Goal: Task Accomplishment & Management: Manage account settings

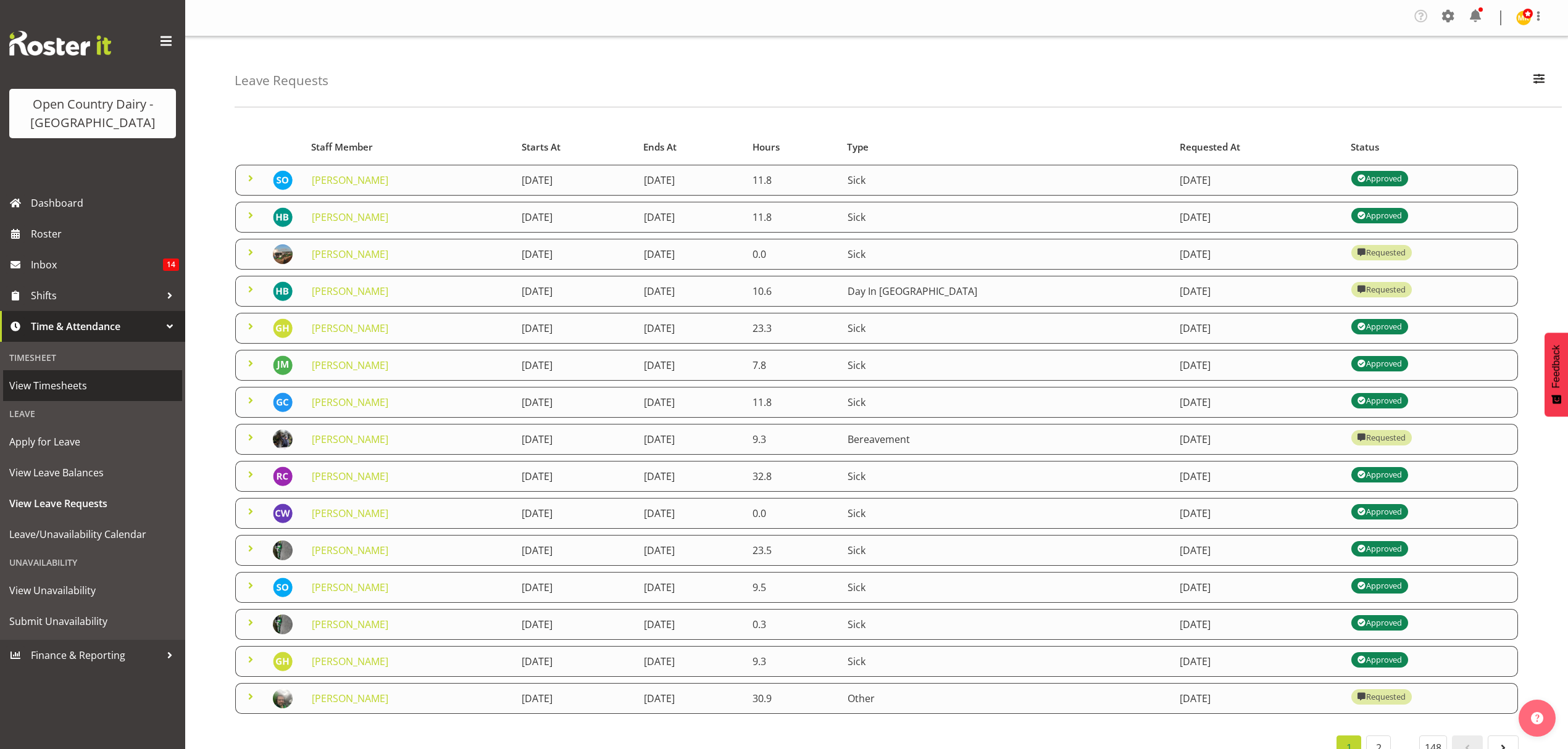
click at [47, 383] on span "View Timesheets" at bounding box center [92, 385] width 166 height 19
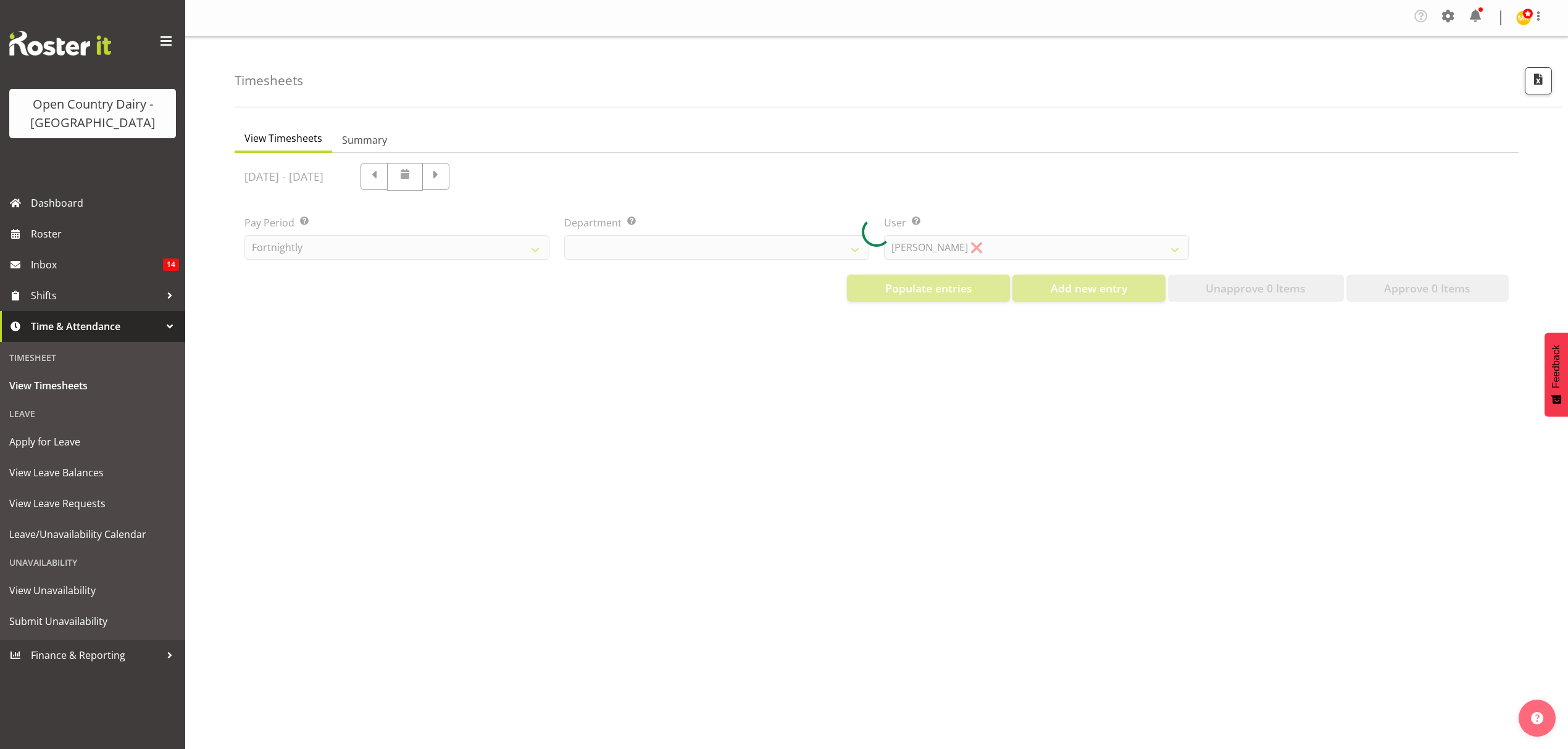
select select "699"
select select "8449"
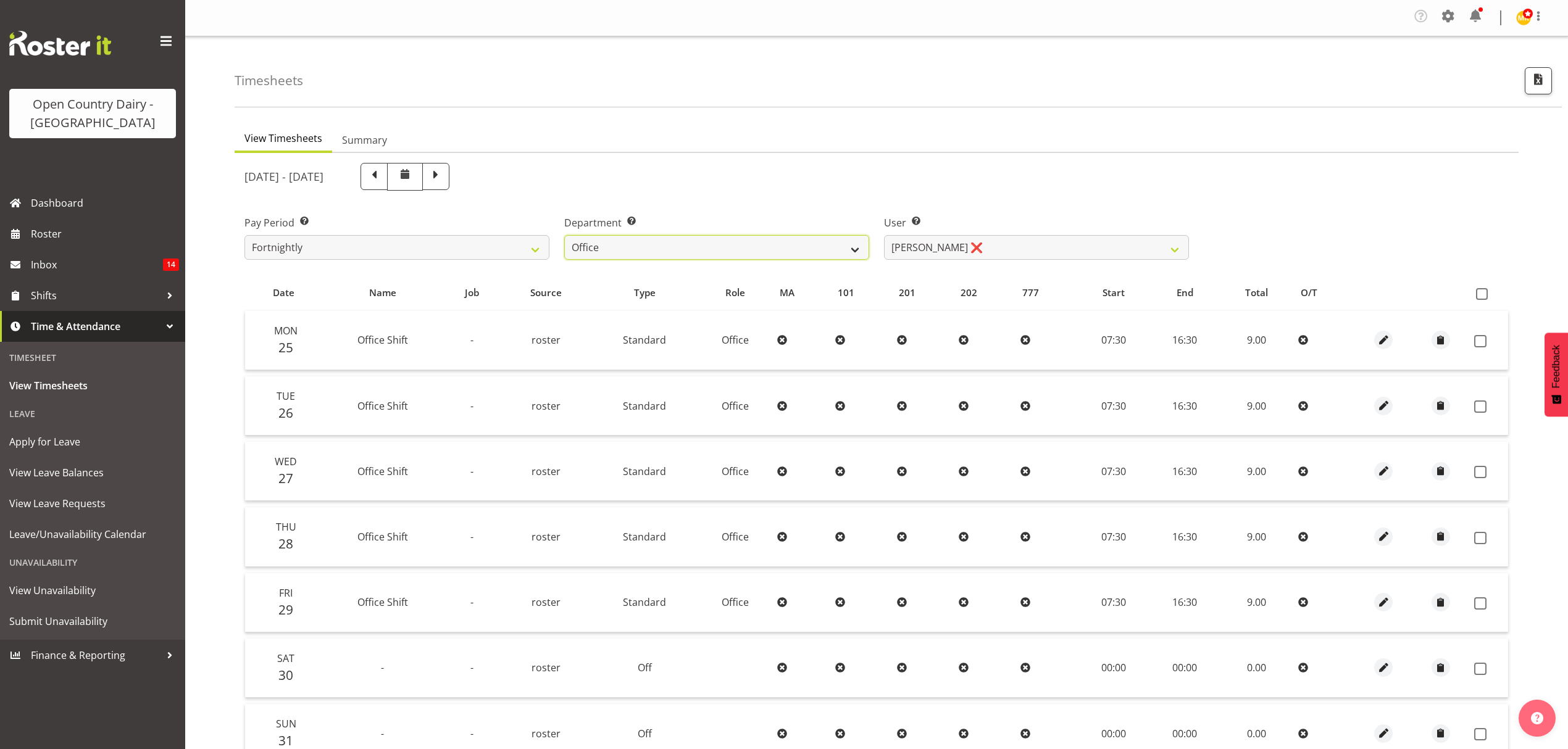
click at [857, 246] on select "734 735 736 737 738 739 851 852 853 854 855 856 858 861 862 865 868 869 870 873" at bounding box center [716, 247] width 305 height 25
select select "909"
click at [564, 236] on select "734 735 736 737 738 739 851 852 853 854 855 856 858 861 862 865 868 869 870 873" at bounding box center [716, 247] width 305 height 25
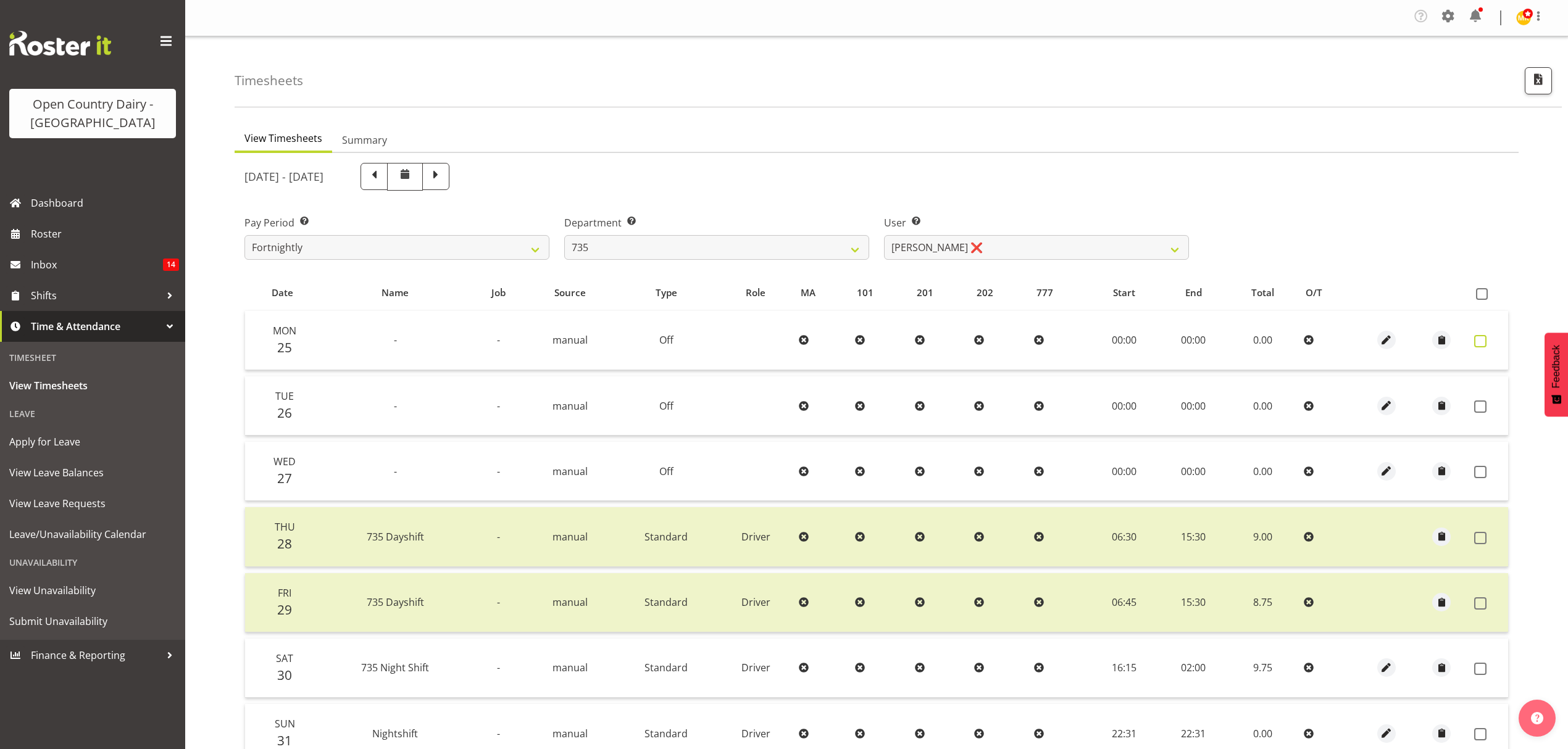
click at [1480, 339] on span at bounding box center [1480, 341] width 12 height 12
checkbox input "true"
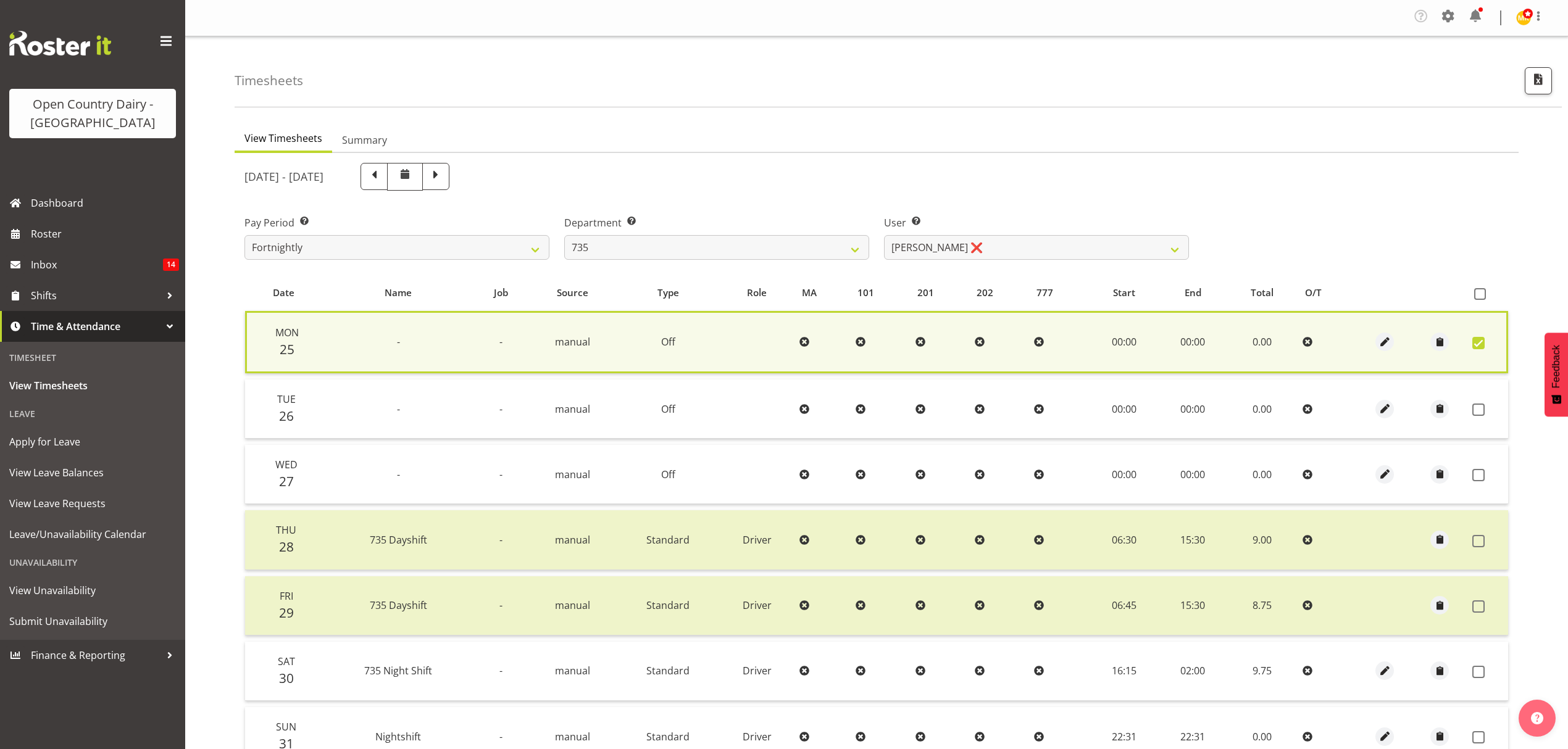
click at [1477, 402] on td at bounding box center [1488, 409] width 40 height 59
drag, startPoint x: 1477, startPoint y: 406, endPoint x: 1495, endPoint y: 427, distance: 27.7
click at [1482, 416] on td at bounding box center [1488, 409] width 40 height 59
click at [1481, 412] on span at bounding box center [1478, 410] width 12 height 12
checkbox input "true"
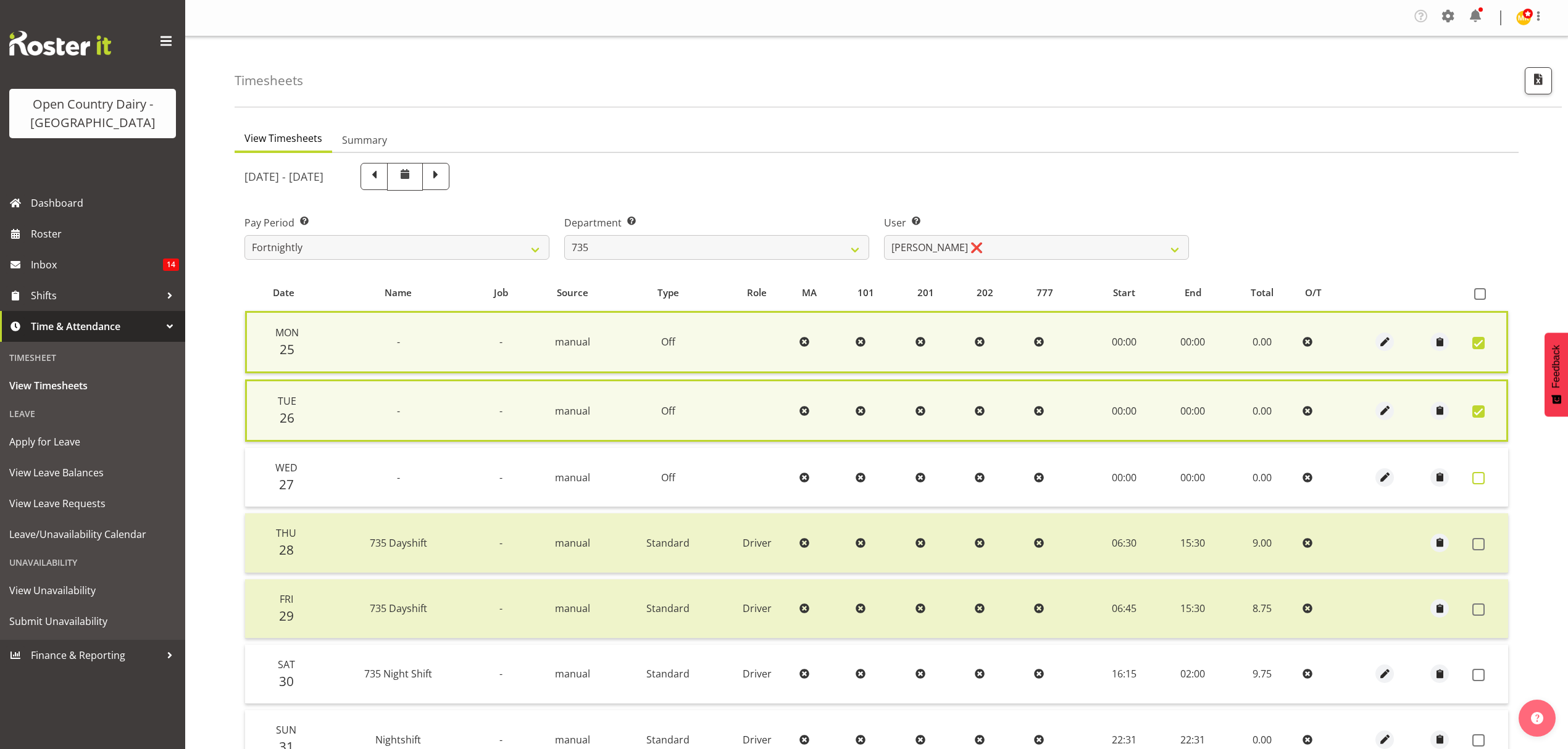
click at [1481, 479] on span at bounding box center [1478, 478] width 12 height 12
checkbox input "true"
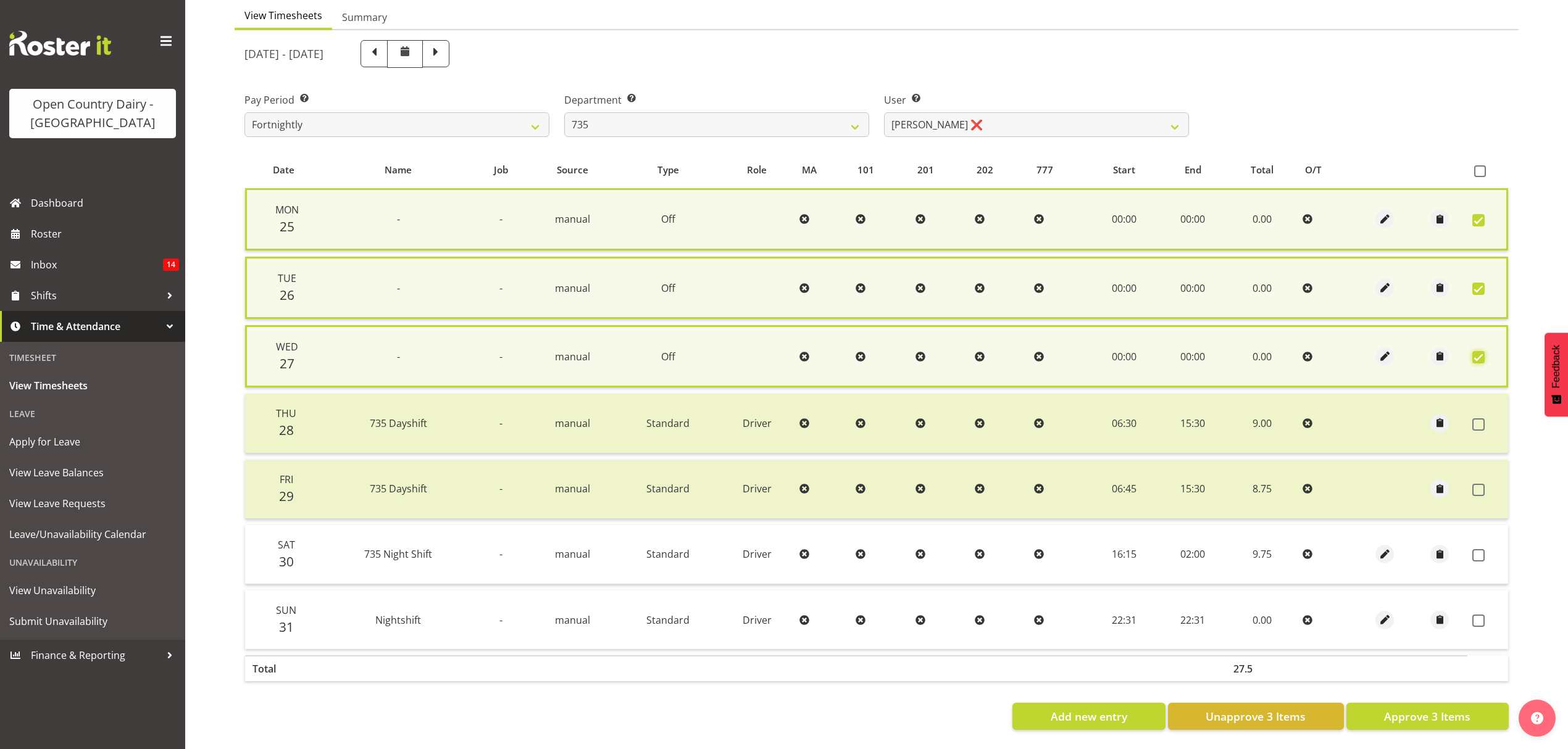
scroll to position [131, 0]
click at [1480, 549] on span at bounding box center [1478, 555] width 12 height 12
checkbox input "true"
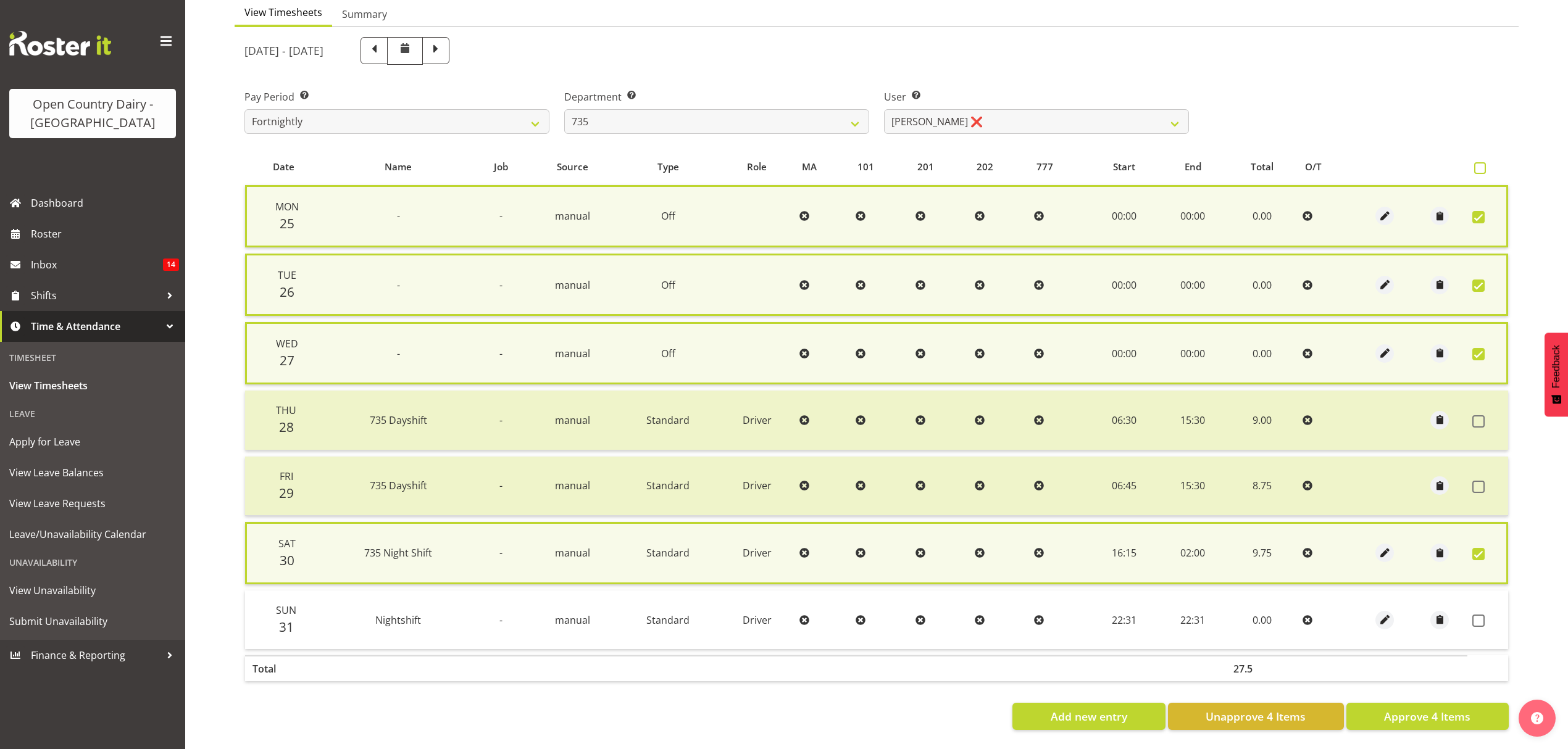
click at [1482, 162] on span at bounding box center [1480, 168] width 12 height 12
click at [1482, 164] on input "checkbox" at bounding box center [1478, 168] width 8 height 8
checkbox input "true"
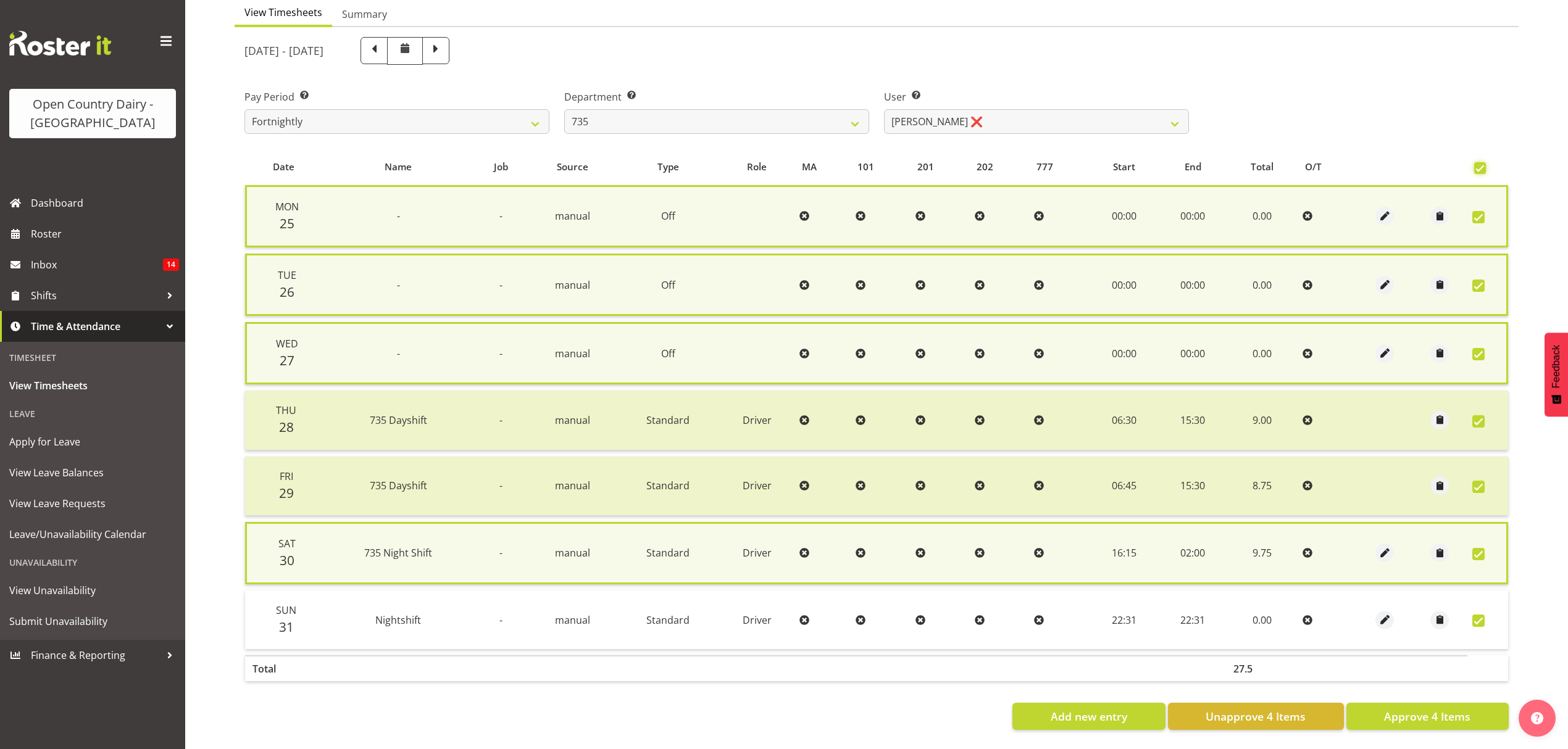
checkbox input "true"
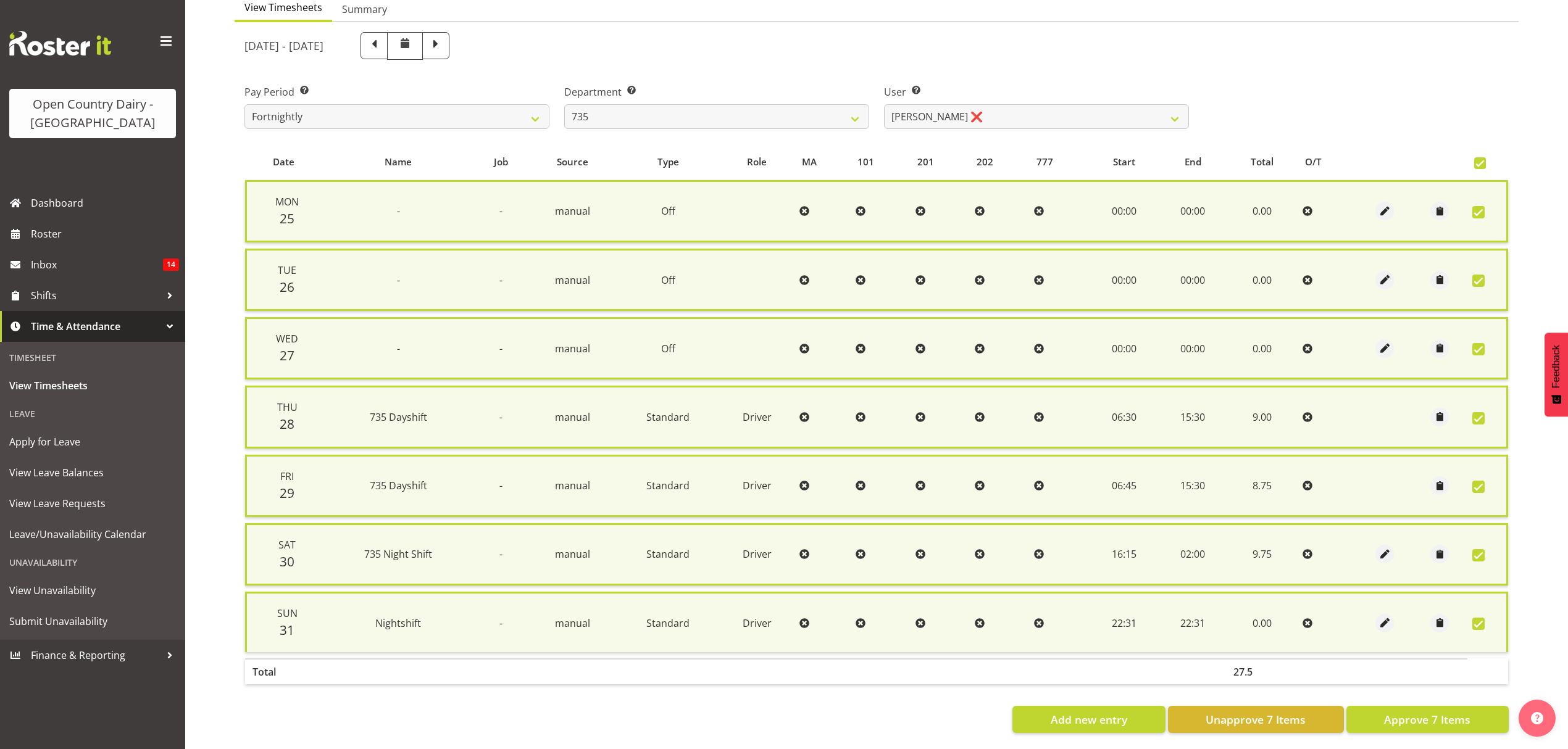
click at [1479, 618] on span at bounding box center [1478, 624] width 12 height 12
checkbox input "false"
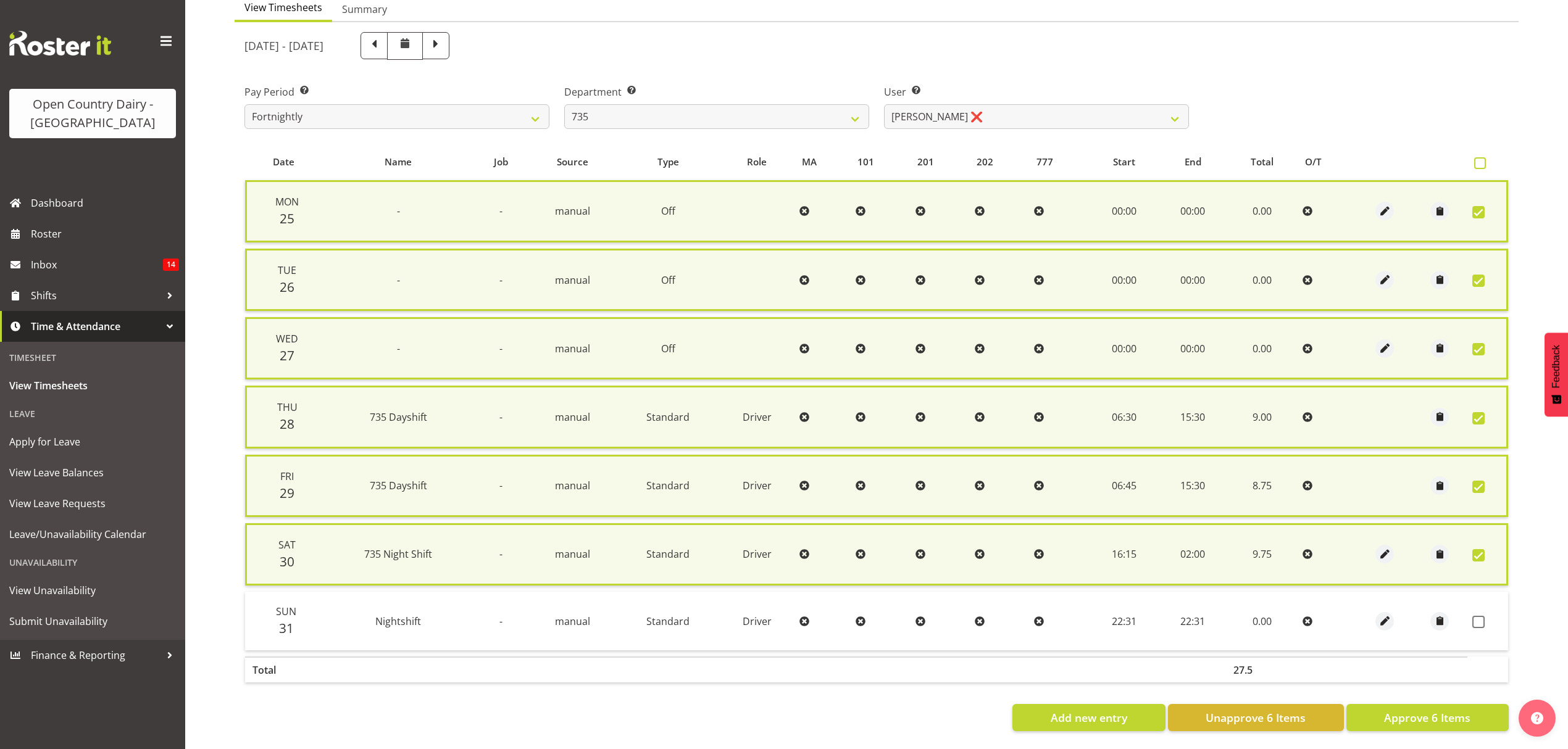
click at [1479, 161] on span at bounding box center [1480, 163] width 12 height 12
click at [1479, 161] on input "checkbox" at bounding box center [1478, 163] width 8 height 8
checkbox input "true"
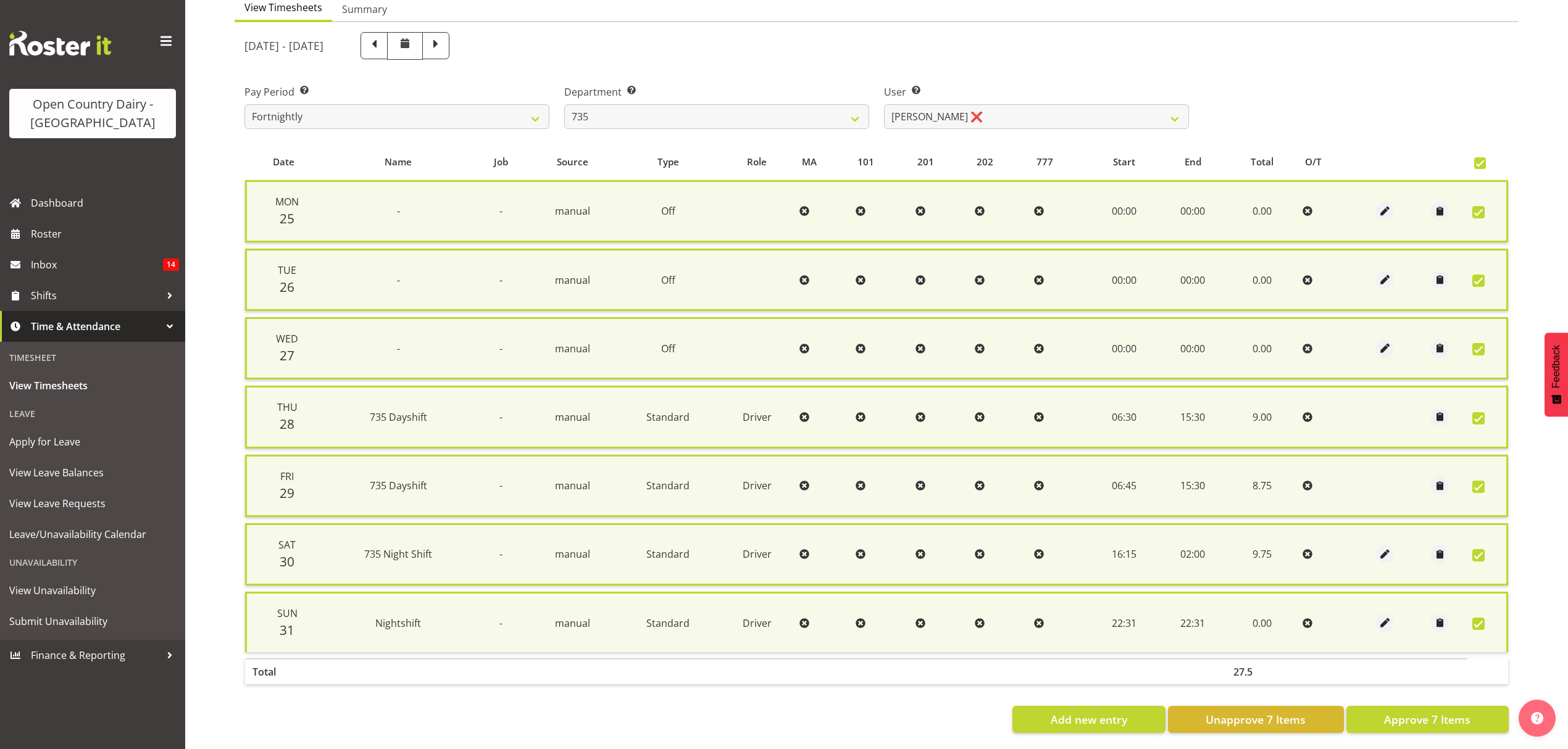
click at [1482, 620] on span at bounding box center [1478, 624] width 12 height 12
checkbox input "false"
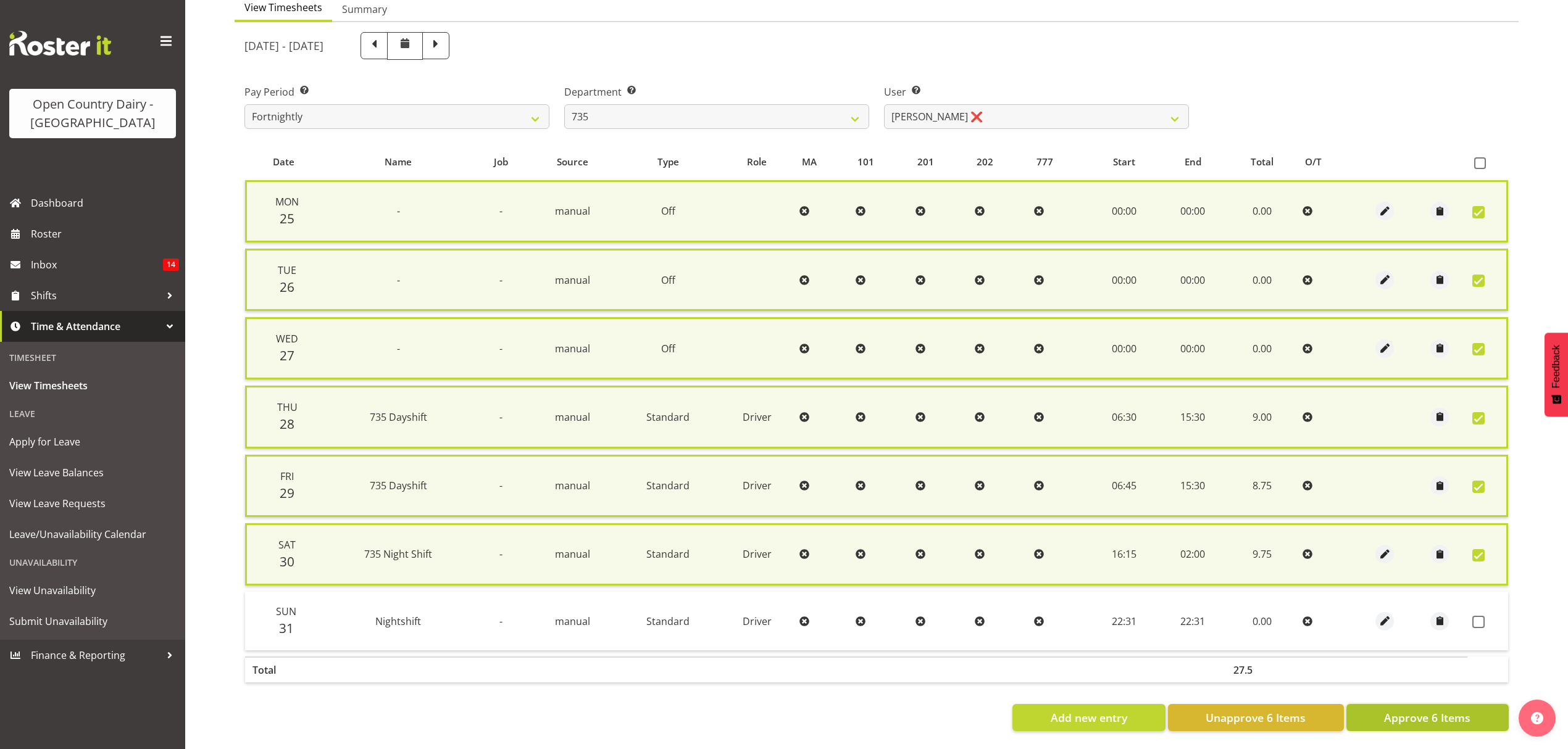
click at [1443, 711] on span "Approve 6 Items" at bounding box center [1427, 717] width 86 height 16
checkbox input "false"
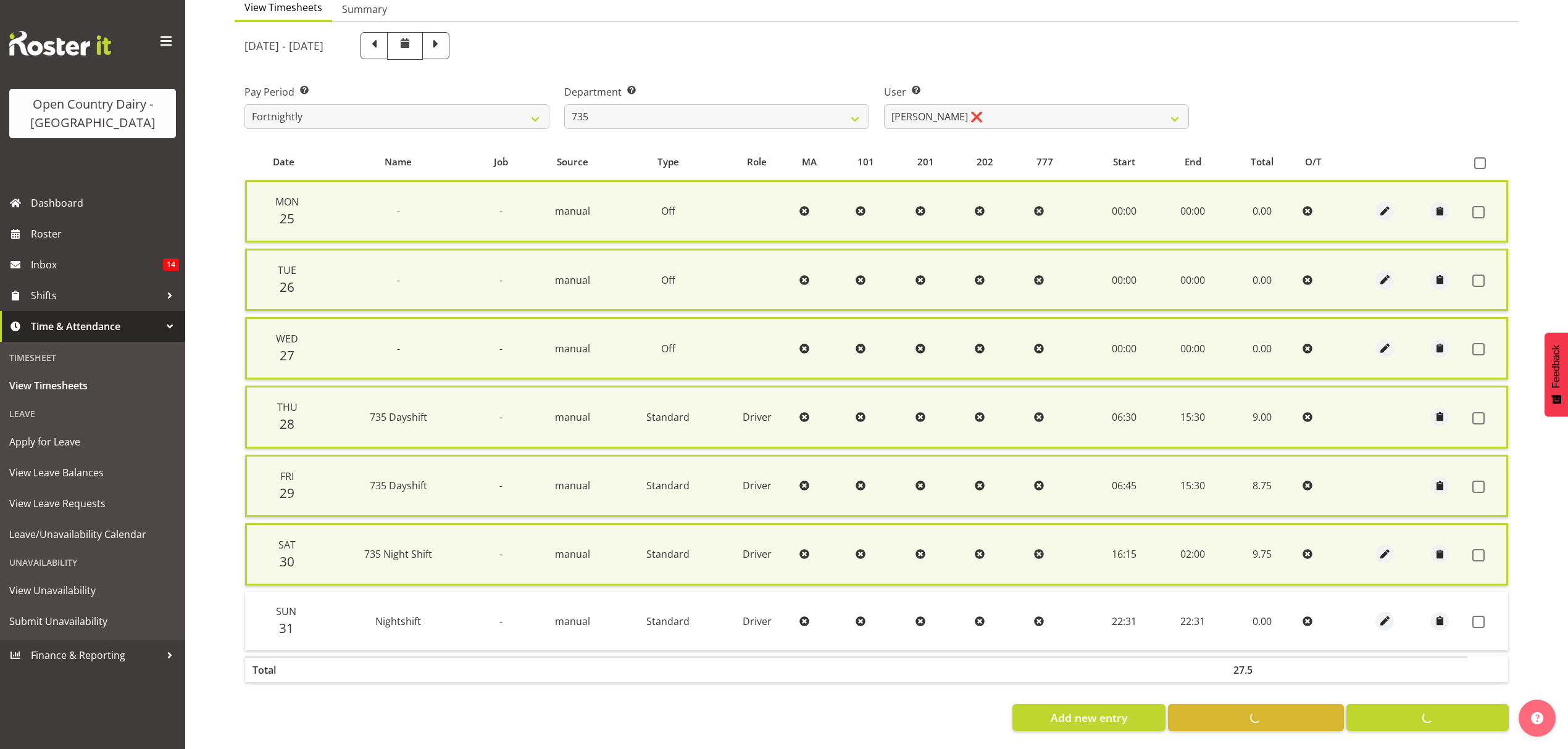
checkbox input "false"
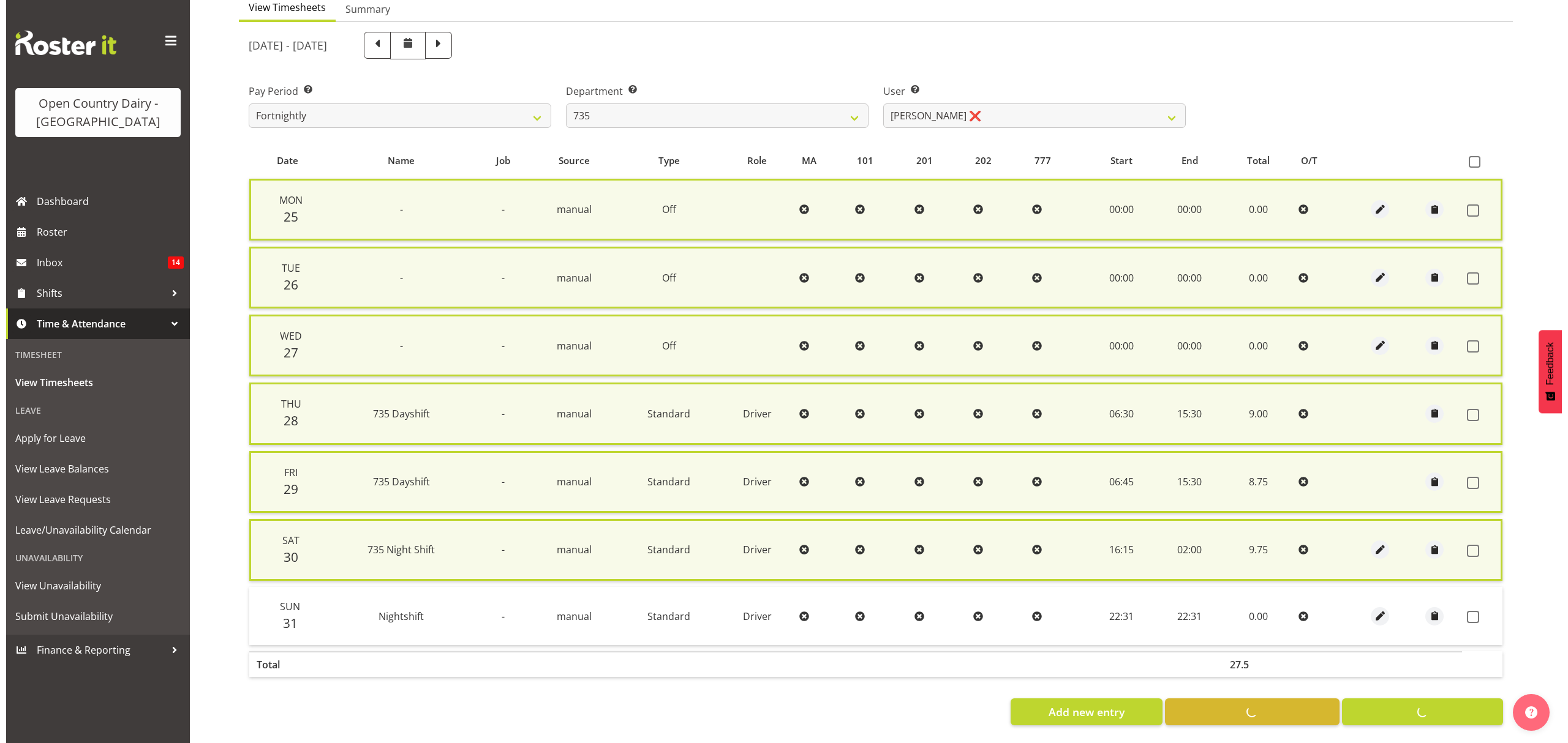
scroll to position [123, 0]
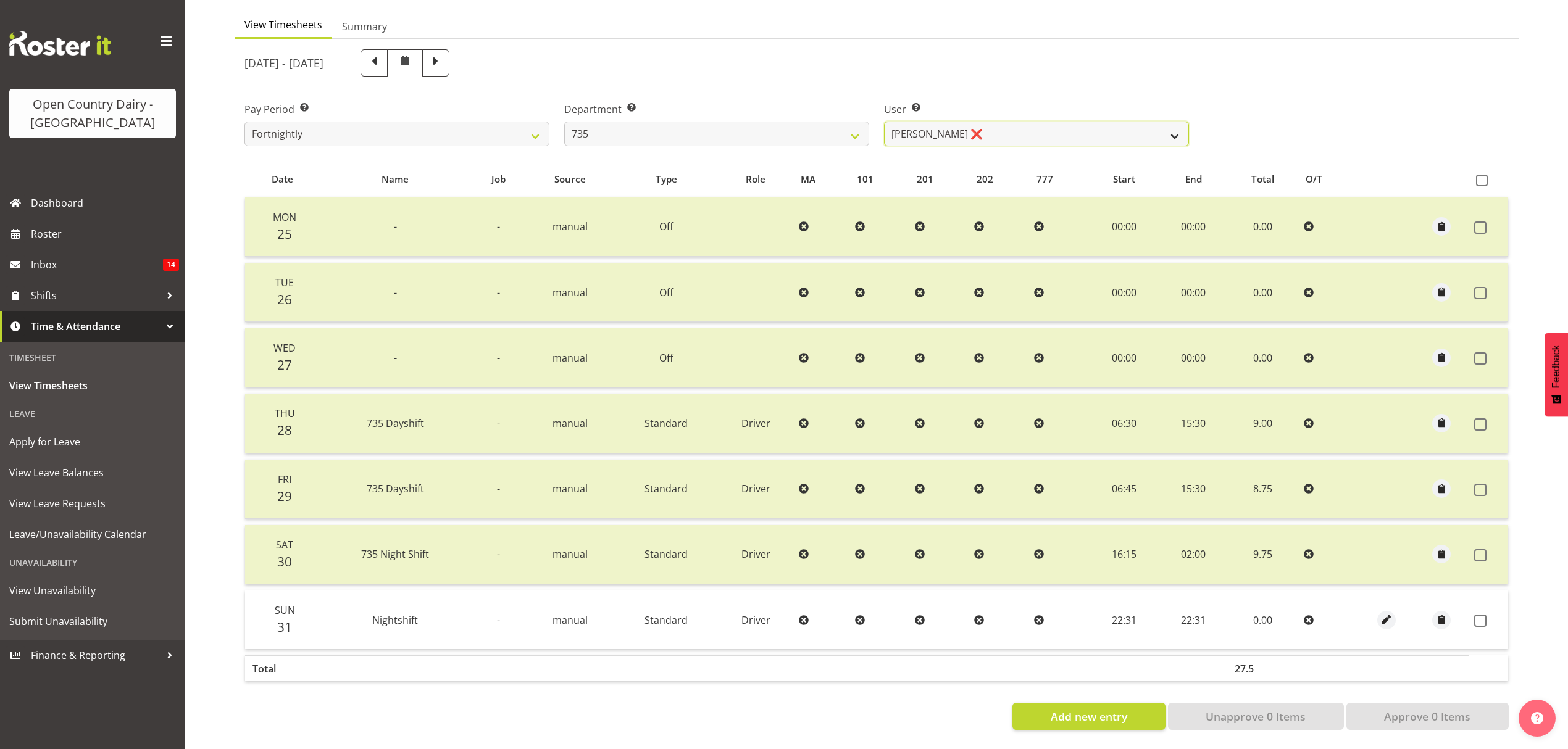
click at [1178, 121] on select "Brian Neas ❌ Cherie Williams ❌ Christopher Sutherland ❌ Stuart Craig ❌" at bounding box center [1036, 133] width 305 height 25
select select "10091"
click at [884, 121] on select "Brian Neas ❌ Cherie Williams ❌ Christopher Sutherland ❌ Stuart Craig ❌" at bounding box center [1036, 133] width 305 height 25
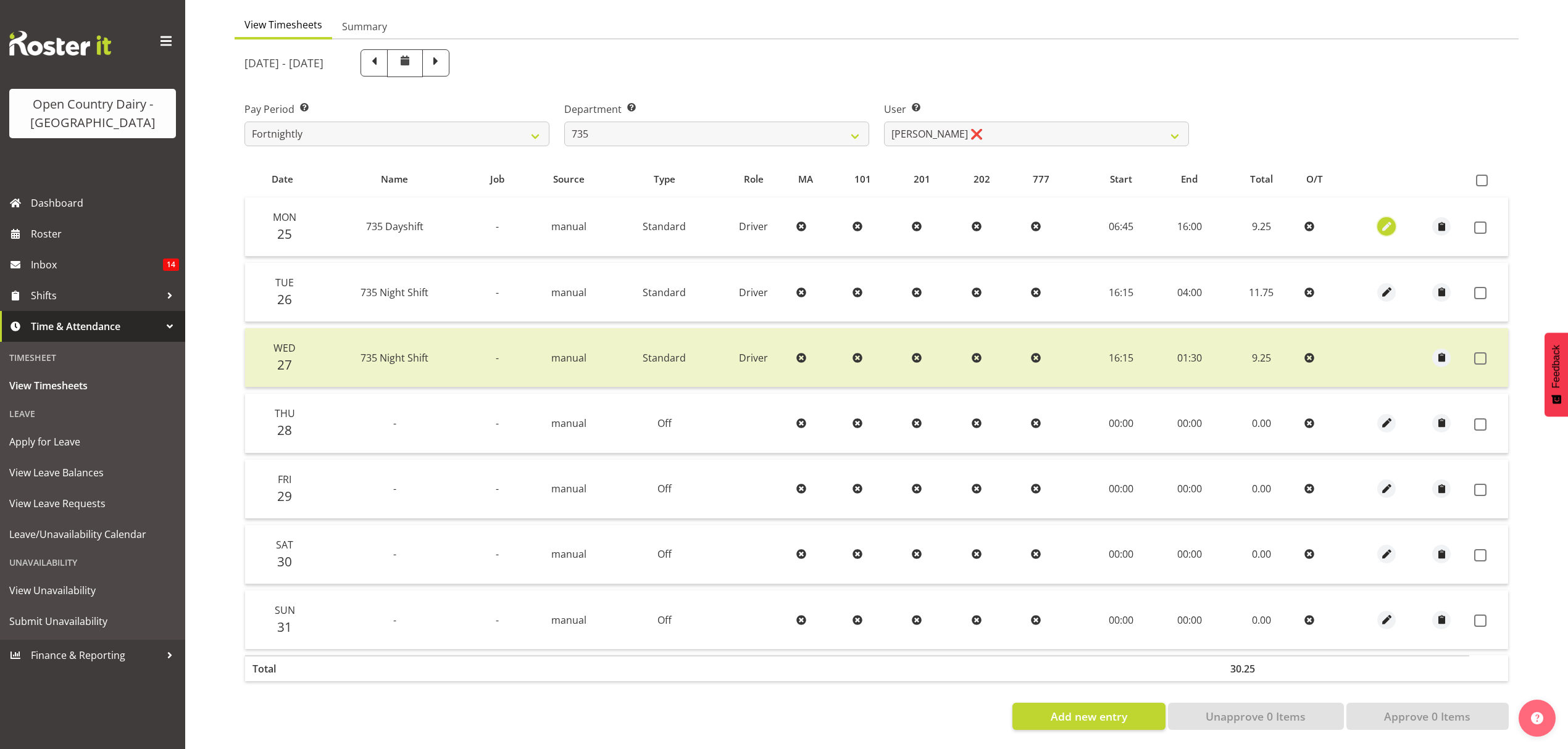
click at [1387, 220] on span "button" at bounding box center [1387, 227] width 15 height 15
select select "Standard"
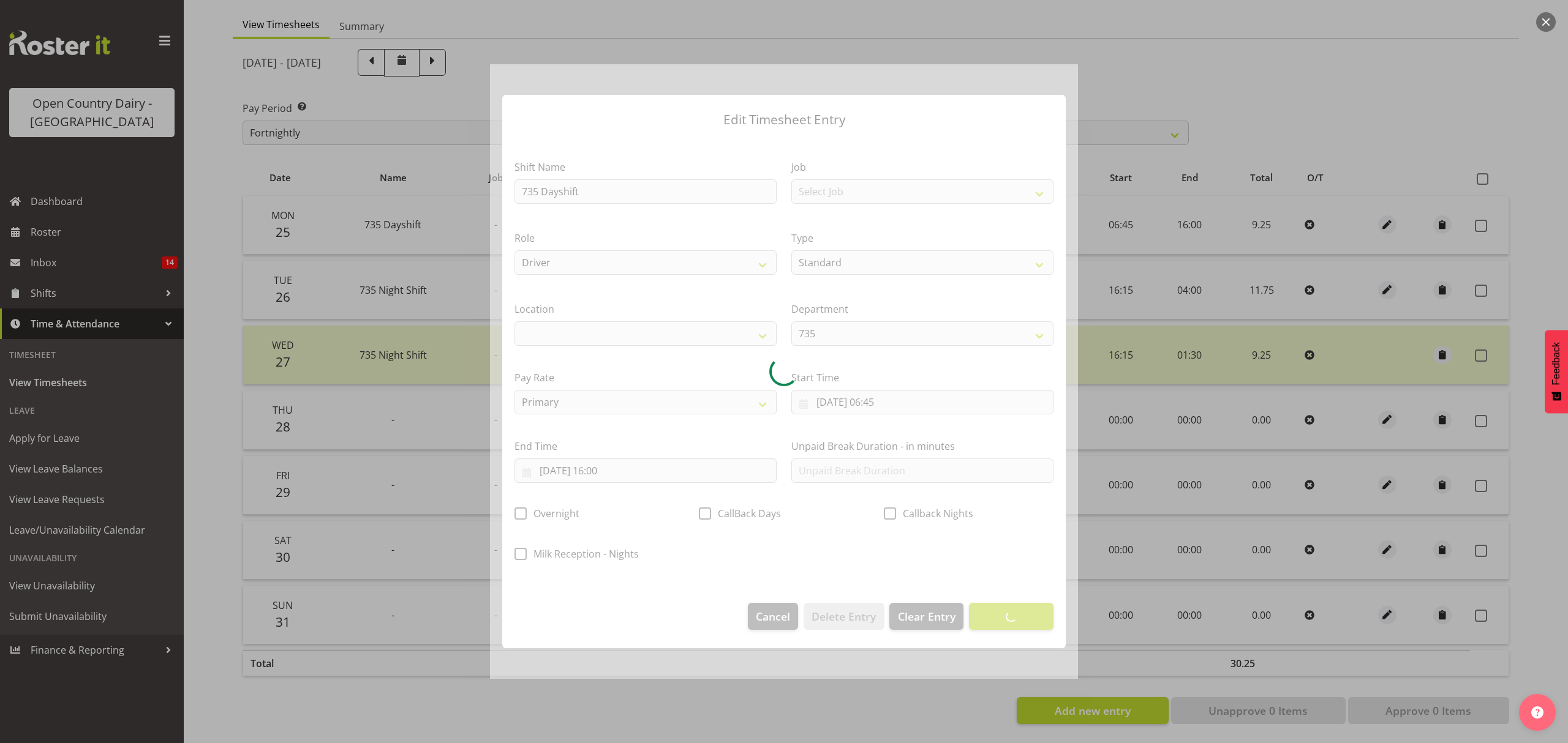
select select
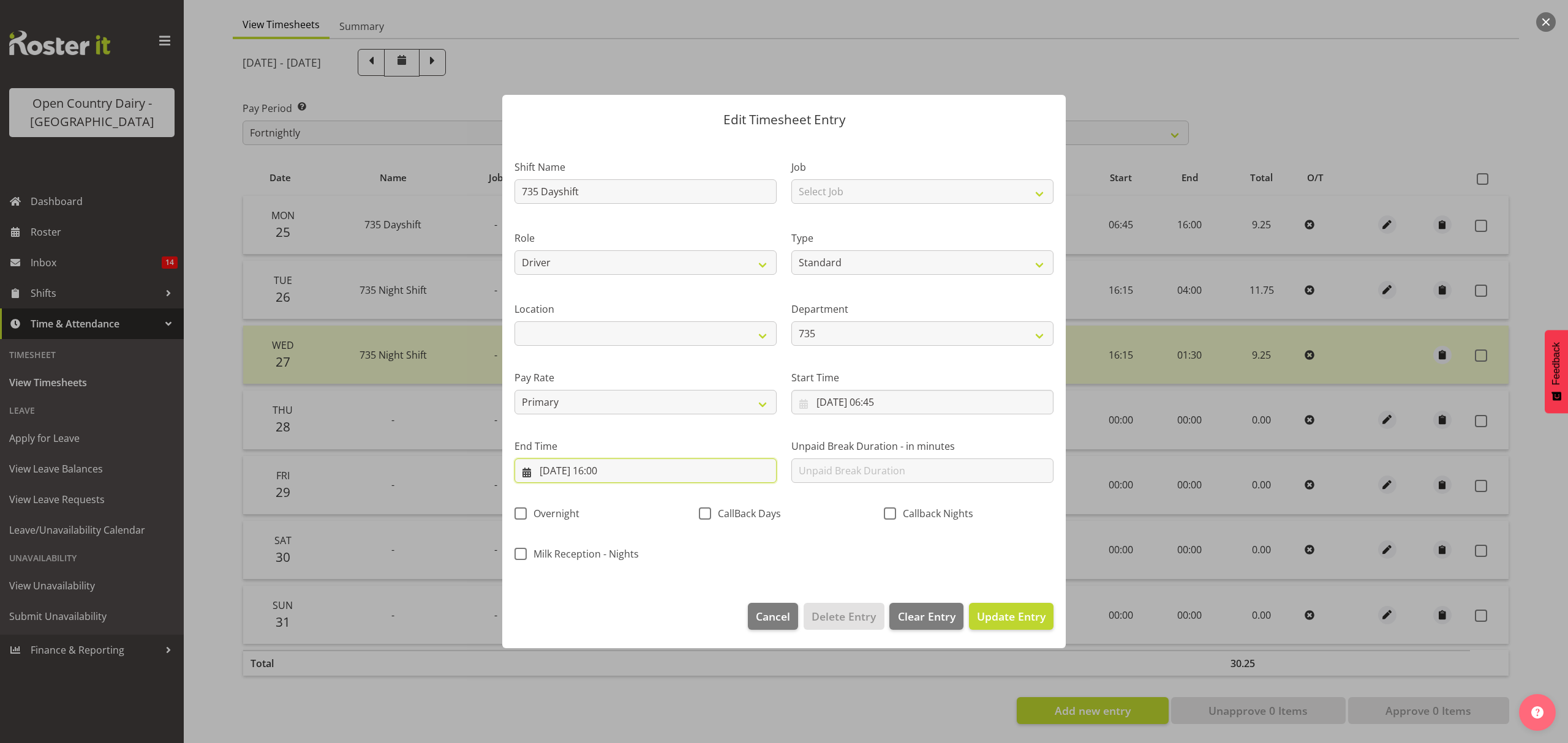
click at [606, 469] on input "25/08/2025, 16:00" at bounding box center [646, 470] width 262 height 25
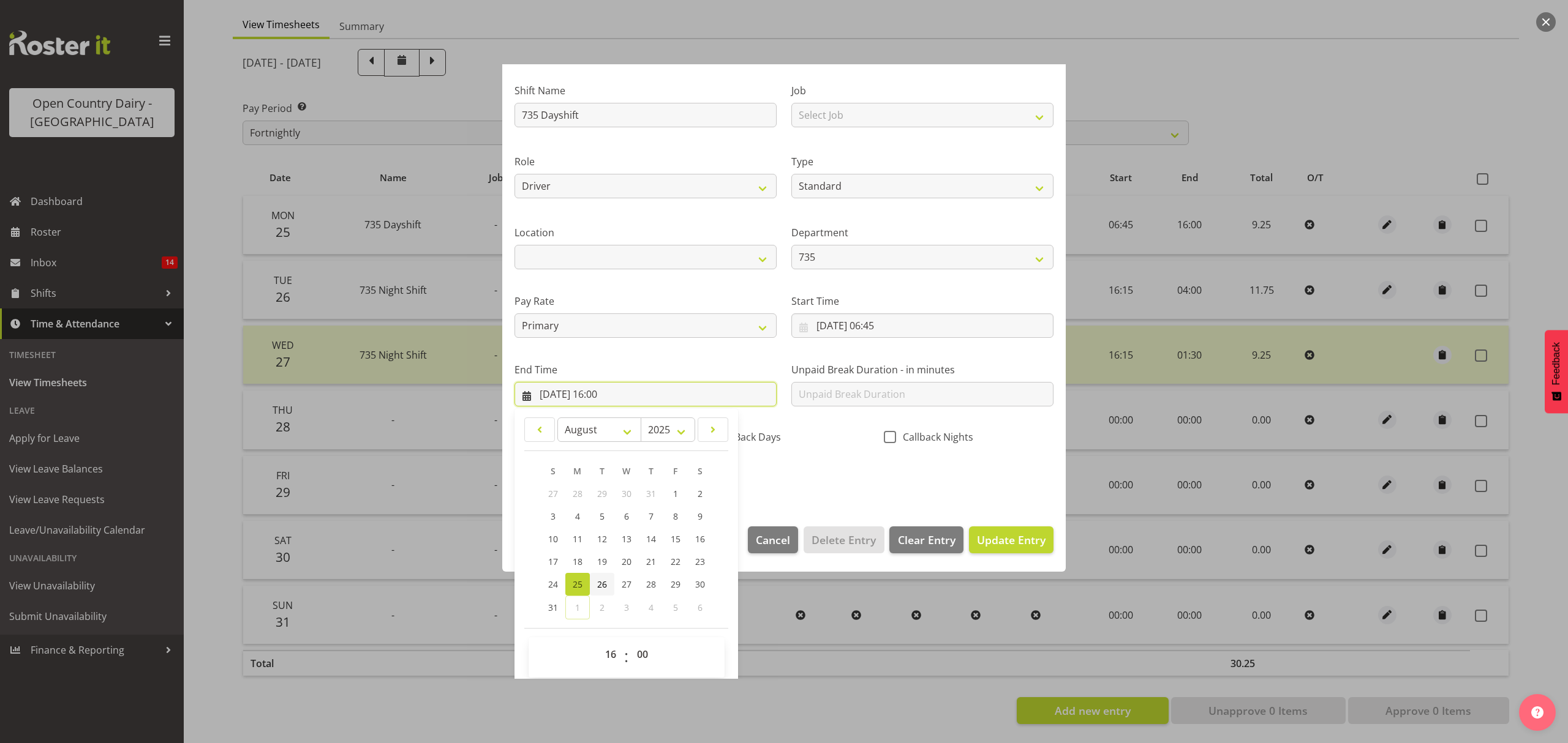
scroll to position [83, 0]
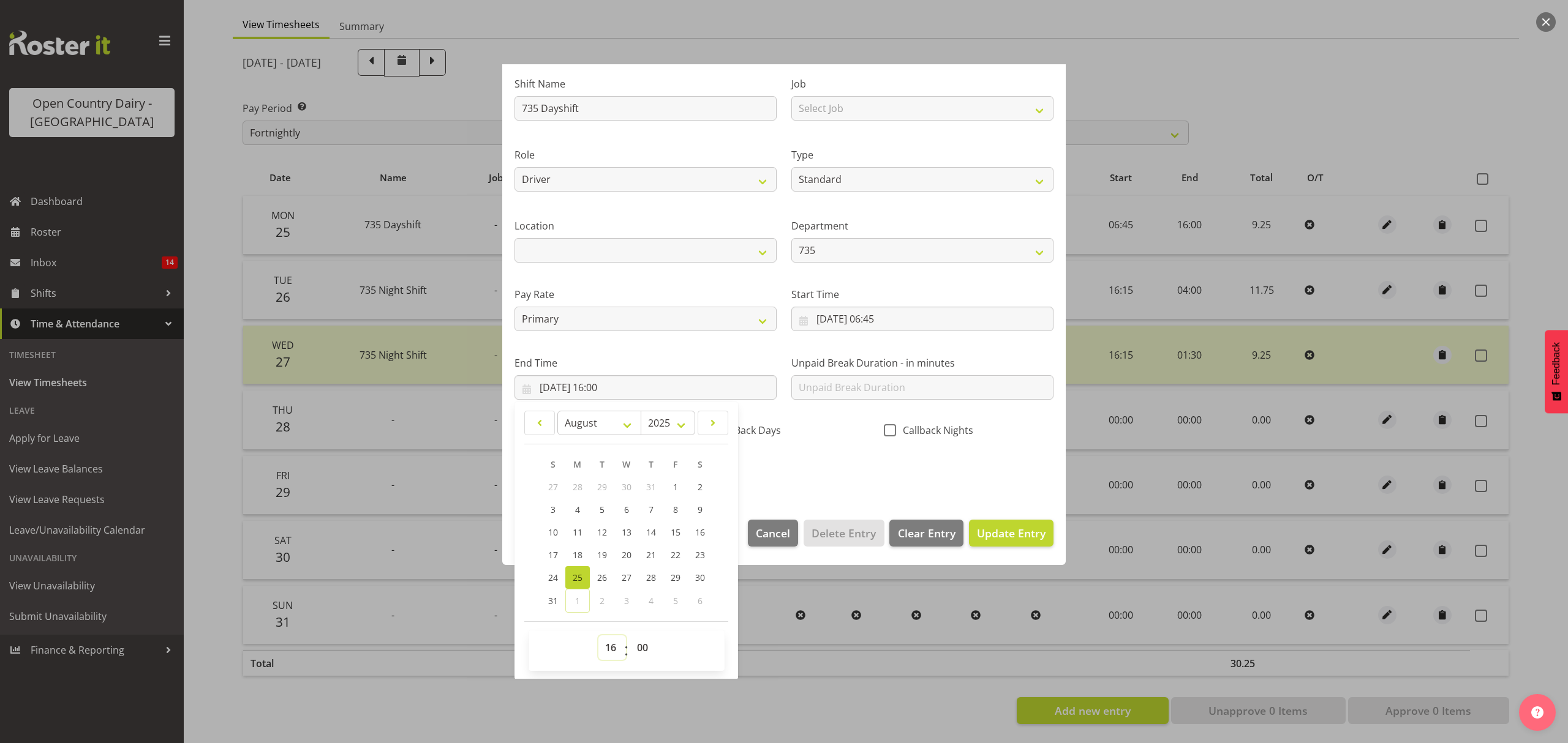
click at [611, 644] on select "00 01 02 03 04 05 06 07 08 09 10 11 12 13 14 15 16 17 18 19 20 21 22 23" at bounding box center [612, 648] width 27 height 25
select select "14"
click at [598, 636] on select "00 01 02 03 04 05 06 07 08 09 10 11 12 13 14 15 16 17 18 19 20 21 22 23" at bounding box center [612, 648] width 27 height 25
type input "25/08/2025, 14:00"
click at [639, 649] on select "00 01 02 03 04 05 06 07 08 09 10 11 12 13 14 15 16 17 18 19 20 21 22 23 24 25 2…" at bounding box center [644, 648] width 27 height 25
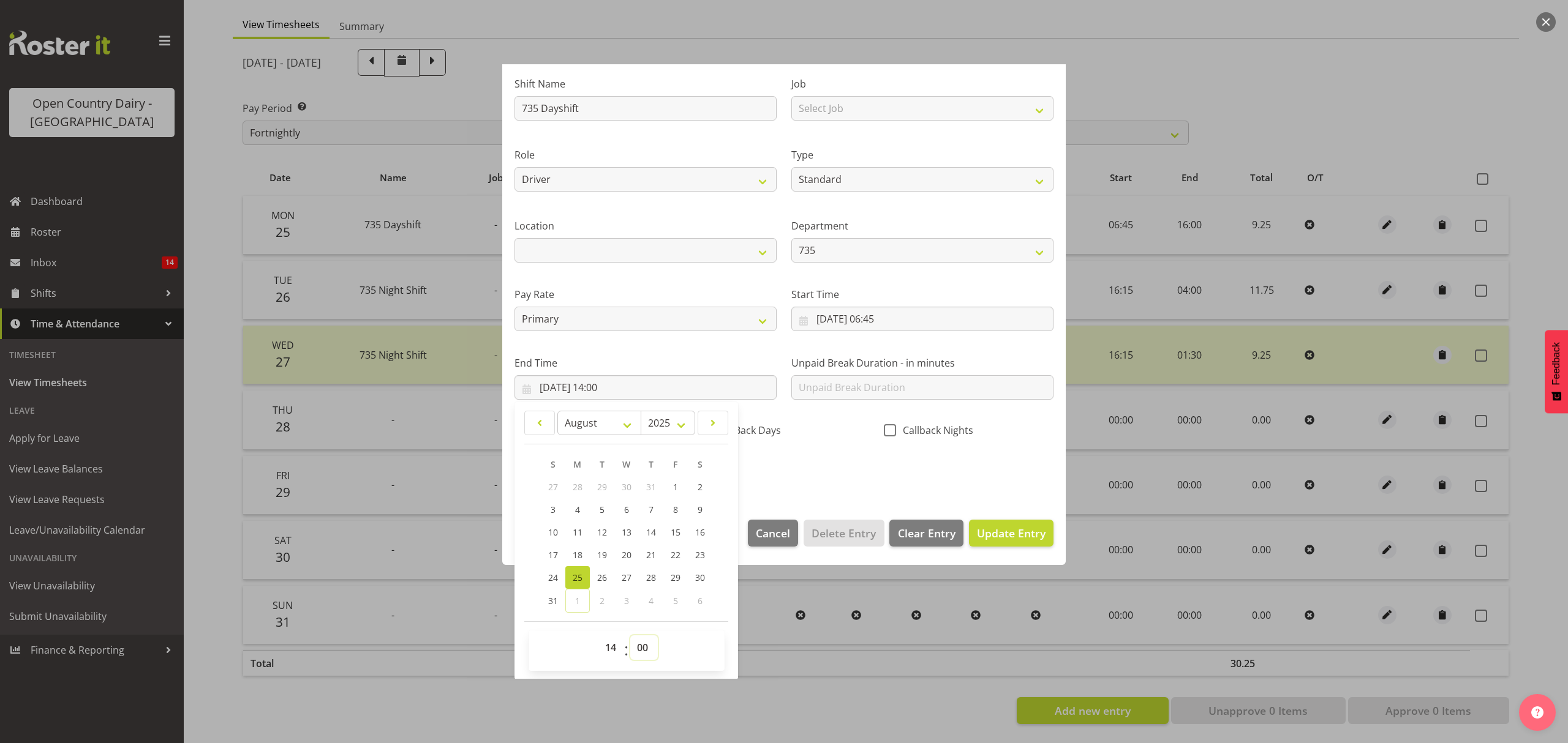
select select "15"
click at [630, 636] on select "00 01 02 03 04 05 06 07 08 09 10 11 12 13 14 15 16 17 18 19 20 21 22 23 24 25 2…" at bounding box center [644, 648] width 27 height 25
type input "25/08/2025, 14:15"
click at [987, 534] on span "Update Entry" at bounding box center [1011, 533] width 69 height 14
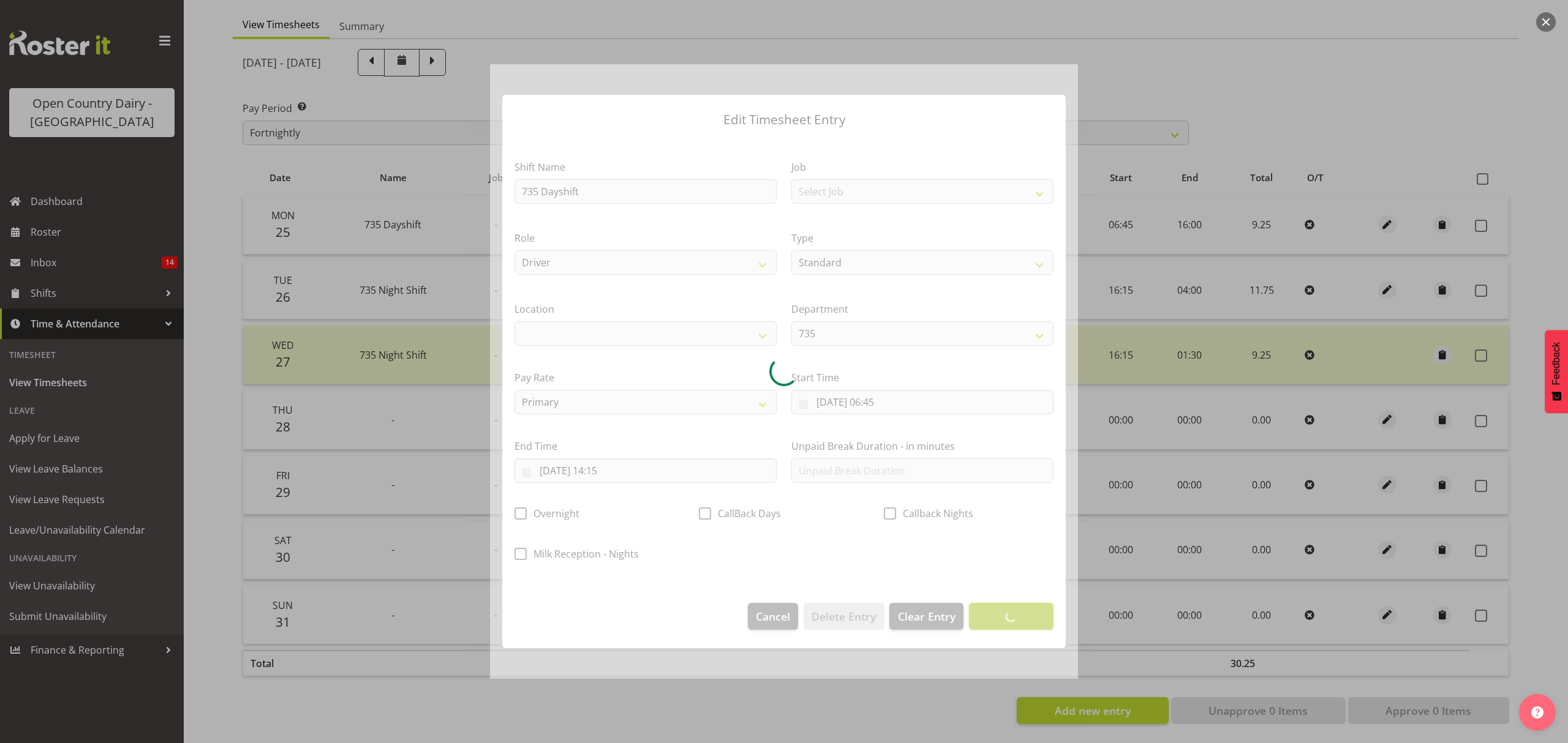
scroll to position [0, 0]
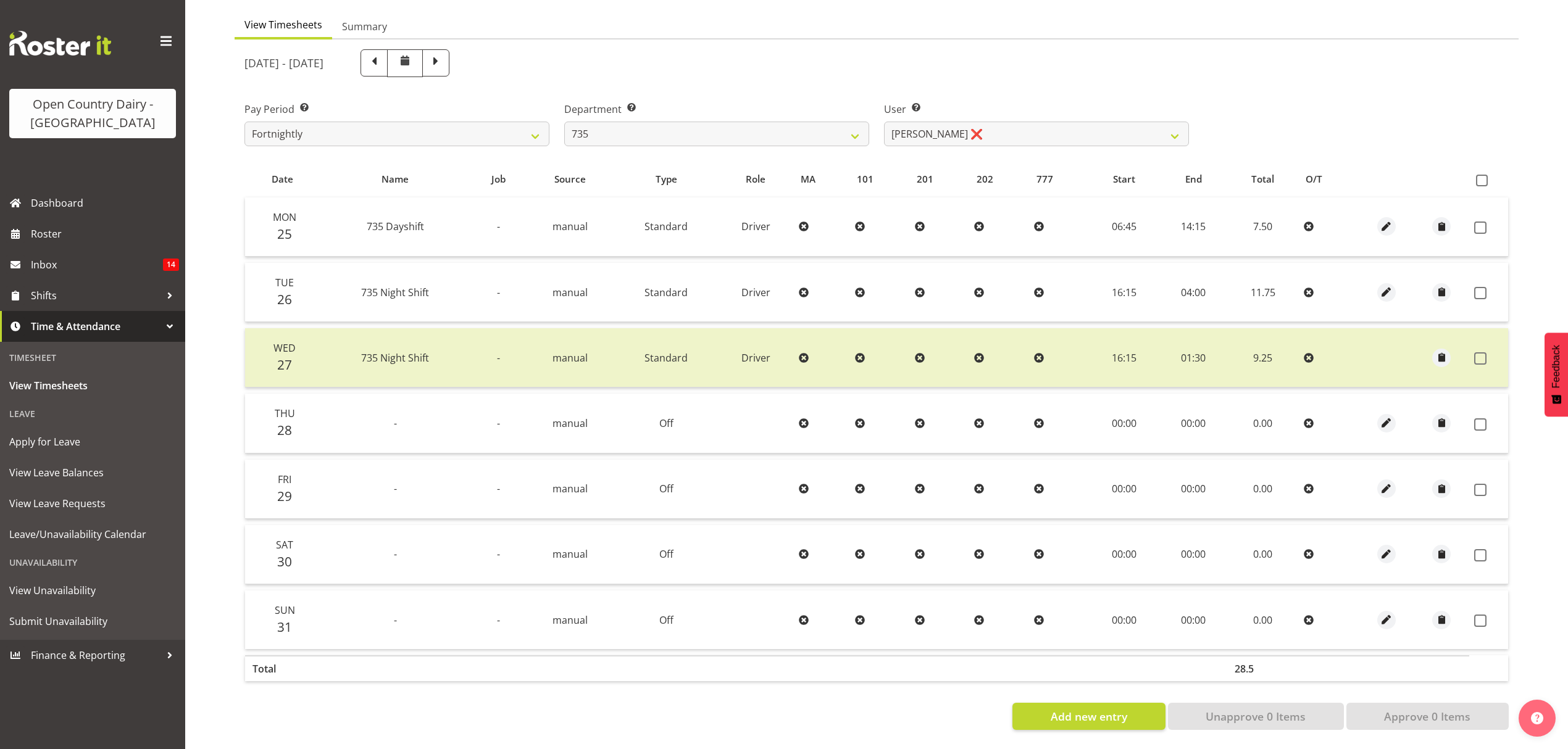
click at [1397, 284] on div at bounding box center [1386, 292] width 46 height 19
click at [1385, 285] on span "button" at bounding box center [1386, 292] width 15 height 15
select select "Standard"
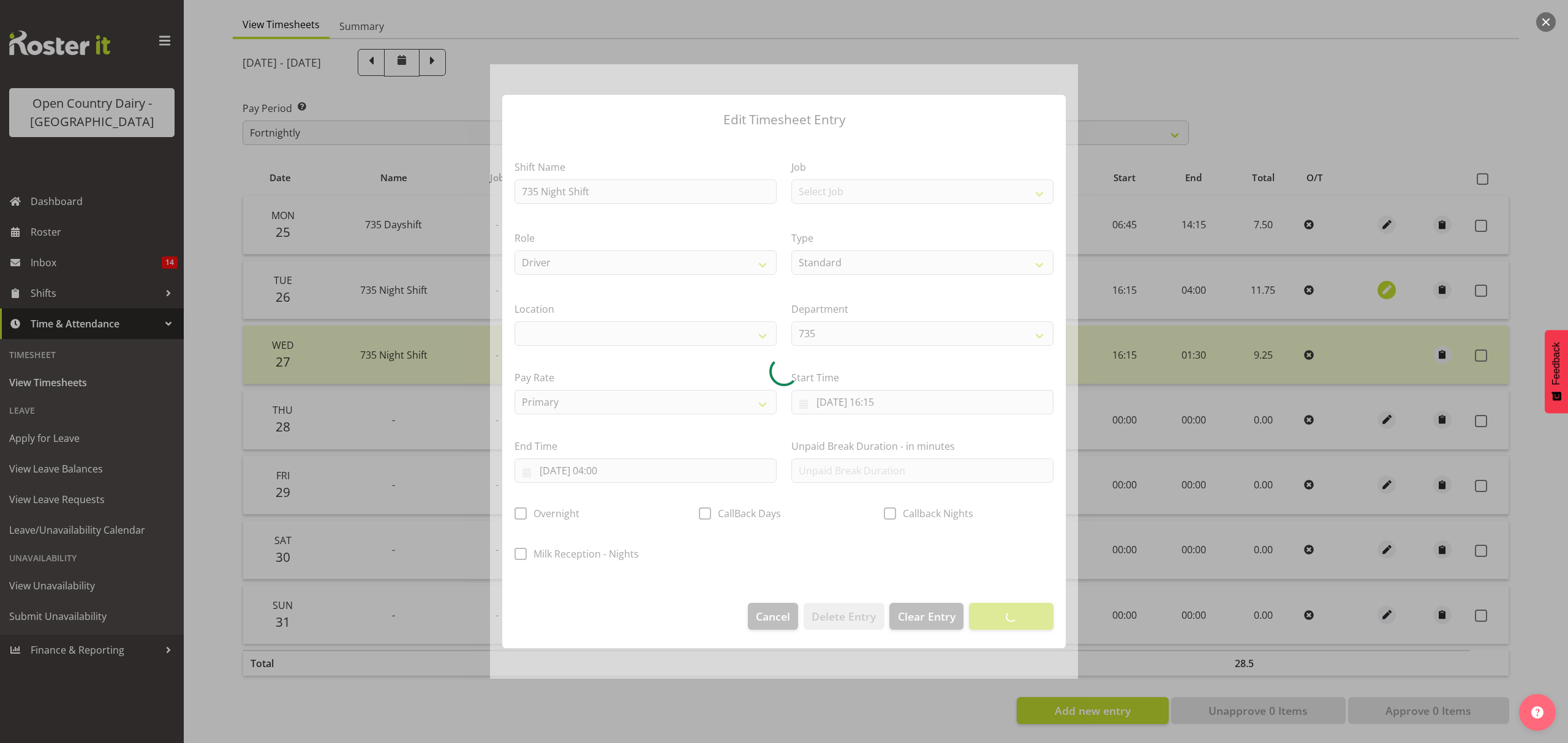
select select
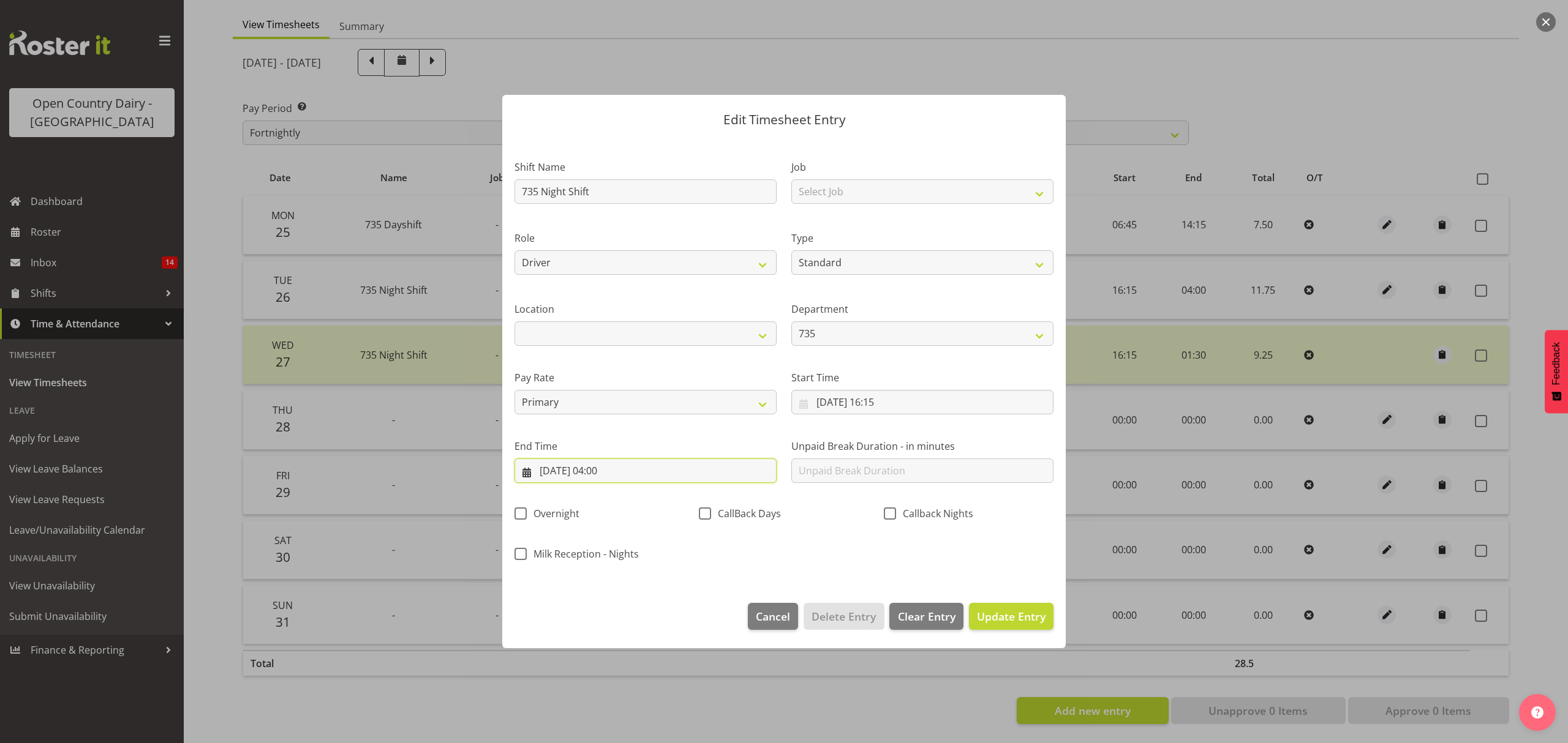
click at [625, 466] on input "27/08/2025, 04:00" at bounding box center [646, 470] width 262 height 25
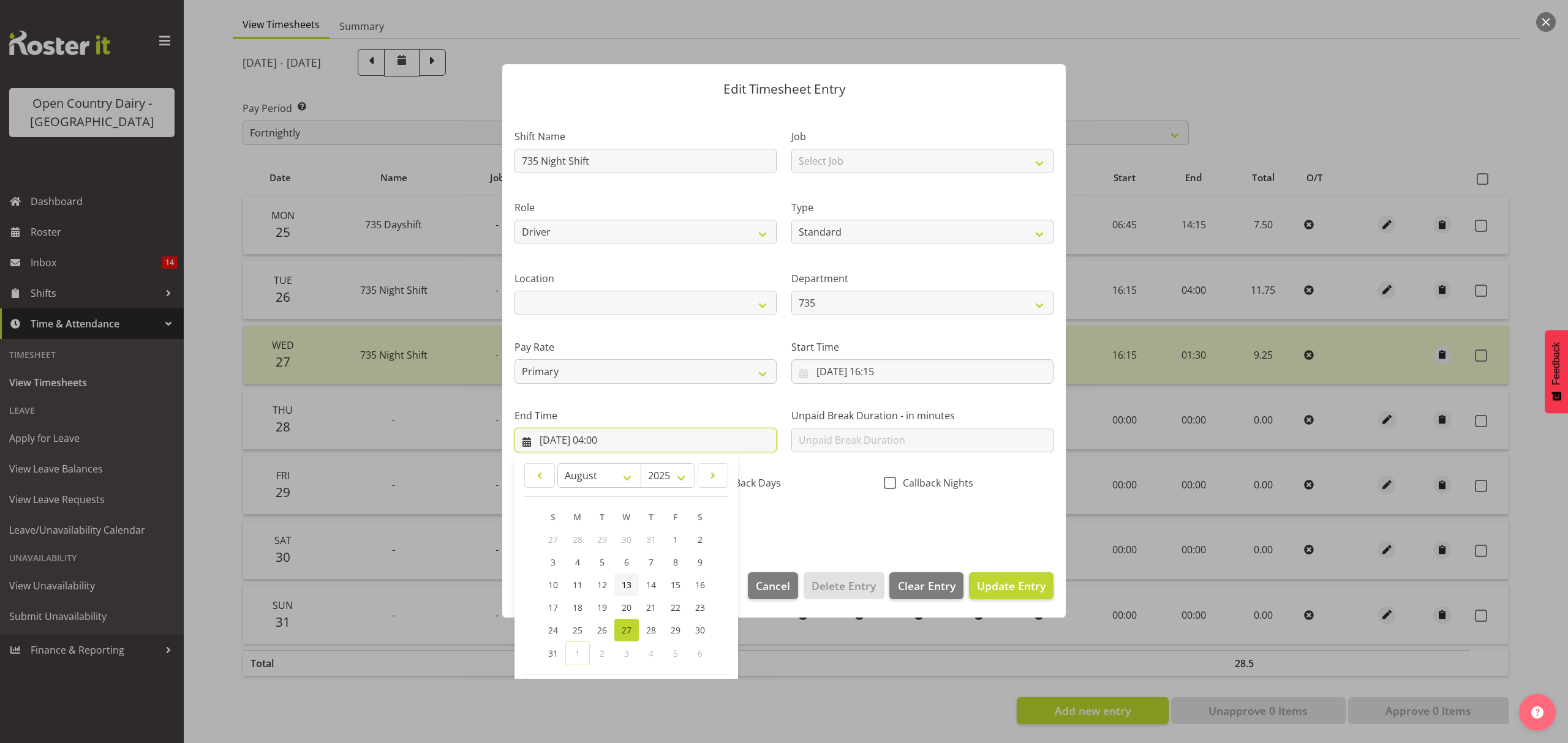
scroll to position [83, 0]
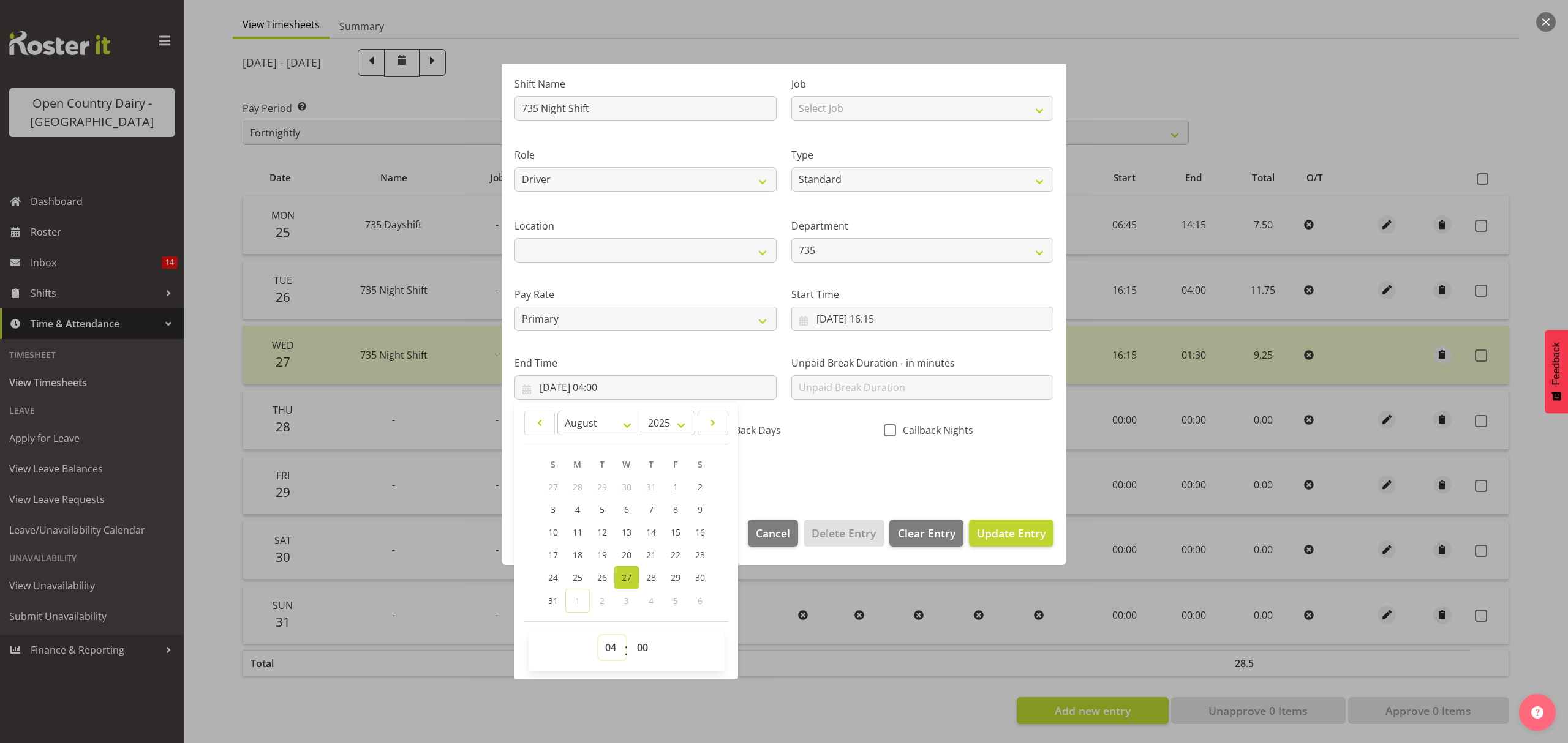
click at [611, 648] on select "00 01 02 03 04 05 06 07 08 09 10 11 12 13 14 15 16 17 18 19 20 21 22 23" at bounding box center [612, 648] width 27 height 25
select select "1"
click at [598, 636] on select "00 01 02 03 04 05 06 07 08 09 10 11 12 13 14 15 16 17 18 19 20 21 22 23" at bounding box center [612, 648] width 27 height 25
type input "27/08/2025, 01:00"
click at [641, 652] on select "00 01 02 03 04 05 06 07 08 09 10 11 12 13 14 15 16 17 18 19 20 21 22 23 24 25 2…" at bounding box center [644, 648] width 27 height 25
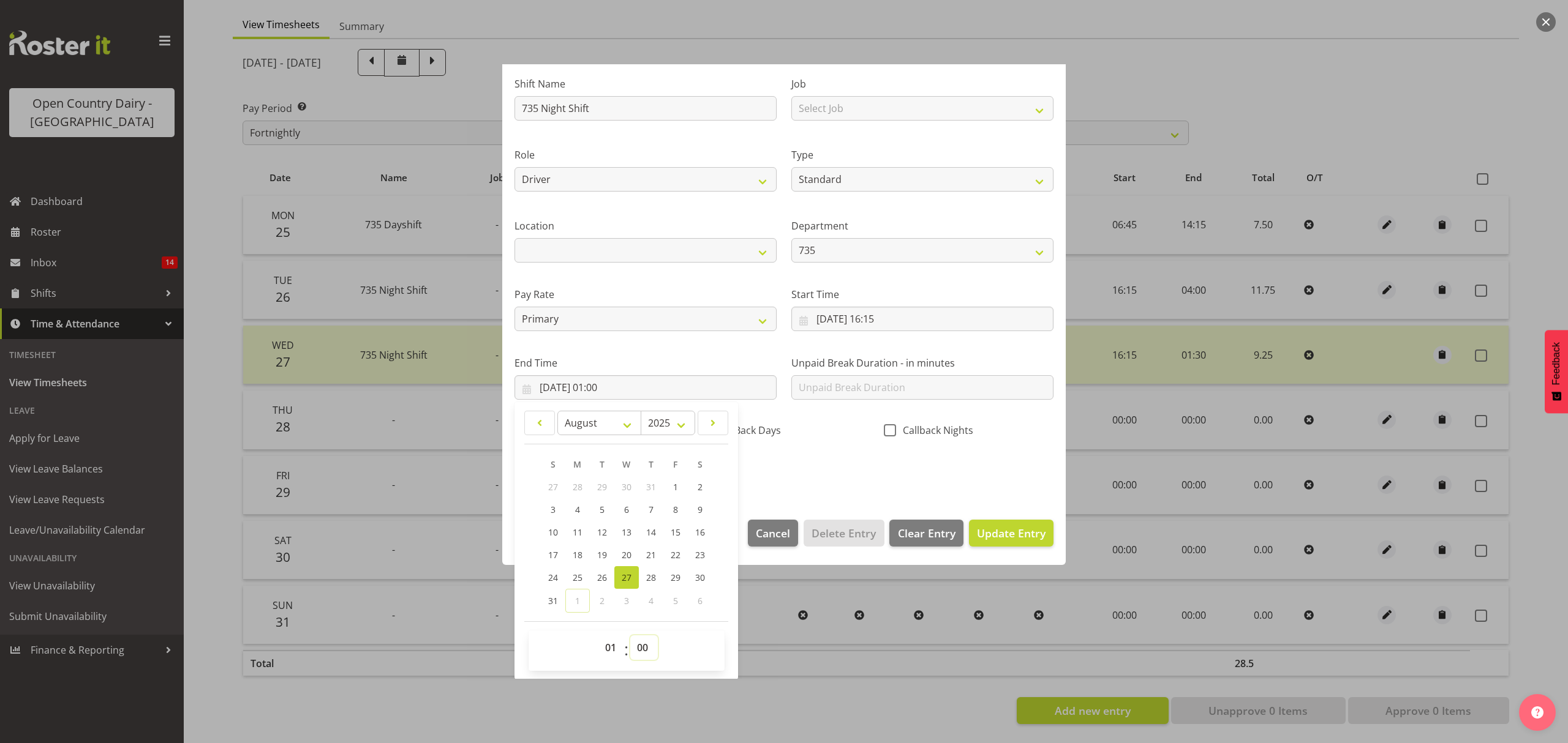
select select "30"
click at [630, 636] on select "00 01 02 03 04 05 06 07 08 09 10 11 12 13 14 15 16 17 18 19 20 21 22 23 24 25 2…" at bounding box center [644, 648] width 27 height 25
type input "27/08/2025, 01:30"
click at [985, 539] on span "Update Entry" at bounding box center [1011, 533] width 69 height 14
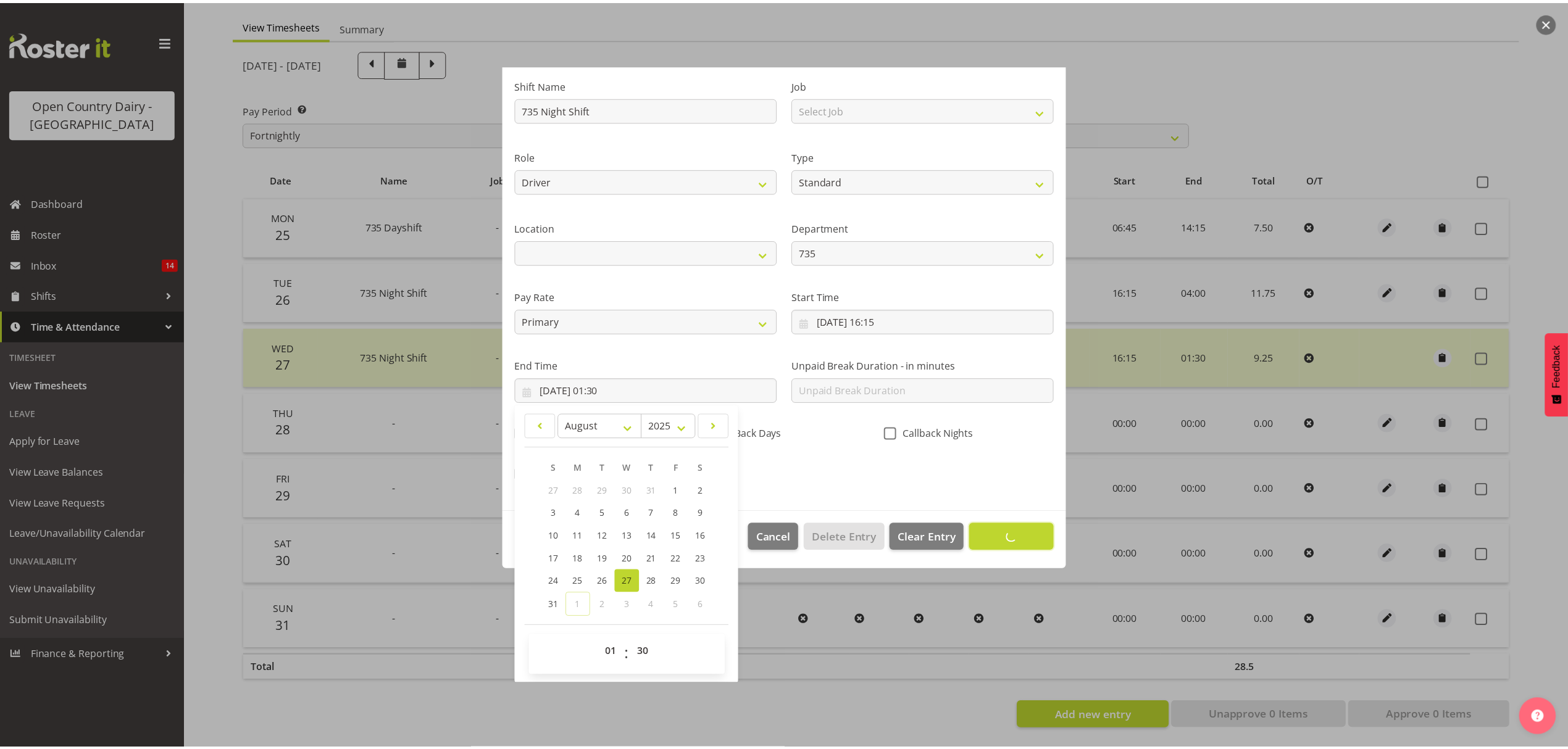
scroll to position [0, 0]
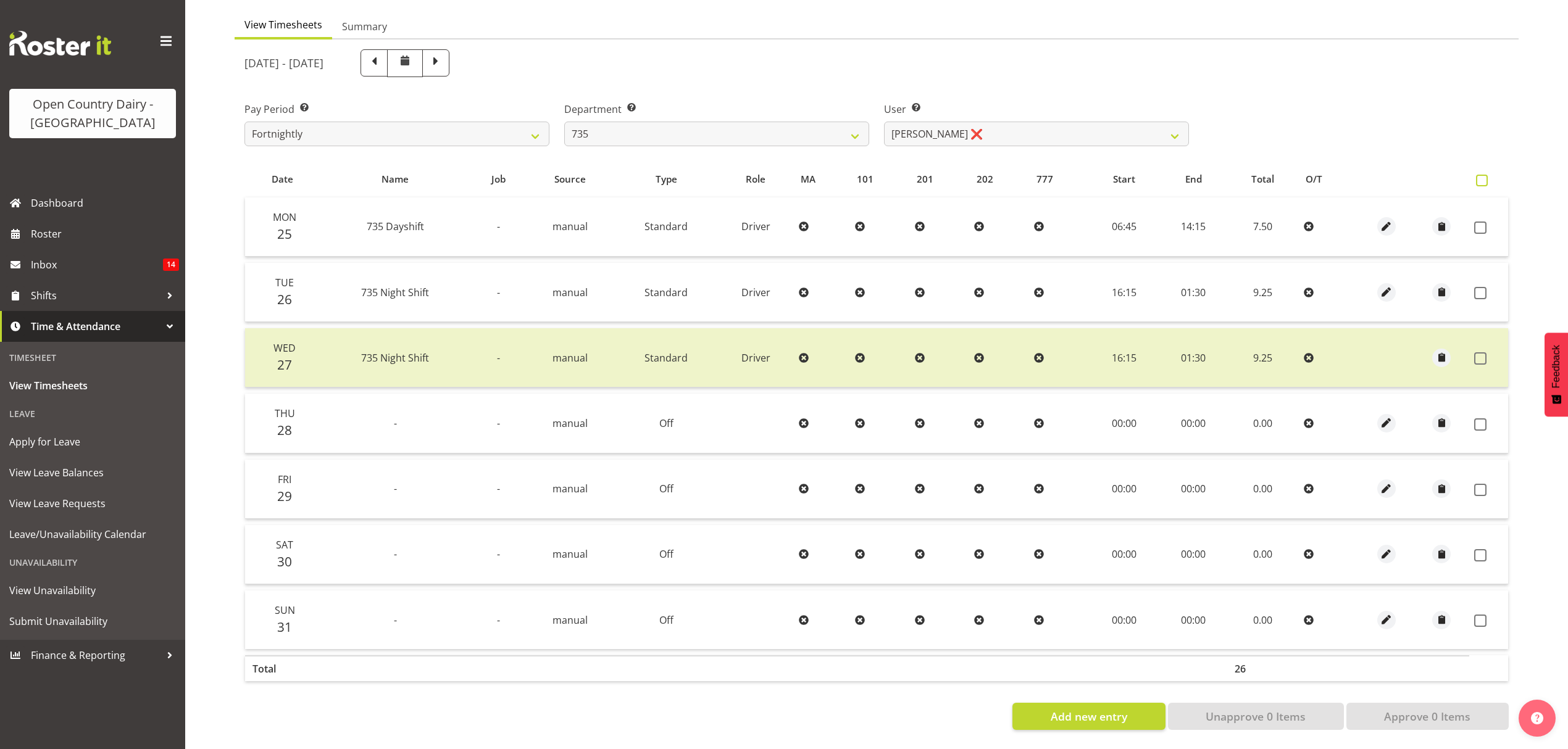
click at [1482, 175] on span at bounding box center [1482, 180] width 12 height 12
click at [1482, 176] on input "checkbox" at bounding box center [1480, 180] width 8 height 8
checkbox input "true"
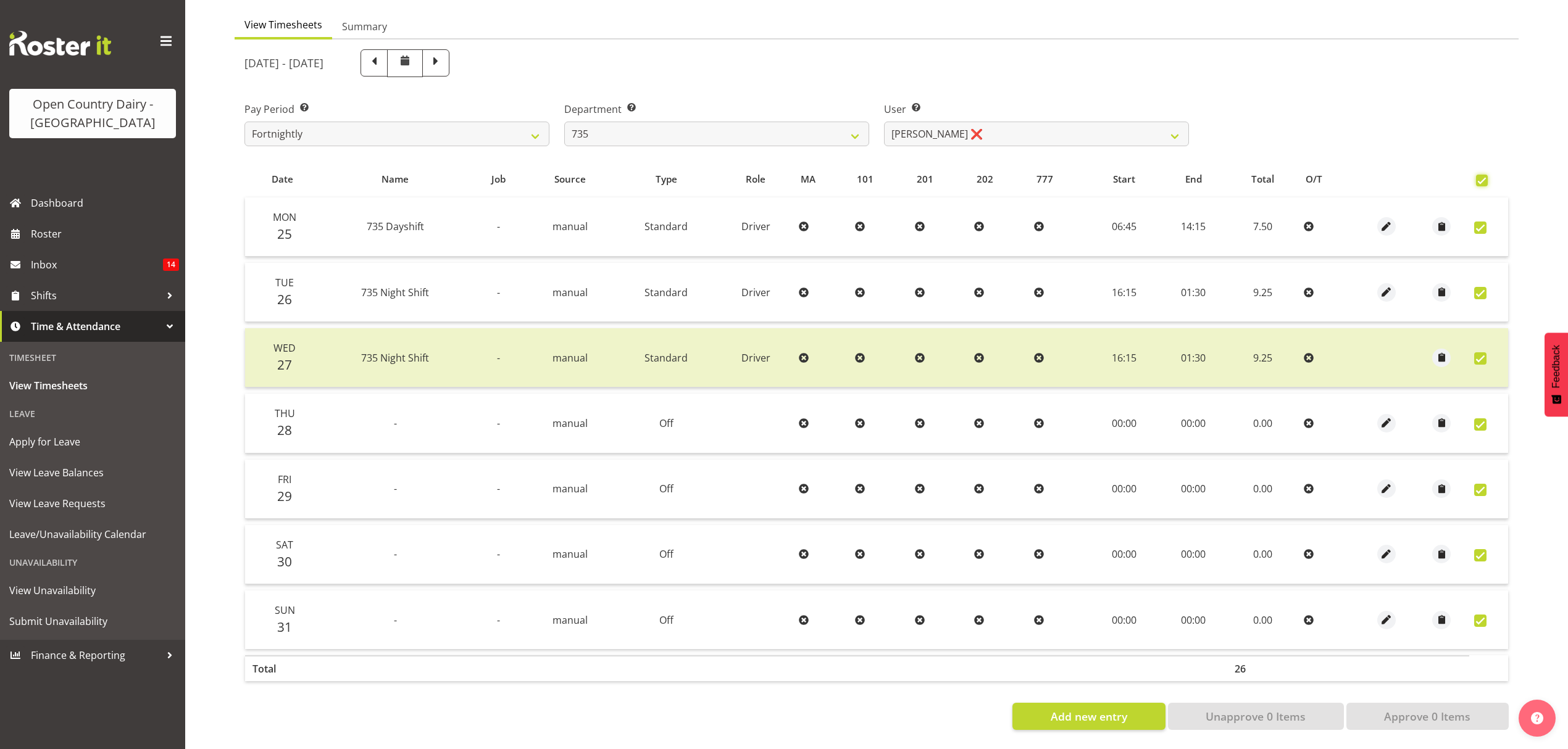
checkbox input "true"
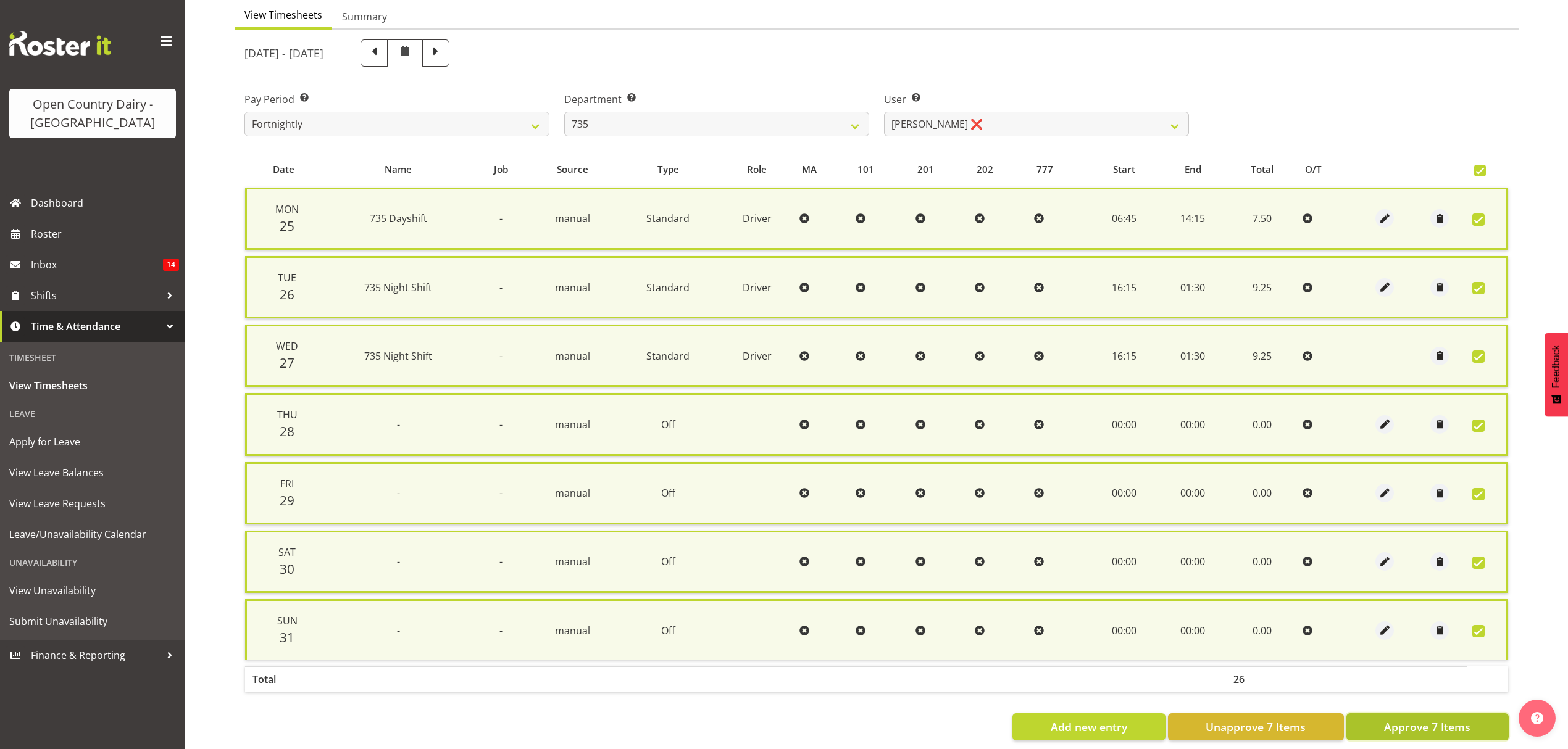
click at [1436, 721] on span "Approve 7 Items" at bounding box center [1427, 727] width 86 height 16
checkbox input "false"
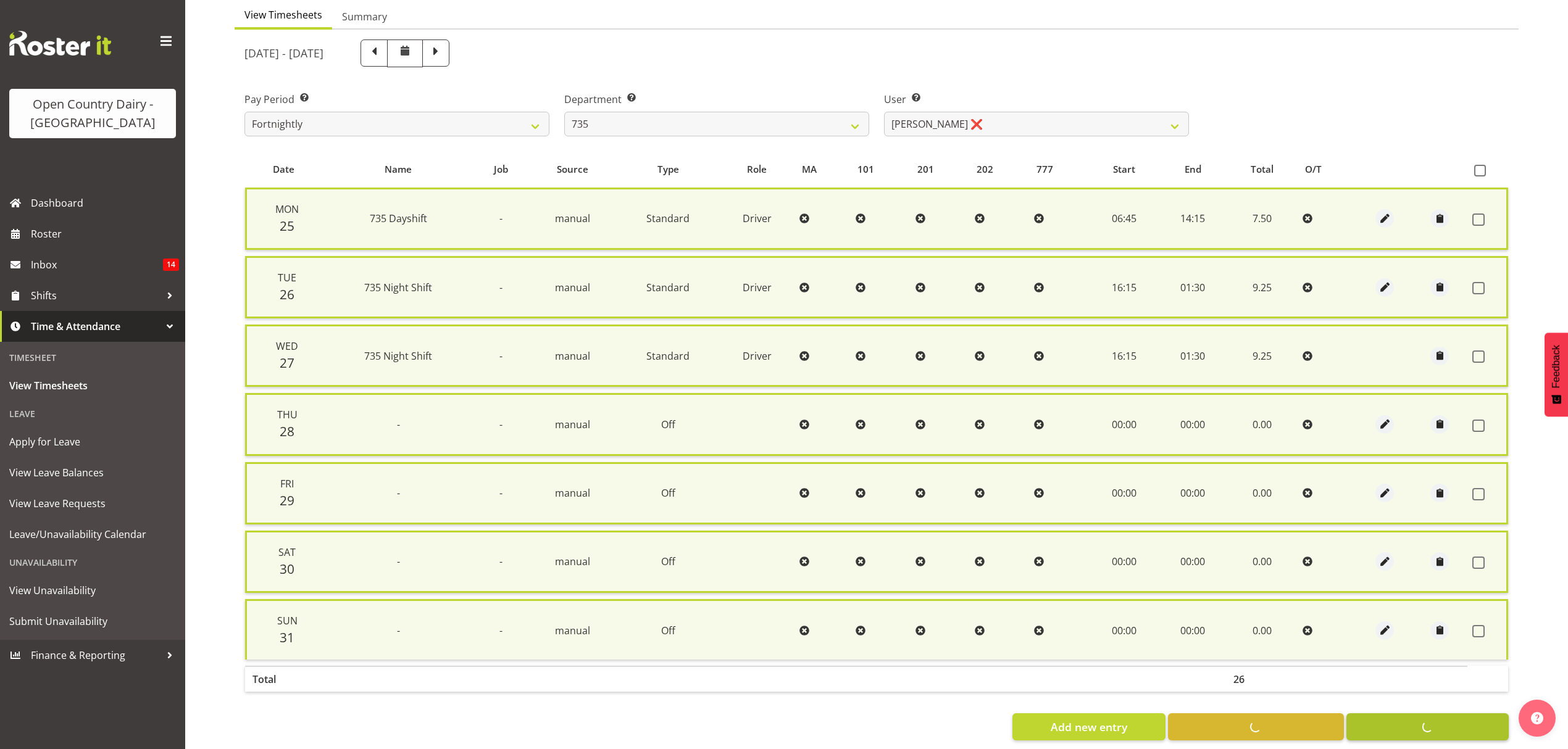
checkbox input "false"
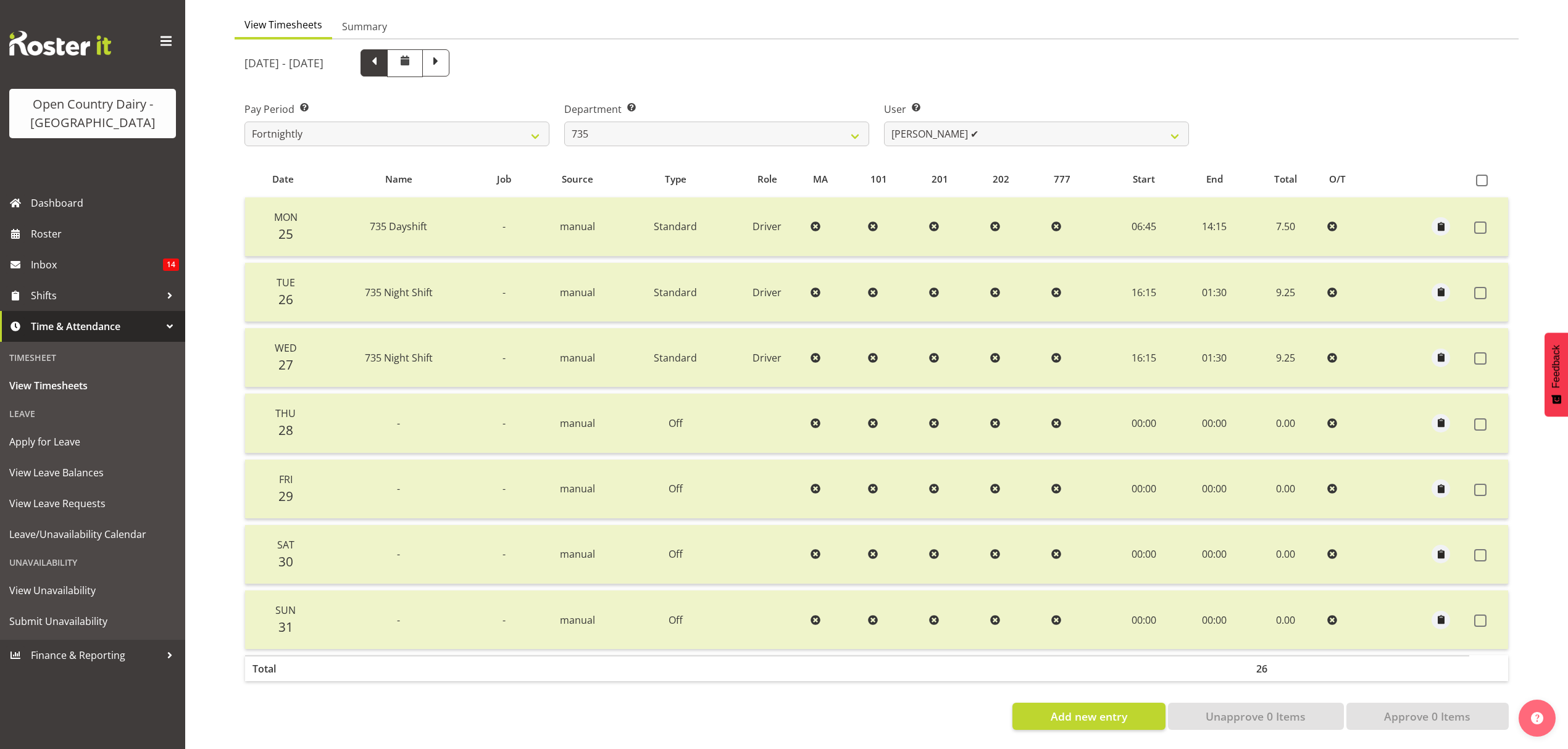
click at [382, 53] on span at bounding box center [374, 61] width 16 height 16
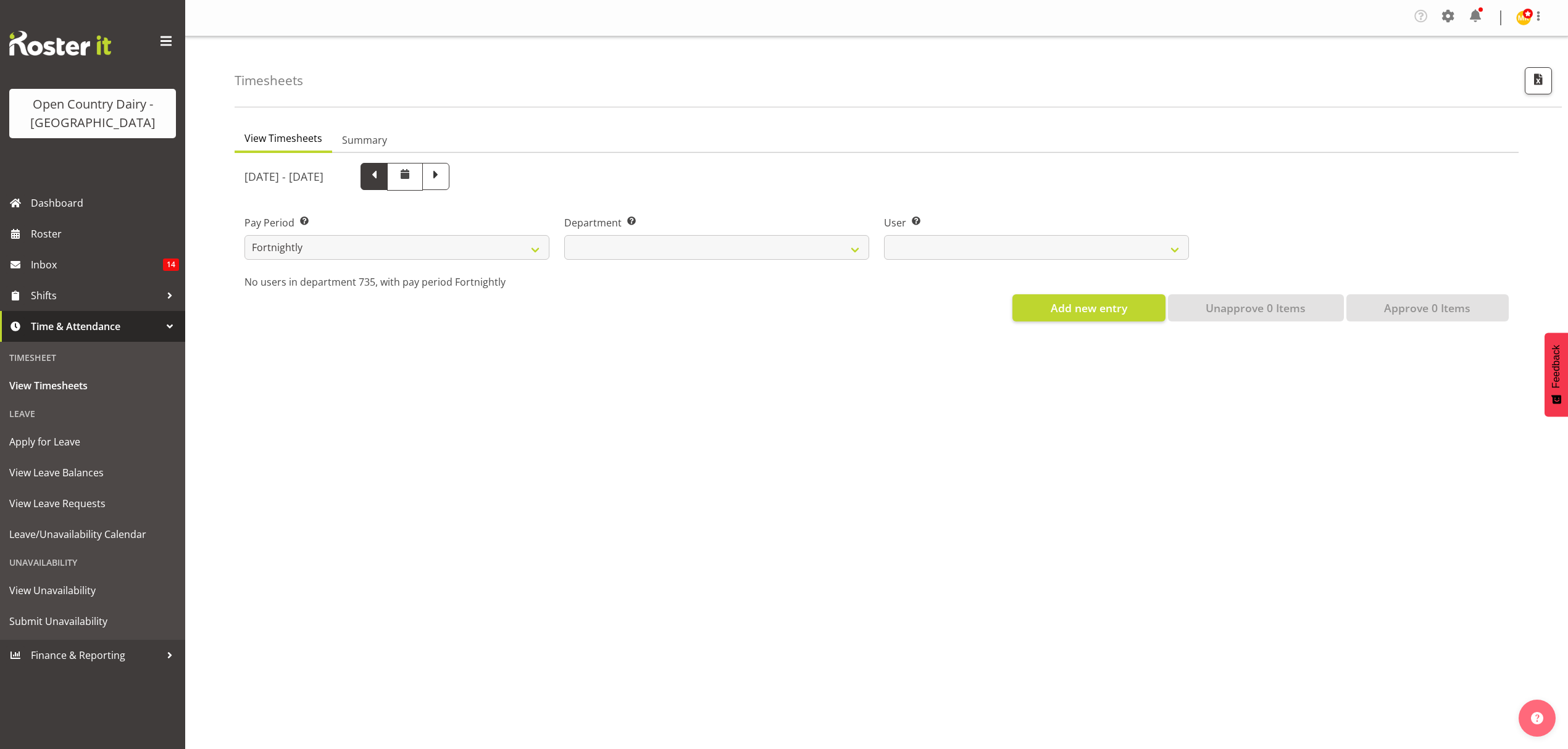
select select
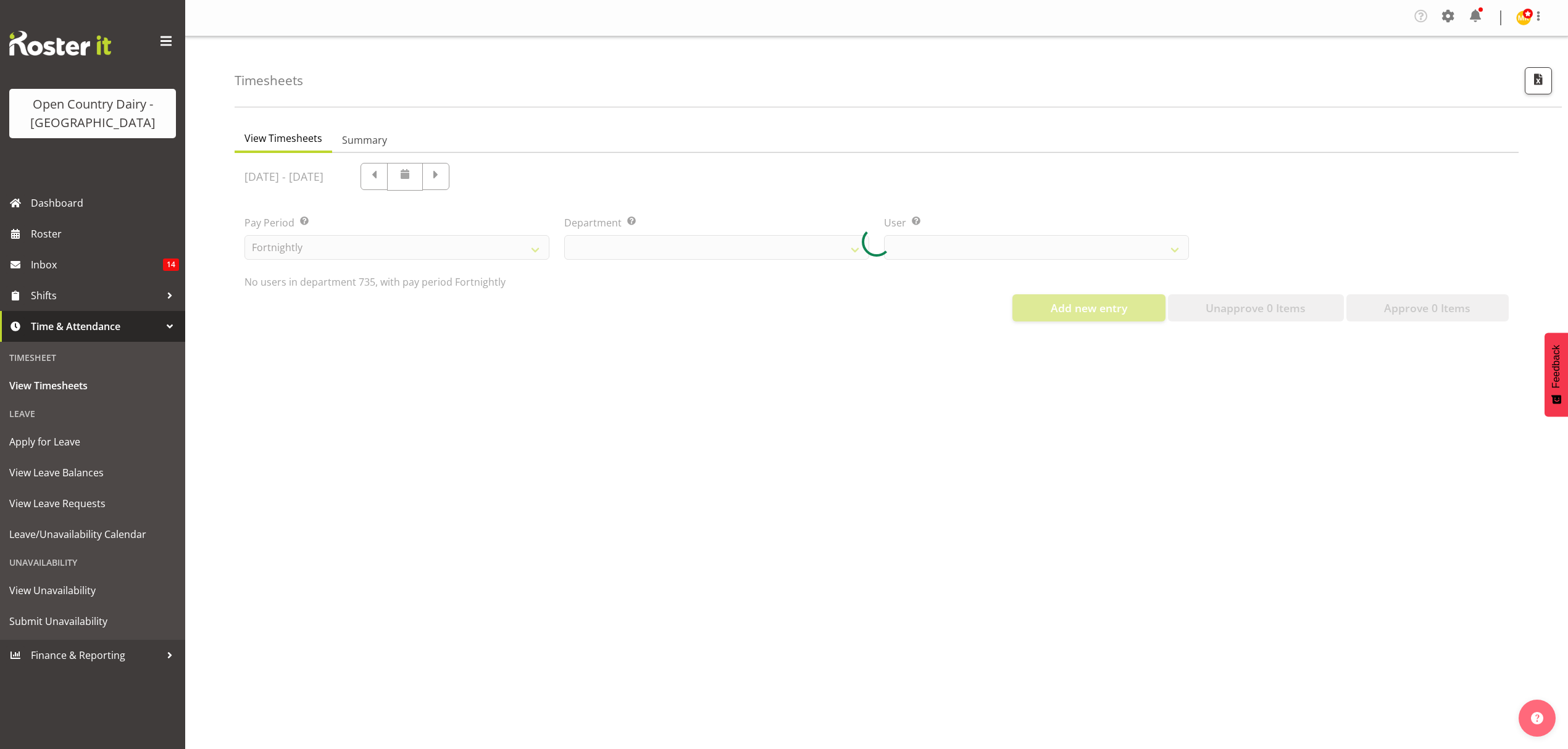
select select "909"
select select "10091"
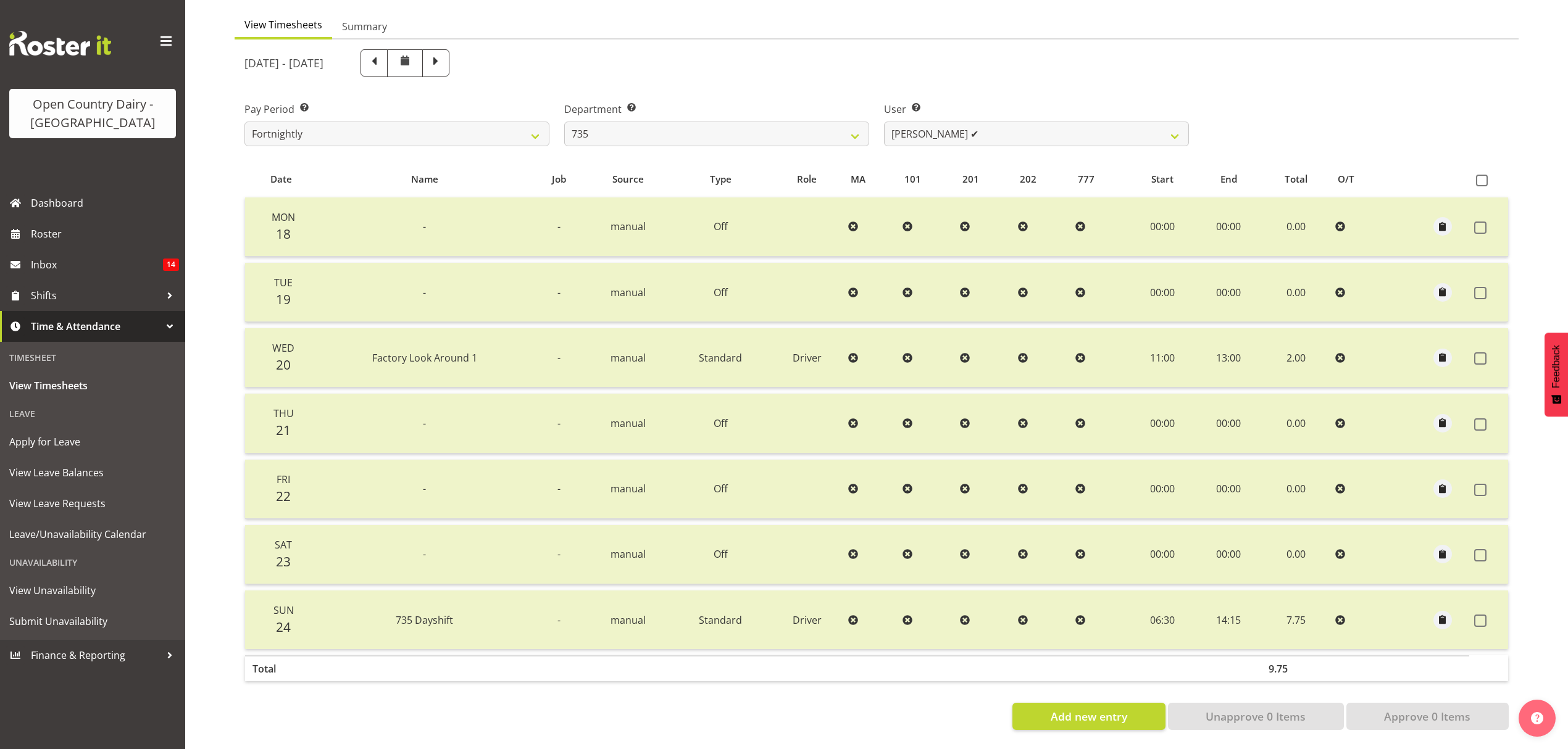
scroll to position [124, 0]
click at [444, 53] on span at bounding box center [436, 61] width 16 height 16
select select
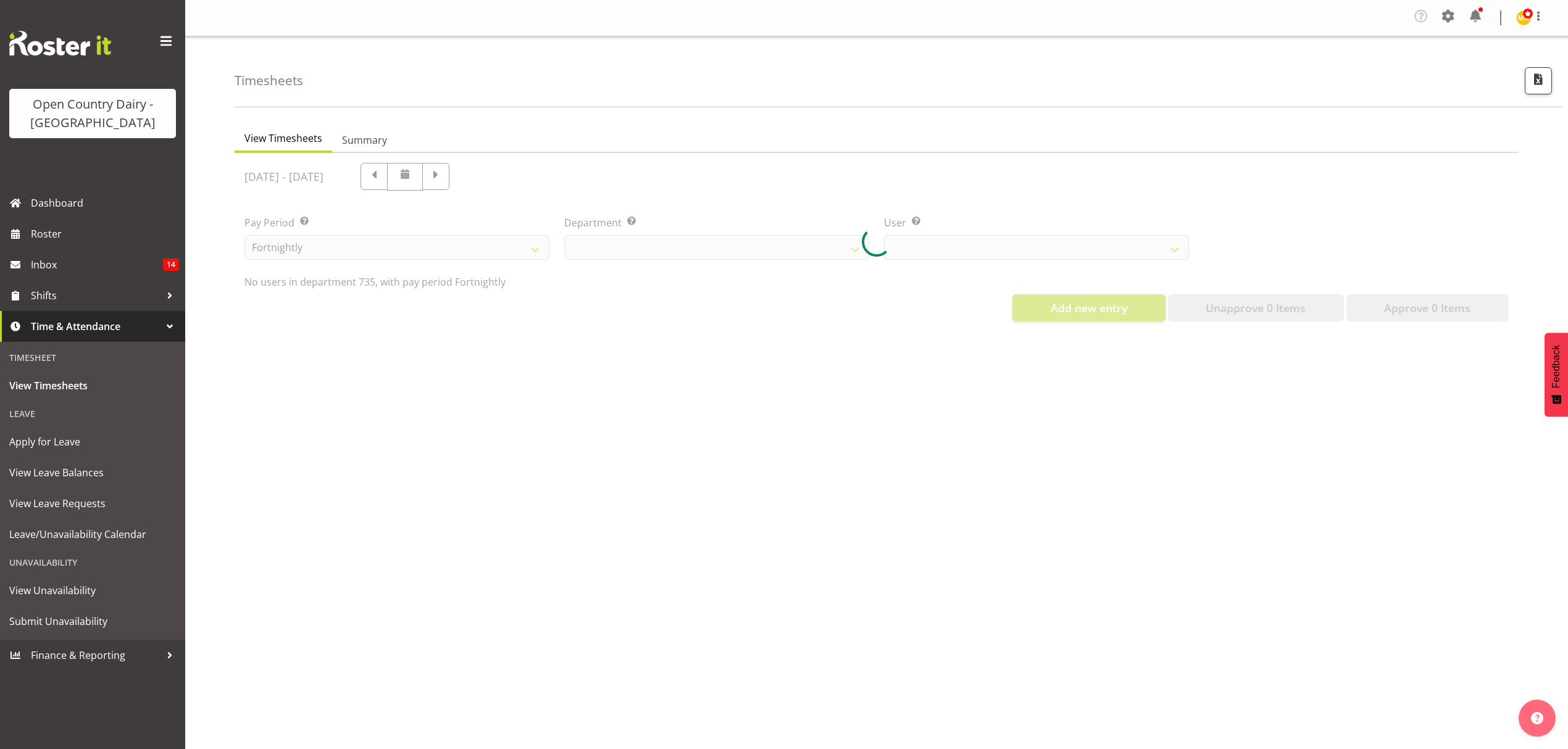
scroll to position [0, 0]
select select "909"
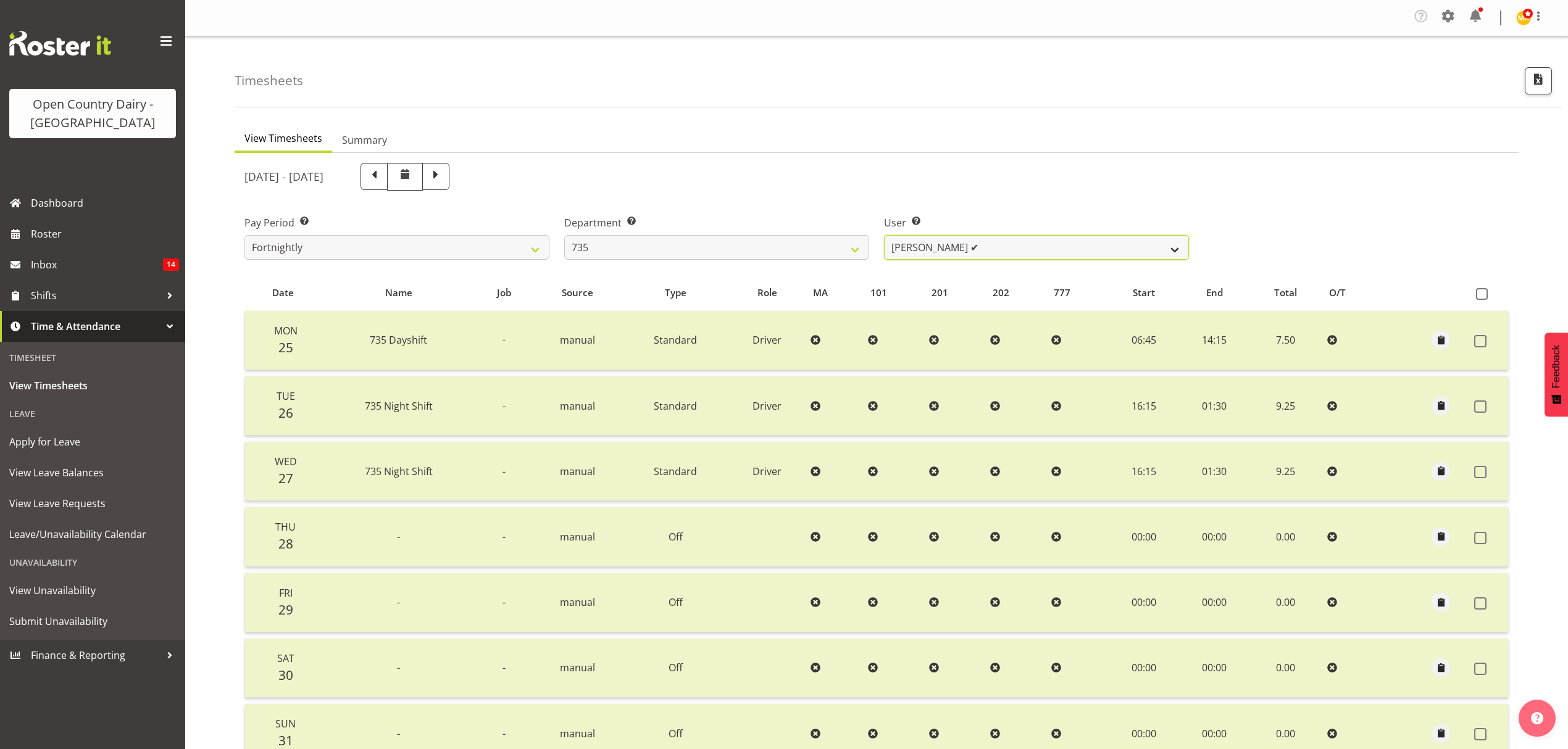
click at [1174, 252] on select "Brian Neas ❌ Cherie Williams ✔ Christopher Sutherland ❌ Stuart Craig ❌" at bounding box center [1036, 247] width 305 height 25
select select "9865"
click at [884, 236] on select "Brian Neas ❌ Cherie Williams ✔ Christopher Sutherland ❌ Stuart Craig ❌" at bounding box center [1036, 247] width 305 height 25
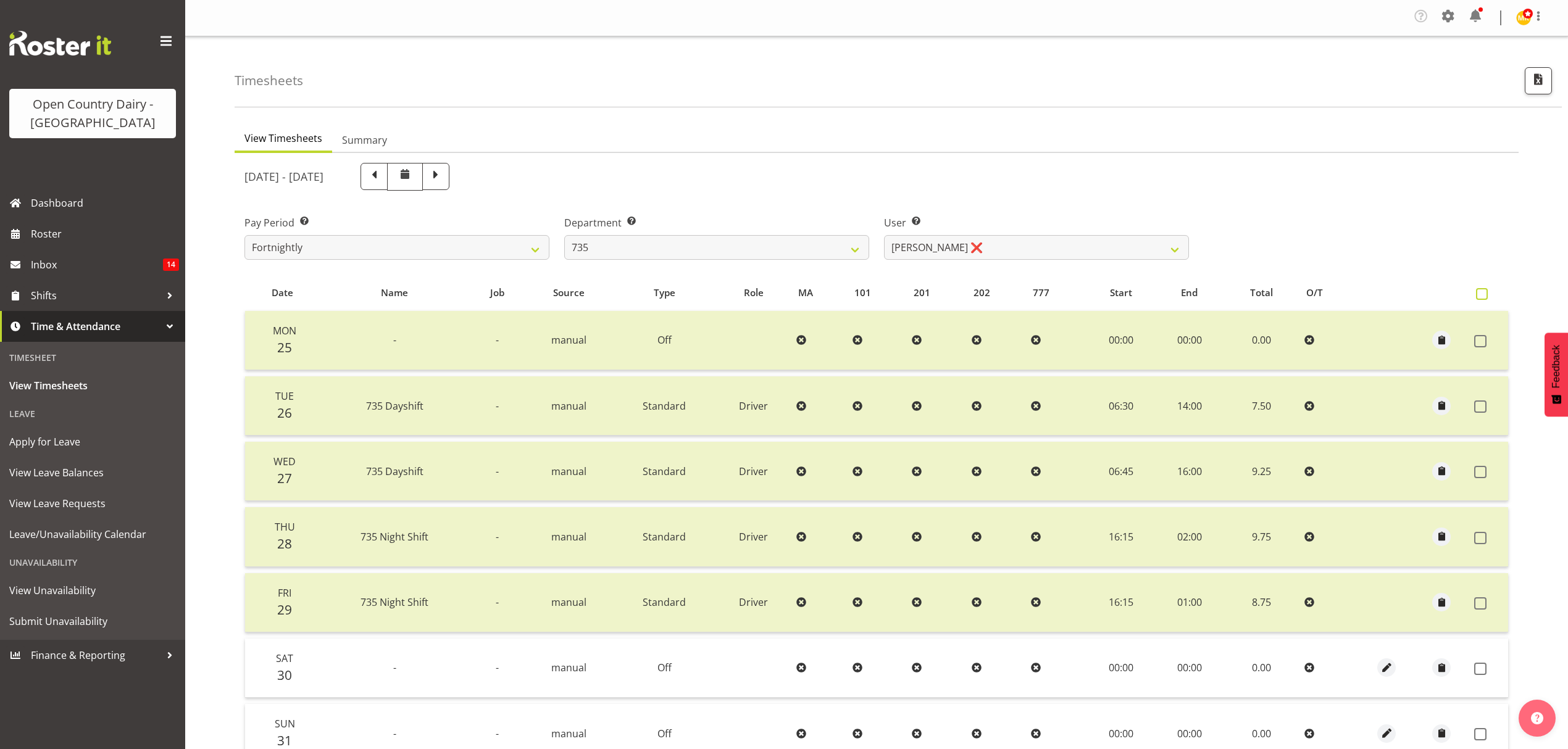
click at [1478, 292] on span at bounding box center [1482, 294] width 12 height 12
click at [1478, 292] on input "checkbox" at bounding box center [1480, 294] width 8 height 8
checkbox input "true"
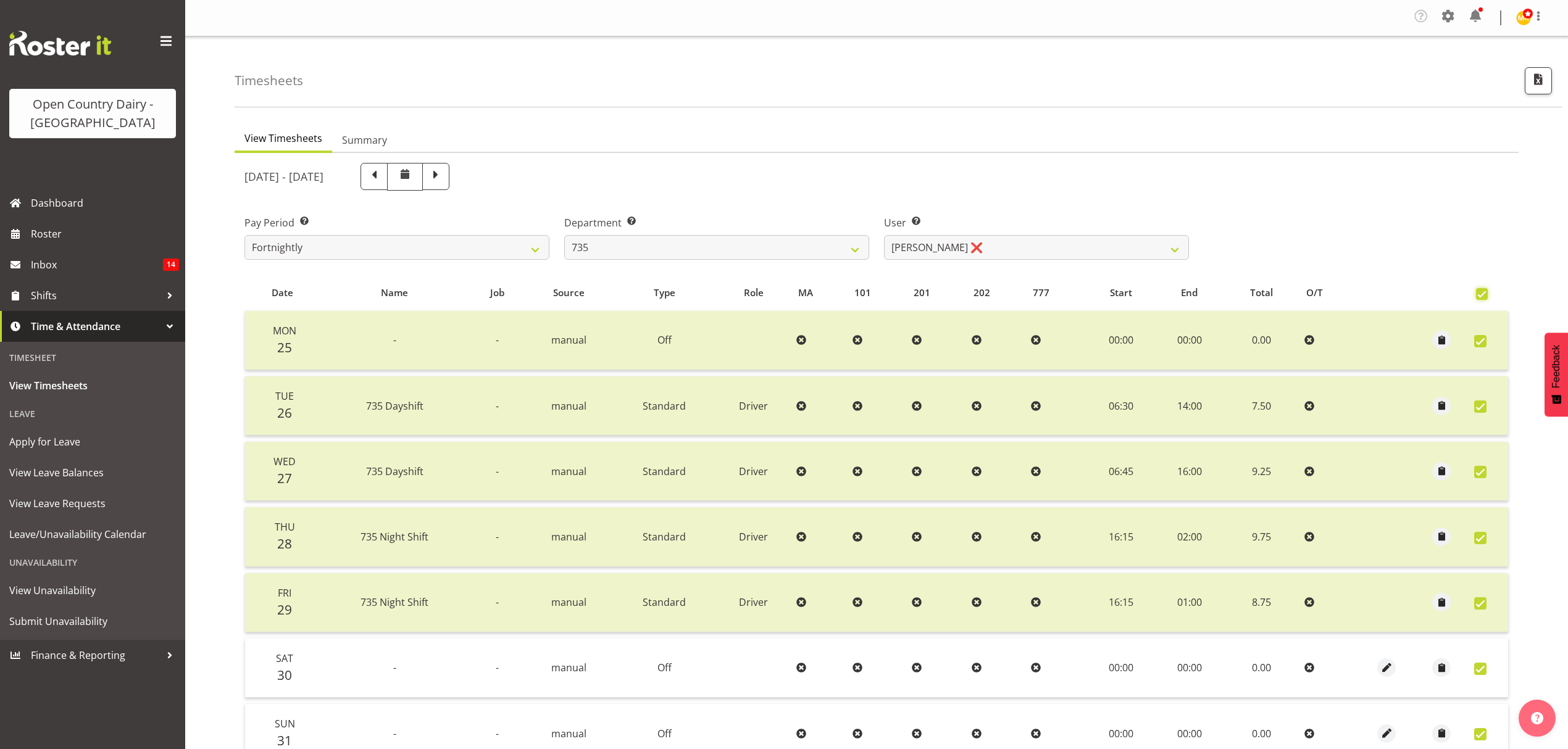
checkbox input "true"
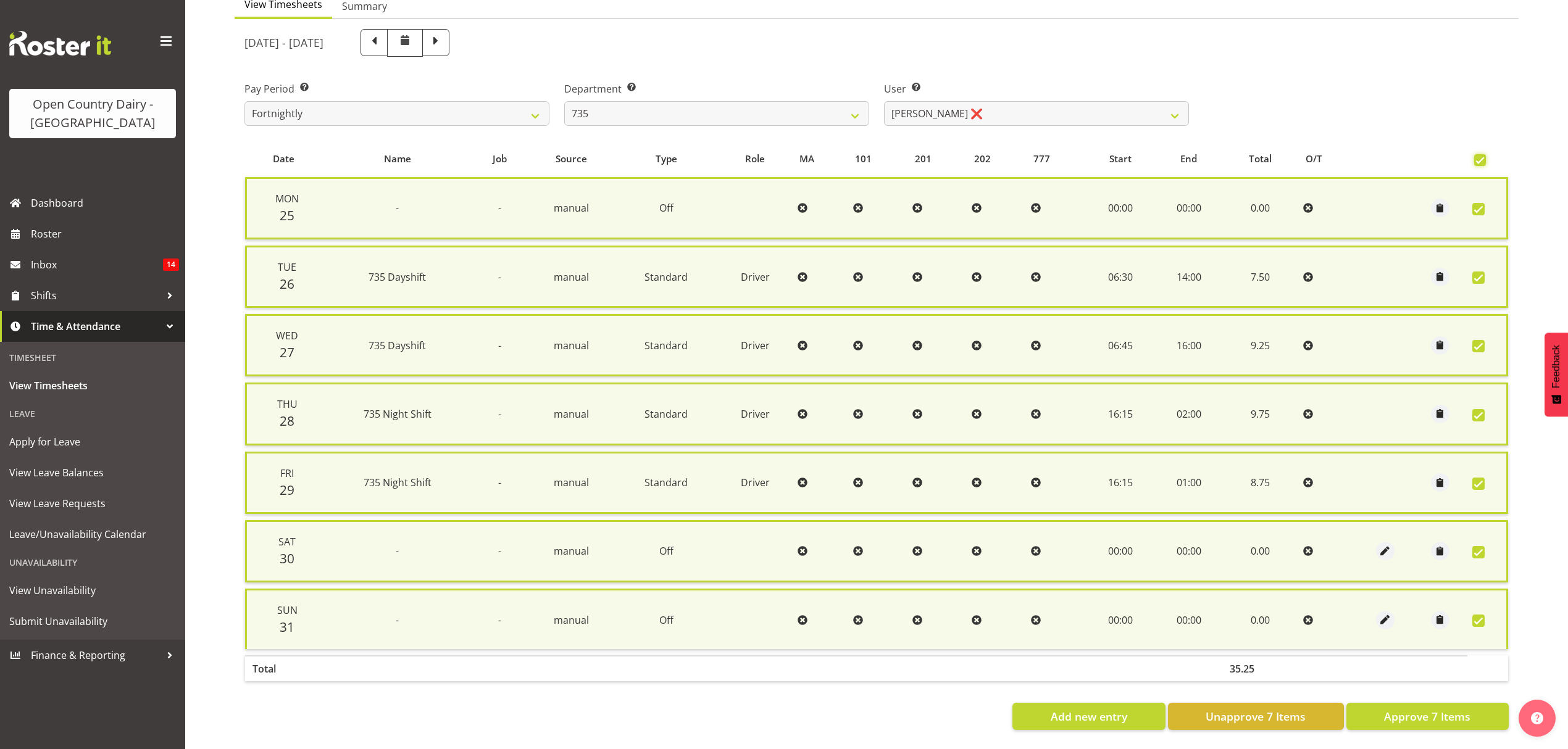
scroll to position [140, 0]
click at [1448, 709] on span "Approve 7 Items" at bounding box center [1427, 717] width 86 height 16
checkbox input "false"
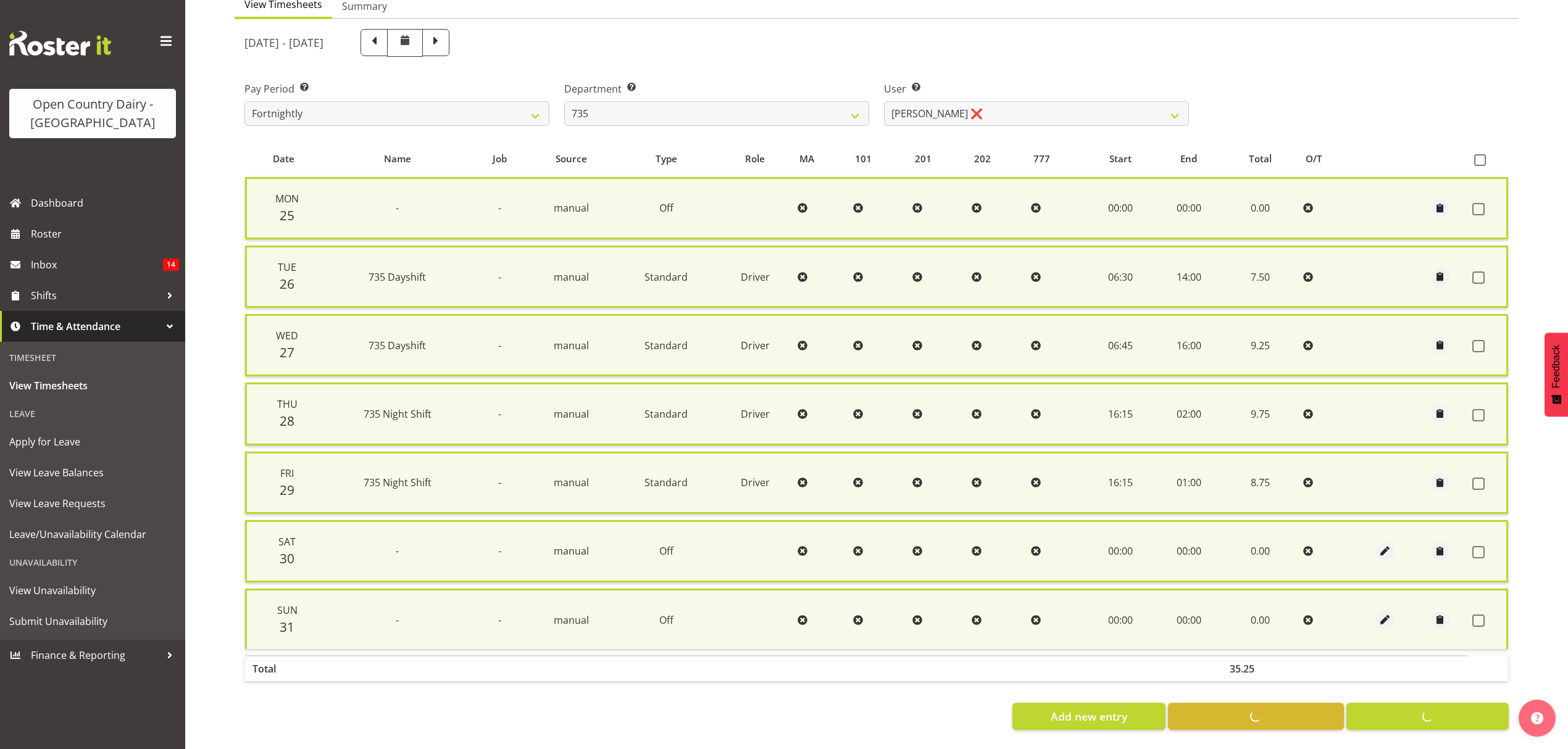
checkbox input "false"
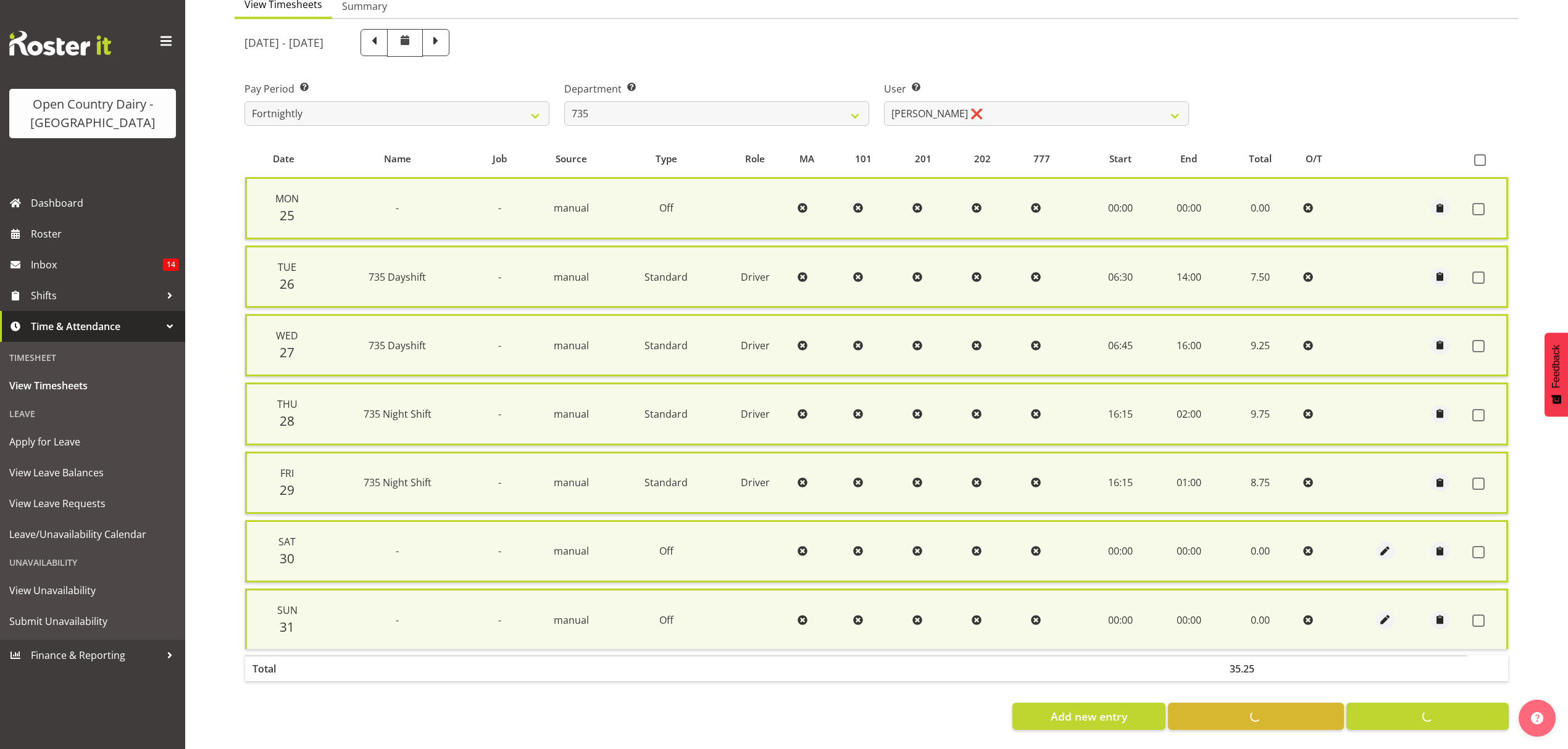
scroll to position [124, 0]
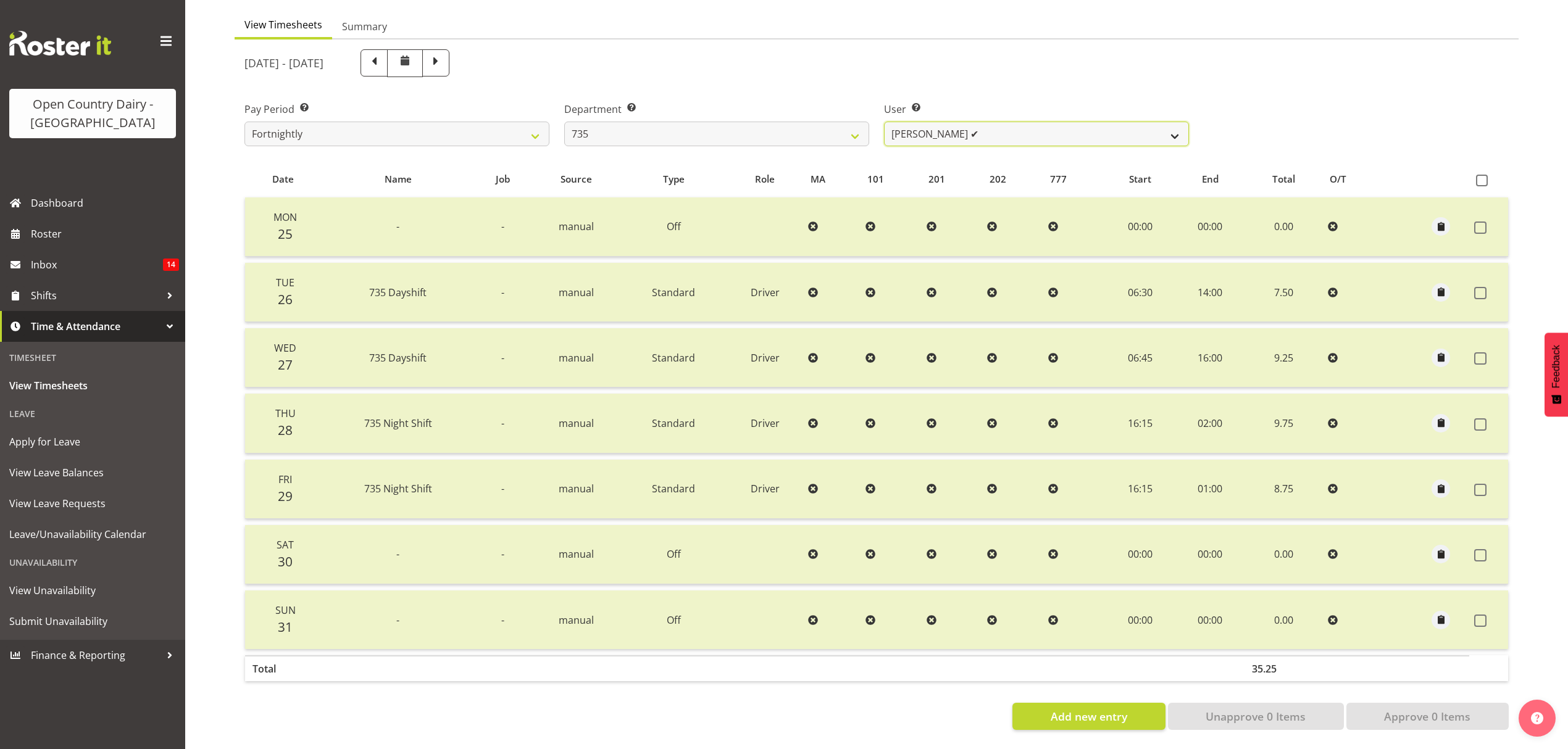
click at [1171, 124] on select "Brian Neas ❌ Cherie Williams ✔ Christopher Sutherland ✔ Stuart Craig ❌" at bounding box center [1036, 133] width 305 height 25
select select "9761"
click at [884, 121] on select "Brian Neas ❌ Cherie Williams ✔ Christopher Sutherland ✔ Stuart Craig ❌" at bounding box center [1036, 133] width 305 height 25
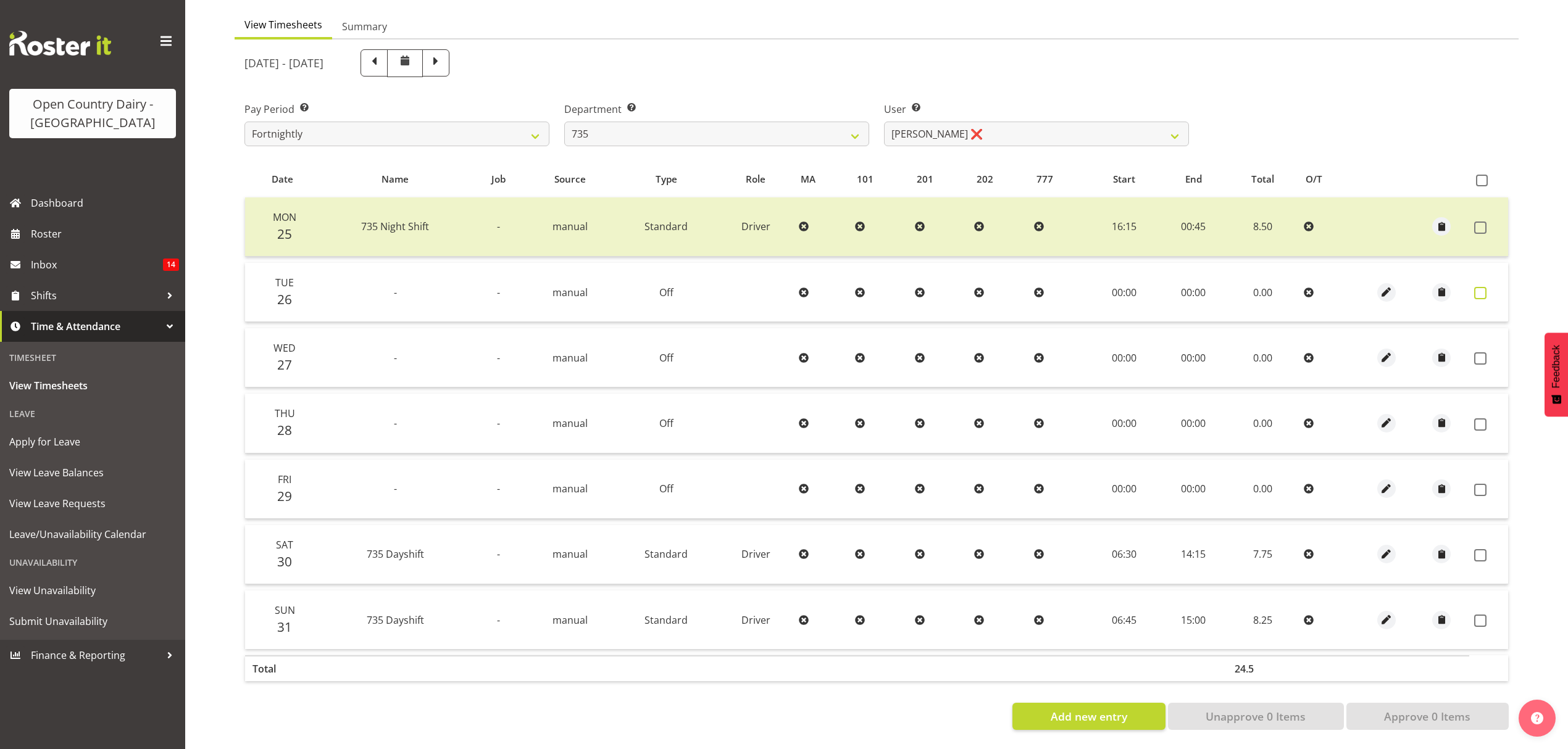
click at [1482, 287] on span at bounding box center [1480, 292] width 12 height 12
checkbox input "true"
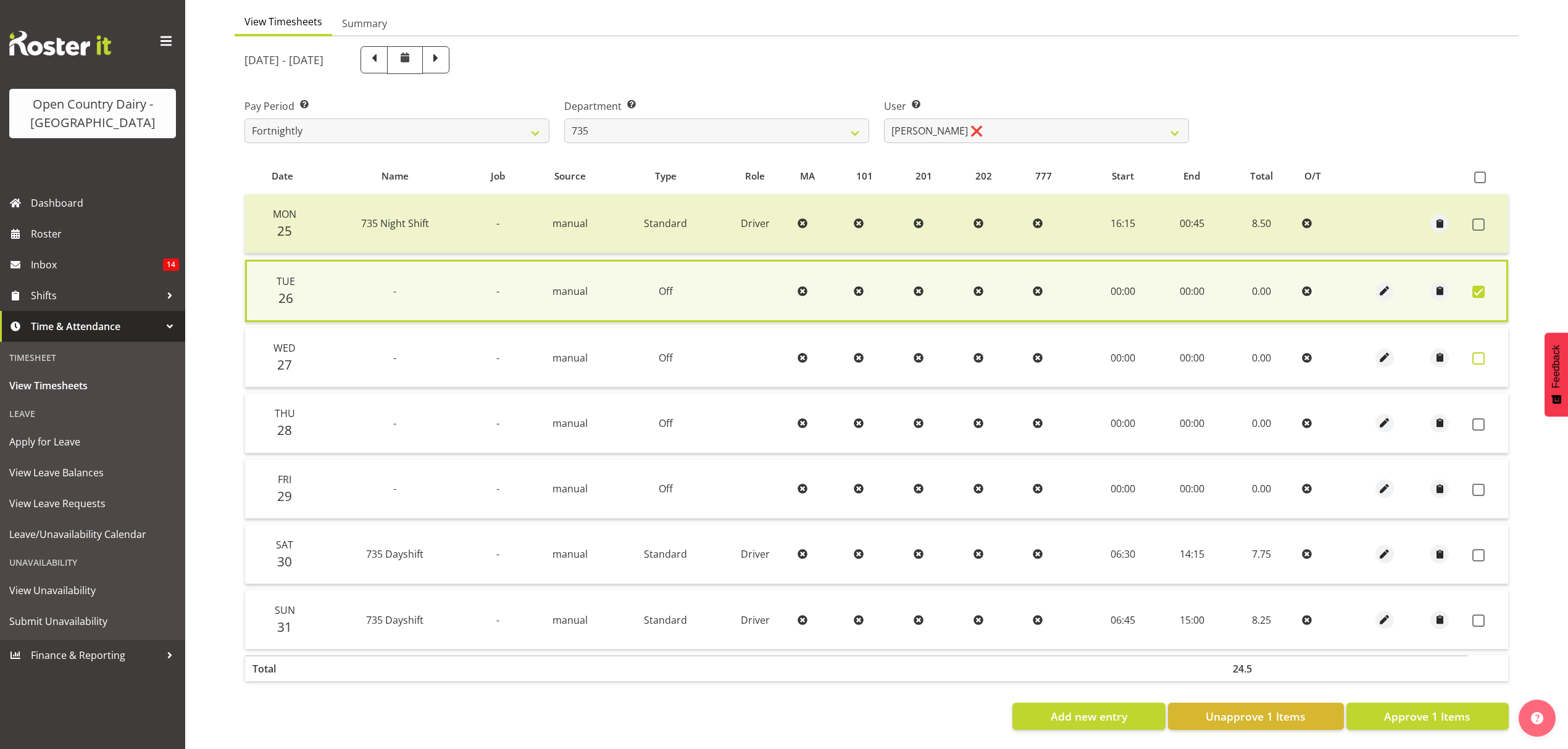
click at [1483, 352] on span at bounding box center [1478, 358] width 12 height 12
checkbox input "true"
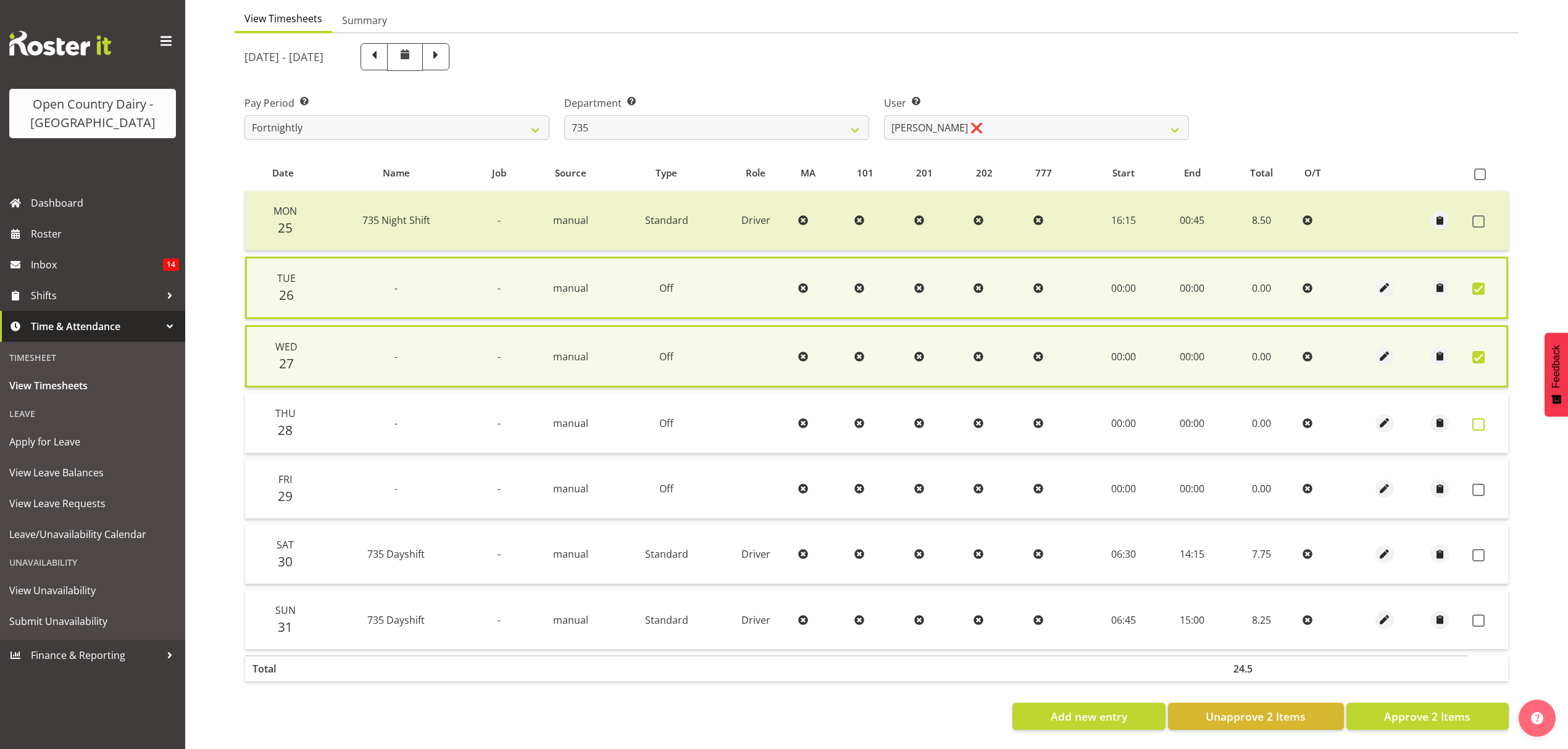
click at [1477, 421] on span at bounding box center [1478, 424] width 12 height 12
checkbox input "false"
click at [1482, 487] on span at bounding box center [1478, 490] width 12 height 12
checkbox input "true"
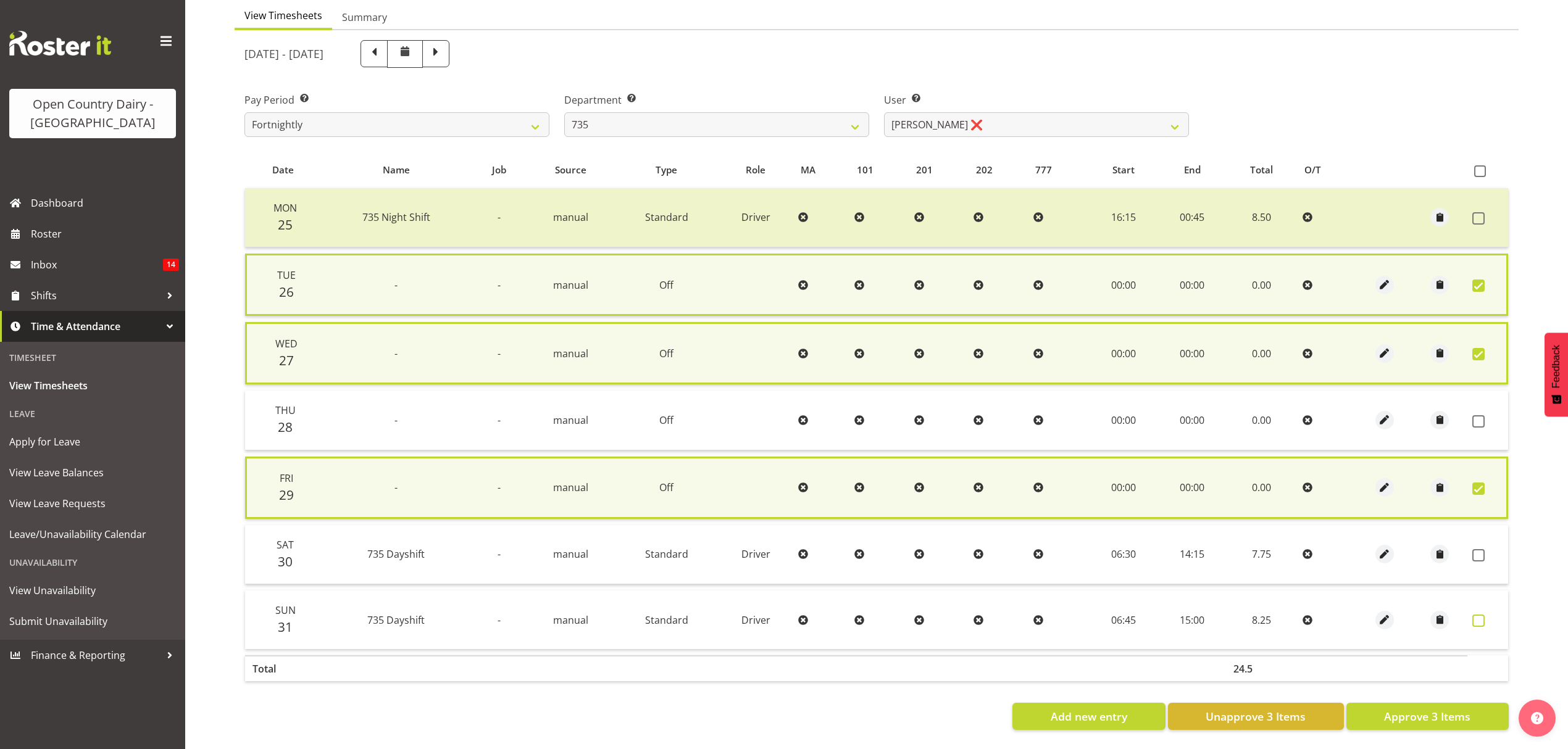
click at [1482, 617] on span at bounding box center [1478, 621] width 12 height 12
checkbox input "true"
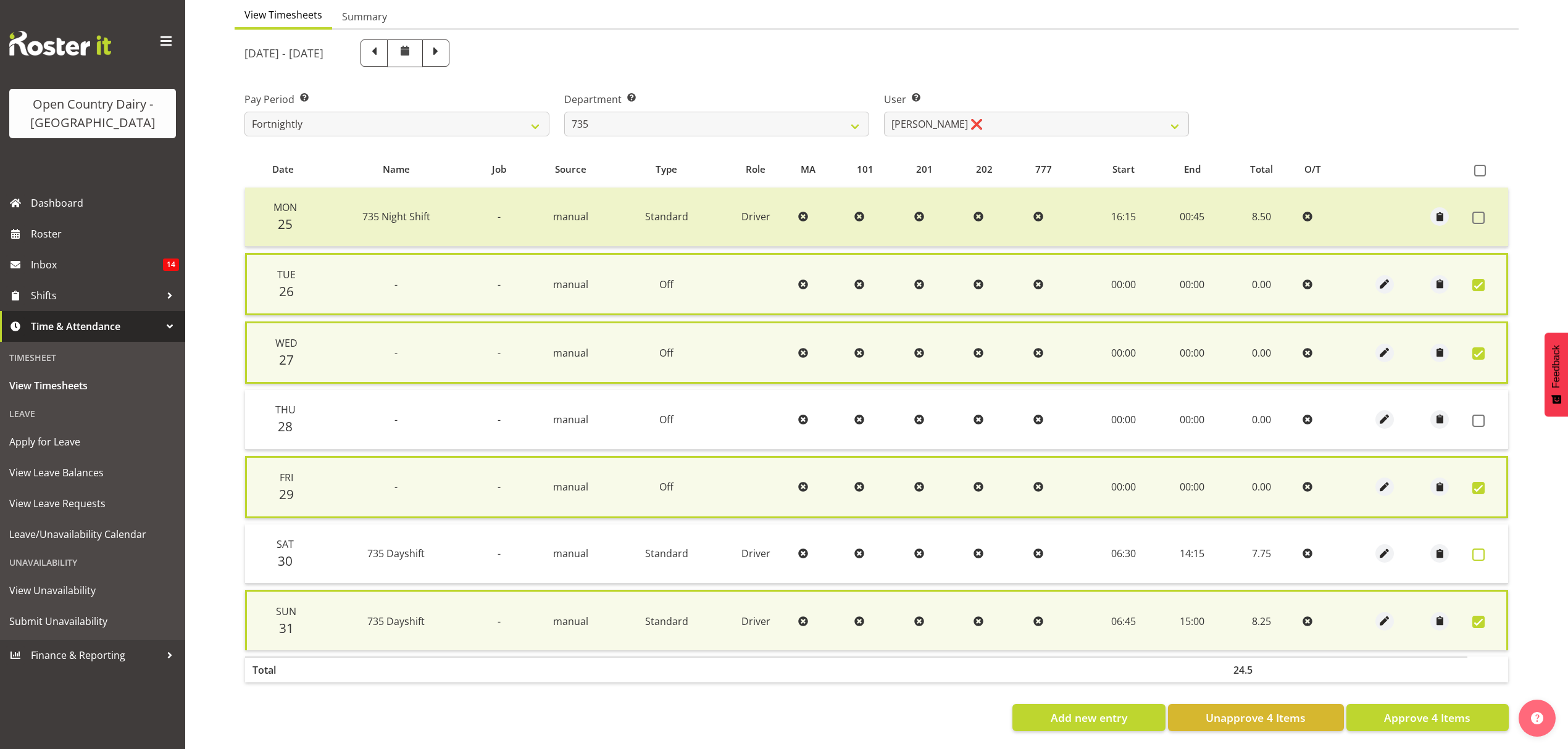
click at [1482, 552] on span at bounding box center [1478, 554] width 12 height 12
checkbox input "true"
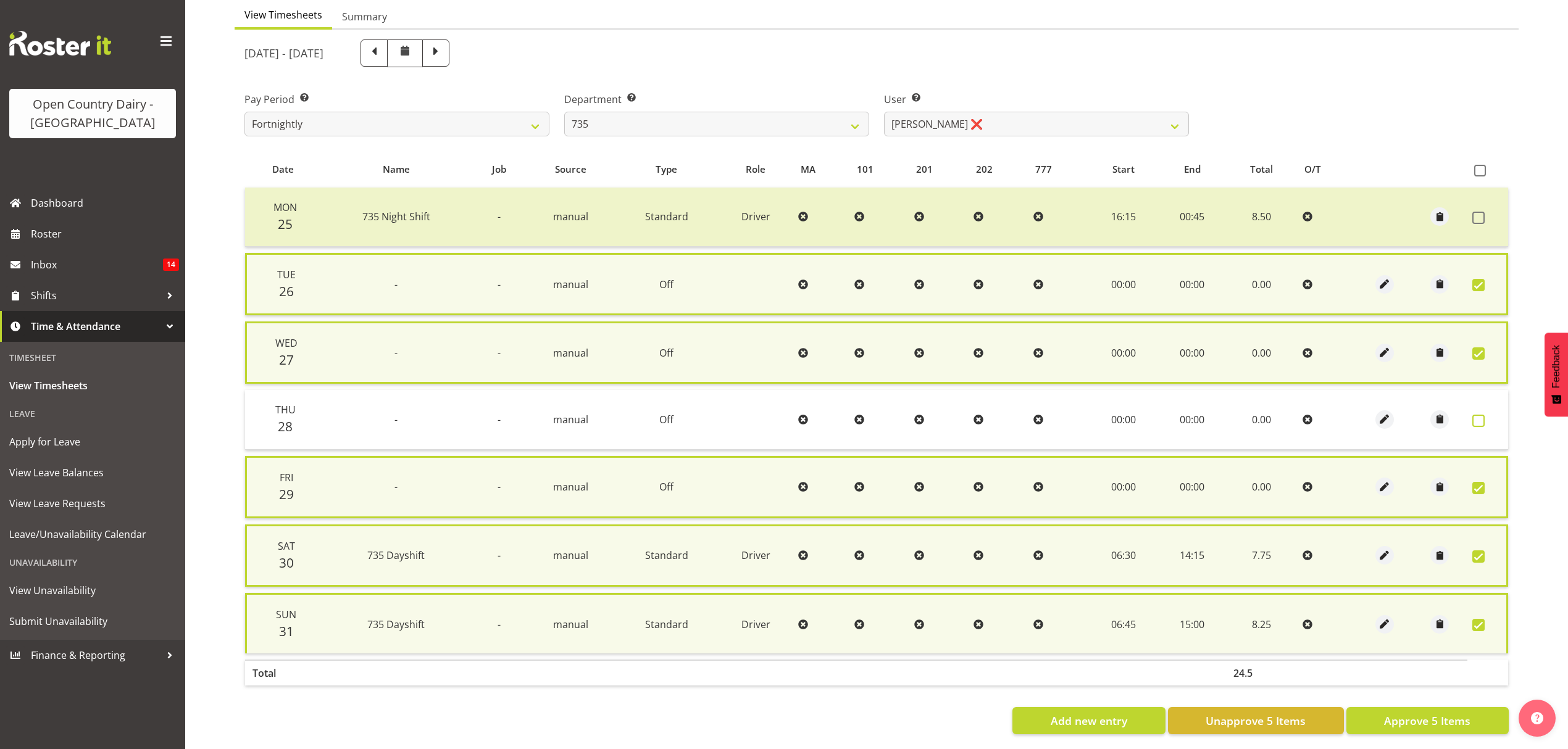
click at [1478, 418] on span at bounding box center [1478, 420] width 12 height 12
checkbox input "true"
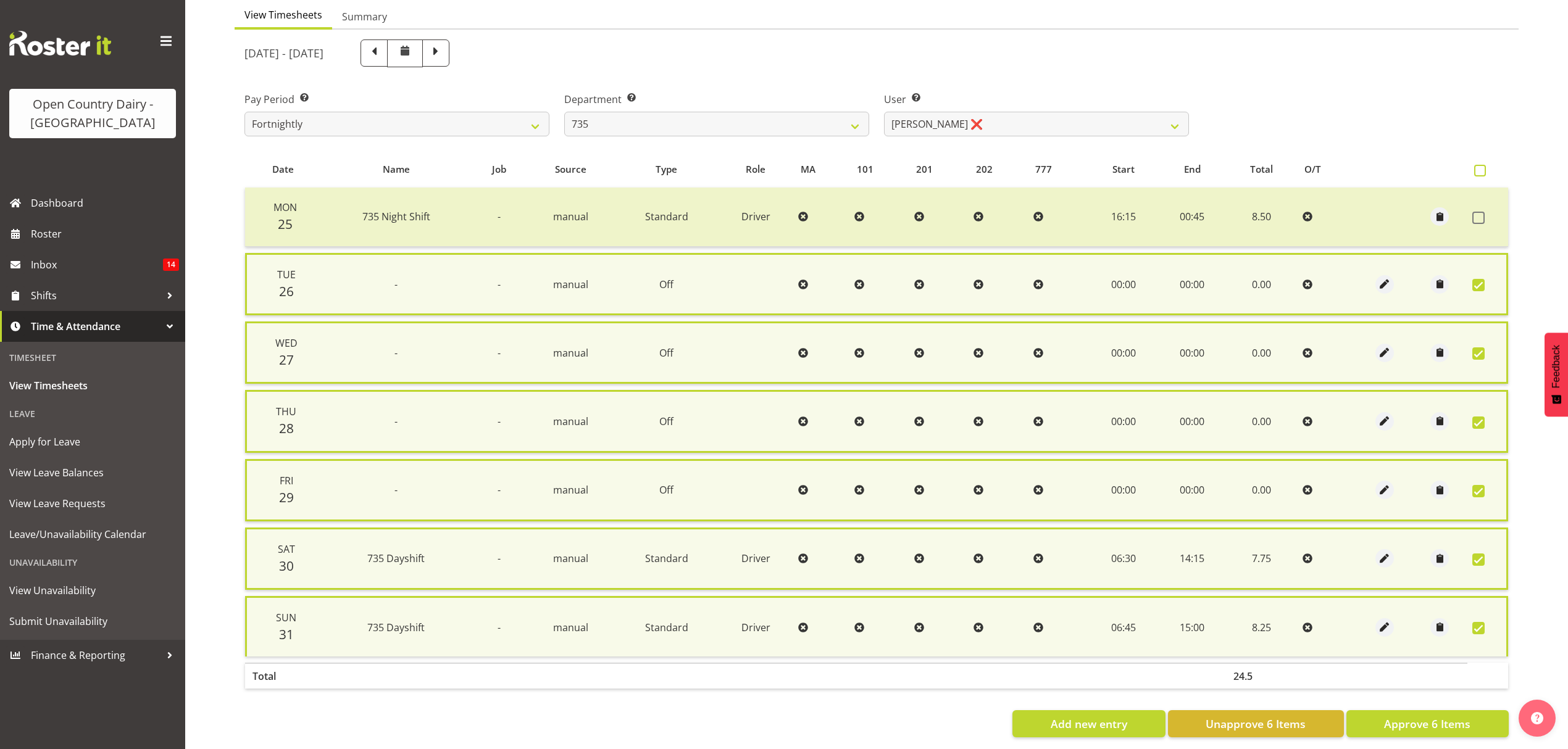
click at [1481, 171] on span at bounding box center [1480, 170] width 12 height 12
click at [1481, 171] on input "checkbox" at bounding box center [1478, 170] width 8 height 8
checkbox input "true"
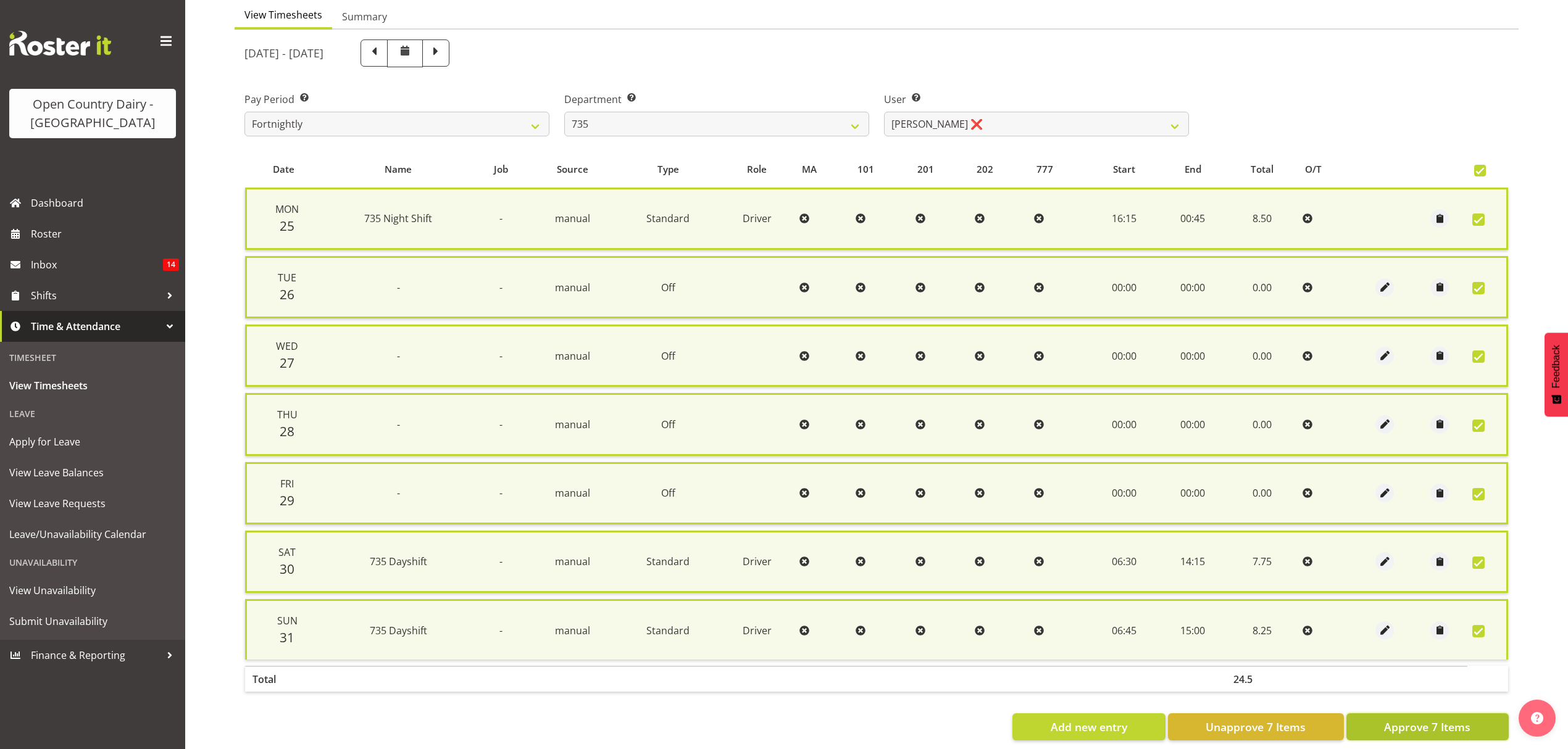
click at [1418, 729] on span "Approve 7 Items" at bounding box center [1427, 727] width 86 height 16
checkbox input "false"
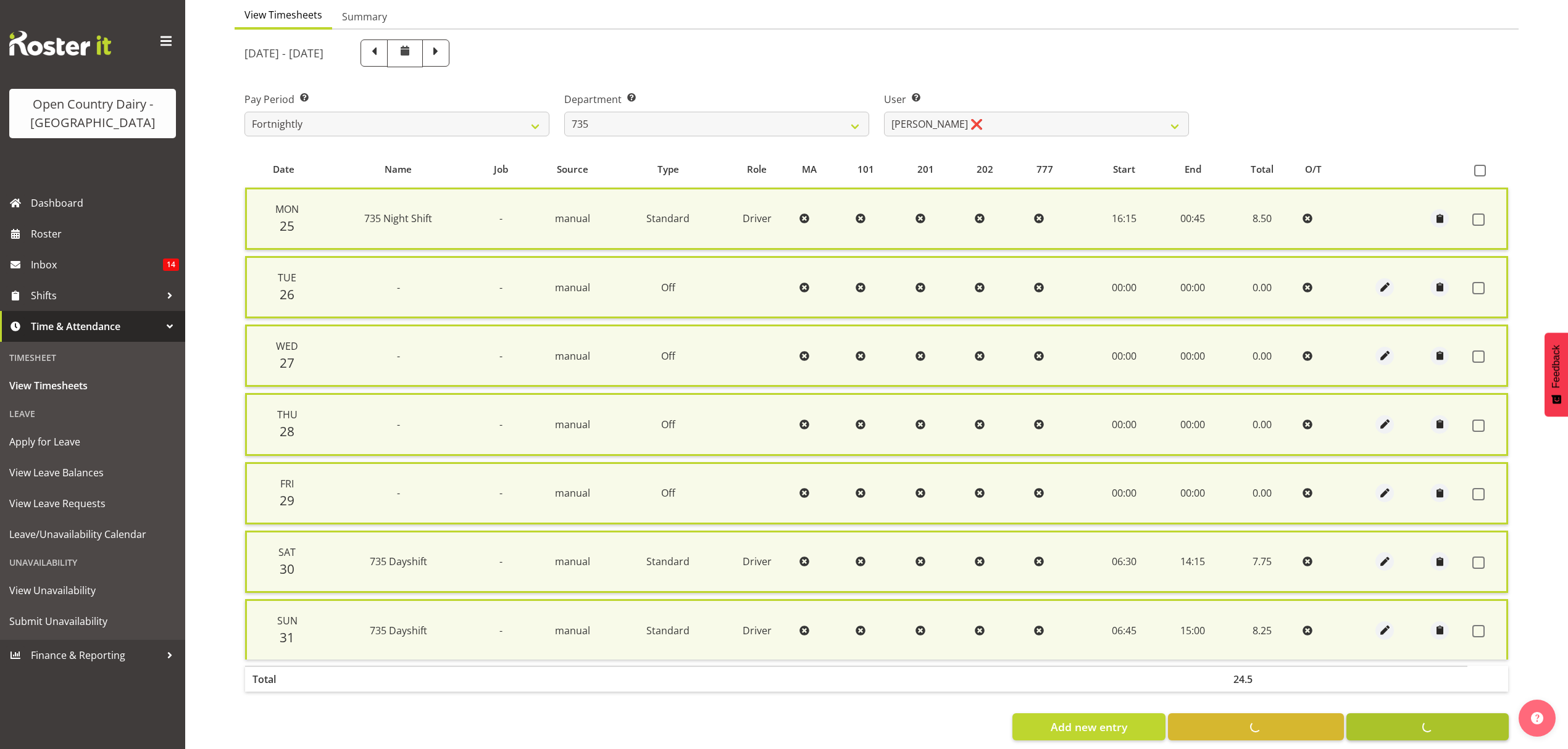
checkbox input "false"
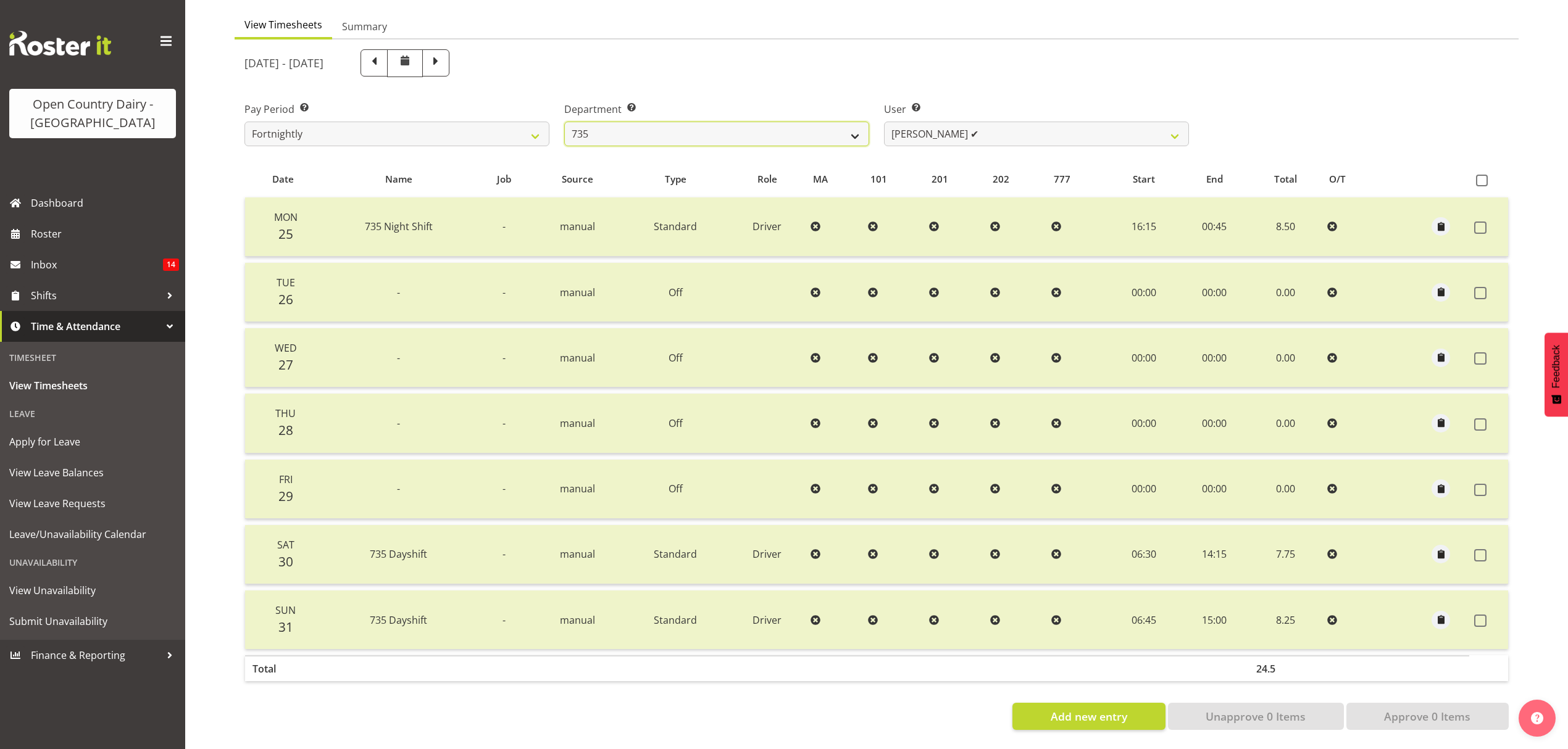
click at [857, 122] on select "734 735 736 737 738 739 851 852 853 854 855 856 858 861 862 865 868 869 870 873" at bounding box center [716, 133] width 305 height 25
click at [564, 121] on select "734 735 736 737 738 739 851 852 853 854 855 856 858 861 862 865 868 869 870 873" at bounding box center [716, 133] width 305 height 25
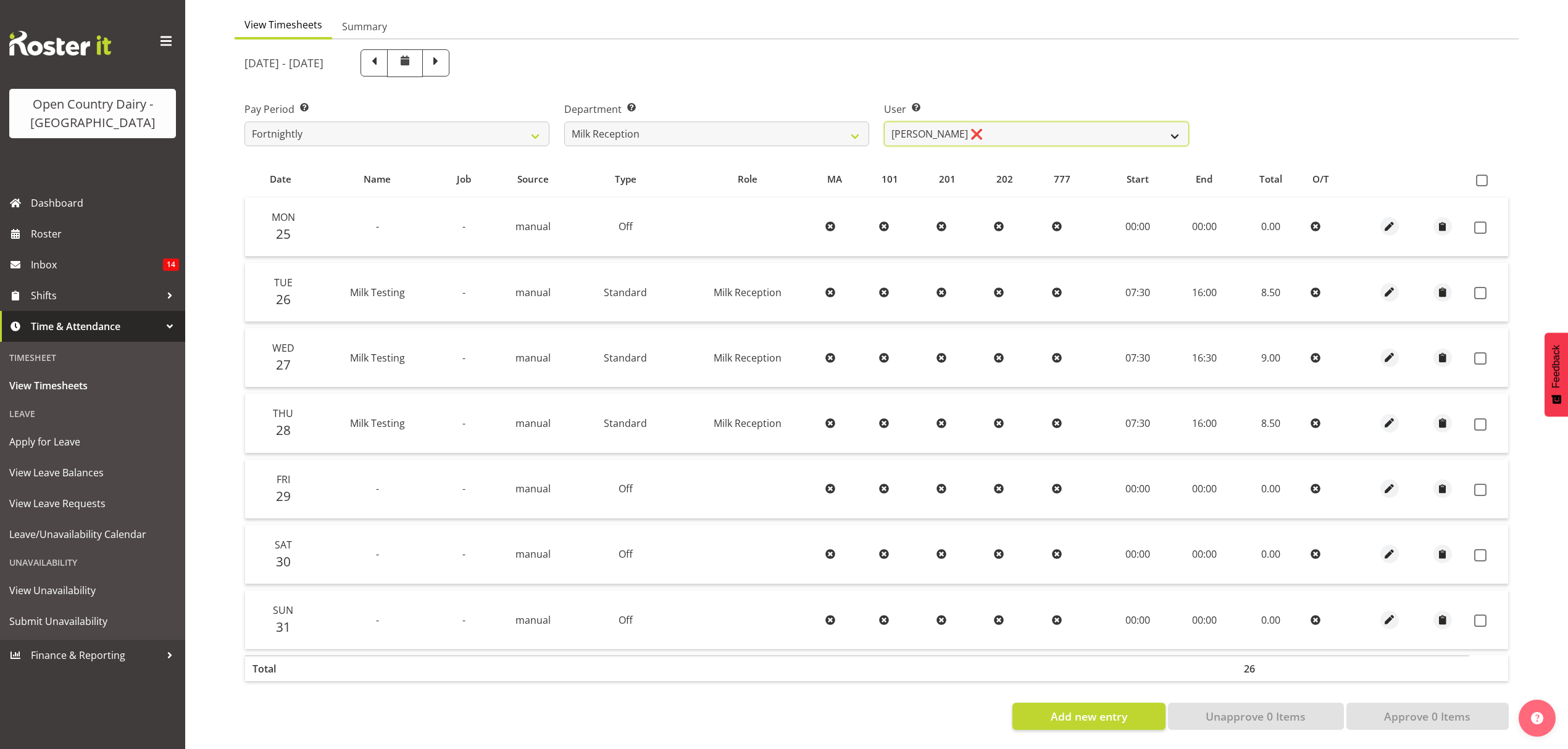
click at [1174, 124] on select "Brent Reidy ❌" at bounding box center [1036, 133] width 305 height 25
click at [848, 124] on select "734 735 736 737 738 739 851 852 853 854 855 856 858 861 862 865 868 869 870 873" at bounding box center [716, 133] width 305 height 25
click at [1330, 55] on div "August 25th - August 31st 2025" at bounding box center [876, 63] width 1279 height 43
click at [853, 126] on select "734 735 736 737 738 739 851 852 853 854 855 856 858 861 862 865 868 869 870 873" at bounding box center [716, 133] width 305 height 25
click at [564, 121] on select "734 735 736 737 738 739 851 852 853 854 855 856 858 861 862 865 868 869 870 873" at bounding box center [716, 133] width 305 height 25
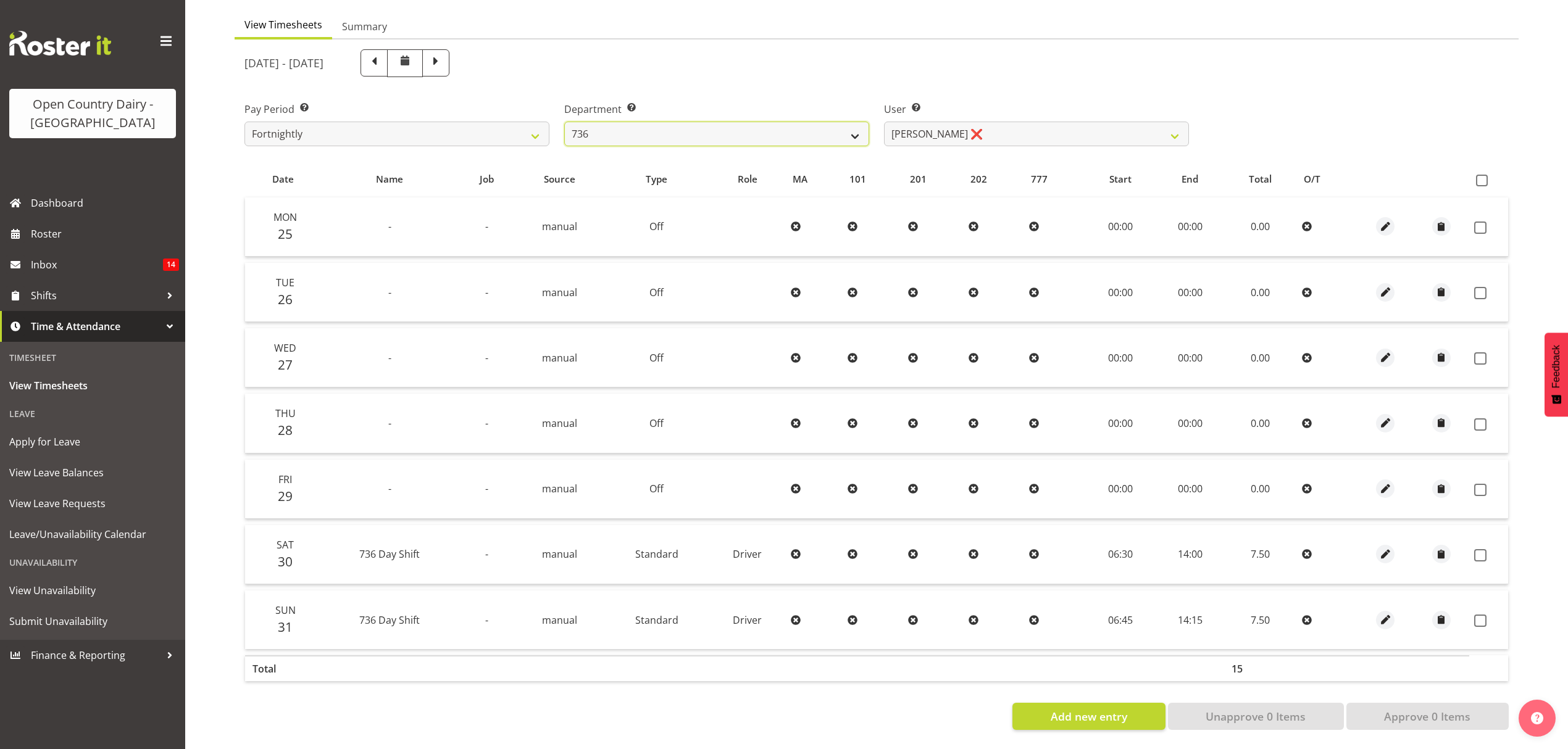
click at [850, 127] on select "734 735 736 737 738 739 851 852 853 854 855 856 858 861 862 865 868 869 870 873" at bounding box center [716, 133] width 305 height 25
select select "905"
click at [564, 121] on select "734 735 736 737 738 739 851 852 853 854 855 856 858 861 862 865 868 869 870 873" at bounding box center [716, 133] width 305 height 25
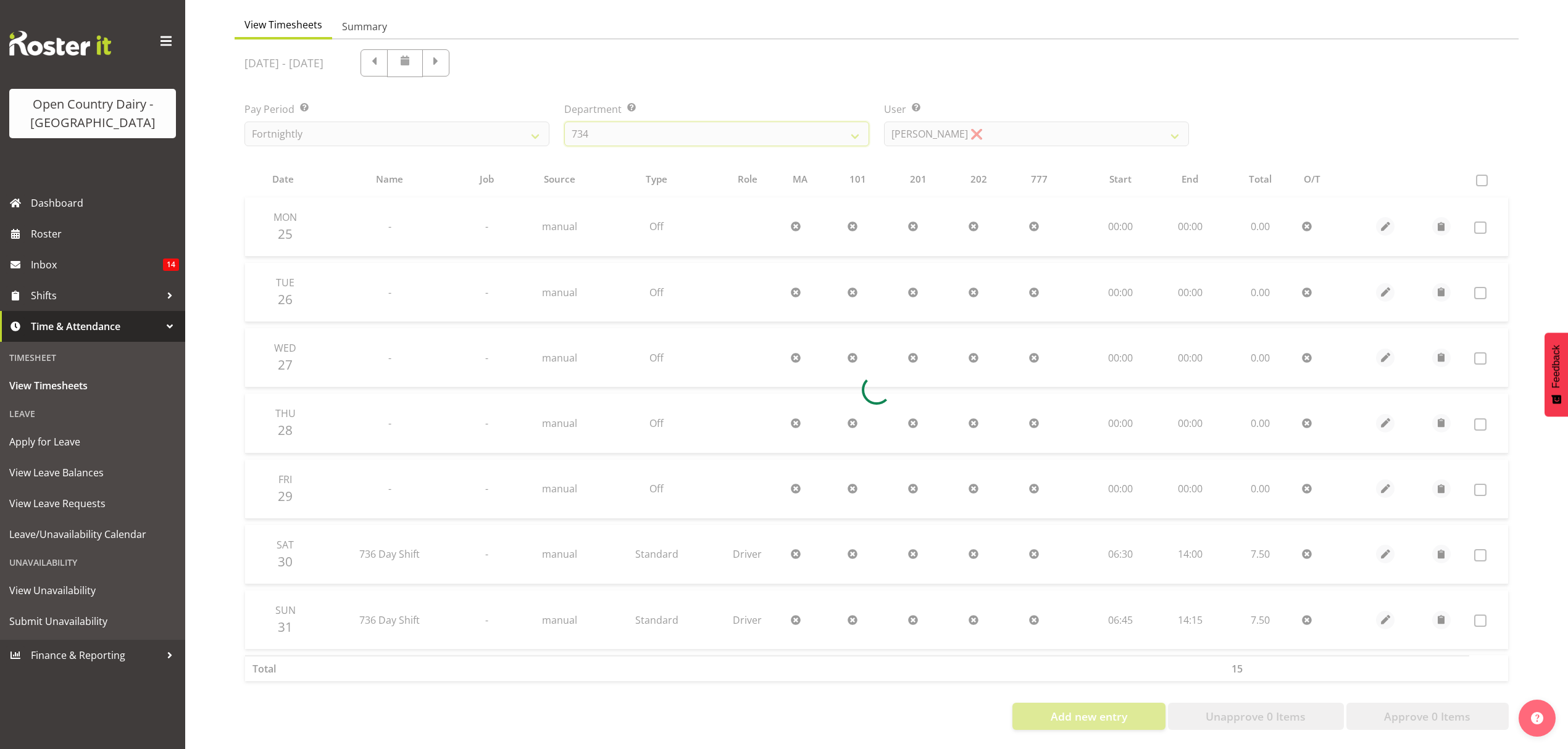
scroll to position [0, 0]
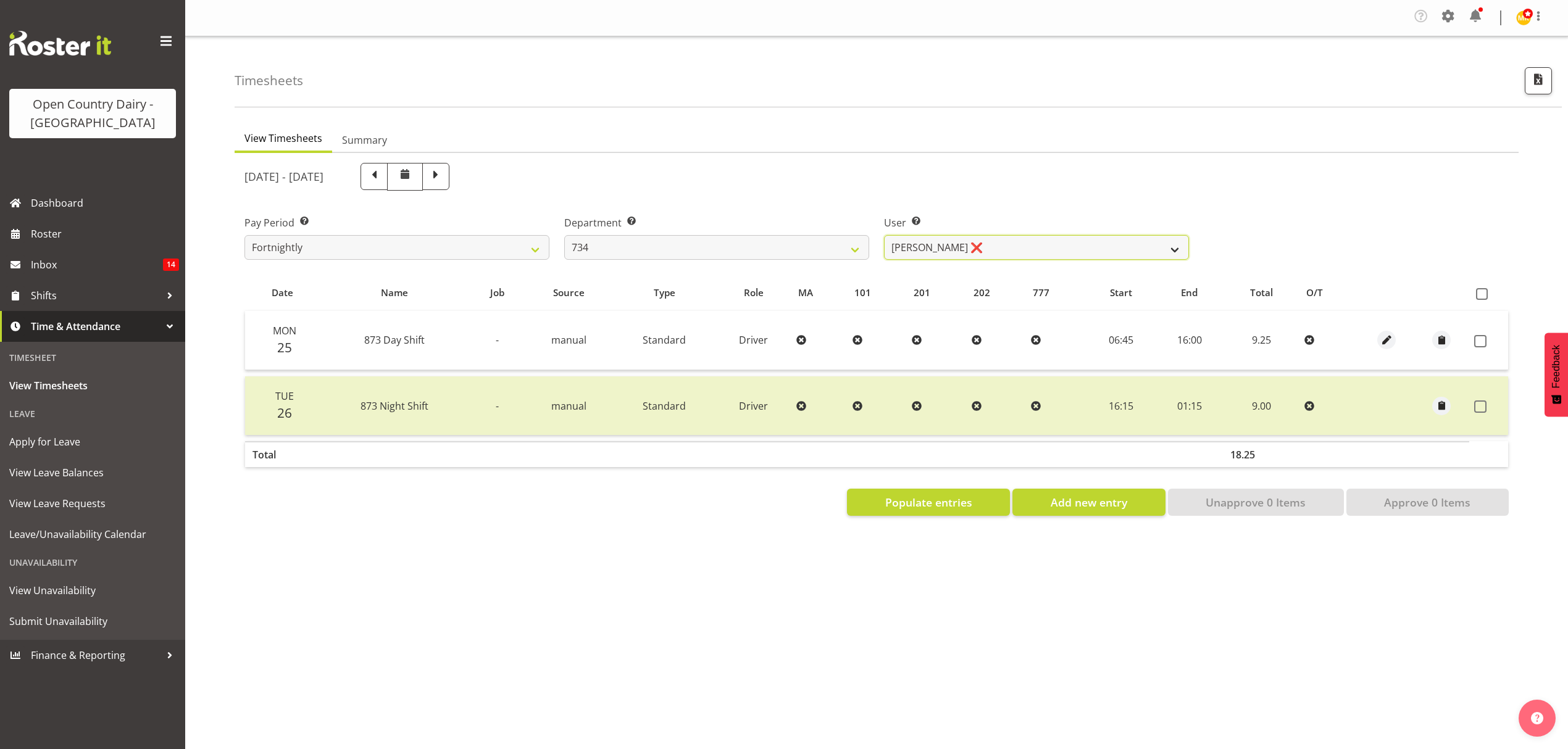
click at [1177, 252] on select "Justin Spicer ❌ Ryan Thompson ❌ Tracey Chittock ❌ Zachary Shanks ❌" at bounding box center [1036, 247] width 305 height 25
select select "9998"
click at [884, 236] on select "Justin Spicer ❌ Ryan Thompson ❌ Tracey Chittock ❌ Zachary Shanks ❌" at bounding box center [1036, 247] width 305 height 25
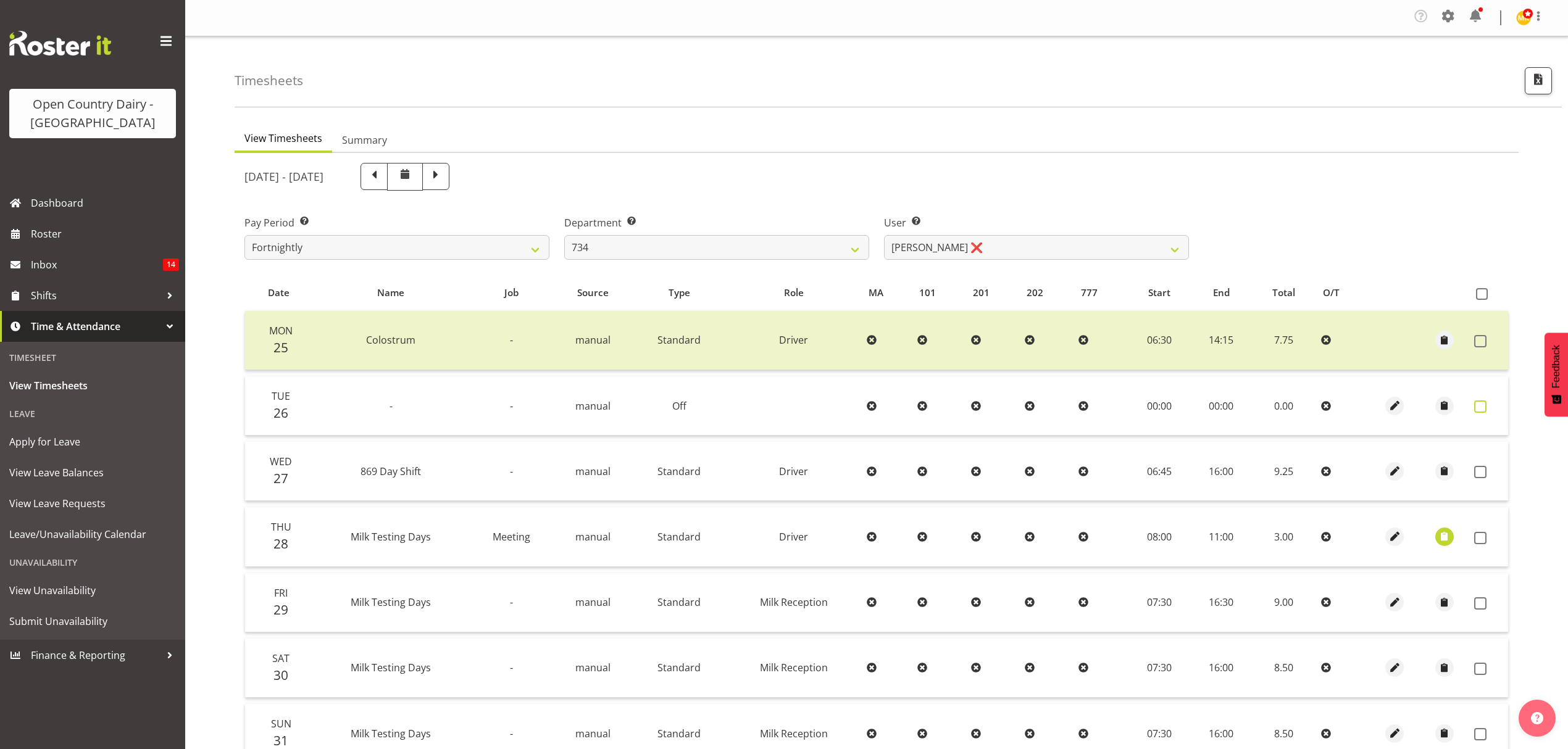
click at [1488, 406] on label at bounding box center [1484, 406] width 19 height 12
checkbox input "true"
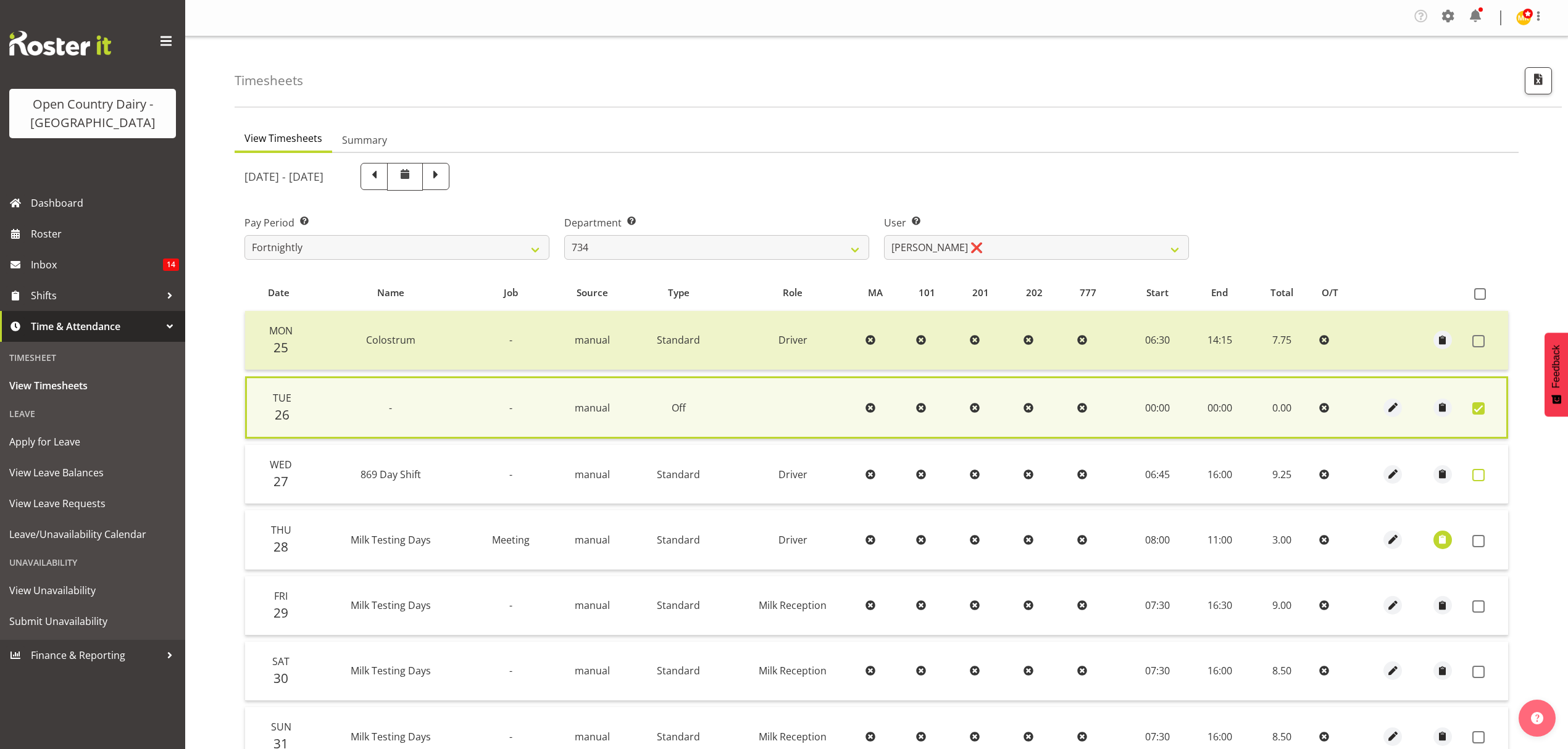
click at [1479, 477] on span at bounding box center [1478, 475] width 12 height 12
checkbox input "true"
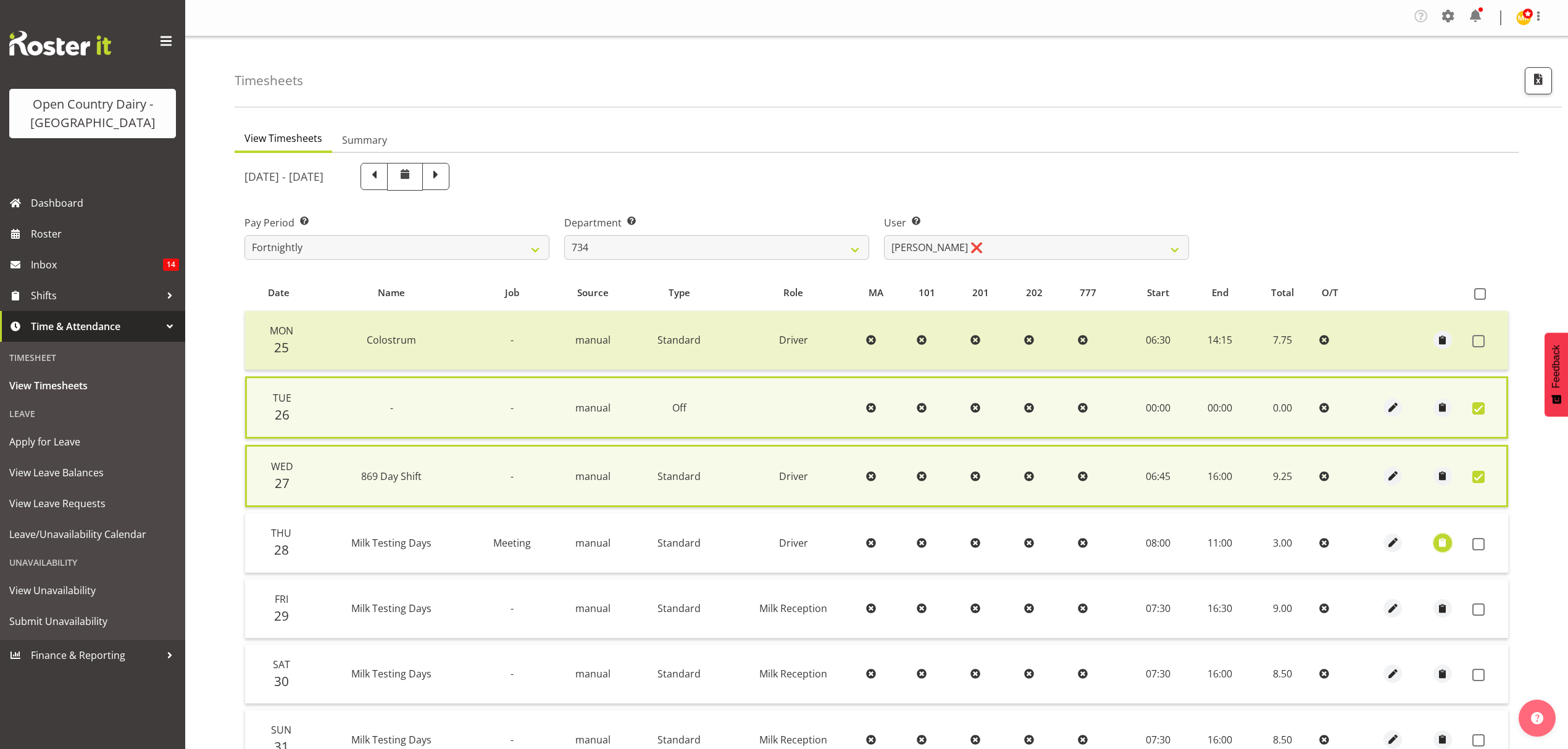
click at [1439, 541] on span "button" at bounding box center [1444, 543] width 15 height 15
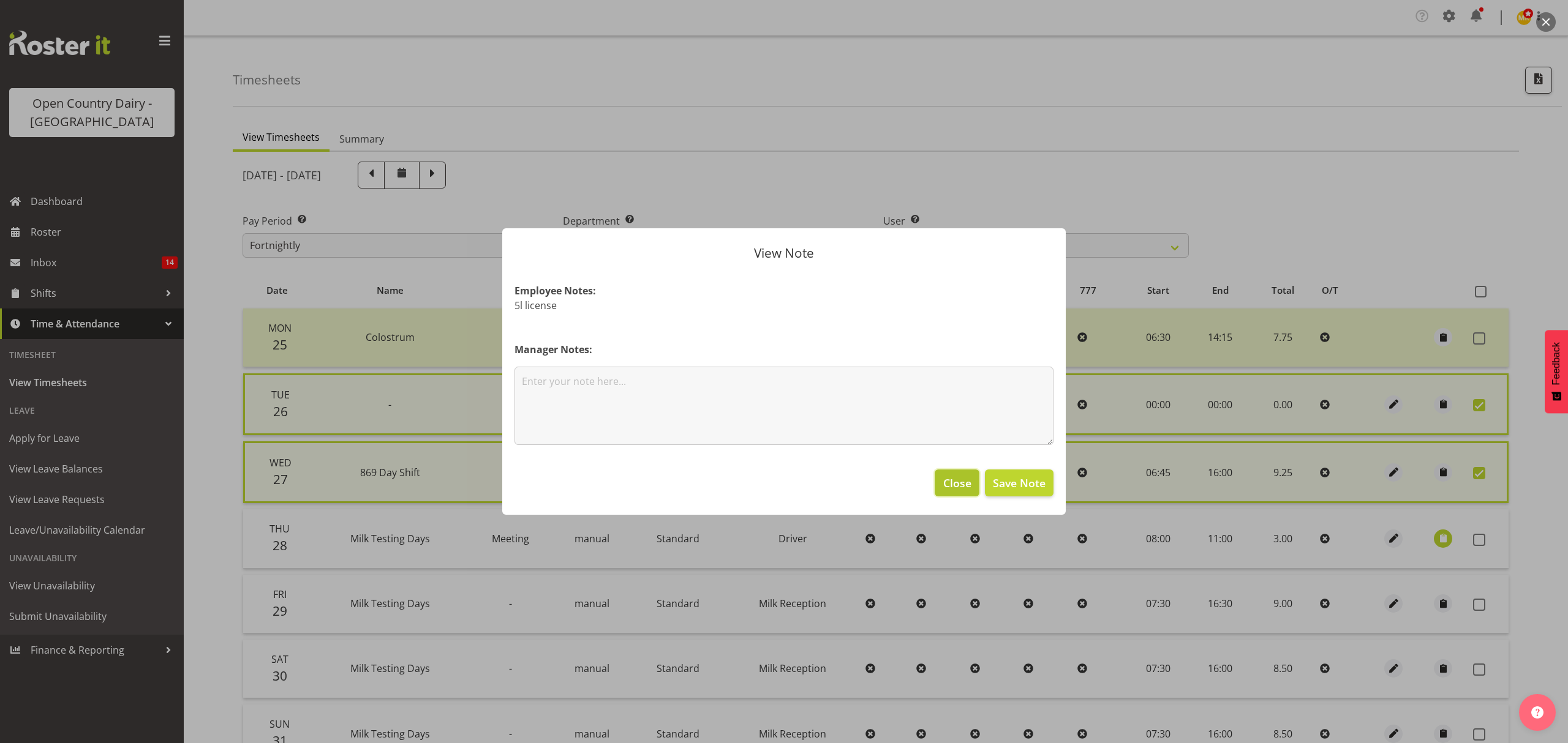
click at [958, 489] on span "Close" at bounding box center [957, 483] width 28 height 16
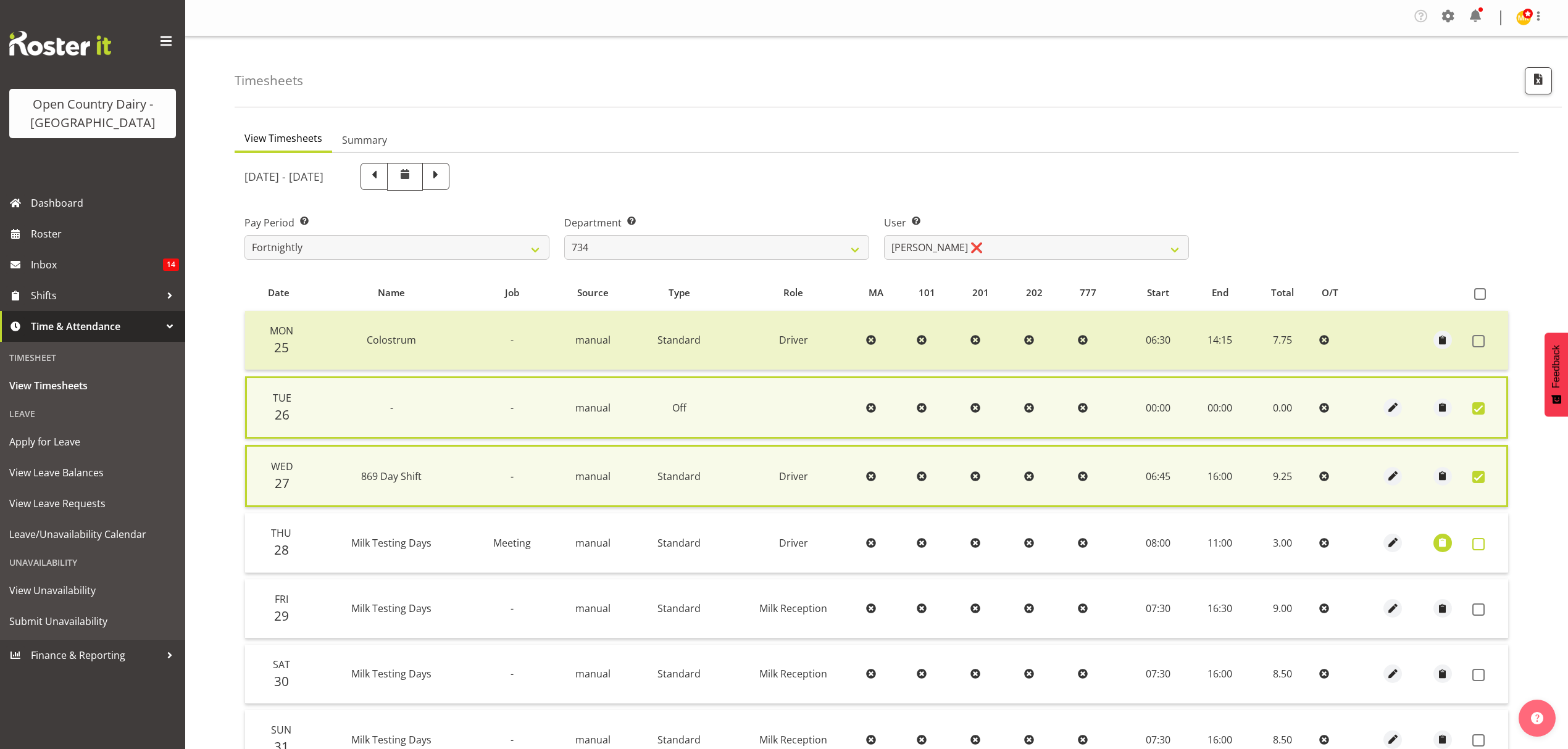
click at [1475, 538] on span at bounding box center [1478, 544] width 12 height 12
checkbox input "true"
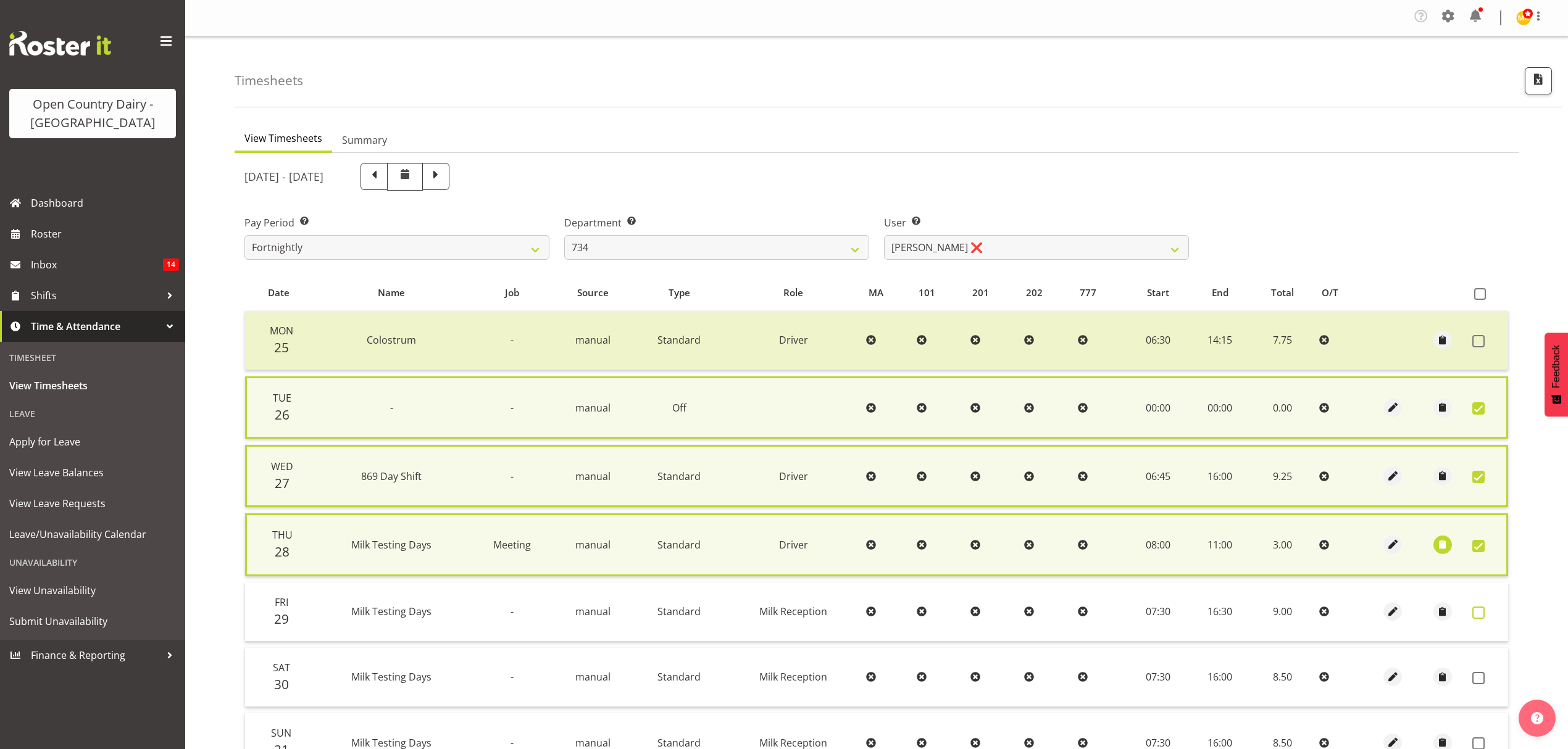
click at [1481, 608] on span at bounding box center [1478, 612] width 12 height 12
checkbox input "true"
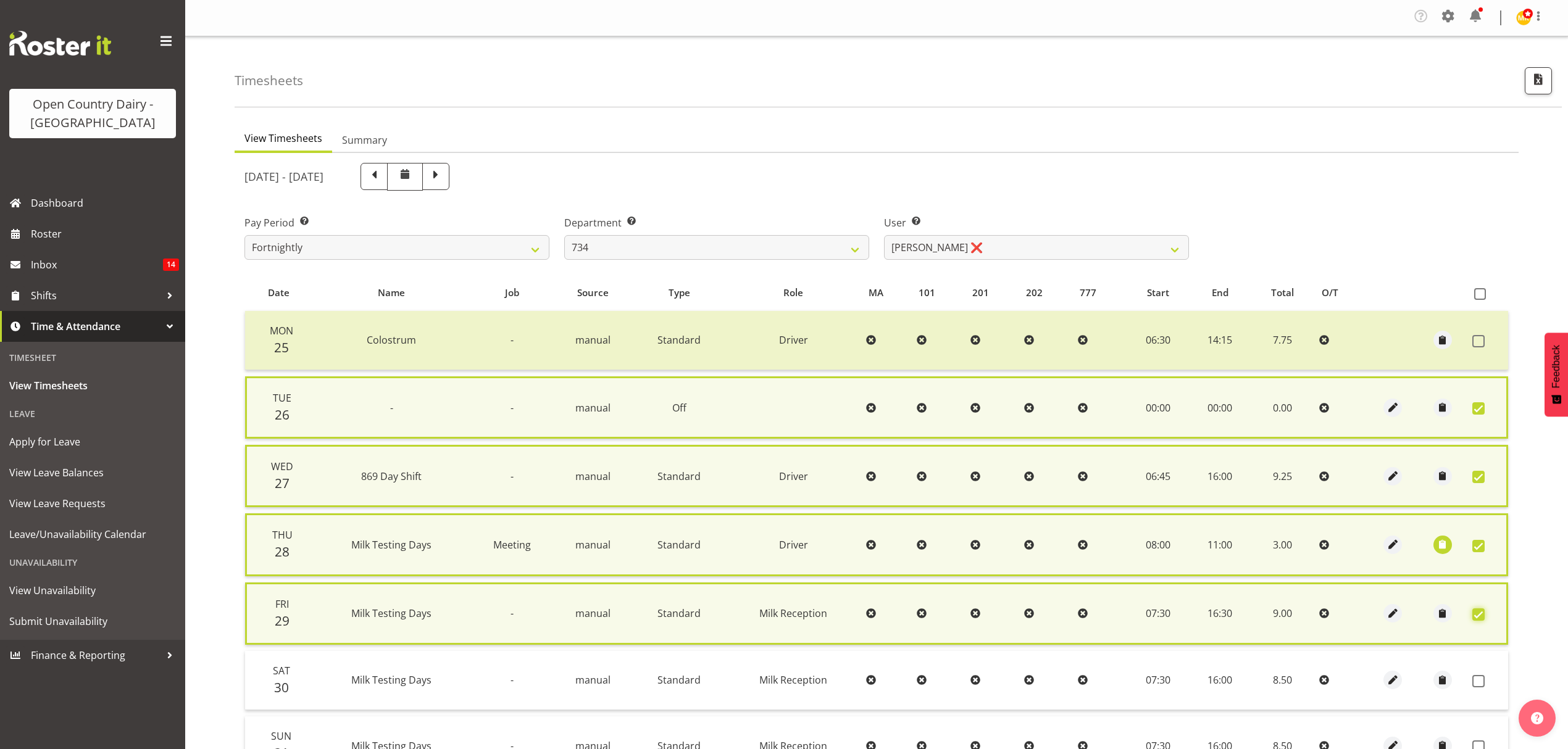
scroll to position [133, 0]
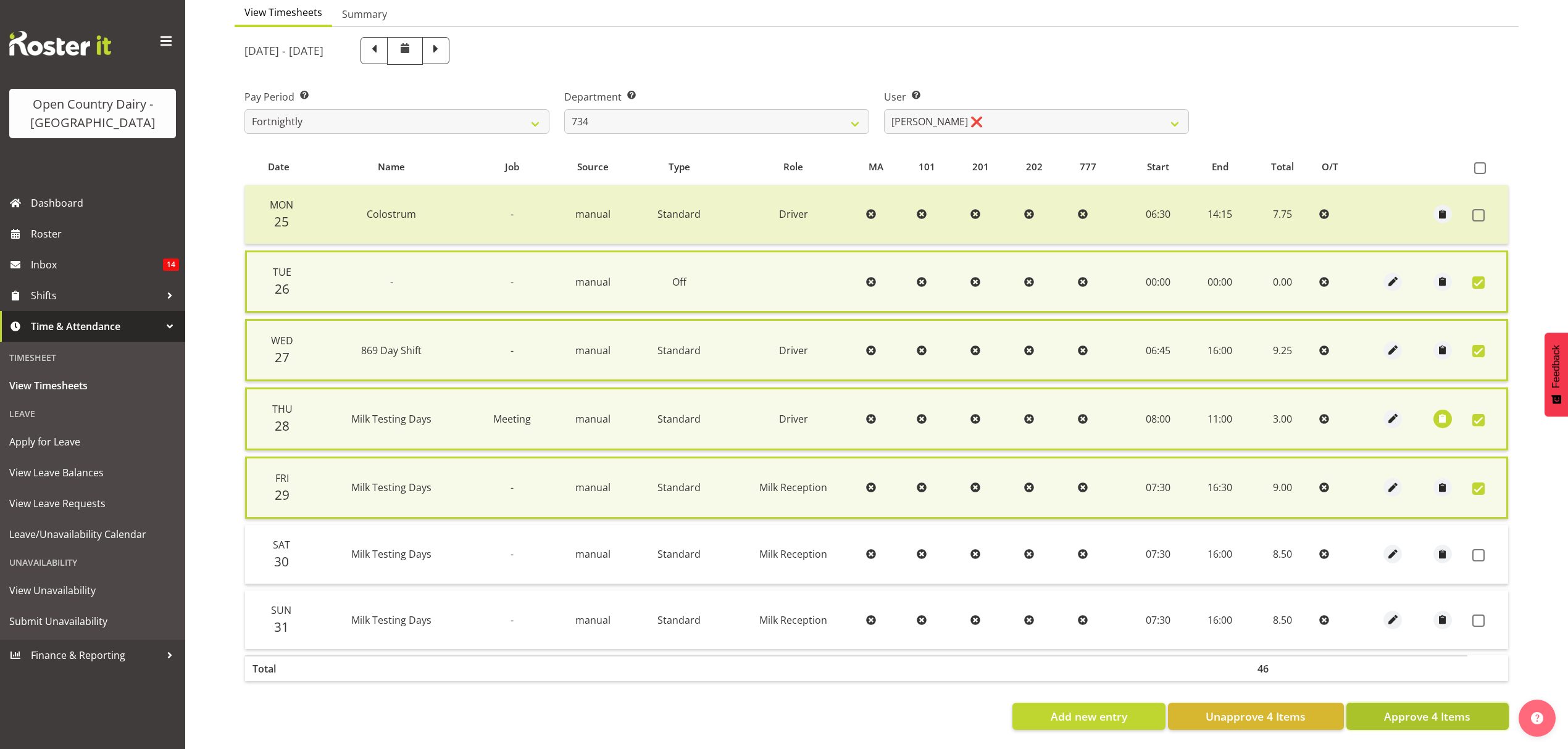
click at [1451, 709] on span "Approve 4 Items" at bounding box center [1427, 717] width 86 height 16
checkbox input "false"
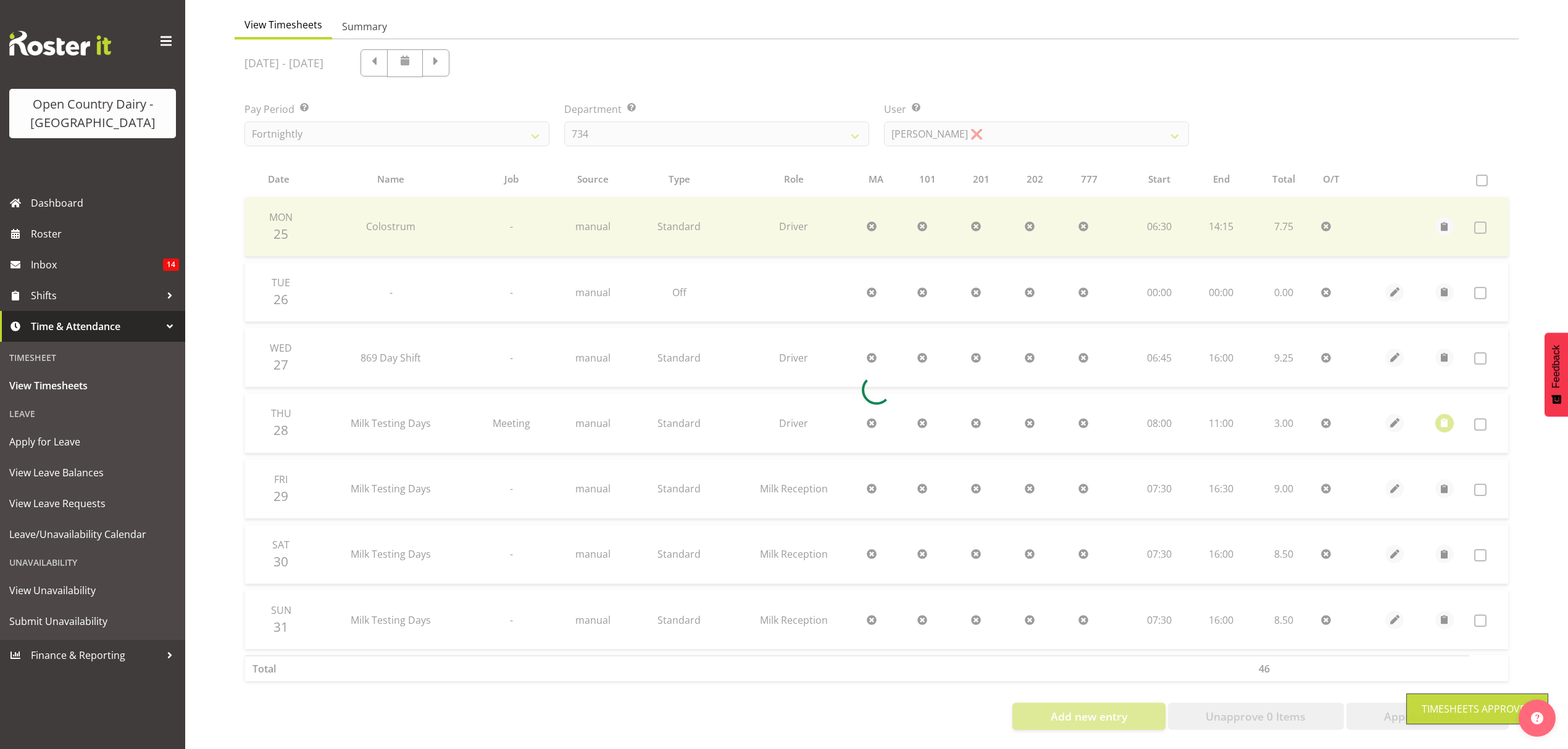
scroll to position [124, 0]
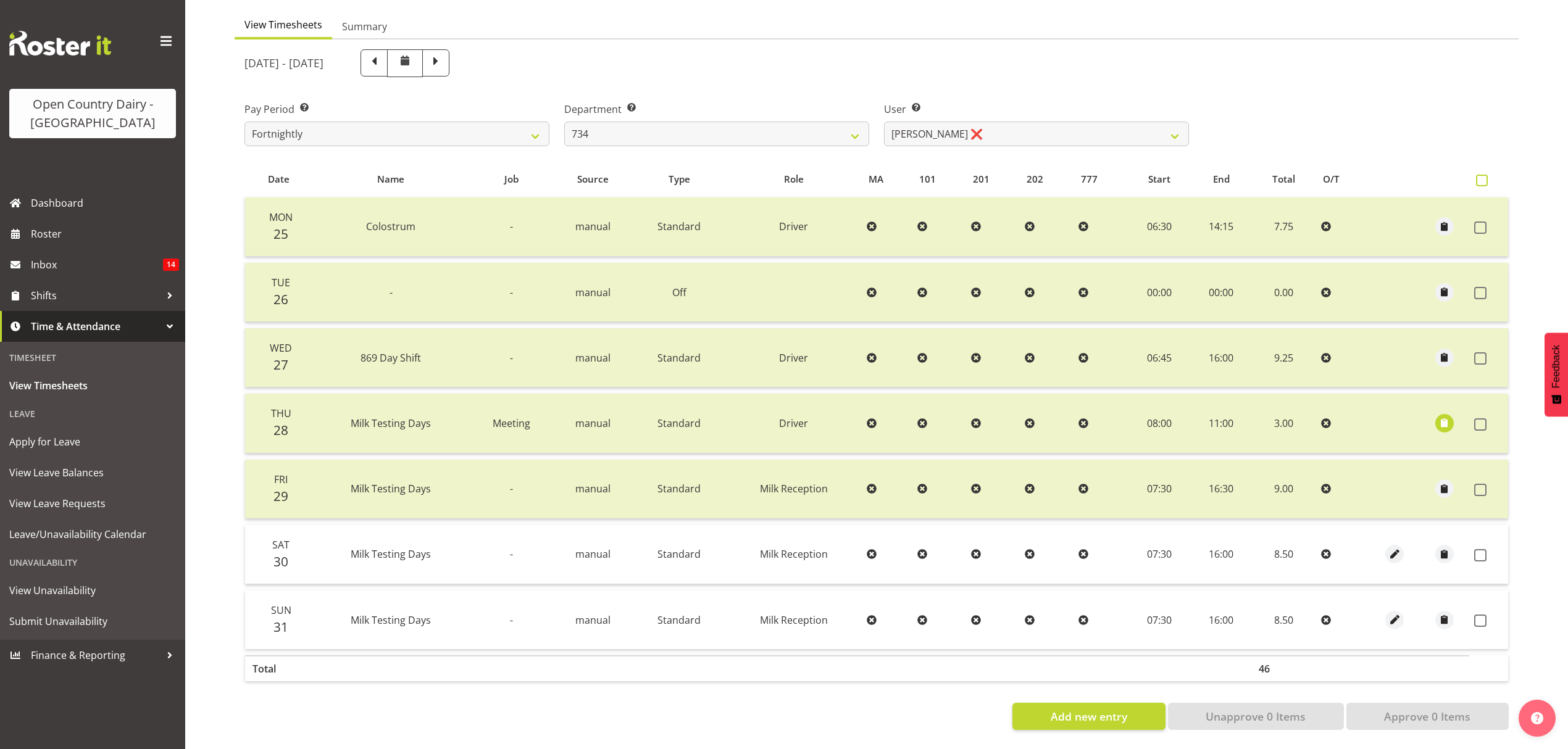
click at [1482, 175] on span at bounding box center [1482, 180] width 12 height 12
click at [1482, 176] on input "checkbox" at bounding box center [1480, 180] width 8 height 8
checkbox input "true"
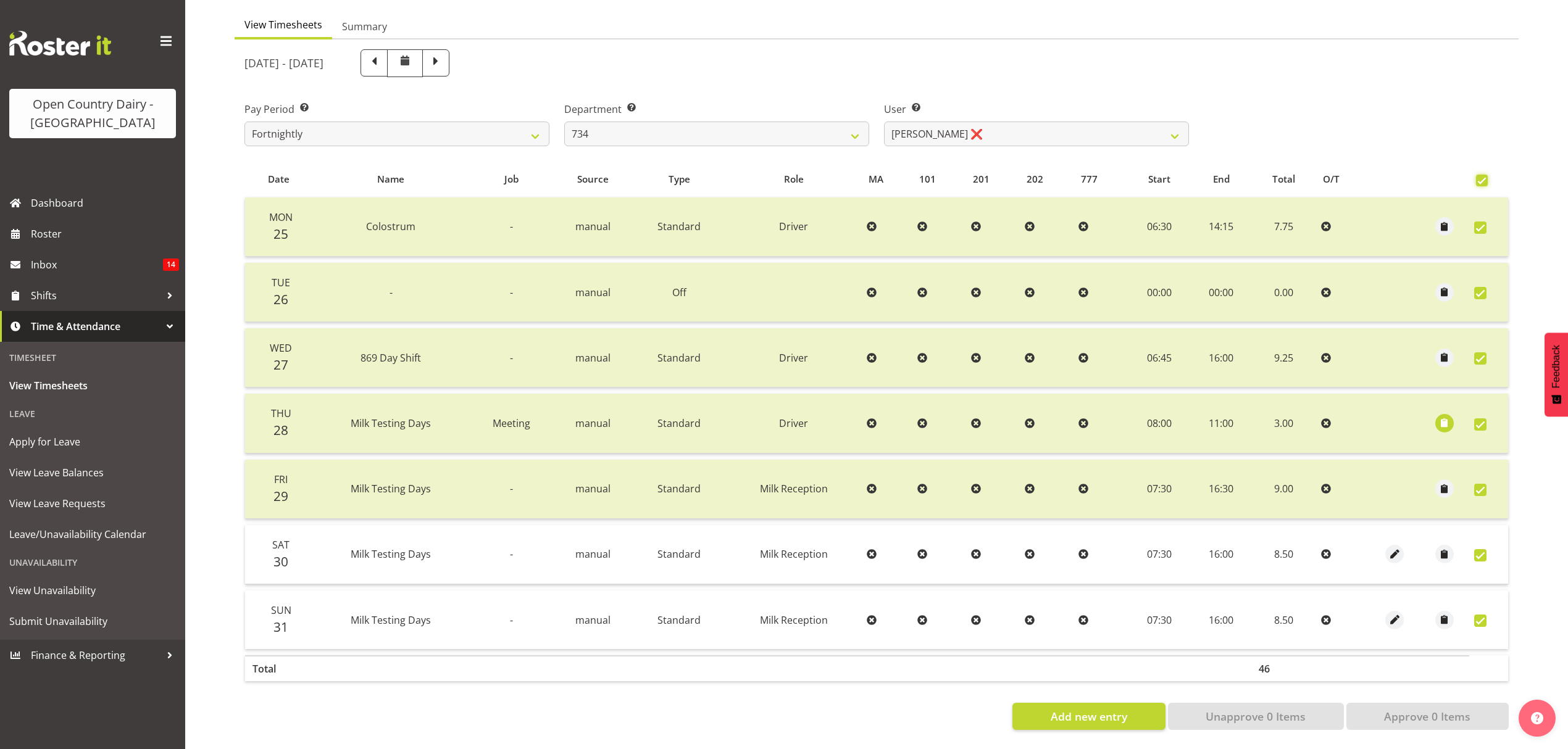
checkbox input "true"
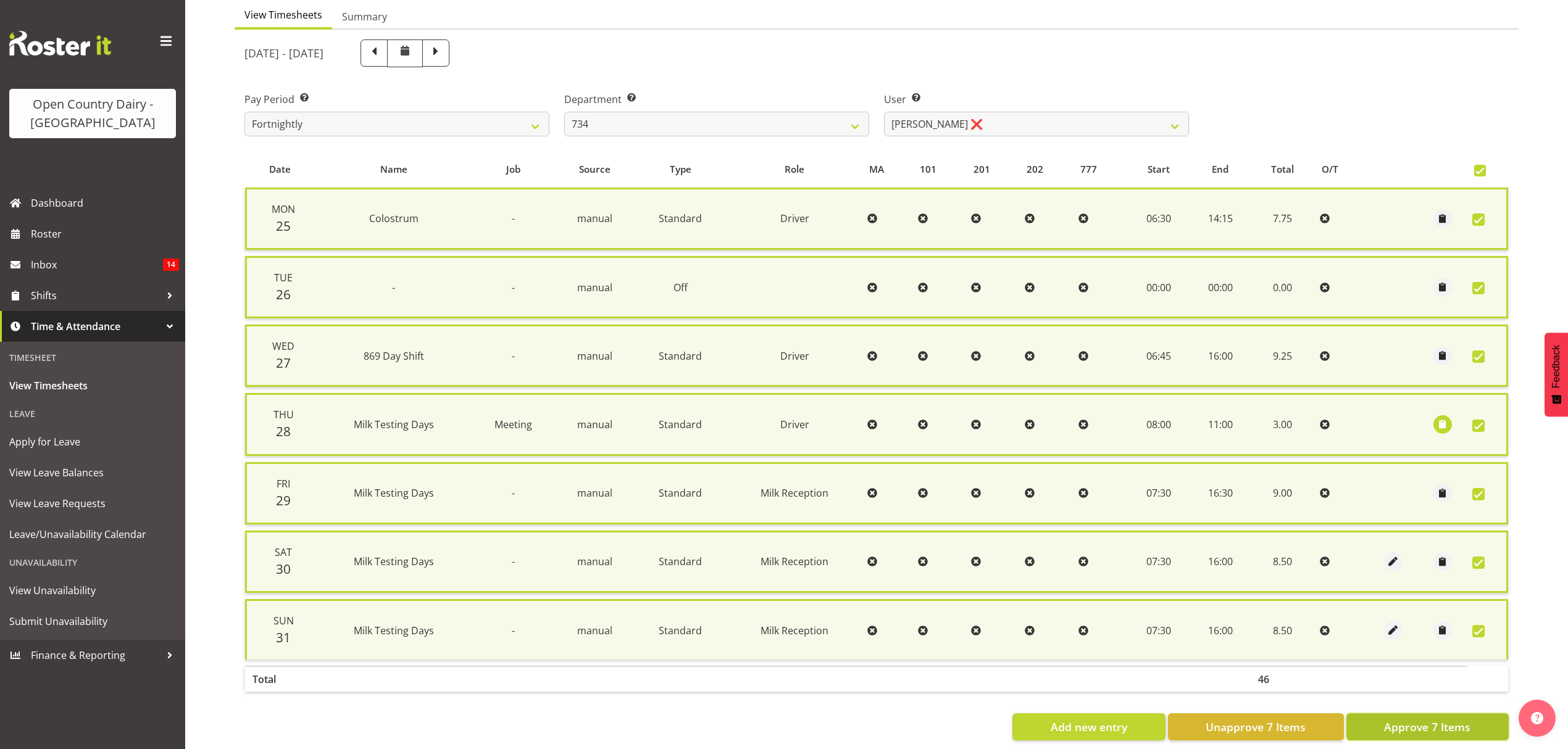
click at [1408, 724] on span "Approve 7 Items" at bounding box center [1427, 727] width 86 height 16
checkbox input "false"
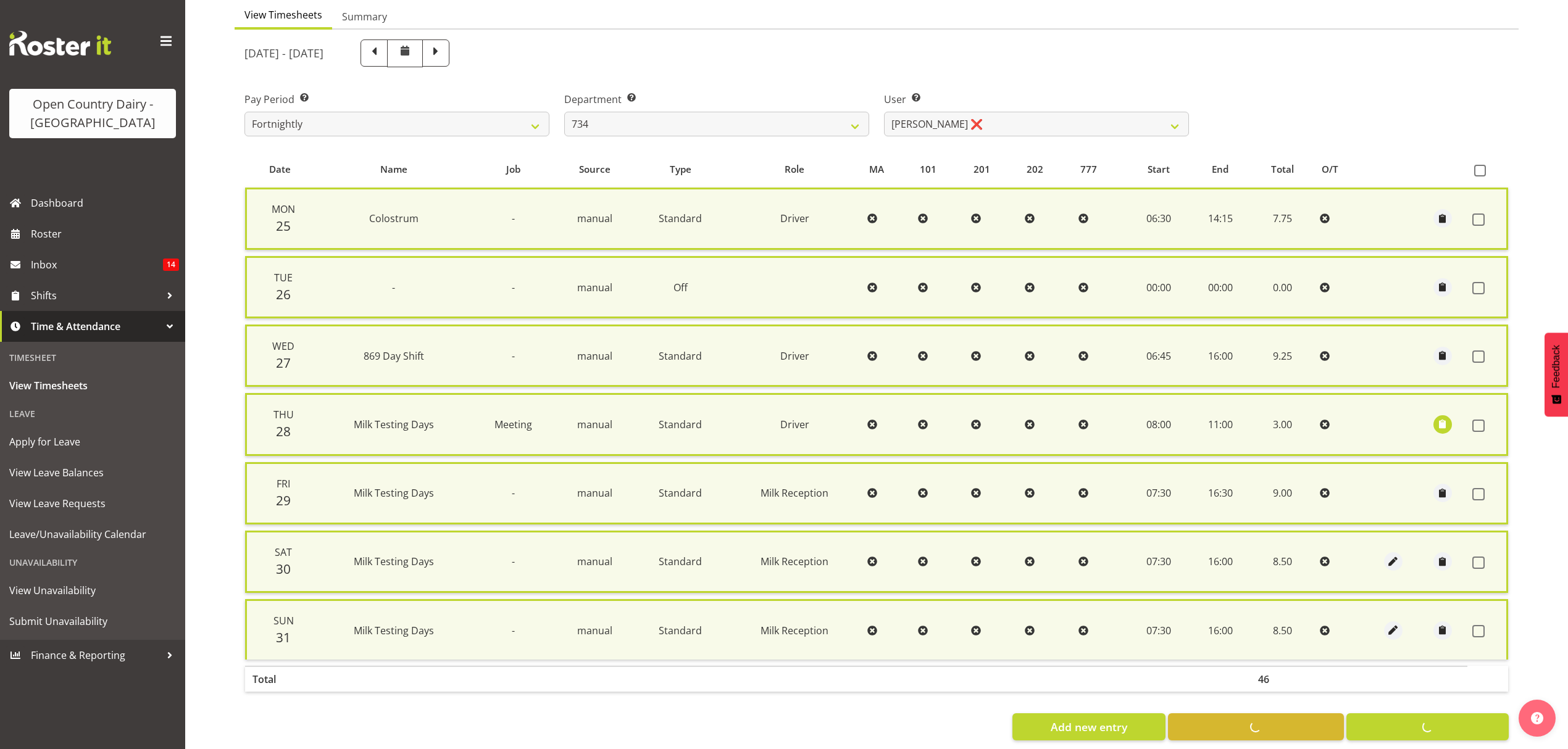
checkbox input "false"
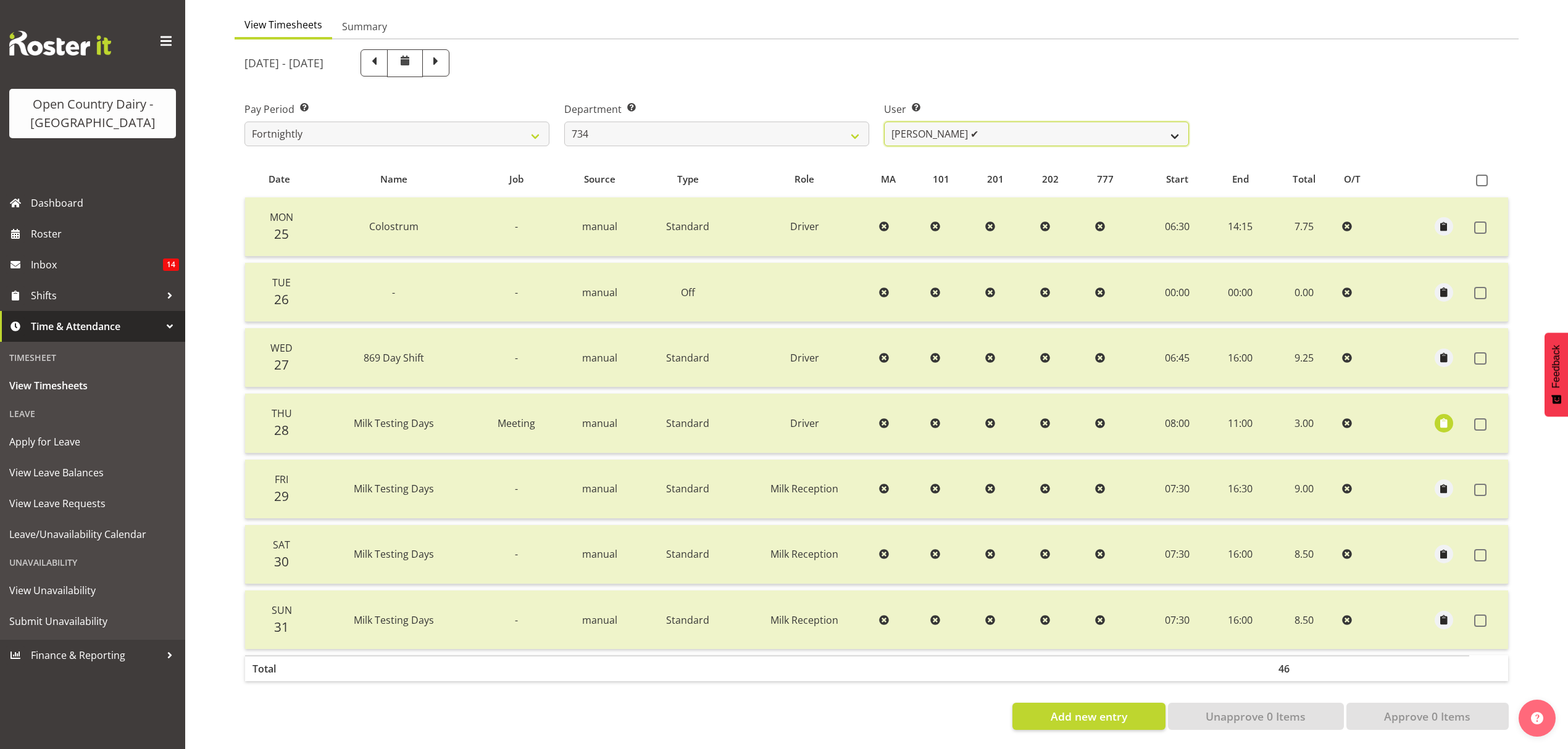
drag, startPoint x: 1174, startPoint y: 124, endPoint x: 1163, endPoint y: 137, distance: 17.0
click at [1174, 126] on select "Justin Spicer ❌ Ryan Thompson ❌ Tracey Chittock ✔ Zachary Shanks ❌" at bounding box center [1036, 133] width 305 height 25
select select "11654"
click at [884, 121] on select "Justin Spicer ❌ Ryan Thompson ❌ Tracey Chittock ✔ Zachary Shanks ❌" at bounding box center [1036, 133] width 305 height 25
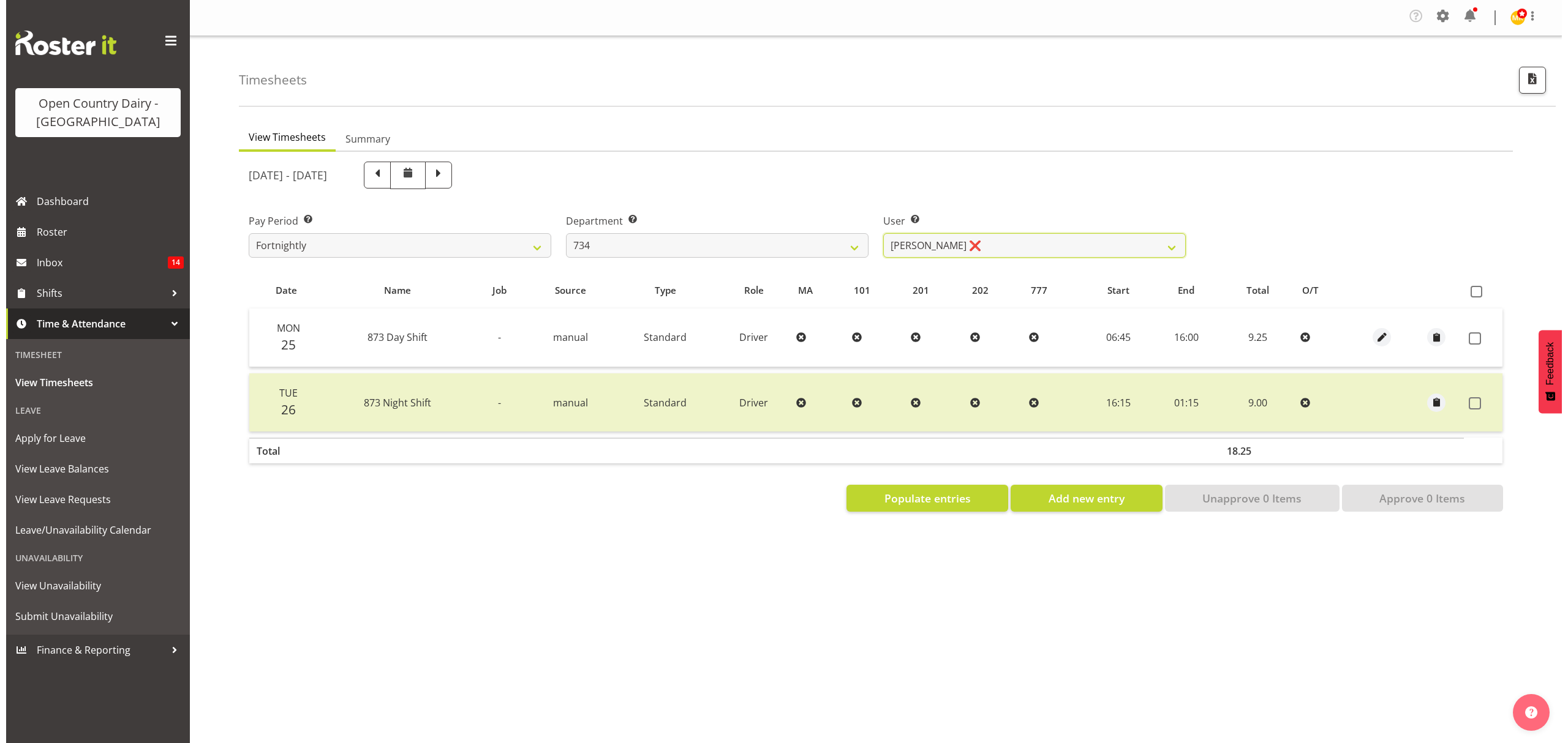
scroll to position [0, 0]
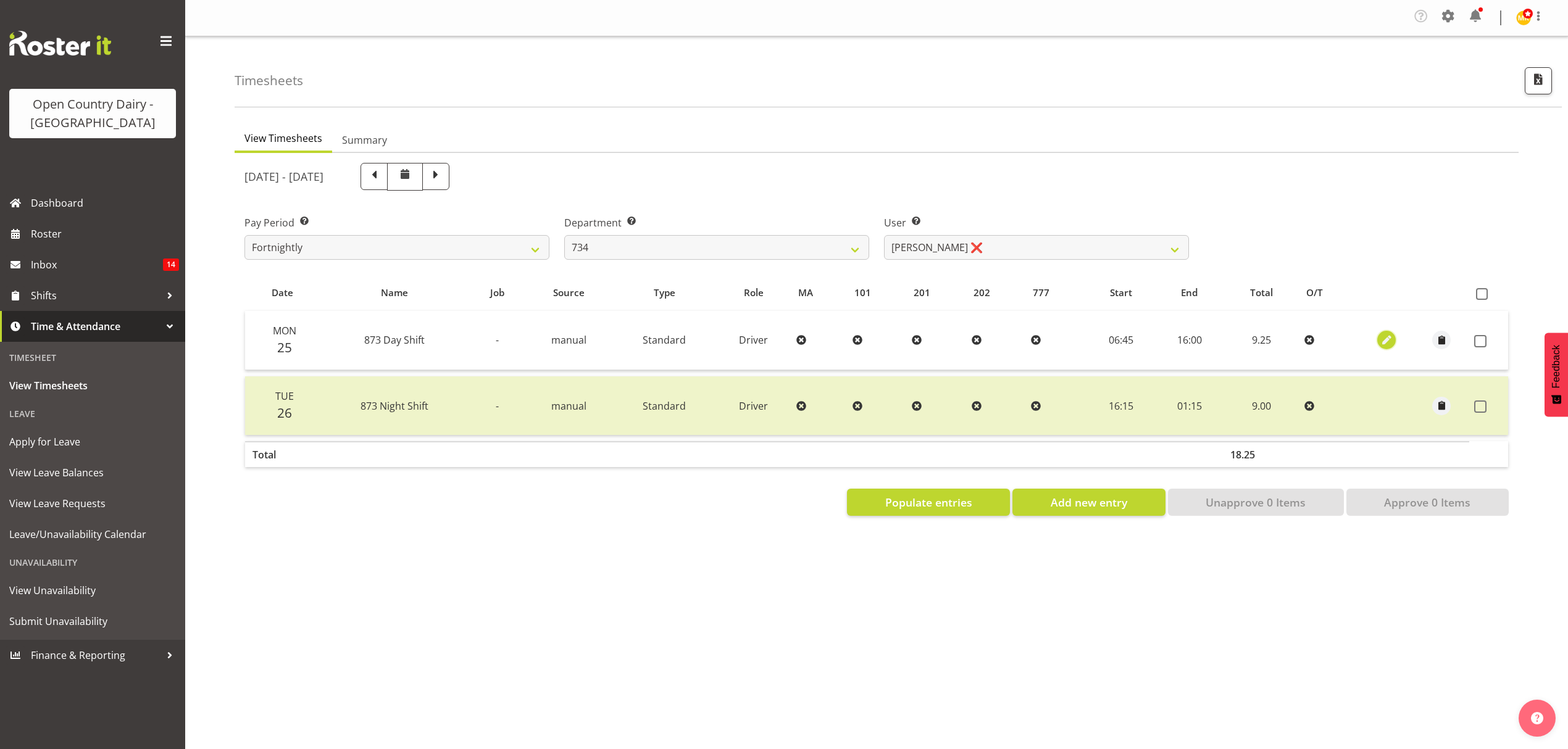
click at [1386, 339] on span "button" at bounding box center [1387, 340] width 15 height 15
select select "Standard"
select select "686"
select select "7"
select select "2025"
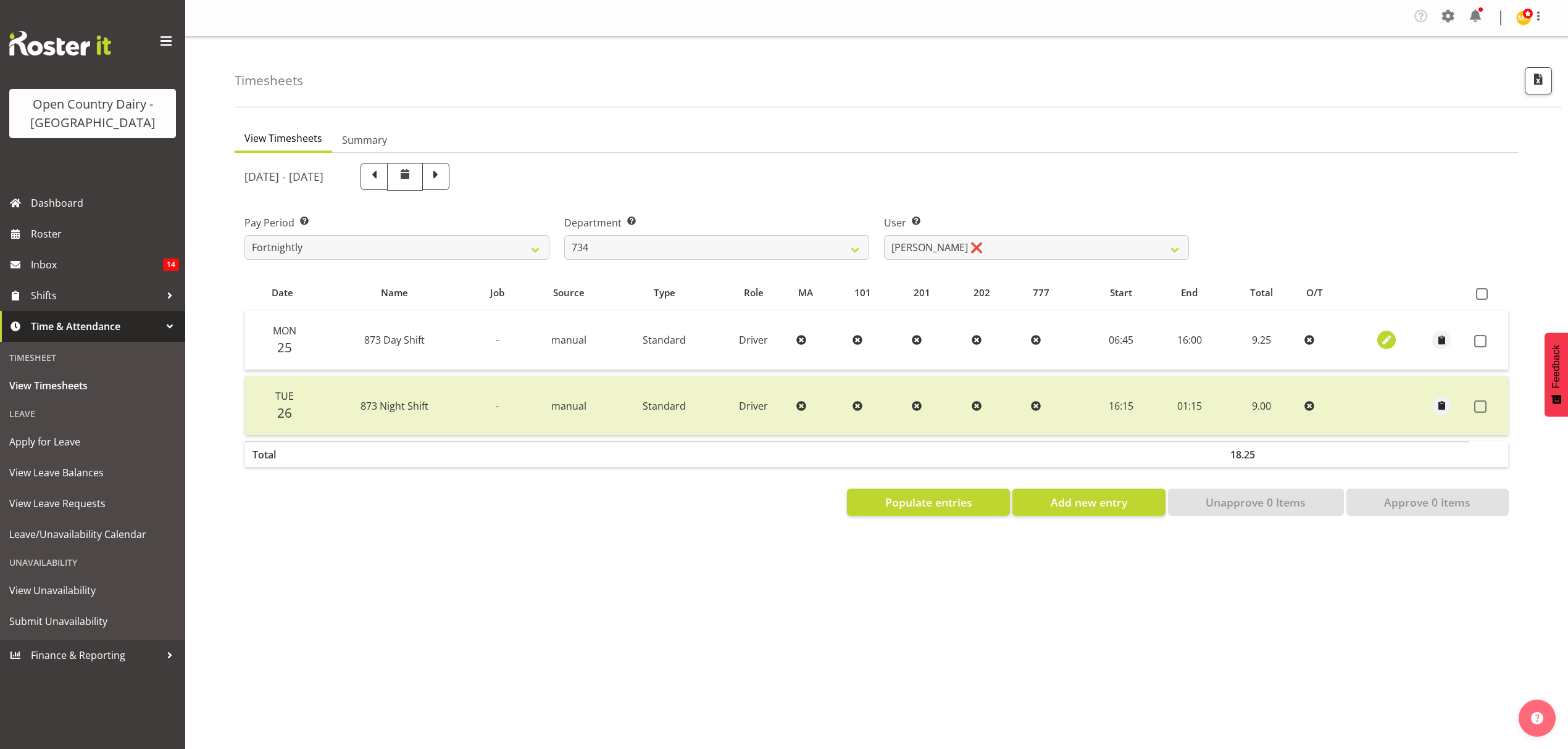
select select "16"
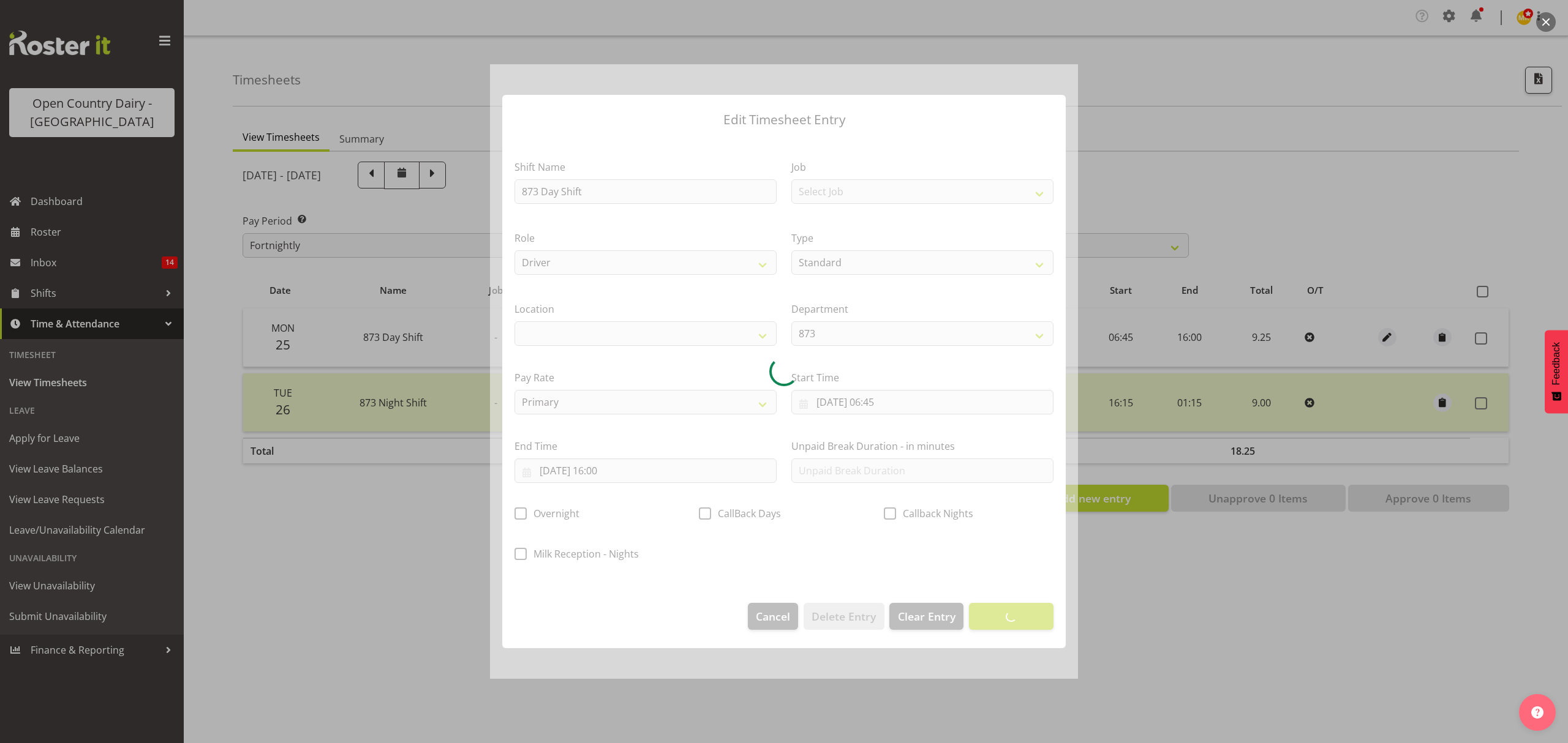
select select
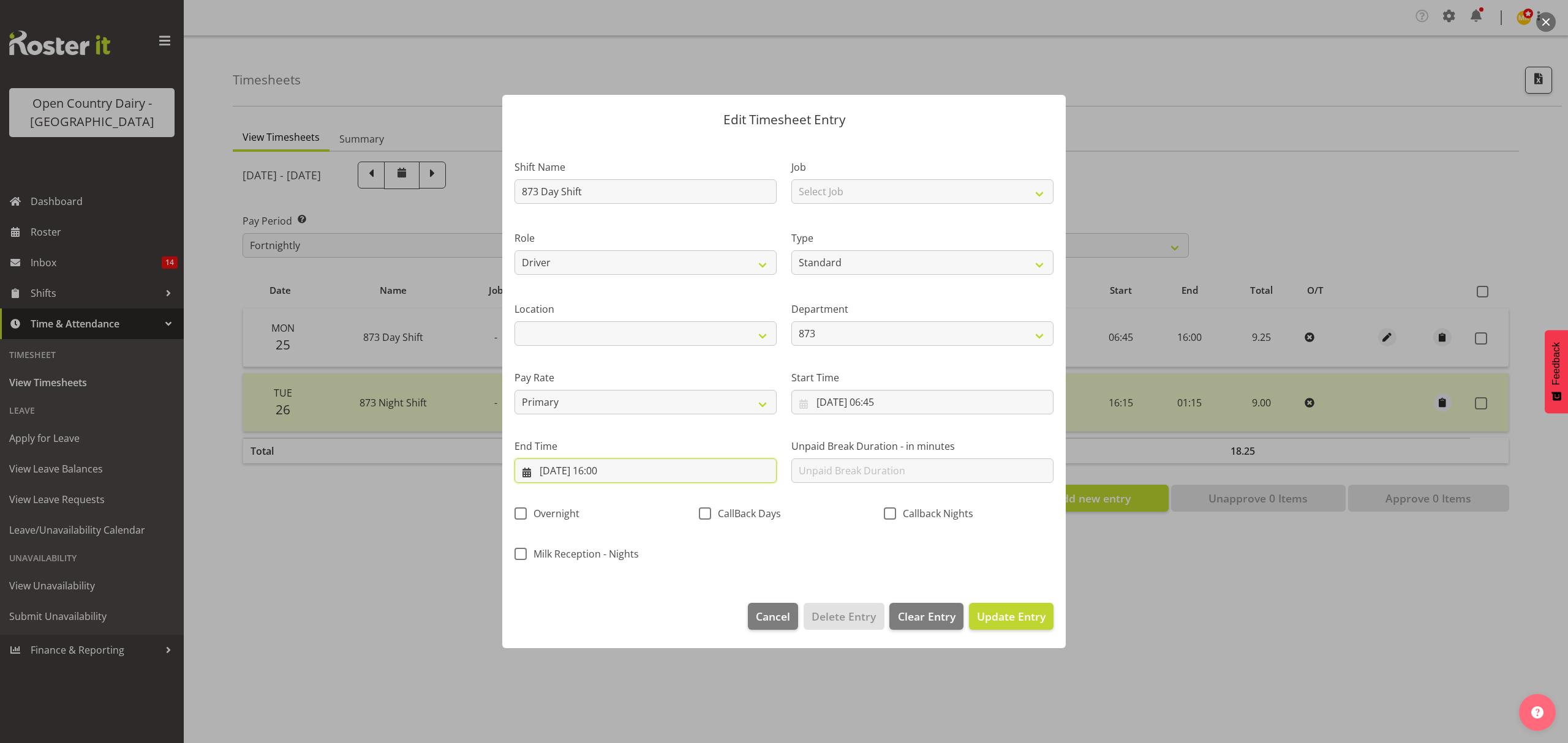
click at [626, 464] on input "25/08/2025, 16:00" at bounding box center [646, 470] width 262 height 25
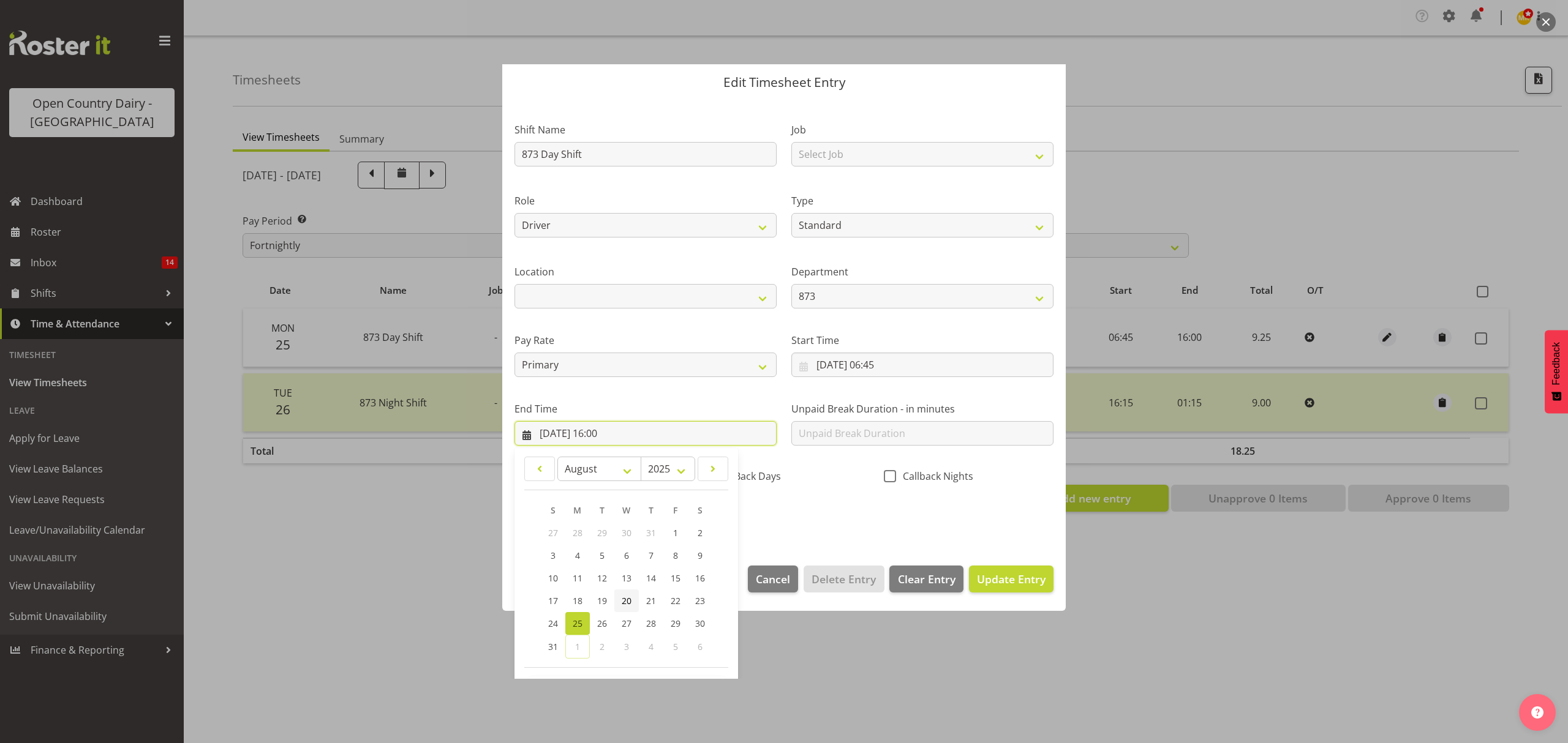
scroll to position [83, 0]
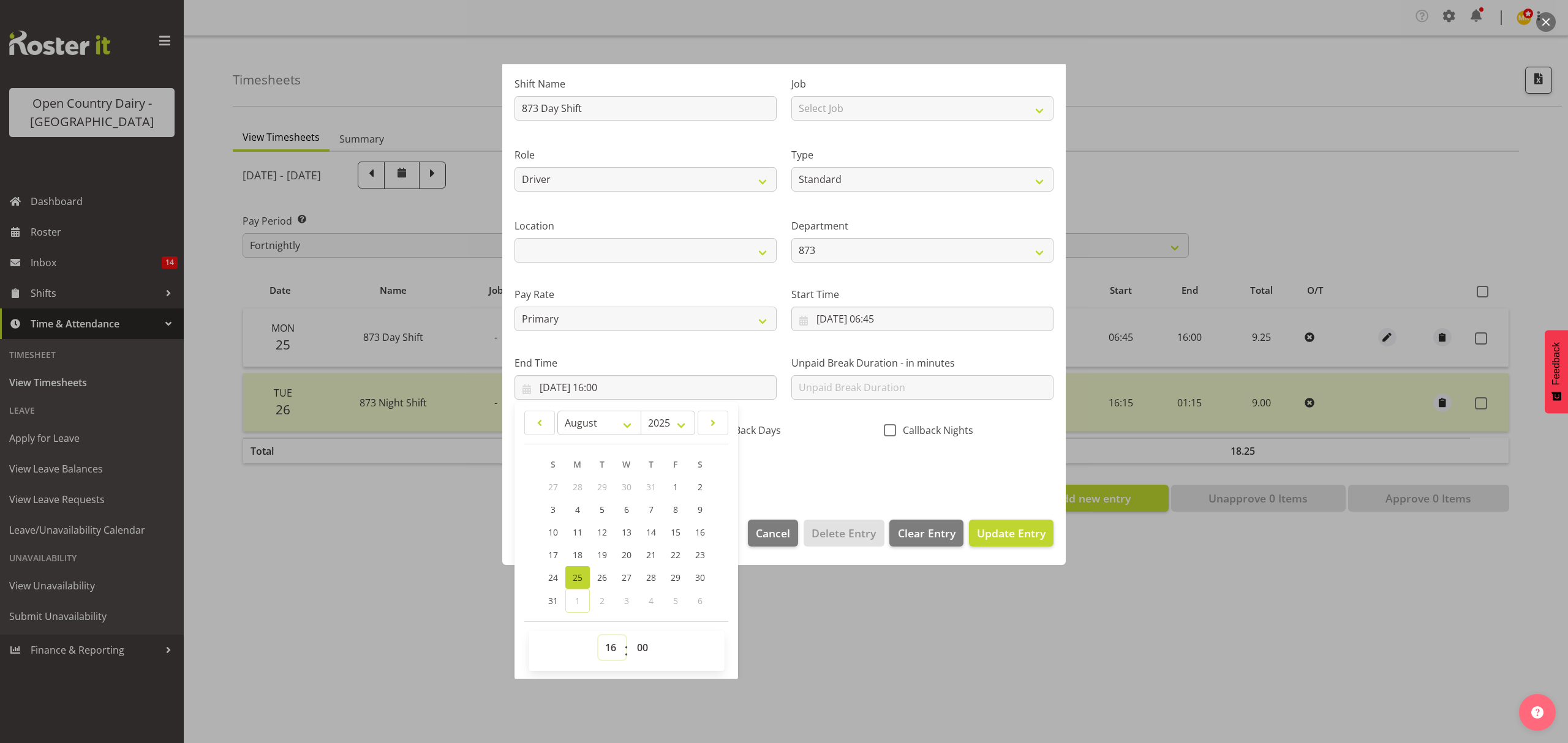
click at [610, 648] on select "00 01 02 03 04 05 06 07 08 09 10 11 12 13 14 15 16 17 18 19 20 21 22 23" at bounding box center [612, 648] width 27 height 25
select select "2"
click at [598, 636] on select "00 01 02 03 04 05 06 07 08 09 10 11 12 13 14 15 16 17 18 19 20 21 22 23" at bounding box center [612, 648] width 27 height 25
type input "25/08/2025, 02:00"
click at [641, 649] on select "00 01 02 03 04 05 06 07 08 09 10 11 12 13 14 15 16 17 18 19 20 21 22 23 24 25 2…" at bounding box center [644, 648] width 27 height 25
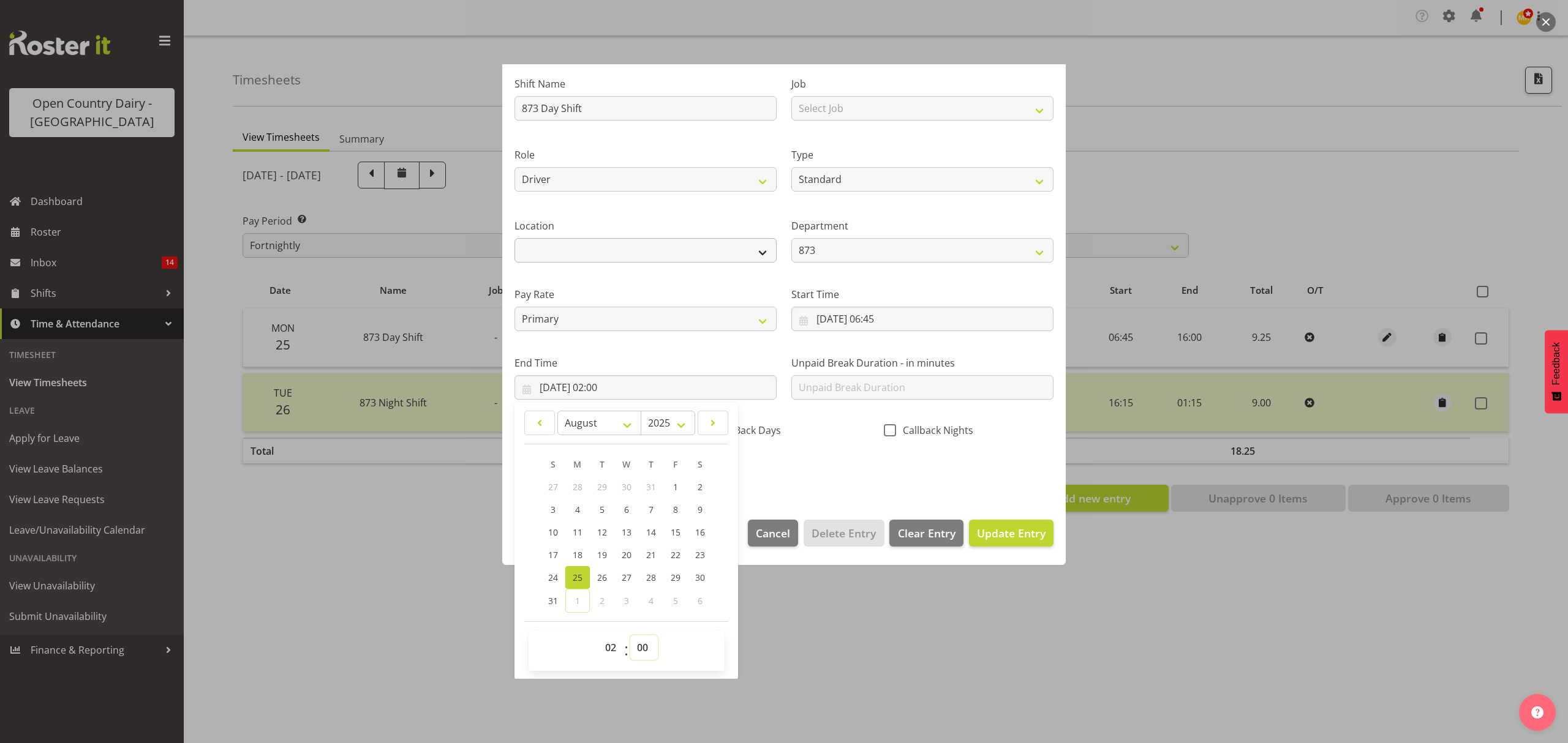
select select "30"
click at [630, 636] on select "00 01 02 03 04 05 06 07 08 09 10 11 12 13 14 15 16 17 18 19 20 21 22 23 24 25 2…" at bounding box center [644, 648] width 27 height 25
type input "25/08/2025, 02:30"
click at [983, 532] on span "Update Entry" at bounding box center [1011, 533] width 69 height 14
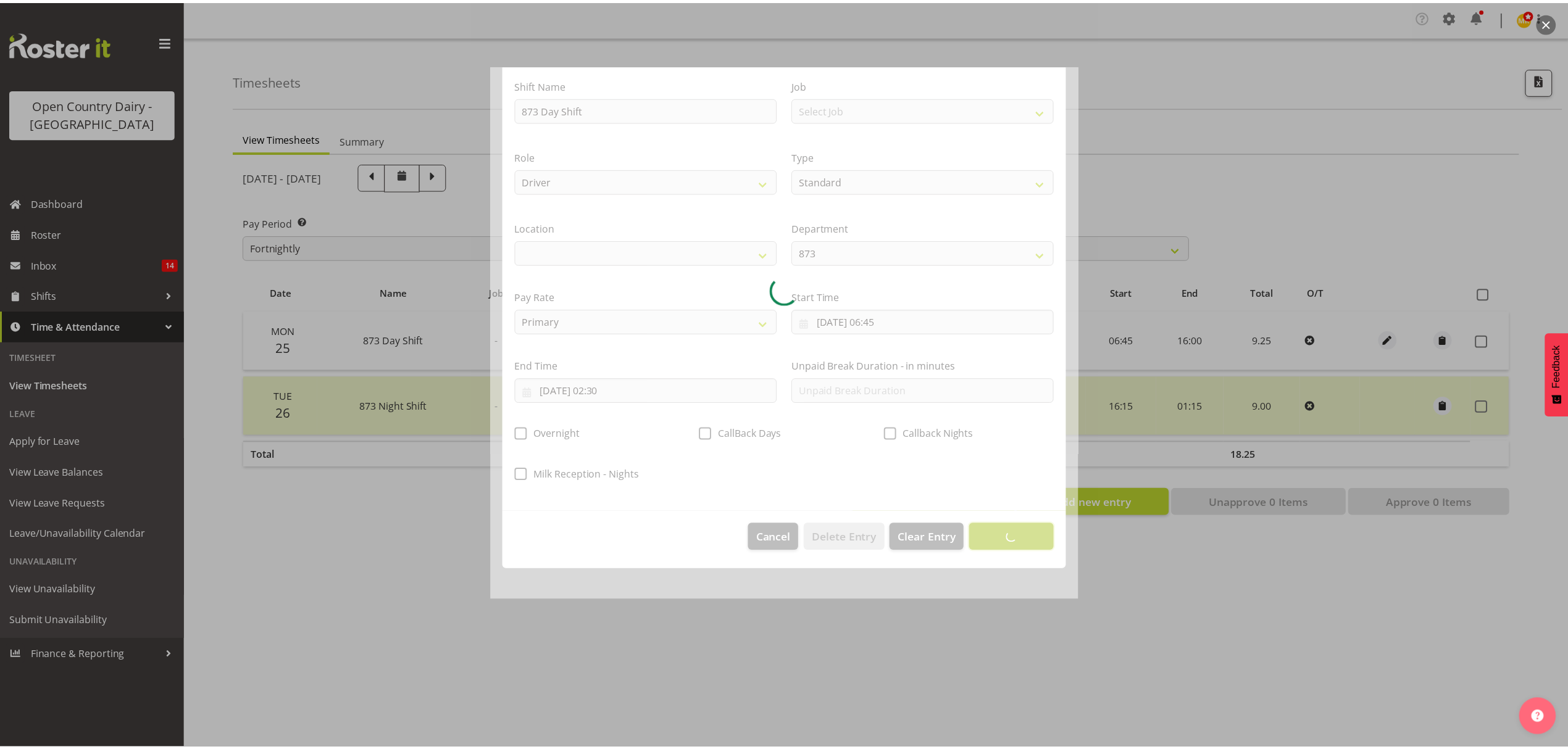
scroll to position [0, 0]
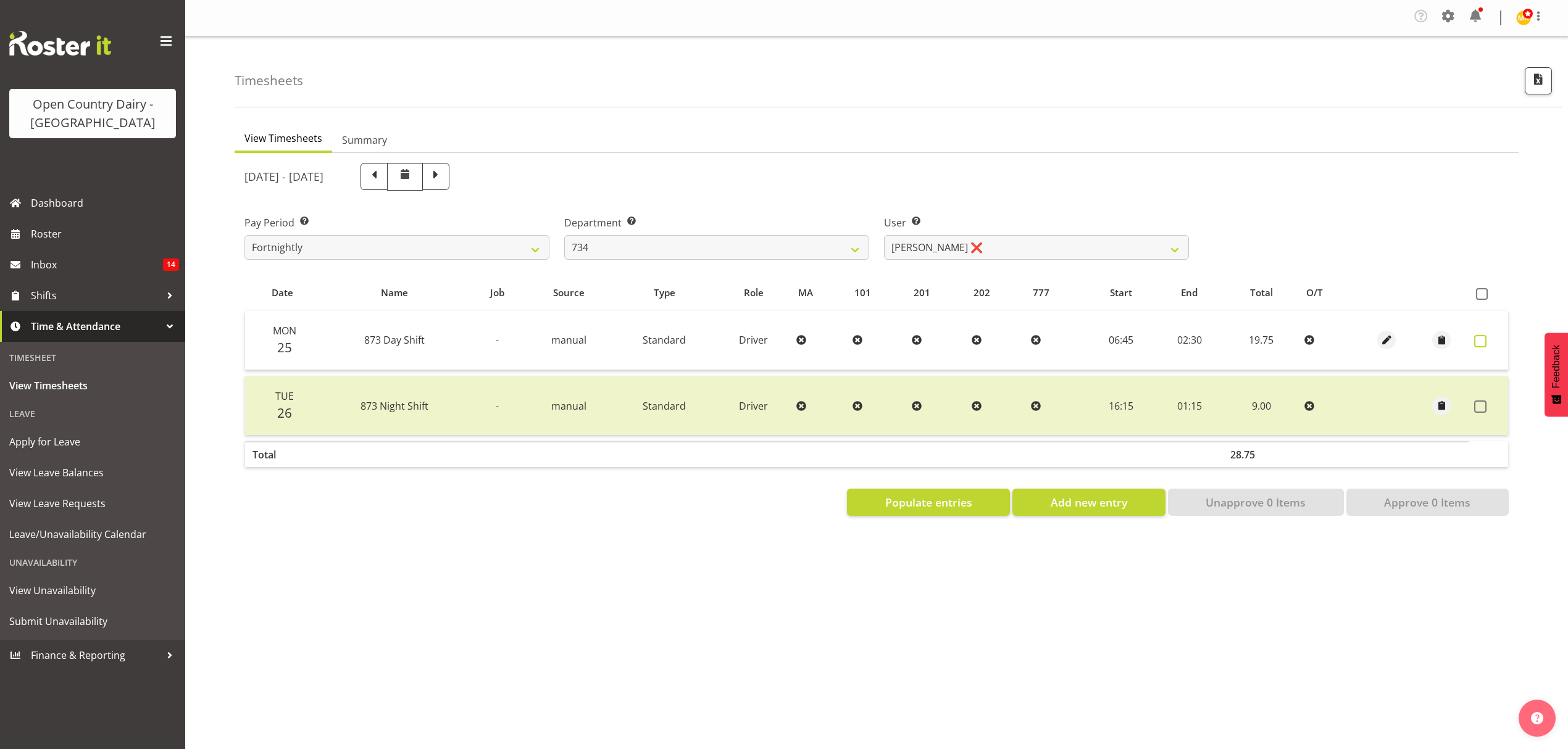
click at [1482, 339] on span at bounding box center [1480, 341] width 12 height 12
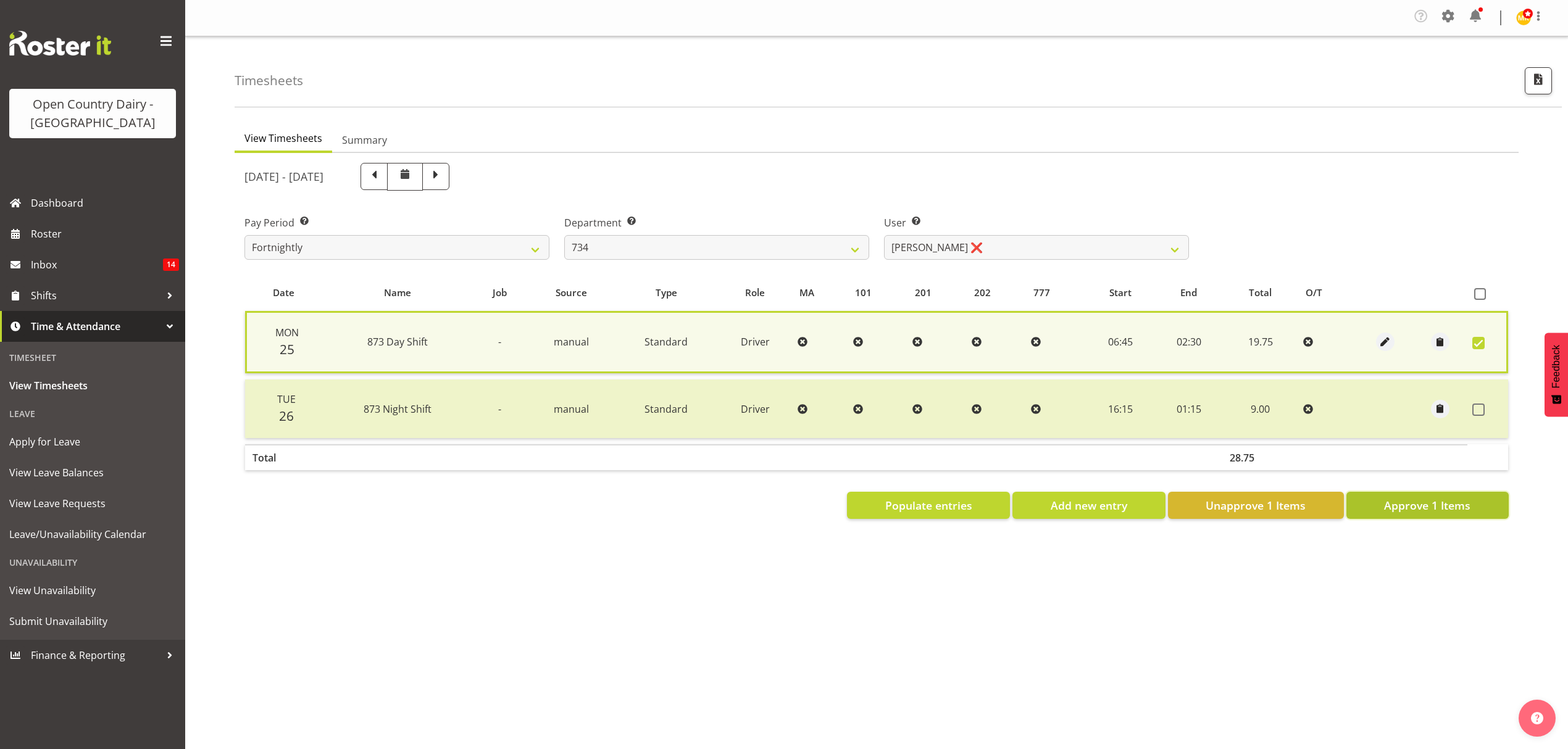
click at [1426, 507] on span "Approve 1 Items" at bounding box center [1427, 506] width 86 height 16
checkbox input "false"
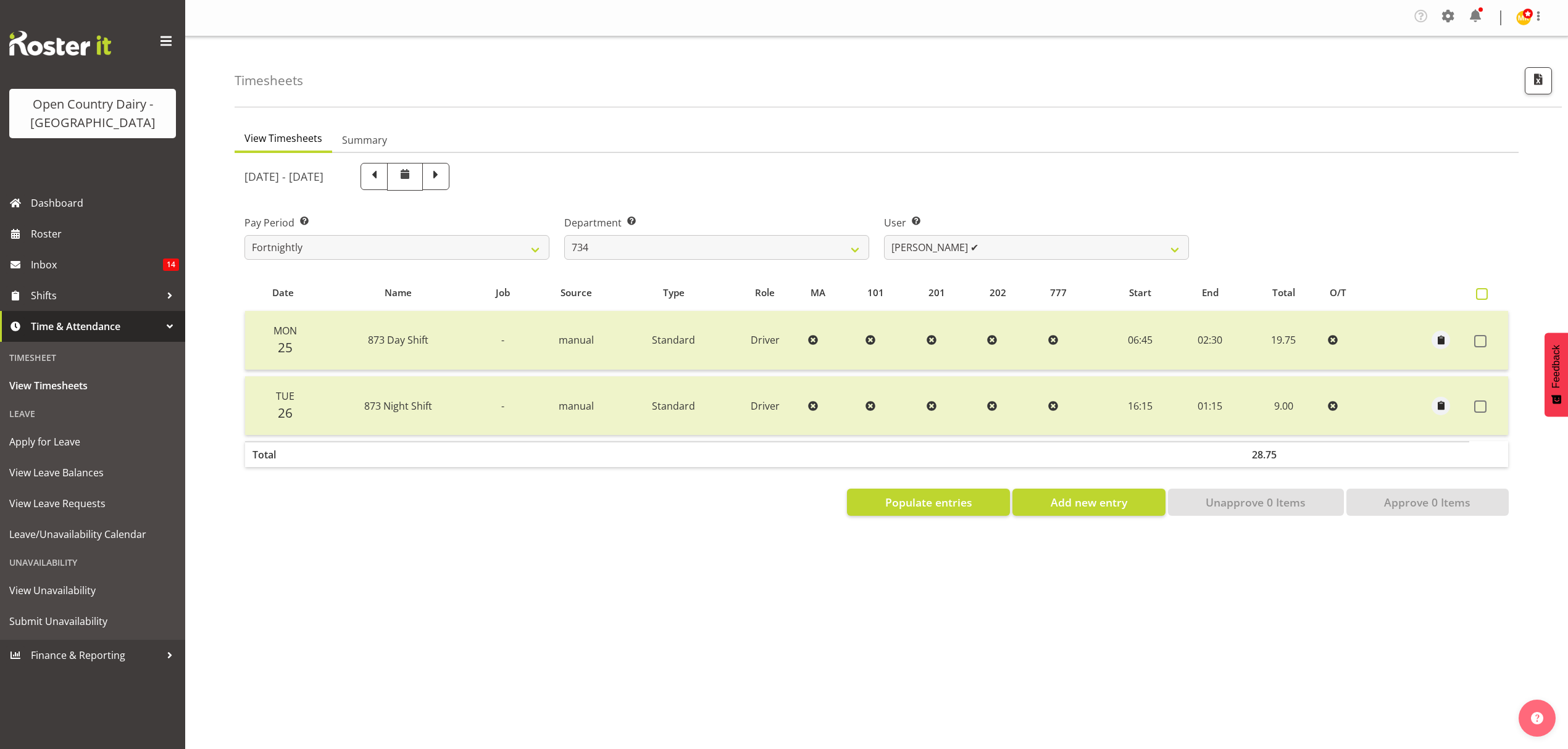
click at [1485, 299] on span at bounding box center [1482, 294] width 12 height 12
click at [1484, 298] on input "checkbox" at bounding box center [1480, 294] width 8 height 8
checkbox input "true"
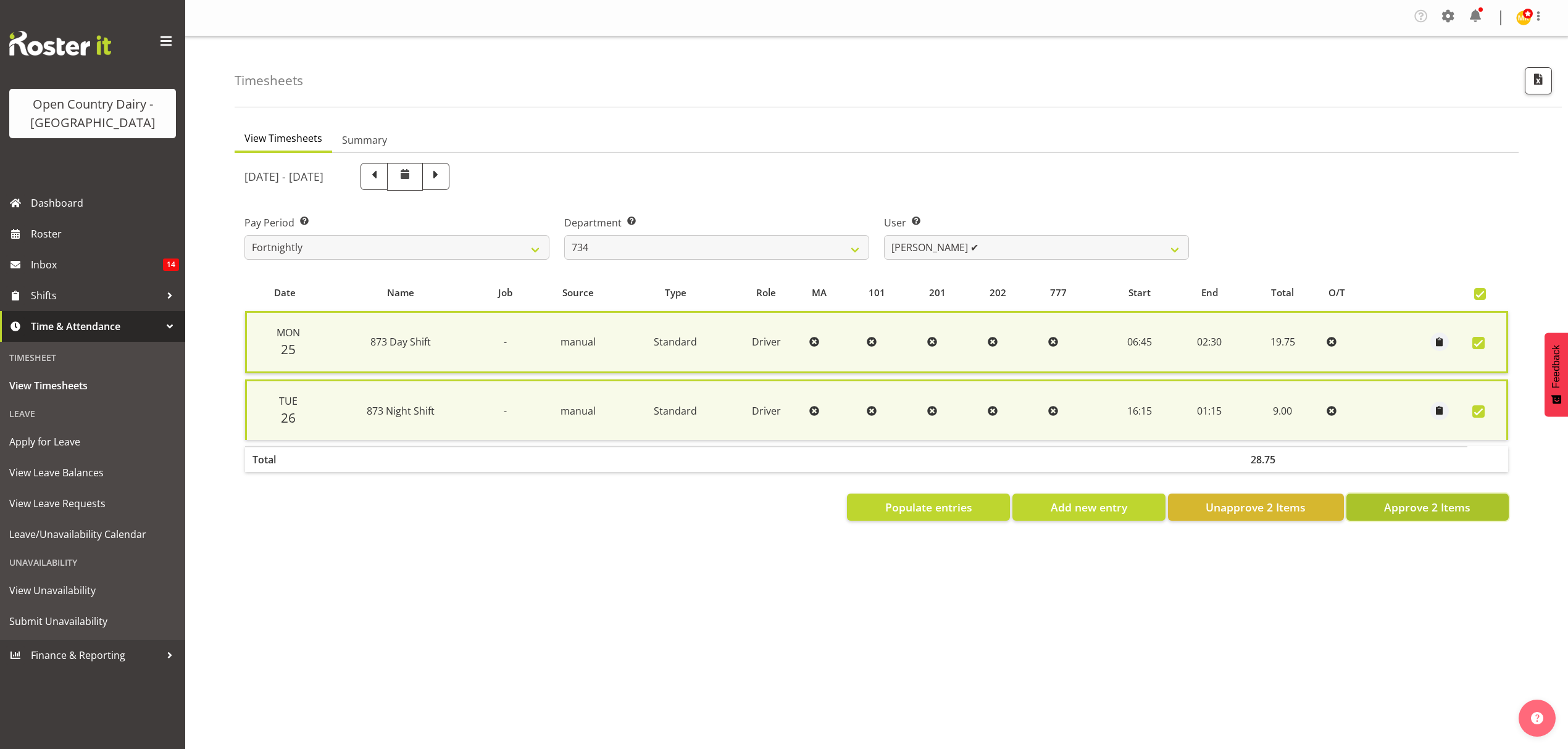
click at [1406, 505] on span "Approve 2 Items" at bounding box center [1427, 507] width 86 height 16
checkbox input "false"
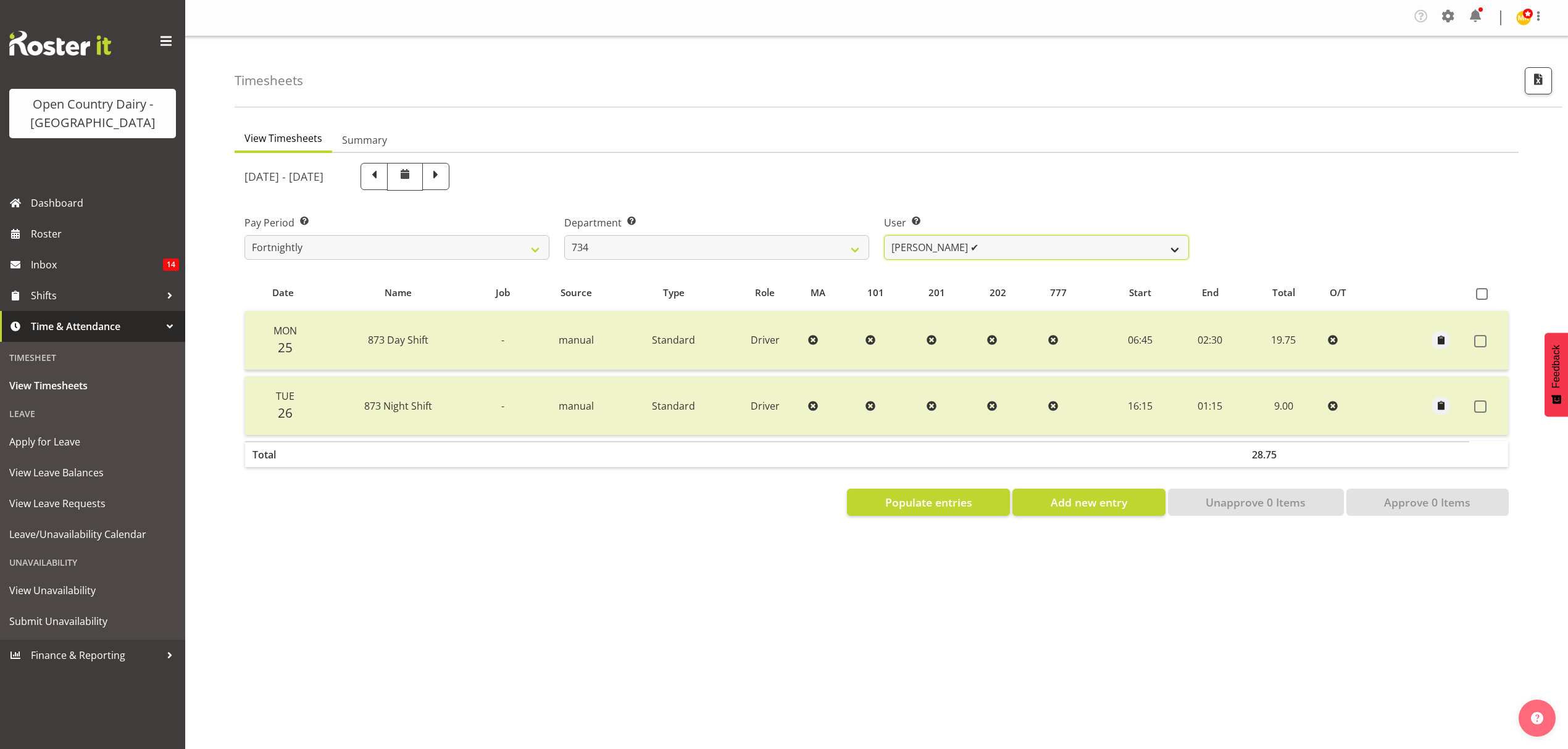
click at [1177, 244] on select "Justin Spicer ✔ Ryan Thompson ❌ Tracey Chittock ✔ Zachary Shanks ❌" at bounding box center [1036, 247] width 305 height 25
select select "11220"
click at [884, 236] on select "Justin Spicer ✔ Ryan Thompson ❌ Tracey Chittock ✔ Zachary Shanks ❌" at bounding box center [1036, 247] width 305 height 25
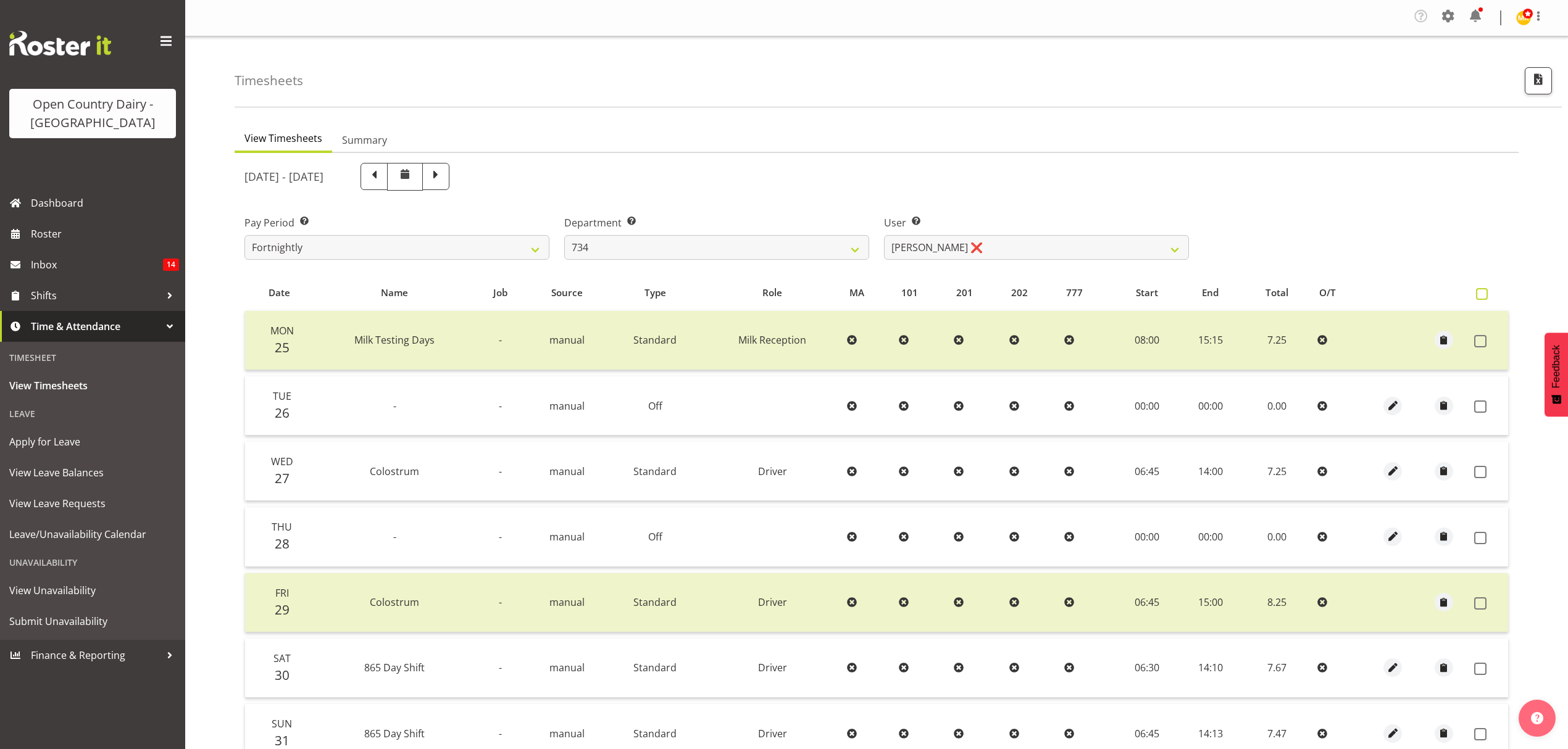
click at [1481, 295] on span at bounding box center [1482, 294] width 12 height 12
click at [1481, 295] on input "checkbox" at bounding box center [1480, 294] width 8 height 8
checkbox input "true"
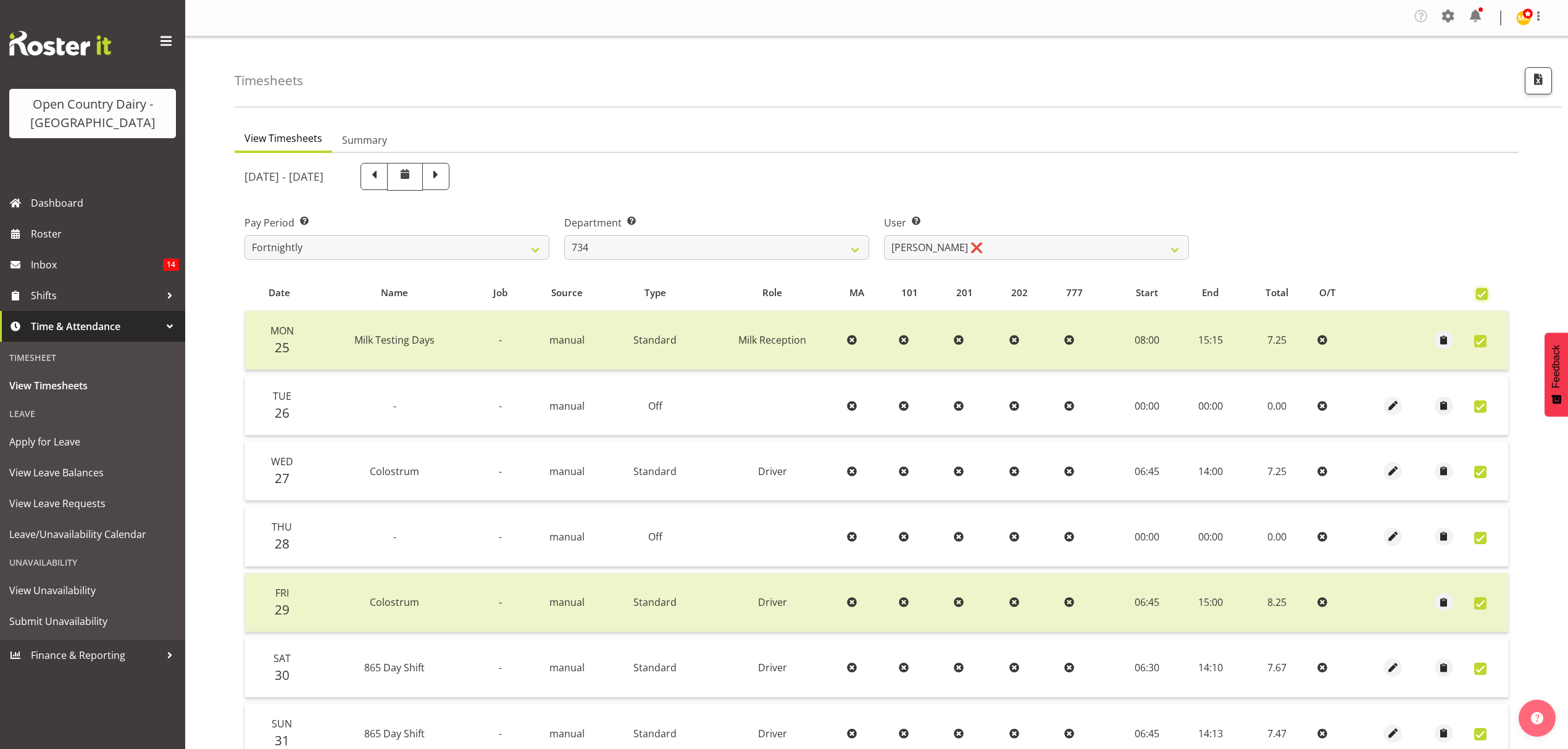
checkbox input "true"
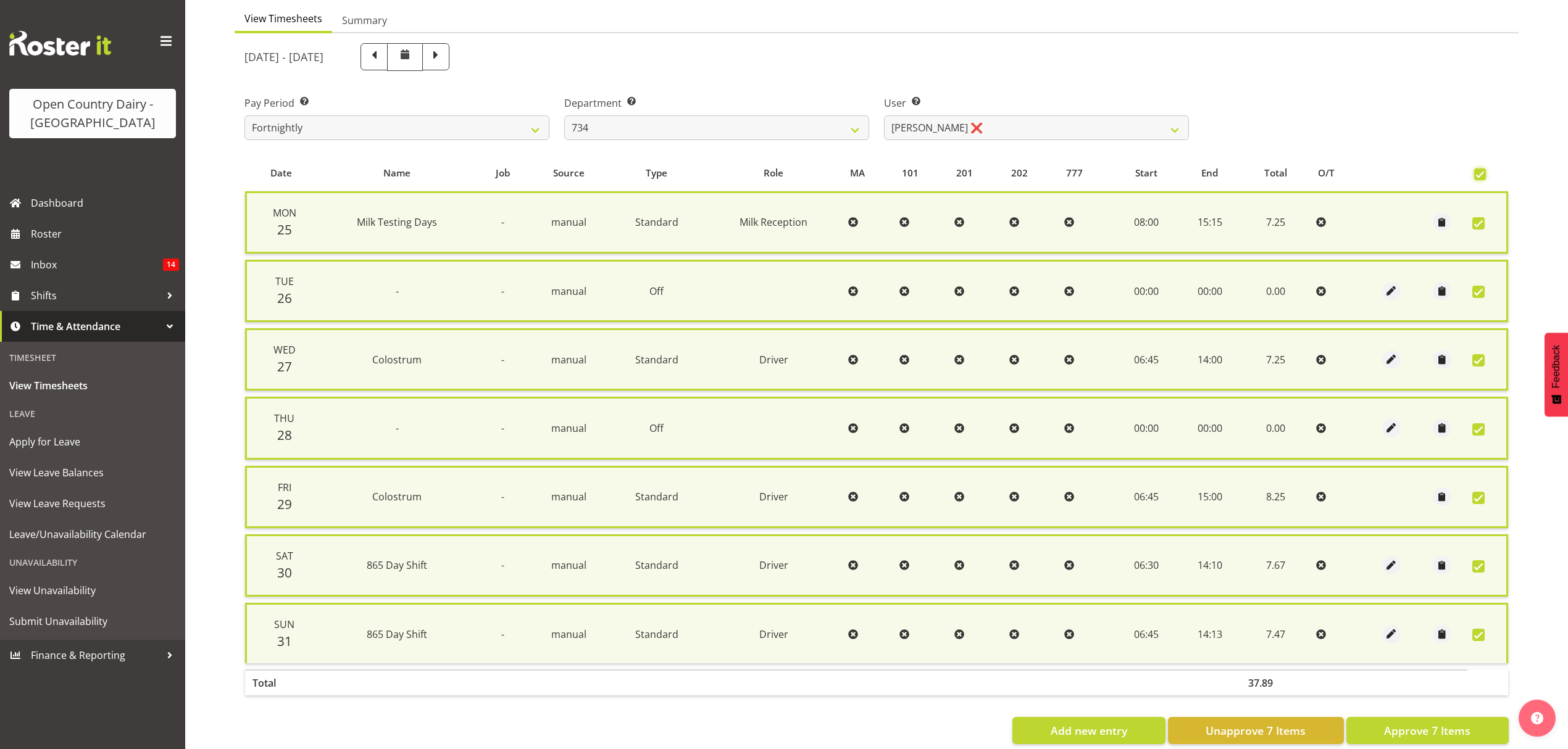
scroll to position [140, 0]
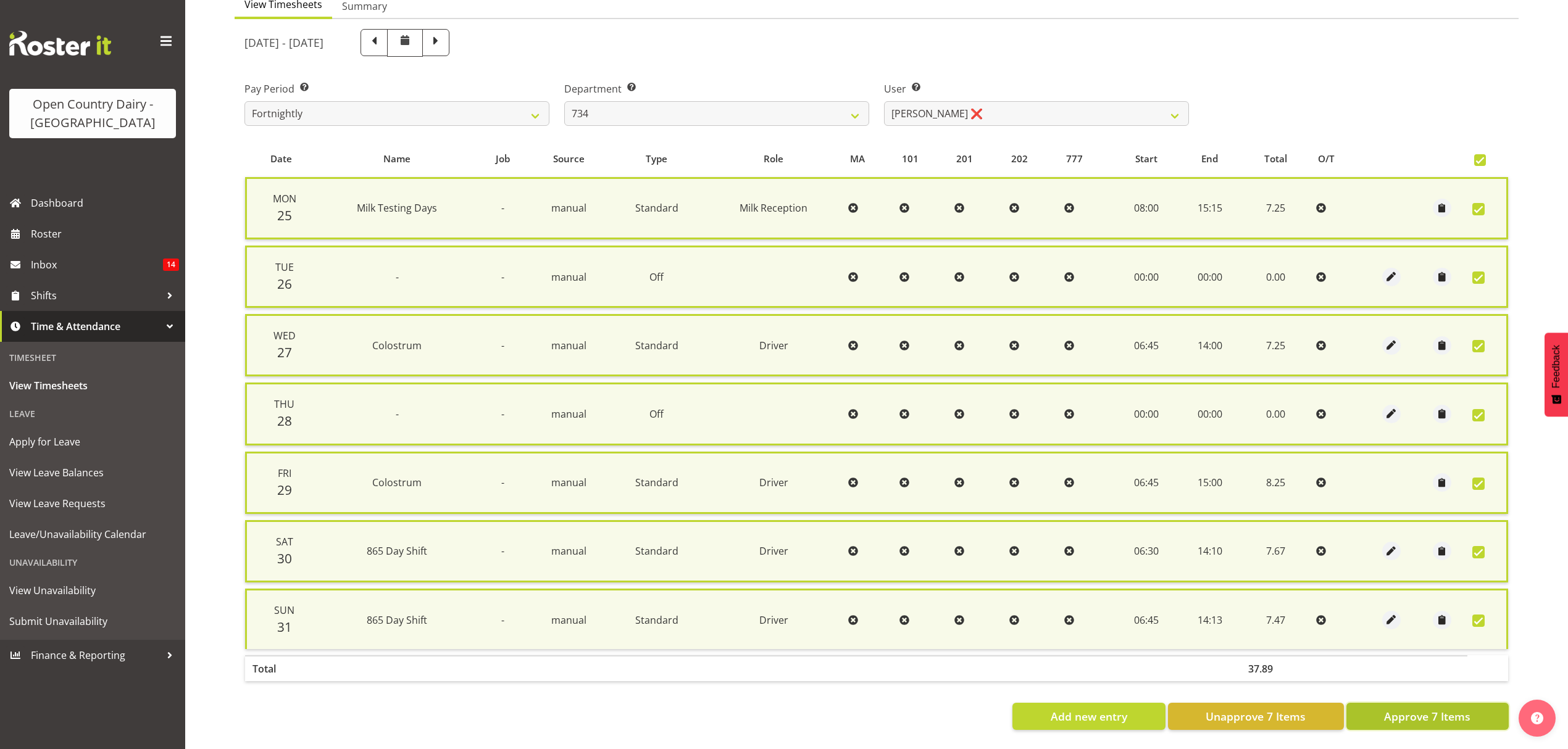
click at [1434, 709] on span "Approve 7 Items" at bounding box center [1427, 717] width 86 height 16
checkbox input "false"
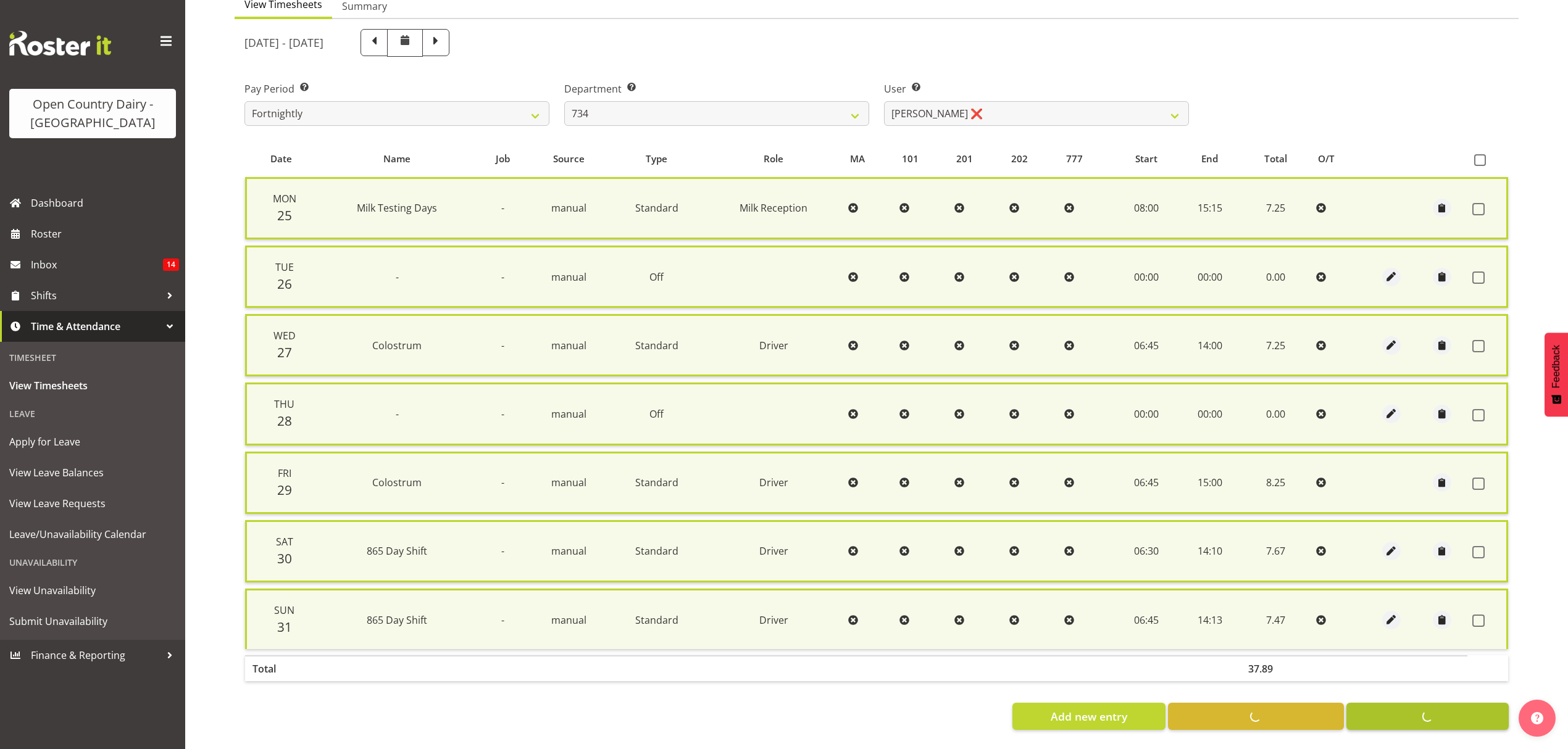
checkbox input "false"
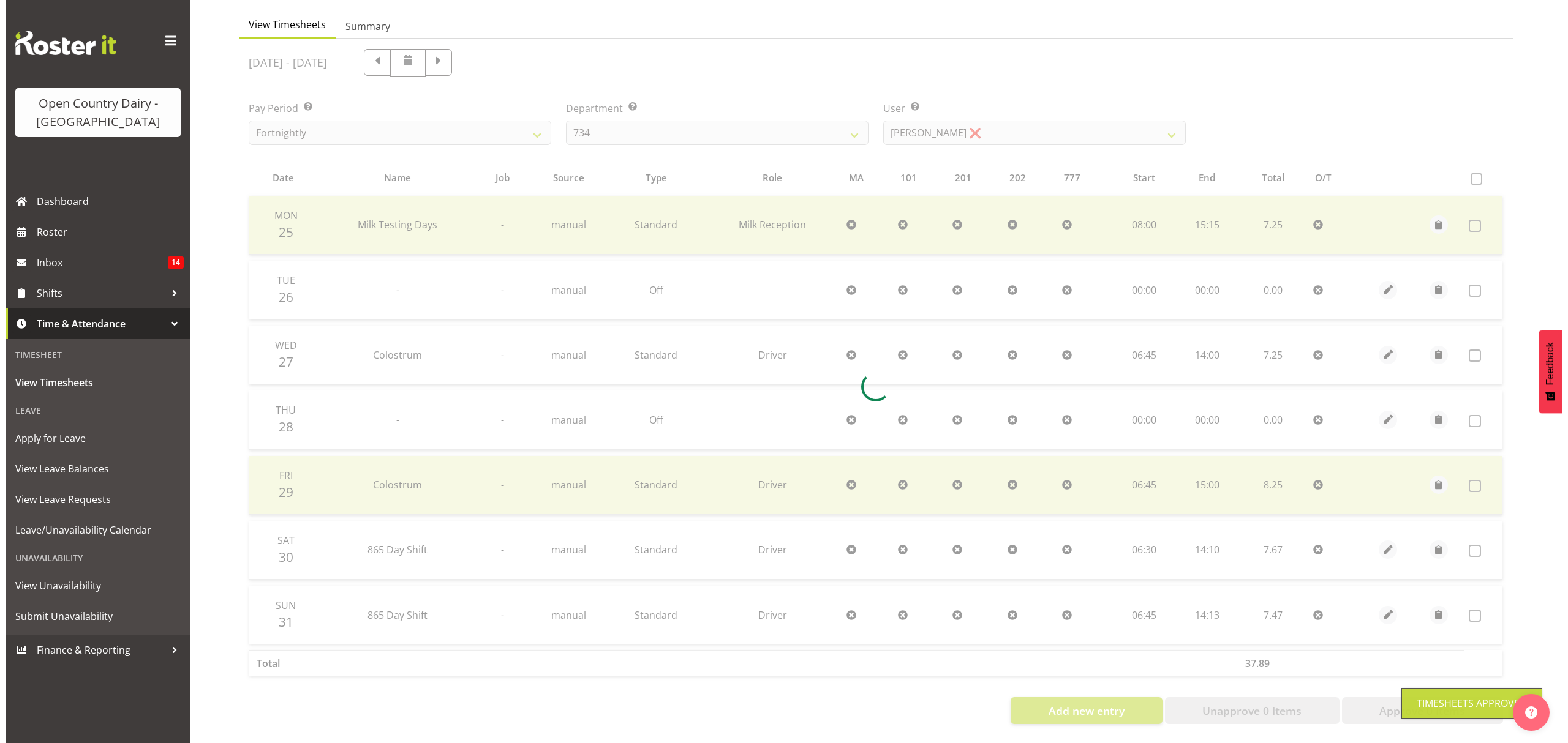
scroll to position [123, 0]
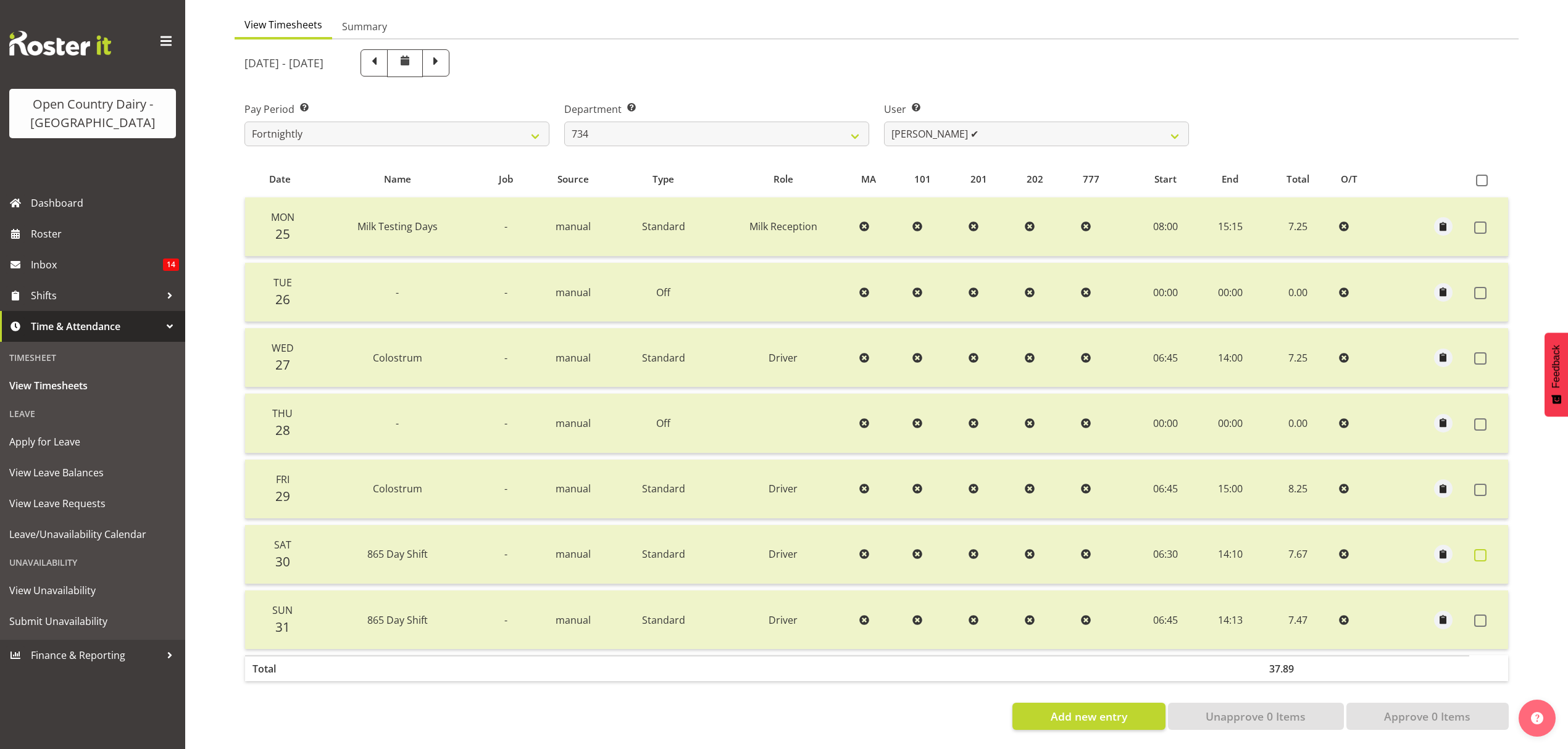
click at [1477, 549] on span at bounding box center [1480, 555] width 12 height 12
checkbox input "true"
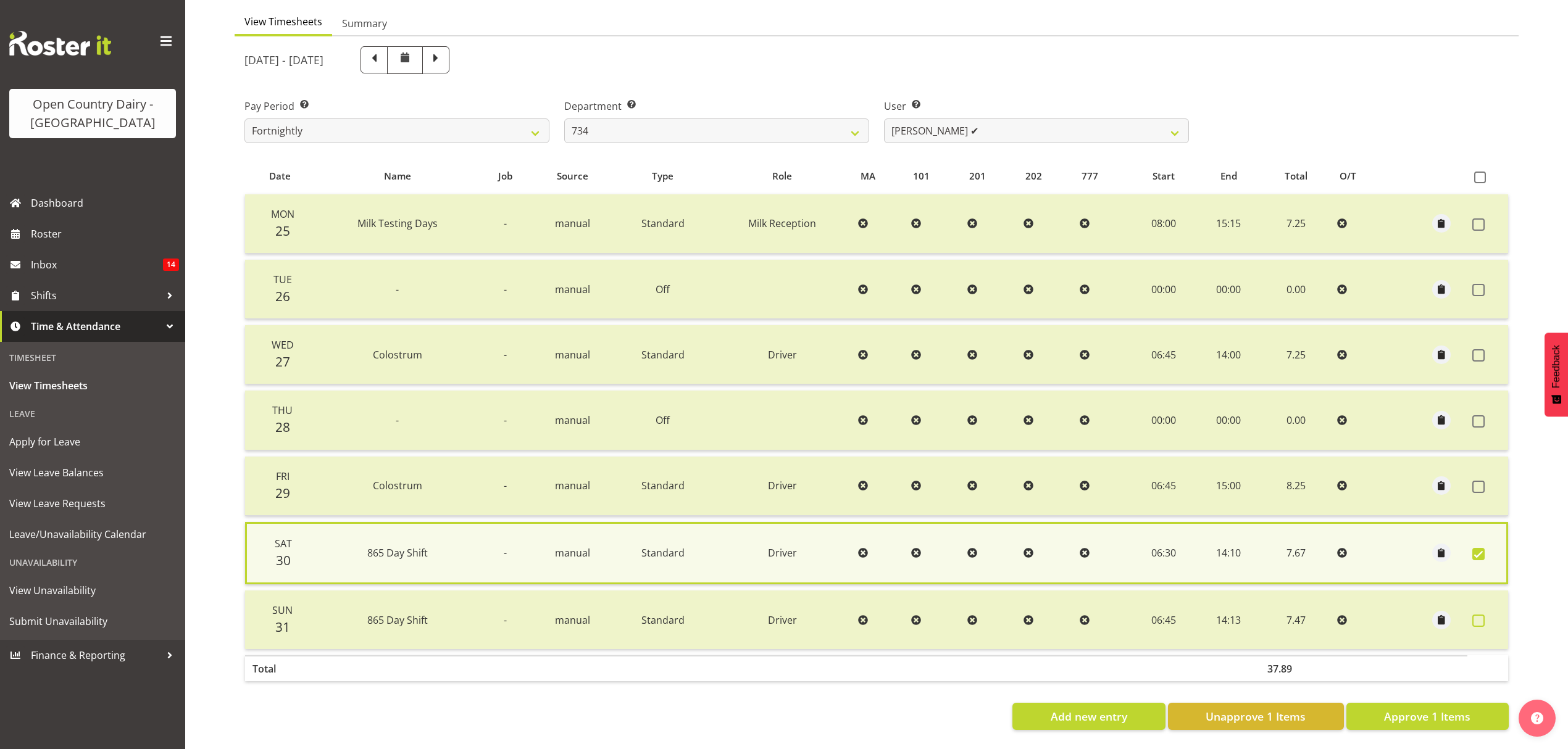
click at [1477, 615] on span at bounding box center [1478, 621] width 12 height 12
checkbox input "true"
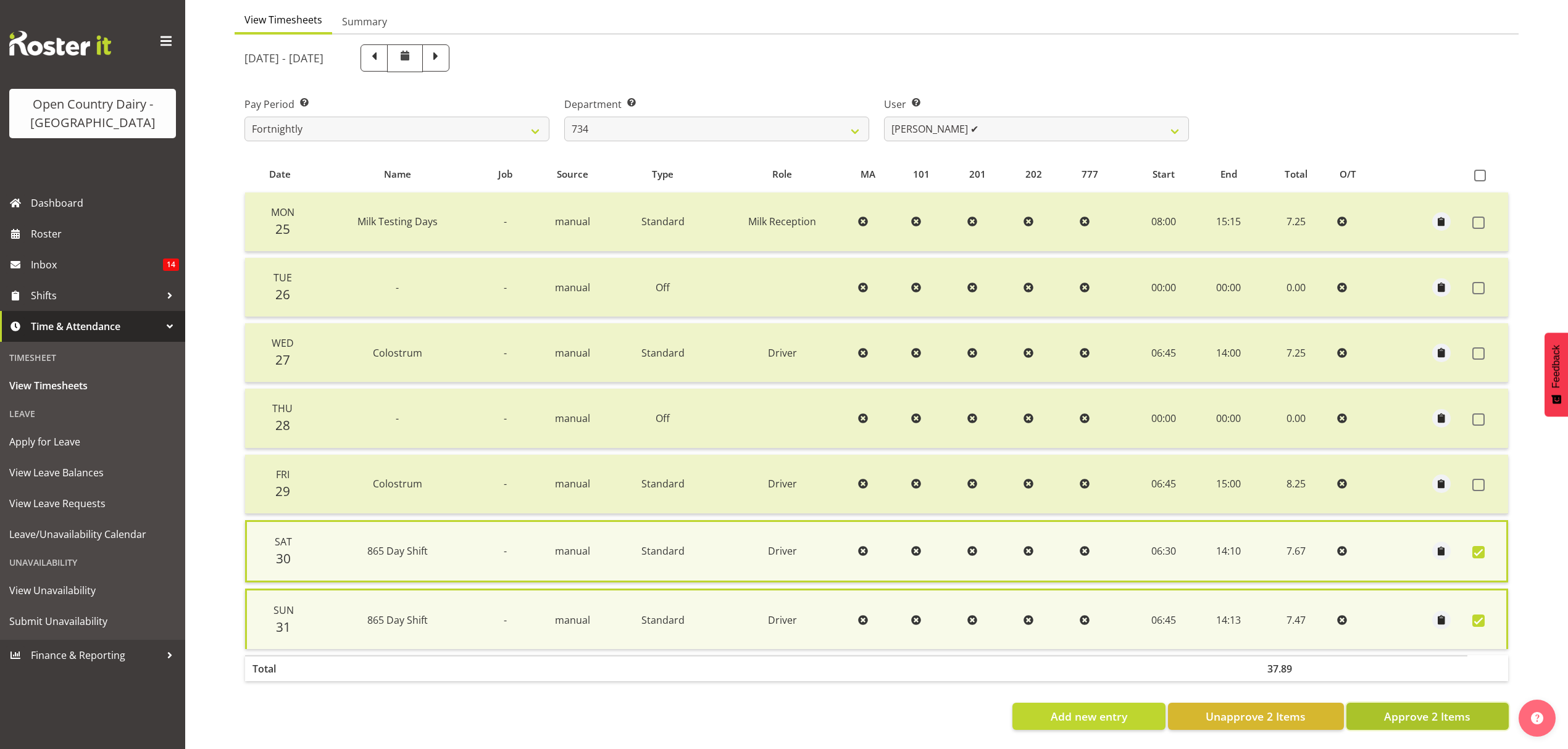
click at [1413, 709] on span "Approve 2 Items" at bounding box center [1427, 717] width 86 height 16
checkbox input "false"
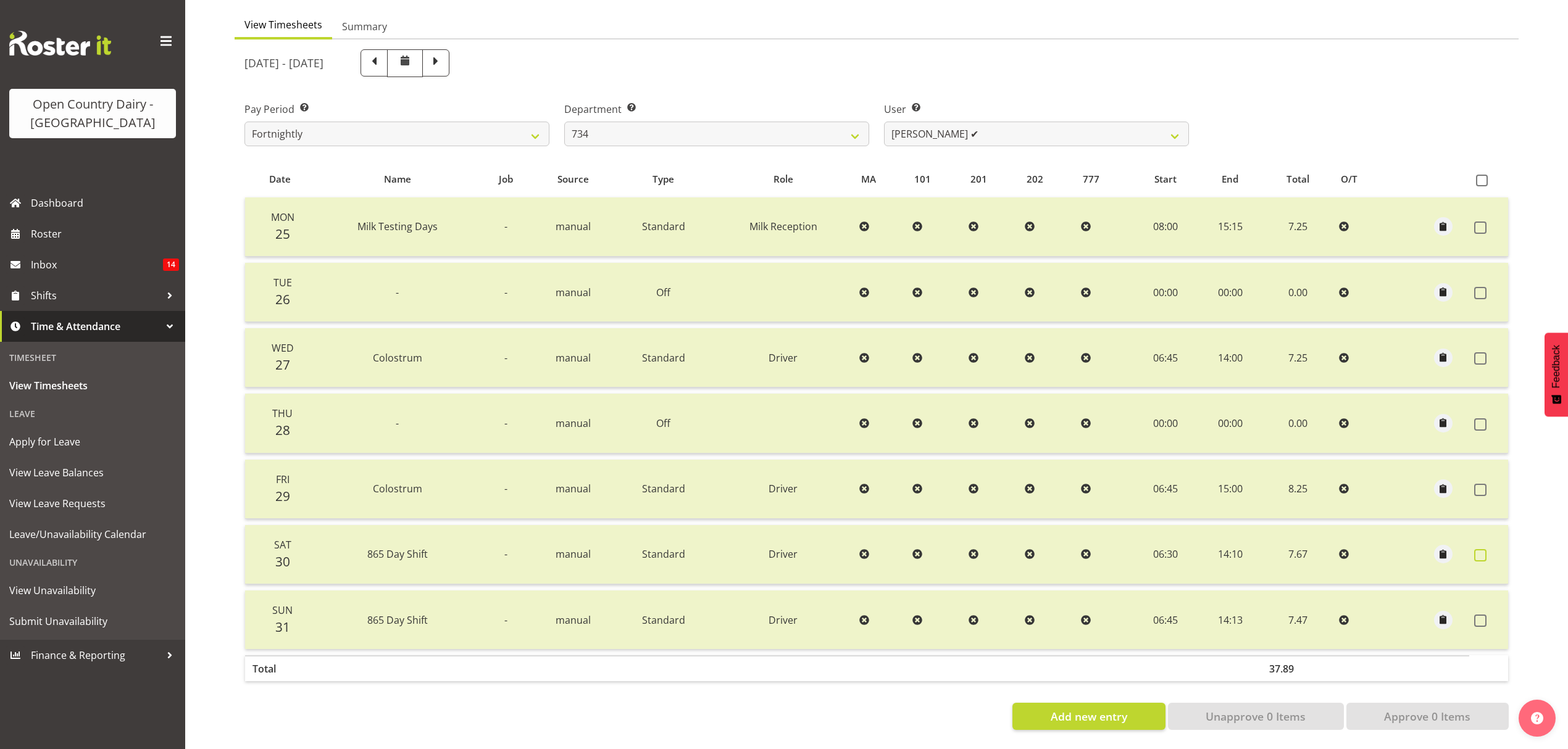
click at [1477, 549] on span at bounding box center [1480, 555] width 12 height 12
checkbox input "true"
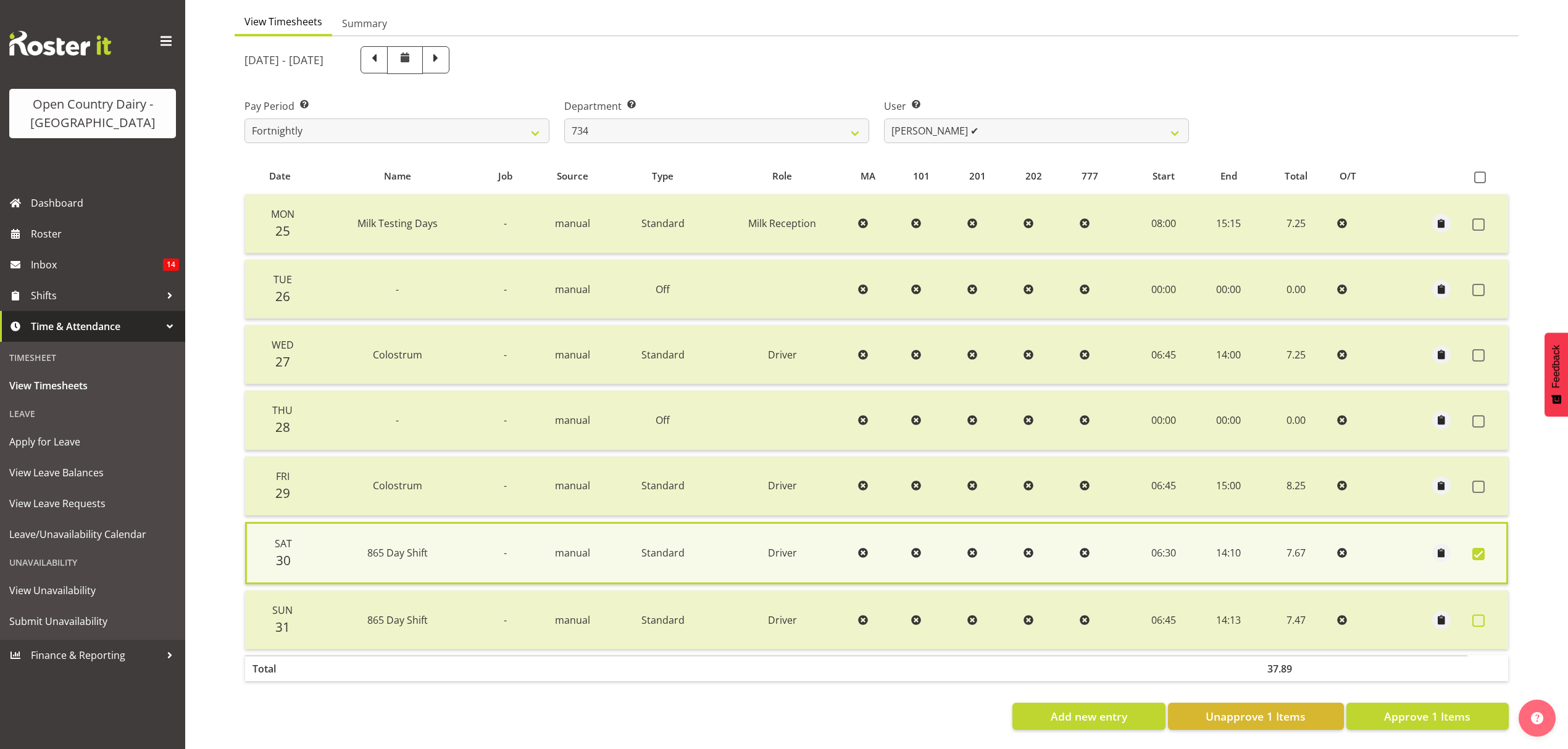
click at [1477, 616] on span at bounding box center [1478, 621] width 12 height 12
checkbox input "true"
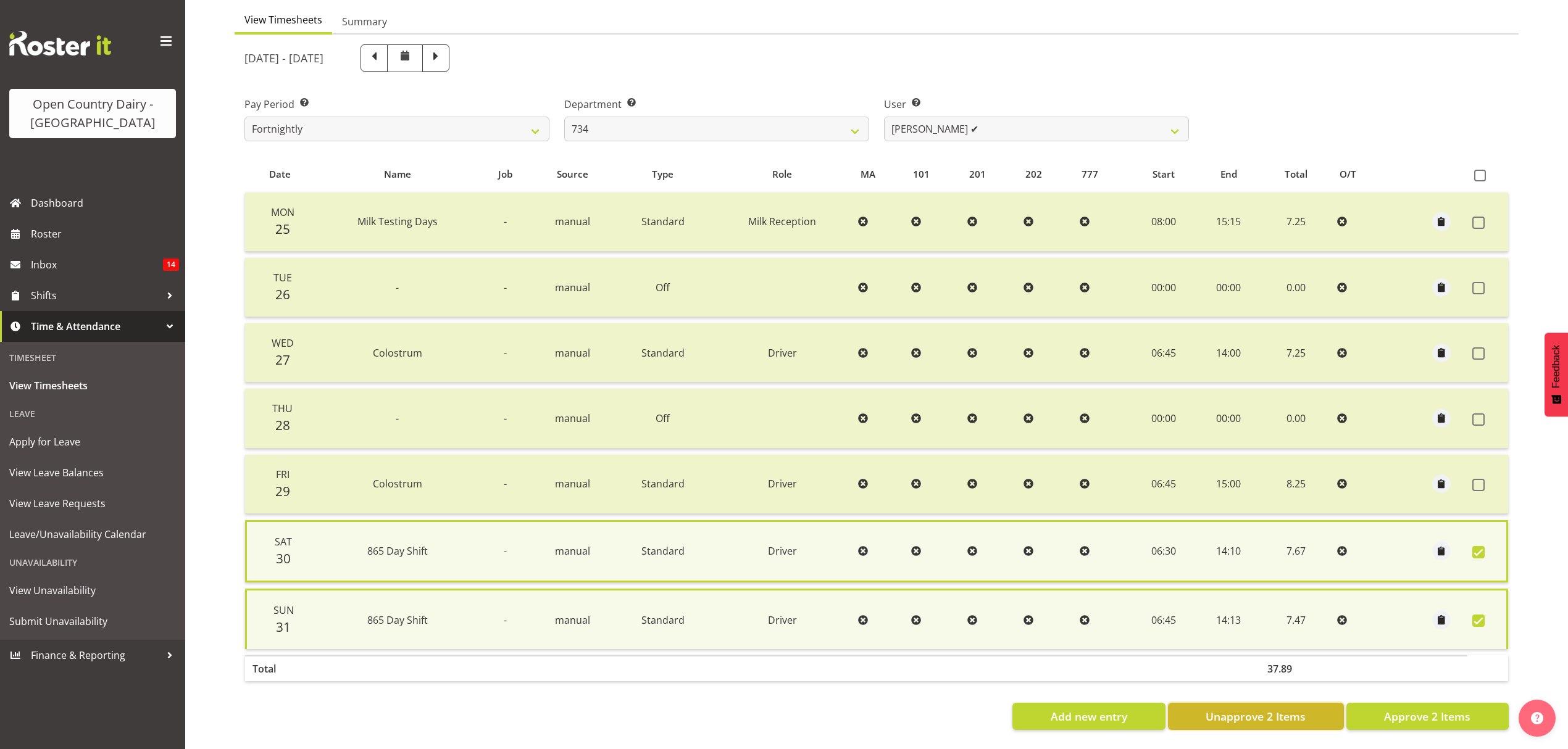
click at [1212, 712] on span "Unapprove 2 Items" at bounding box center [1256, 717] width 100 height 16
checkbox input "false"
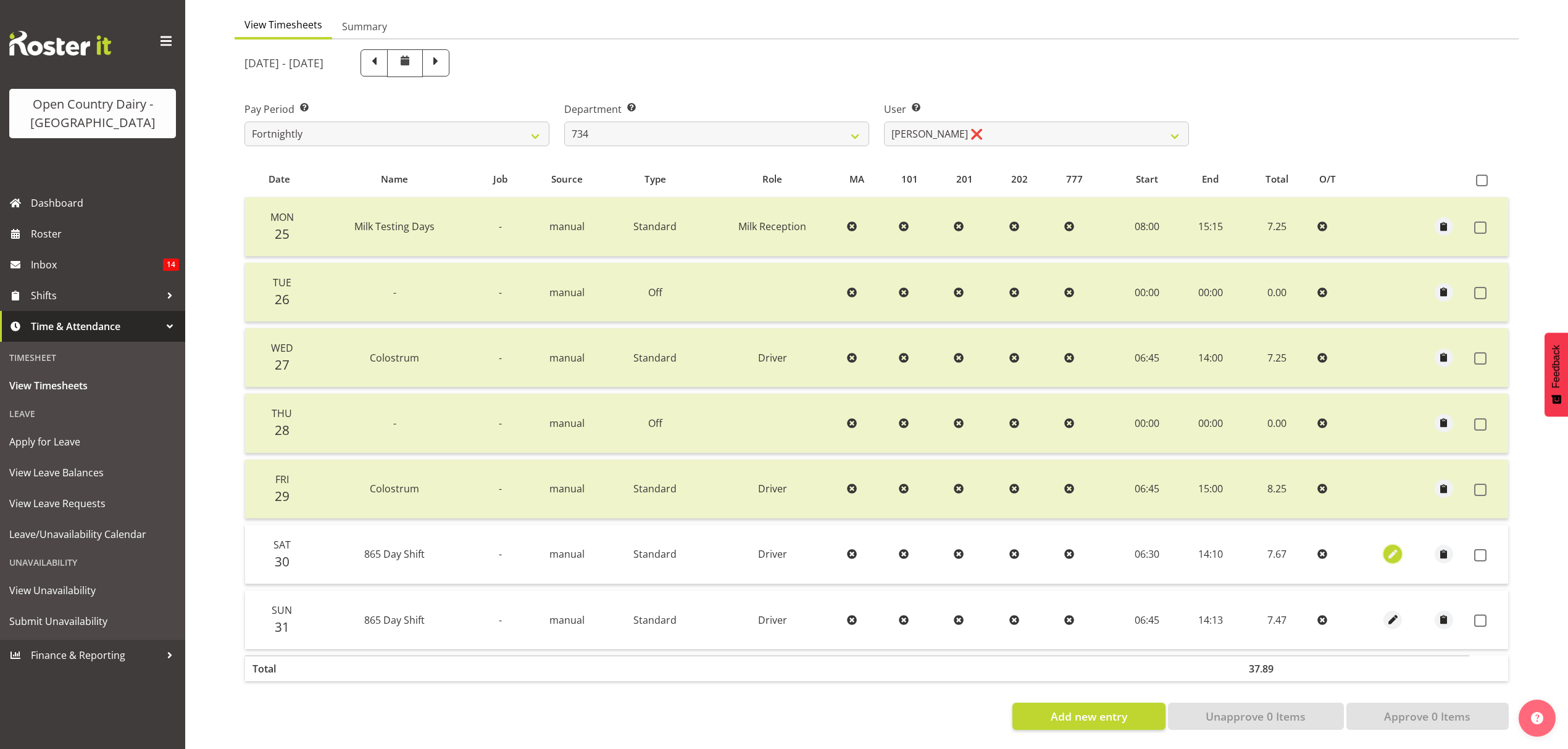
click at [1389, 548] on span "button" at bounding box center [1393, 555] width 15 height 15
select select "1154"
select select "Standard"
select select "678"
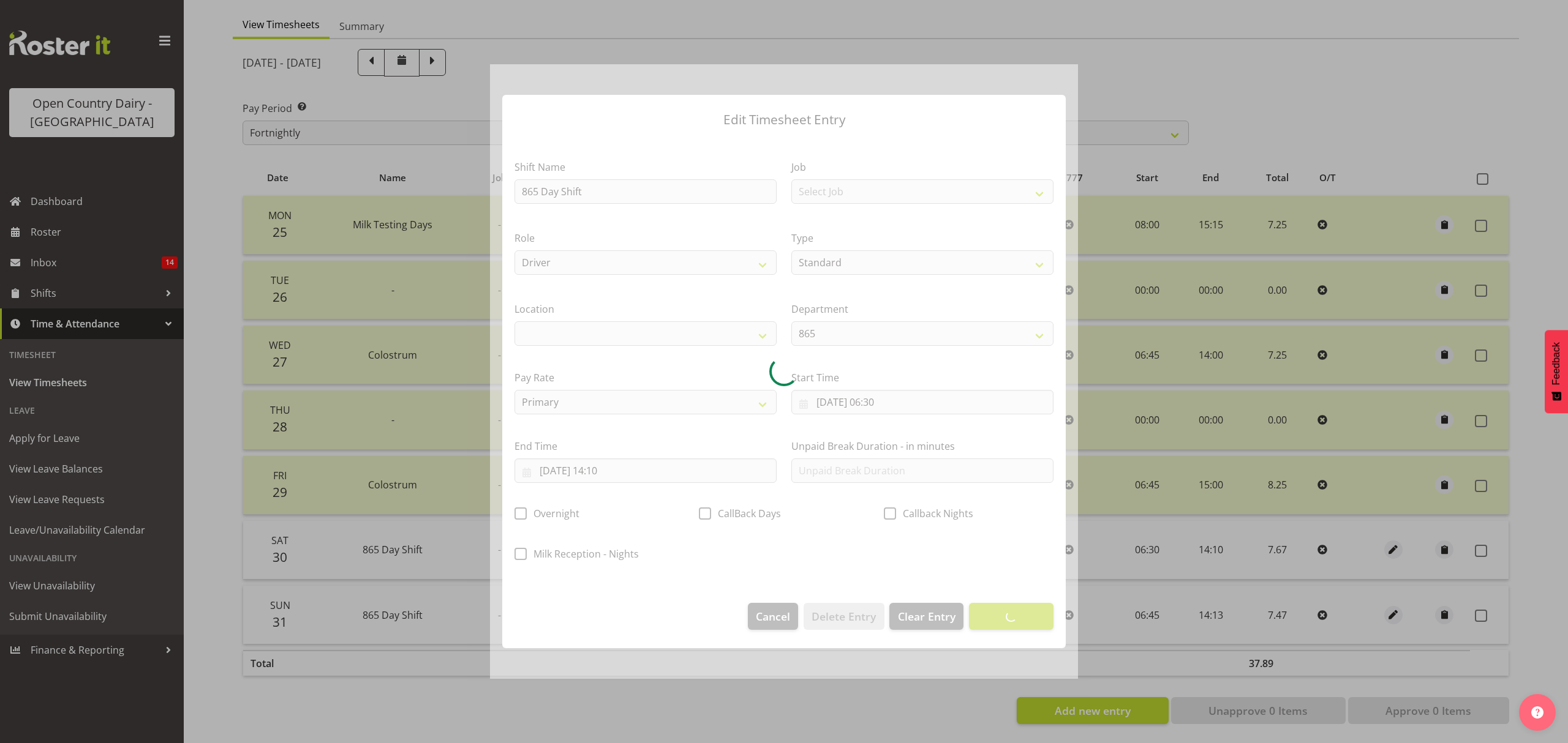
select select
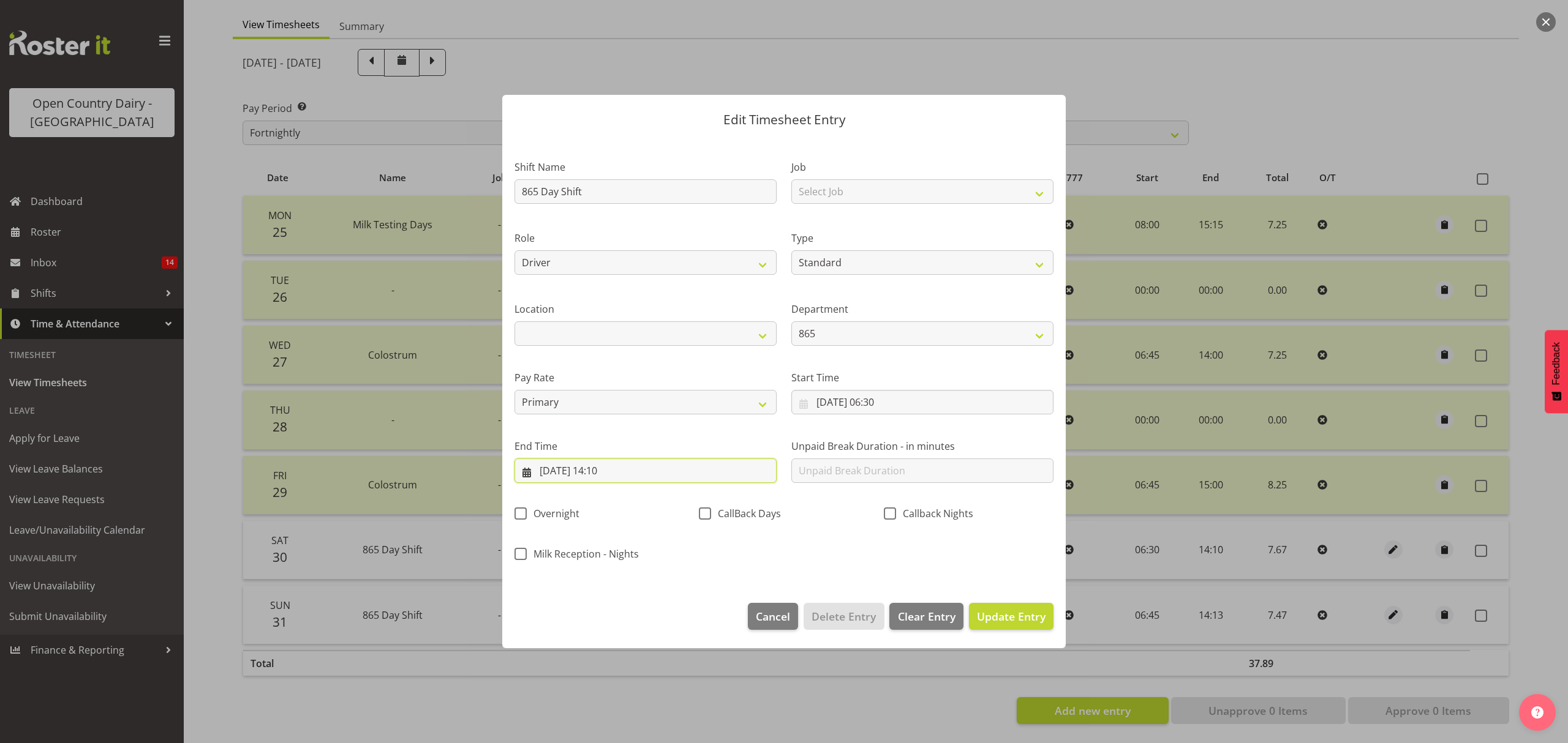
click at [609, 468] on input "30/08/2025, 14:10" at bounding box center [646, 470] width 262 height 25
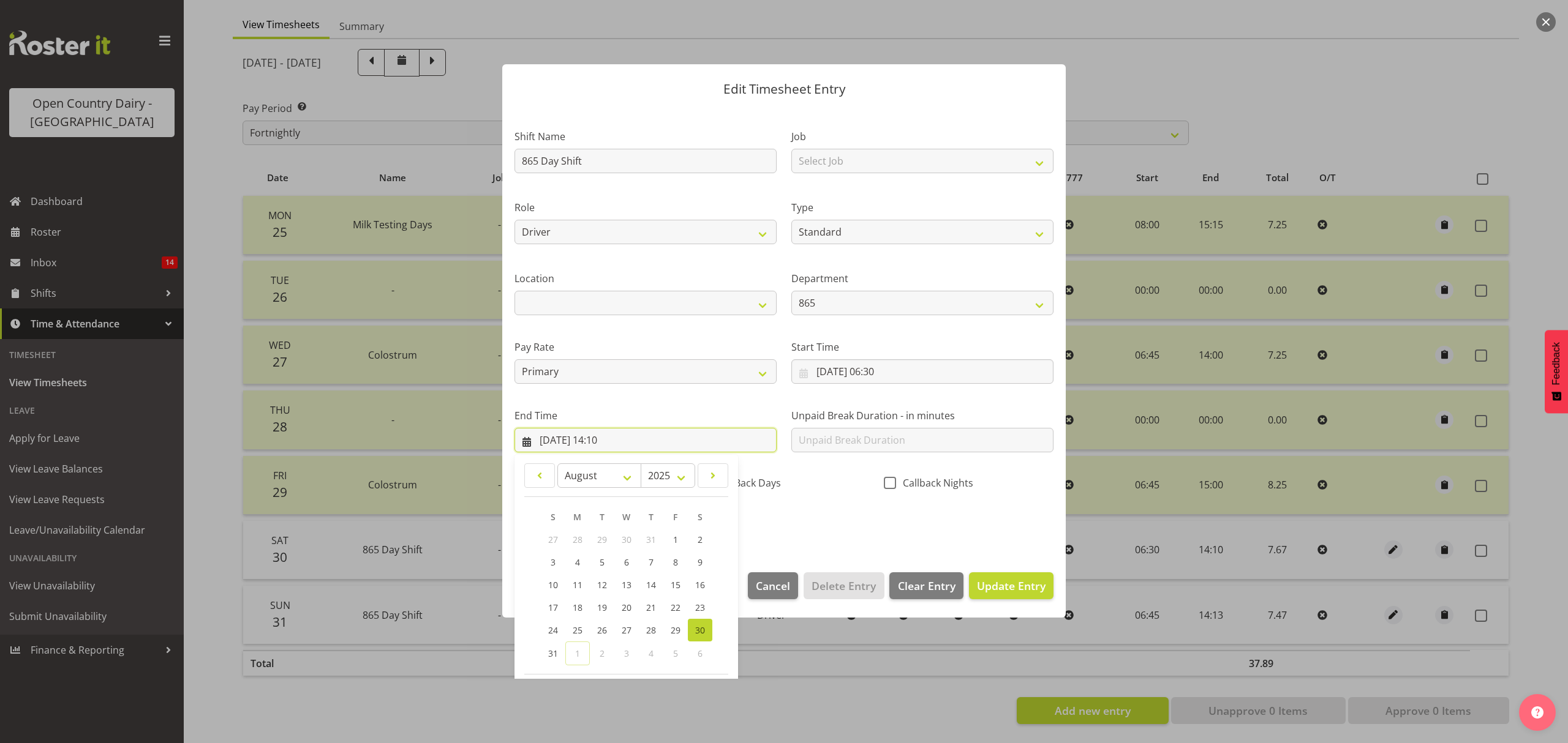
scroll to position [83, 0]
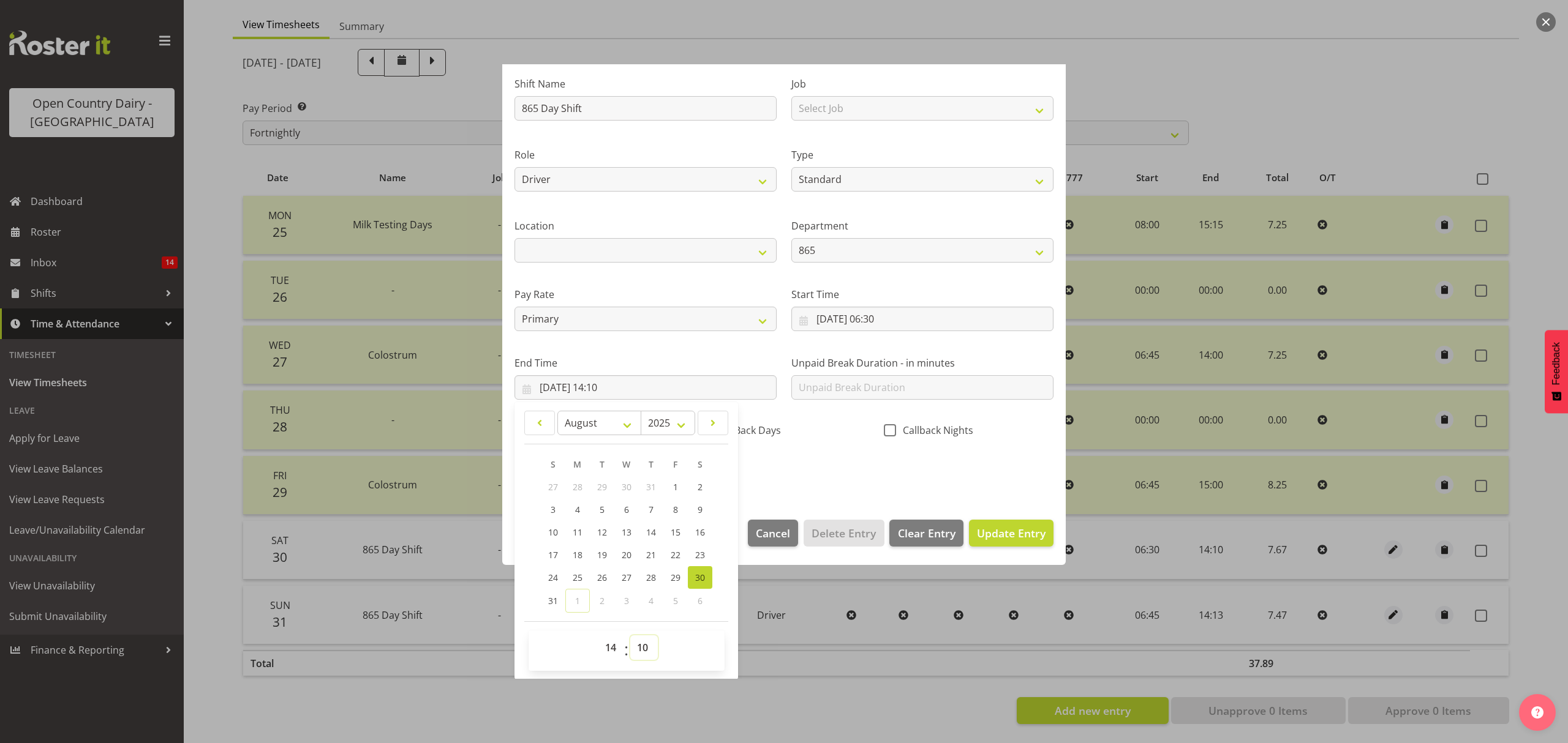
click at [645, 647] on select "00 01 02 03 04 05 06 07 08 09 10 11 12 13 14 15 16 17 18 19 20 21 22 23 24 25 2…" at bounding box center [644, 648] width 27 height 25
select select "15"
click at [630, 636] on select "00 01 02 03 04 05 06 07 08 09 10 11 12 13 14 15 16 17 18 19 20 21 22 23 24 25 2…" at bounding box center [644, 648] width 27 height 25
type input "30/08/2025, 14:15"
click at [1006, 530] on span "Update Entry" at bounding box center [1011, 533] width 69 height 14
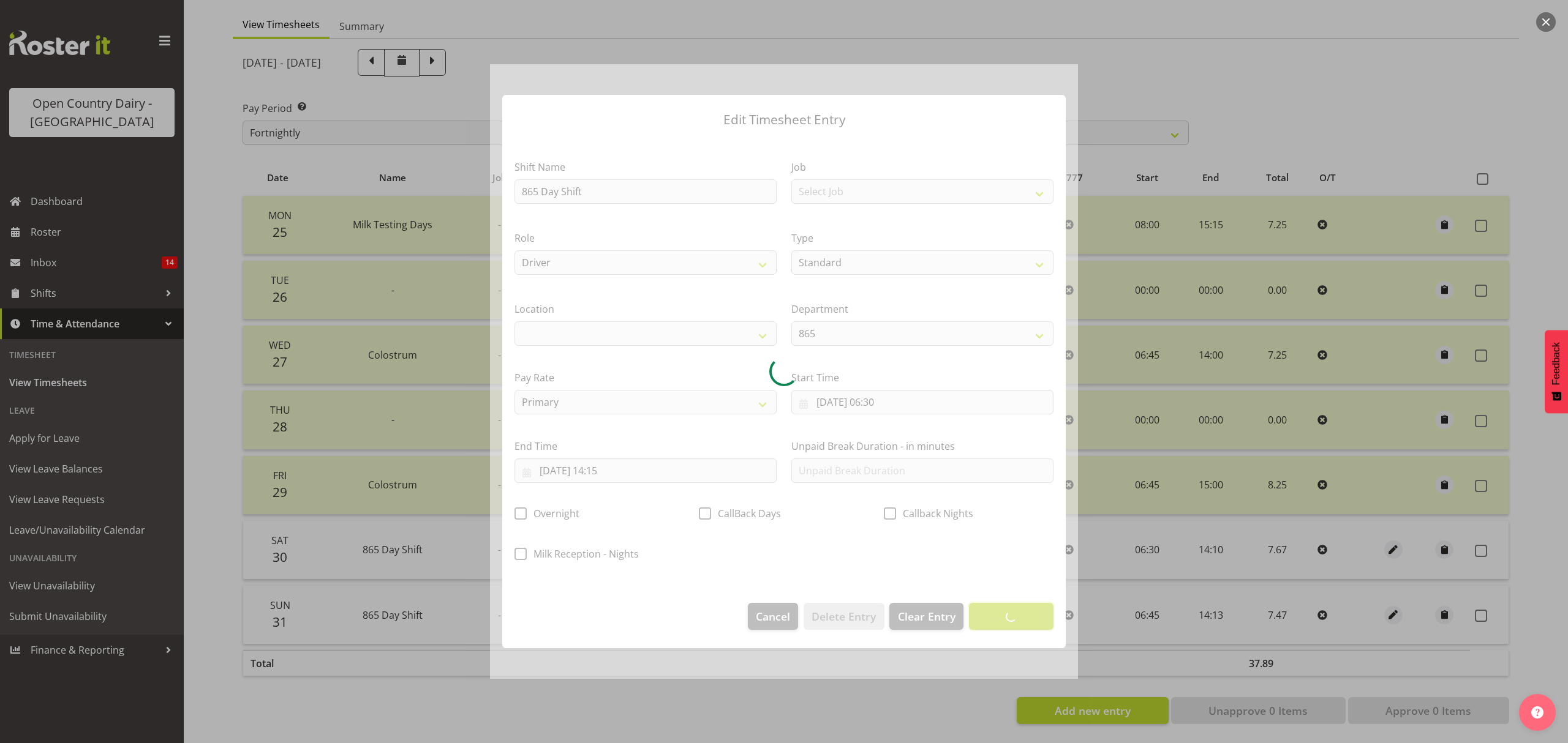
scroll to position [0, 0]
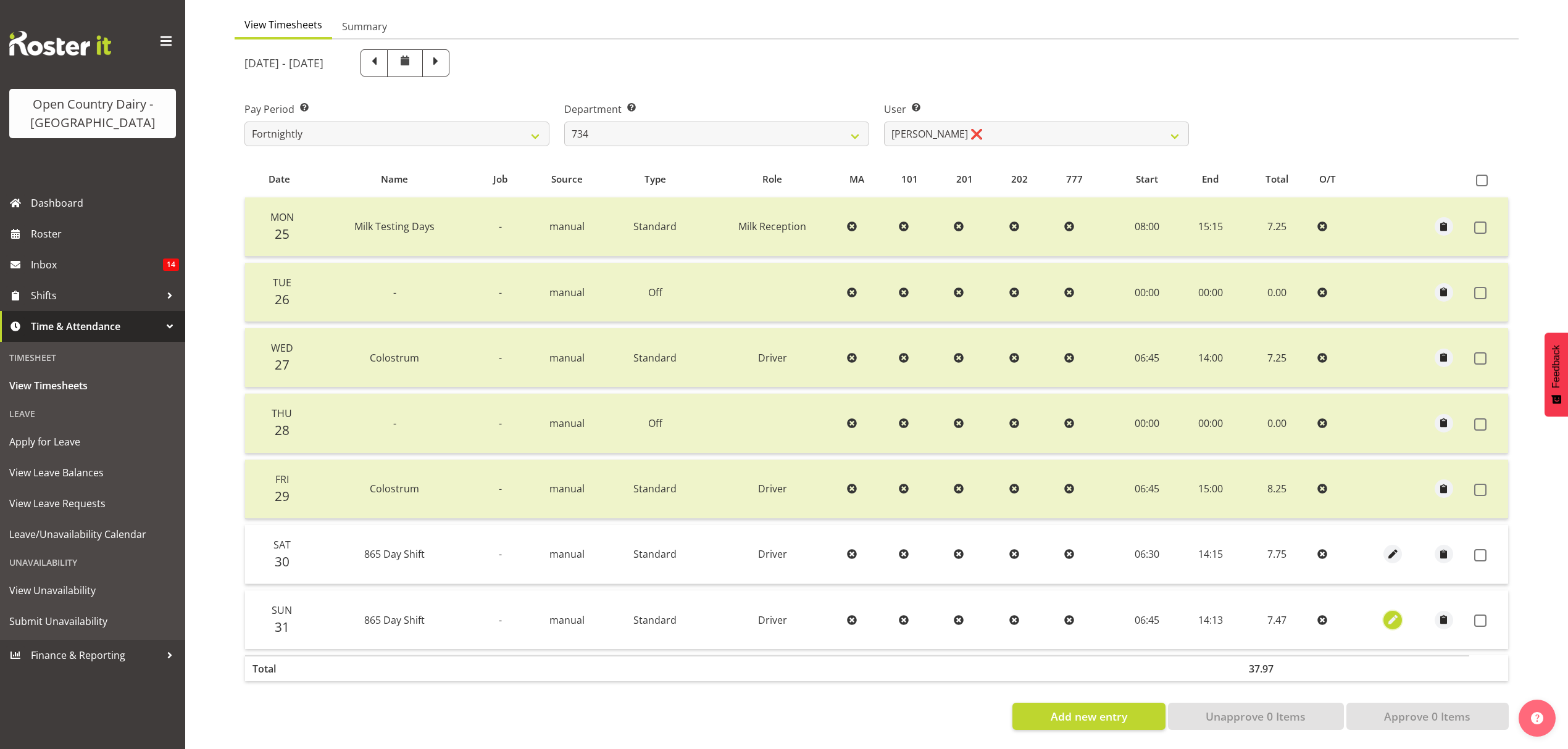
click at [1388, 613] on span "button" at bounding box center [1393, 621] width 15 height 15
select select "1154"
select select "Standard"
select select "678"
select select "7"
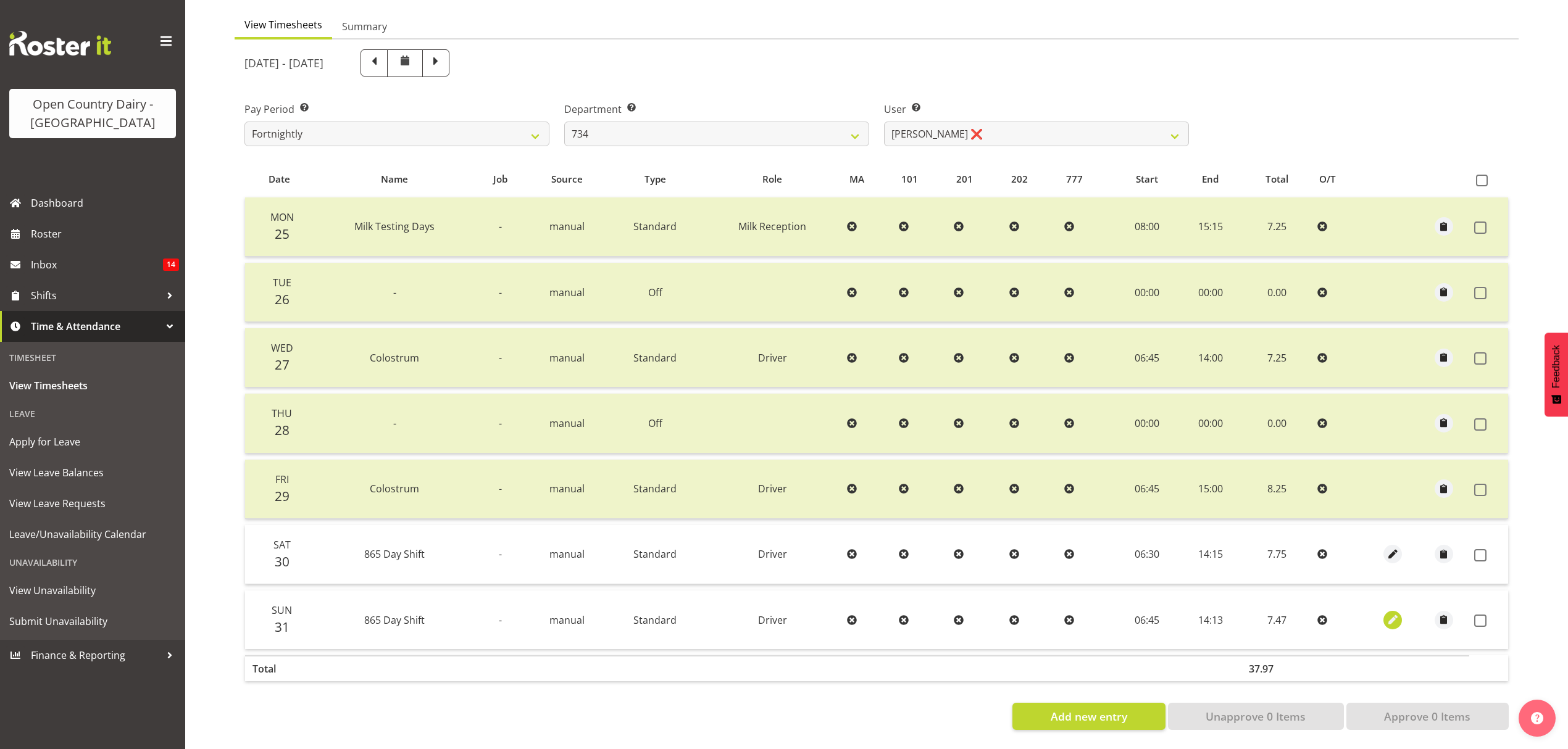
select select "2025"
select select "14"
select select "13"
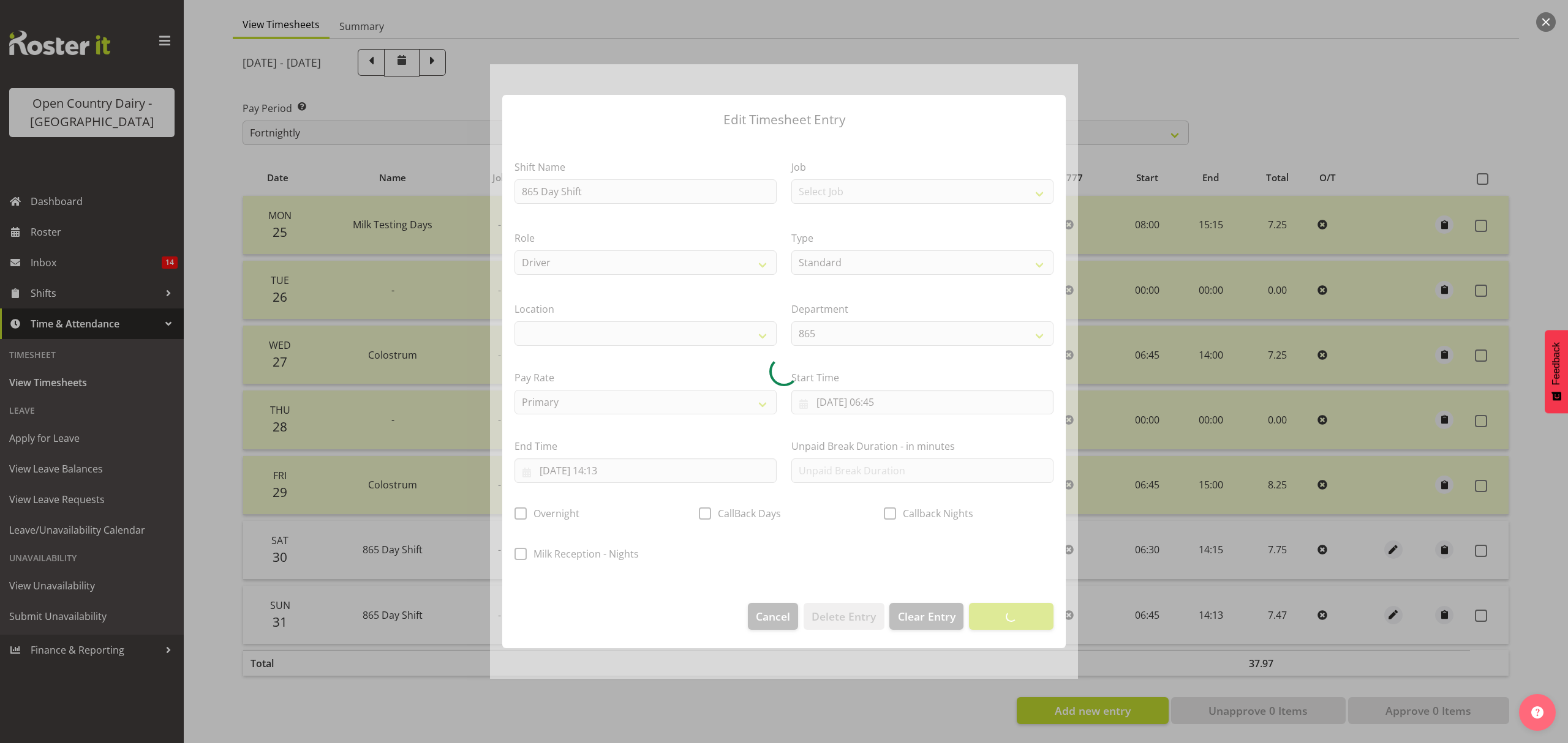
select select
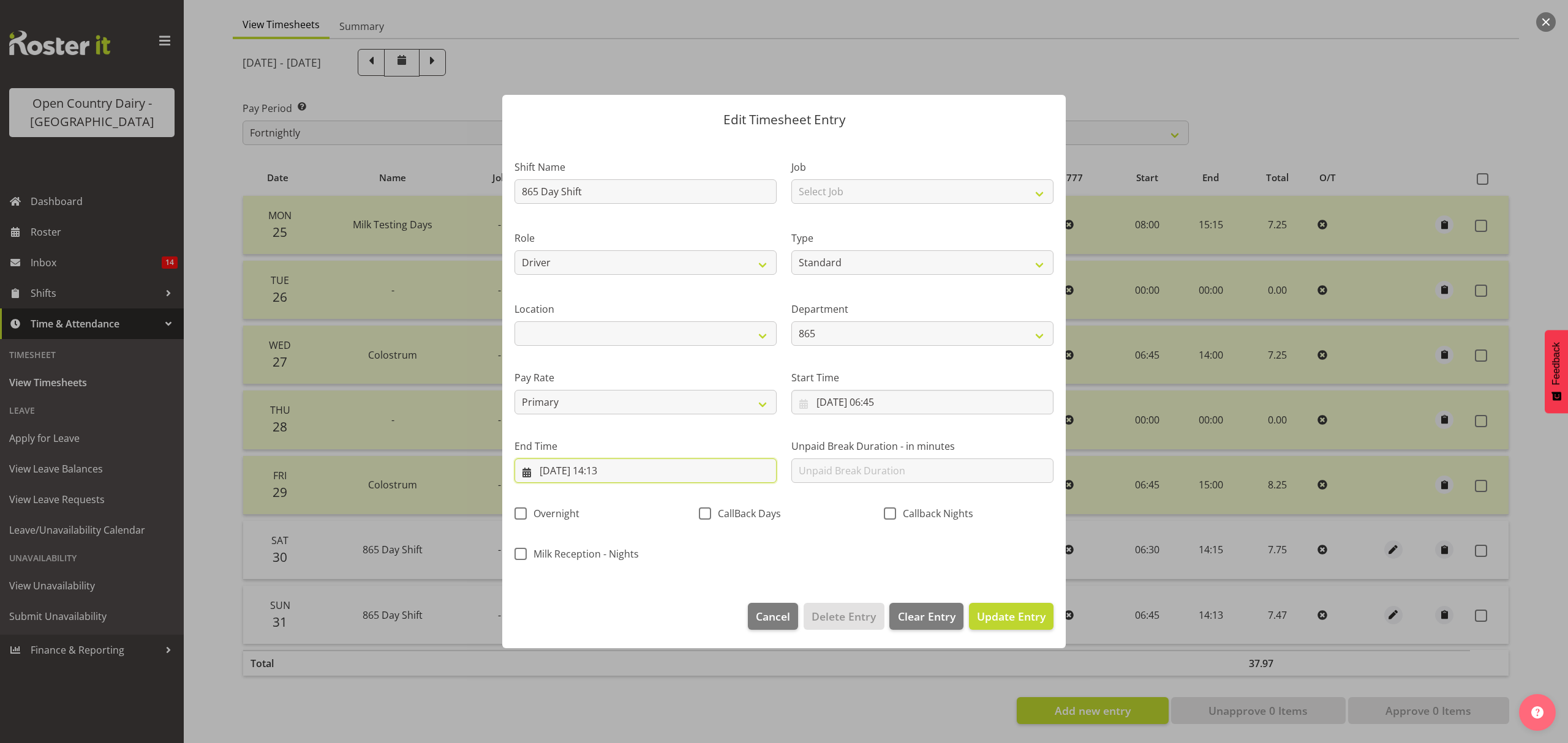
click at [638, 471] on input "31/08/2025, 14:13" at bounding box center [646, 470] width 262 height 25
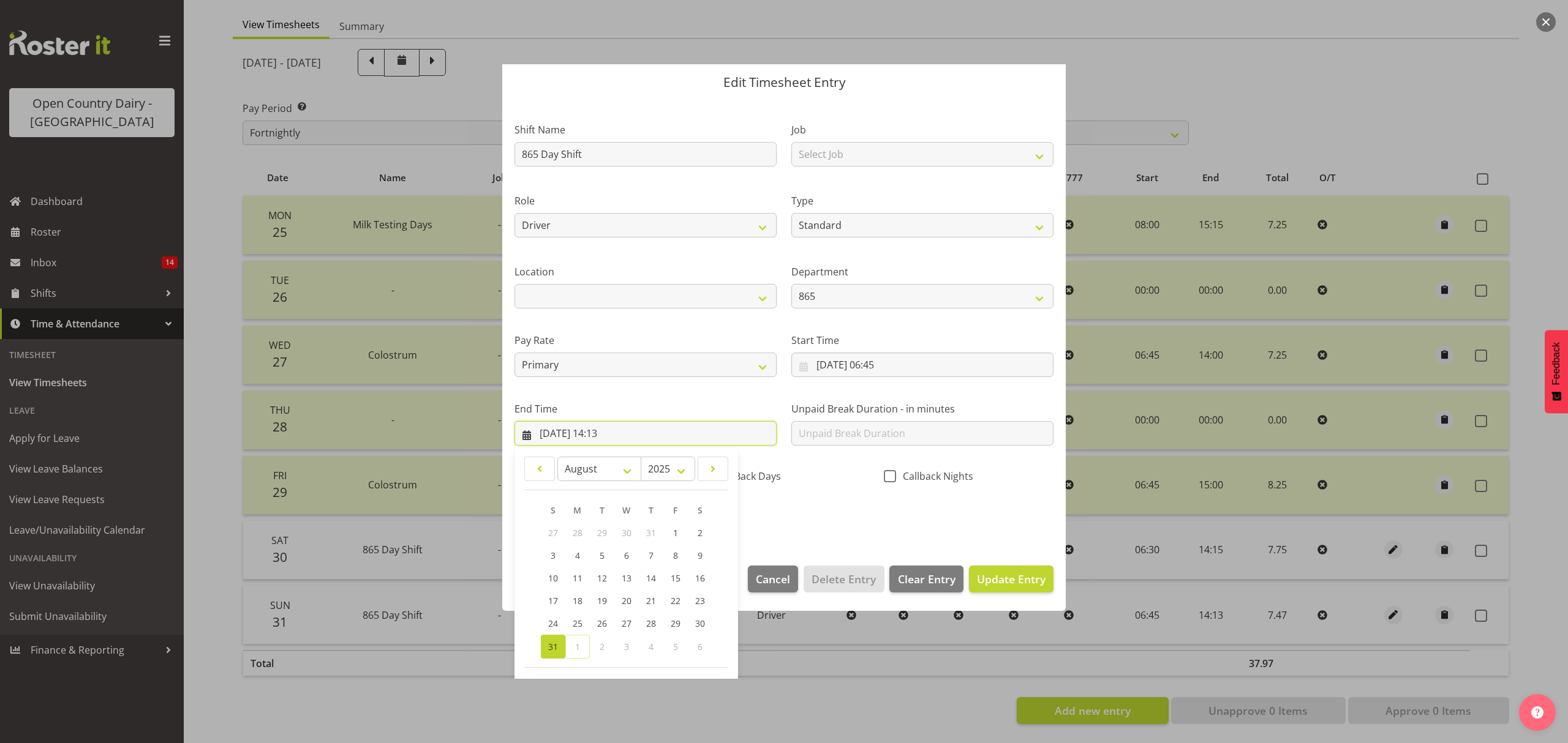
scroll to position [83, 0]
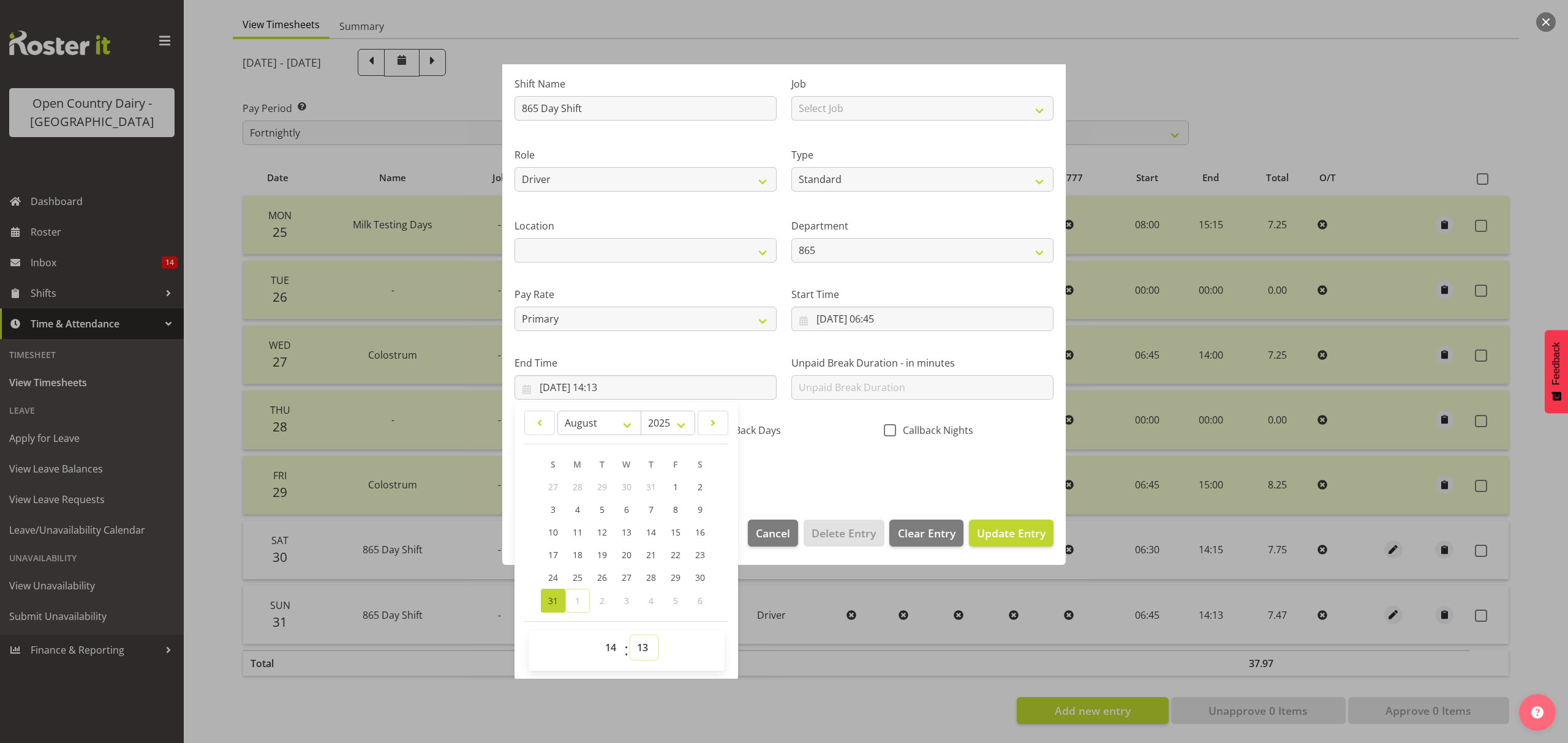
click at [643, 645] on select "00 01 02 03 04 05 06 07 08 09 10 11 12 13 14 15 16 17 18 19 20 21 22 23 24 25 2…" at bounding box center [644, 648] width 27 height 25
select select "15"
click at [630, 636] on select "00 01 02 03 04 05 06 07 08 09 10 11 12 13 14 15 16 17 18 19 20 21 22 23 24 25 2…" at bounding box center [644, 648] width 27 height 25
type input "31/08/2025, 14:15"
click at [999, 532] on span "Update Entry" at bounding box center [1011, 533] width 69 height 14
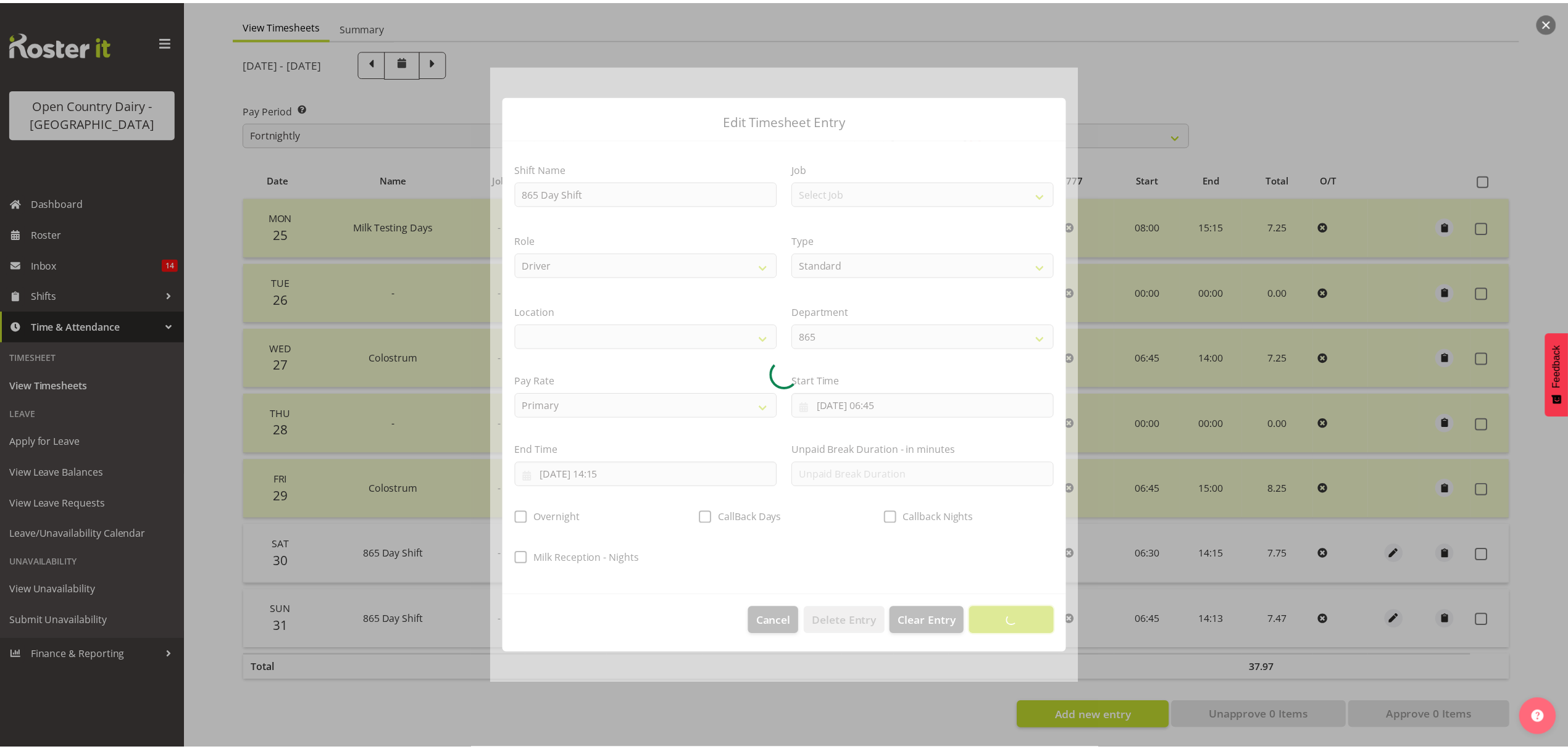
scroll to position [0, 0]
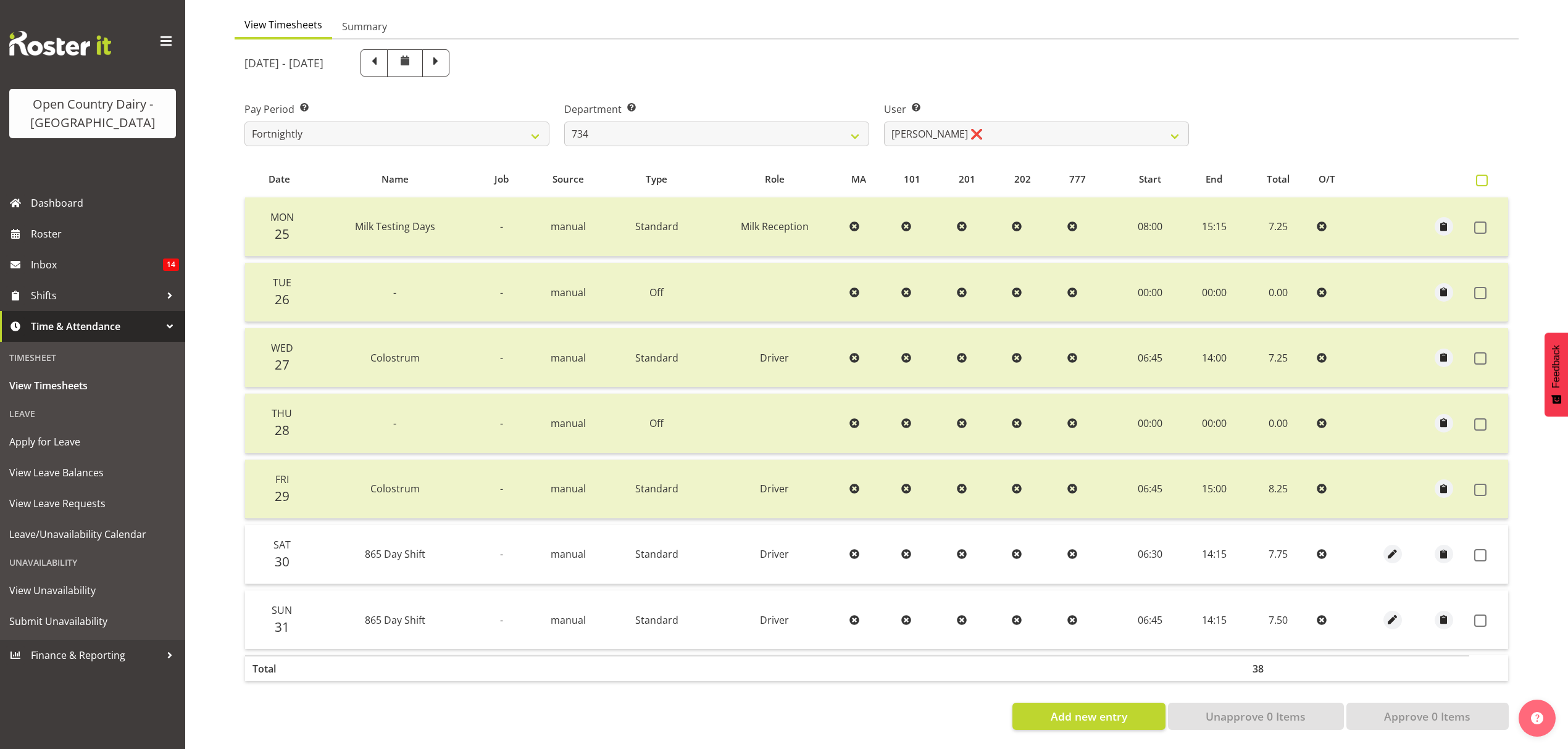
drag, startPoint x: 1481, startPoint y: 166, endPoint x: 1467, endPoint y: 193, distance: 30.4
click at [1481, 175] on span at bounding box center [1482, 180] width 12 height 12
click at [1481, 176] on input "checkbox" at bounding box center [1480, 180] width 8 height 8
checkbox input "true"
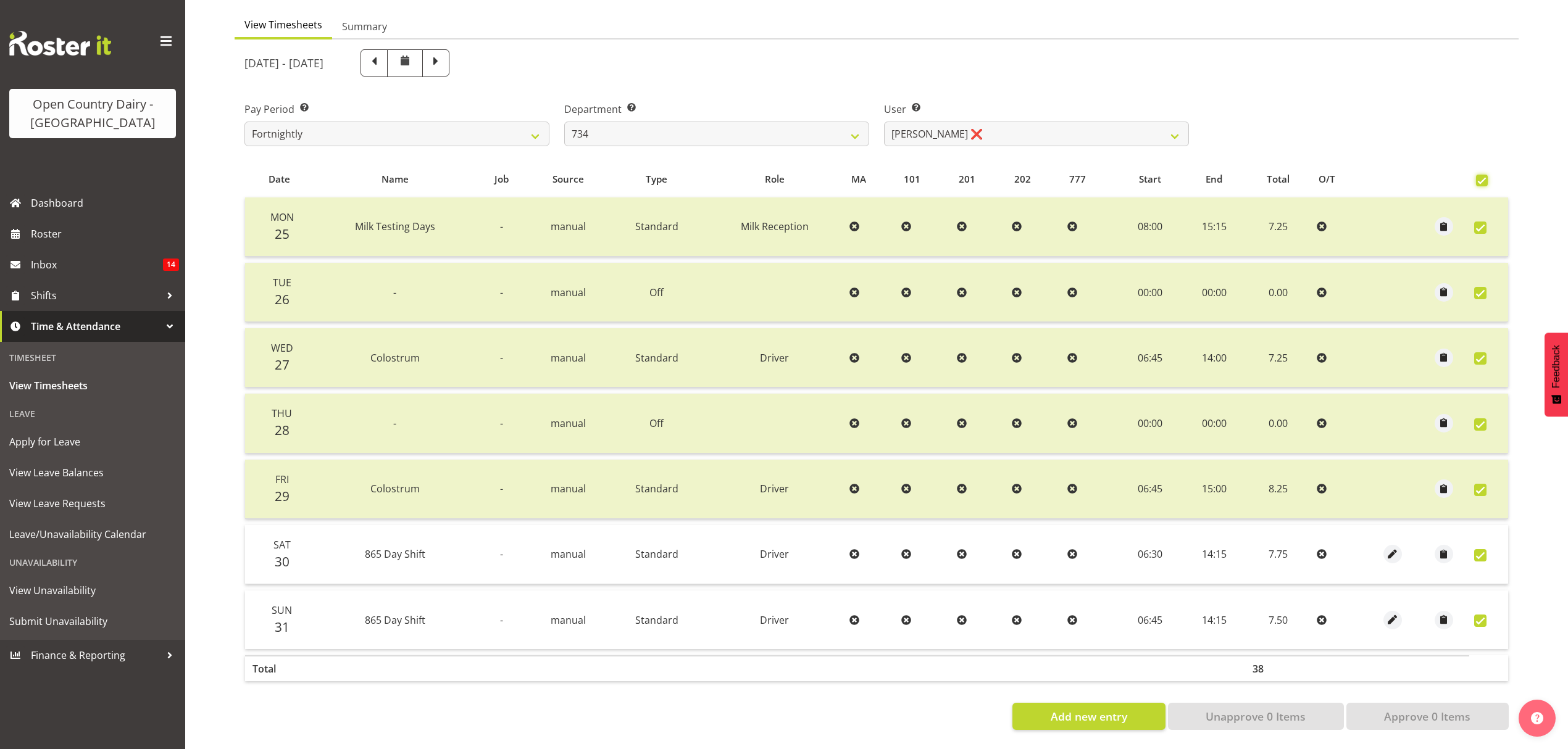
checkbox input "true"
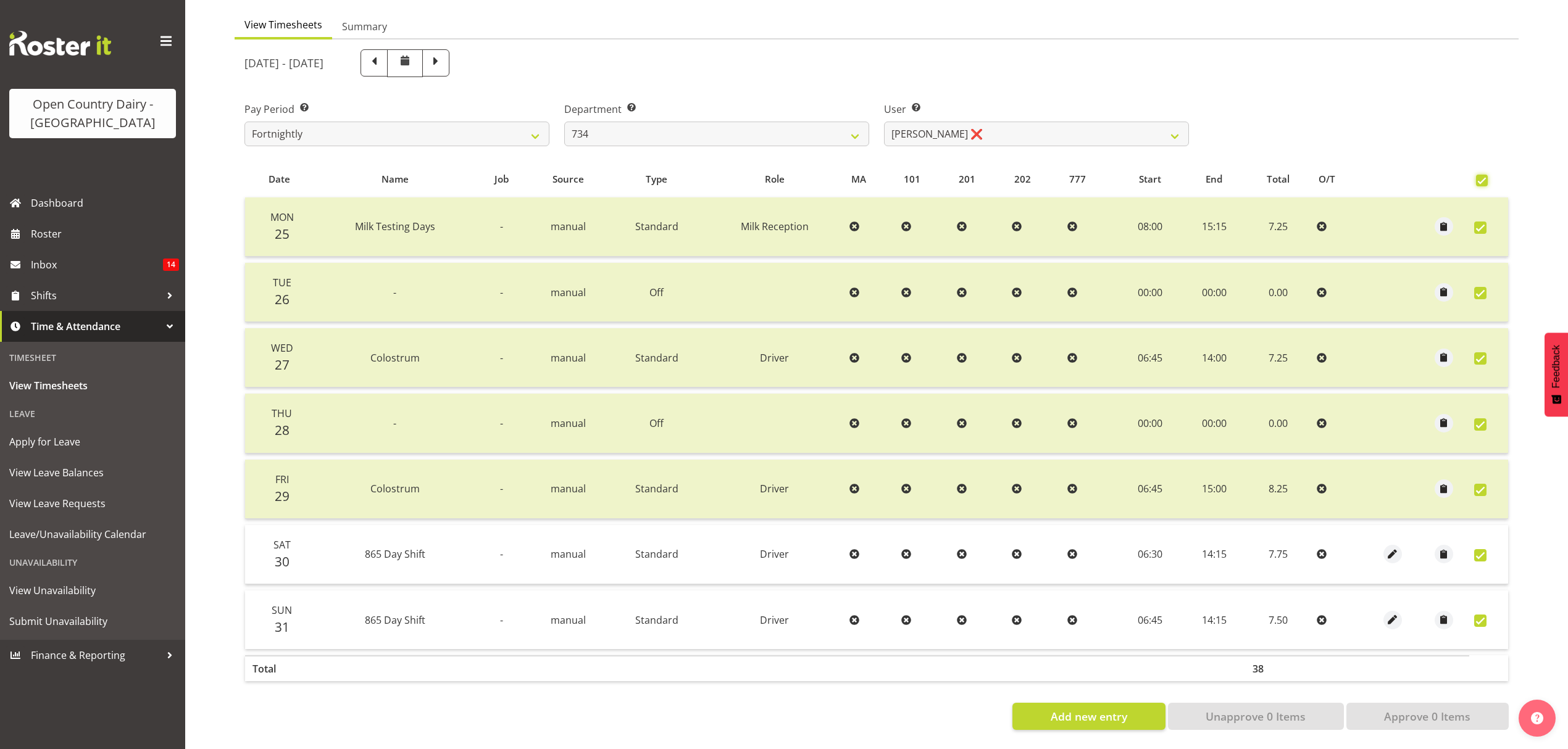
checkbox input "true"
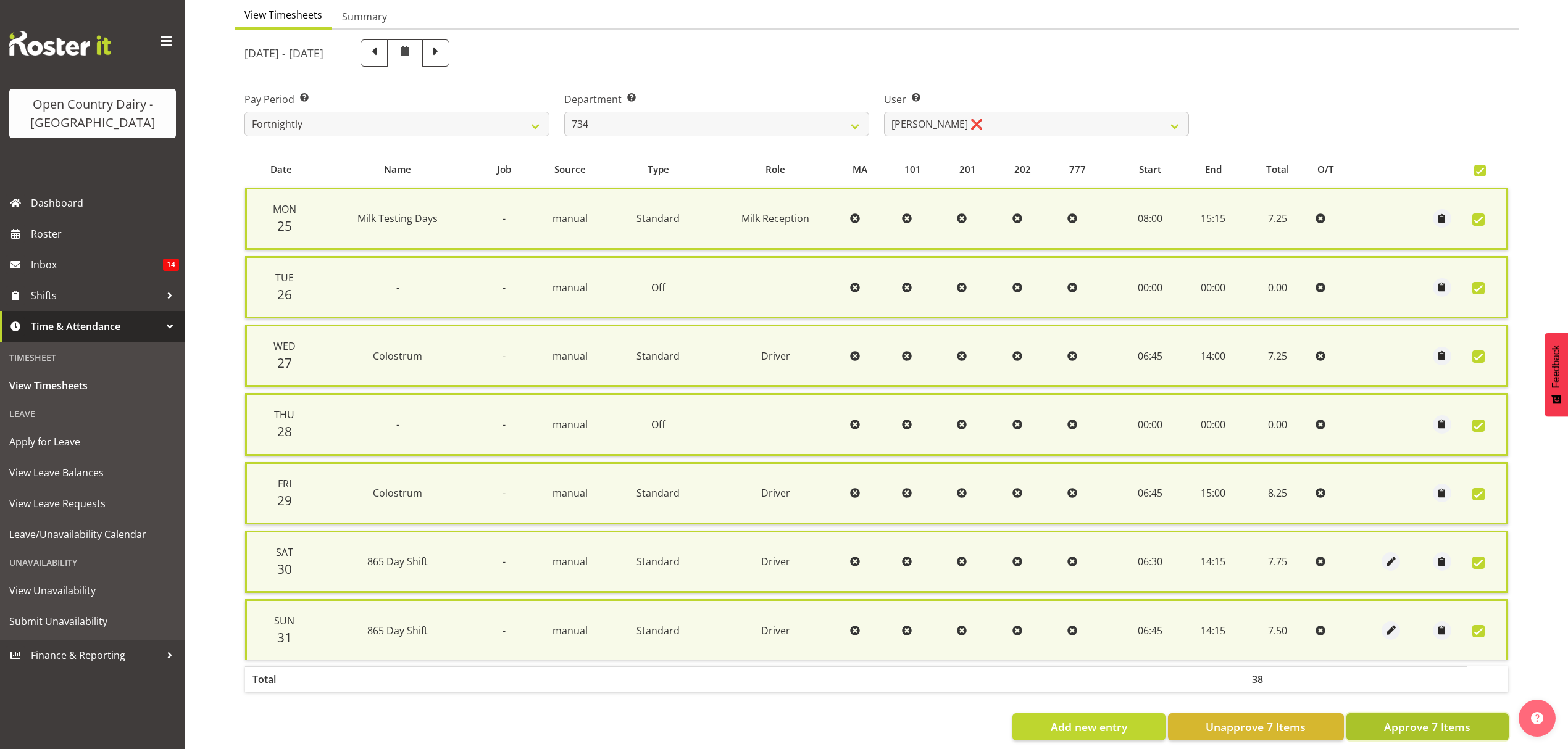
click at [1428, 719] on span "Approve 7 Items" at bounding box center [1427, 727] width 86 height 16
checkbox input "false"
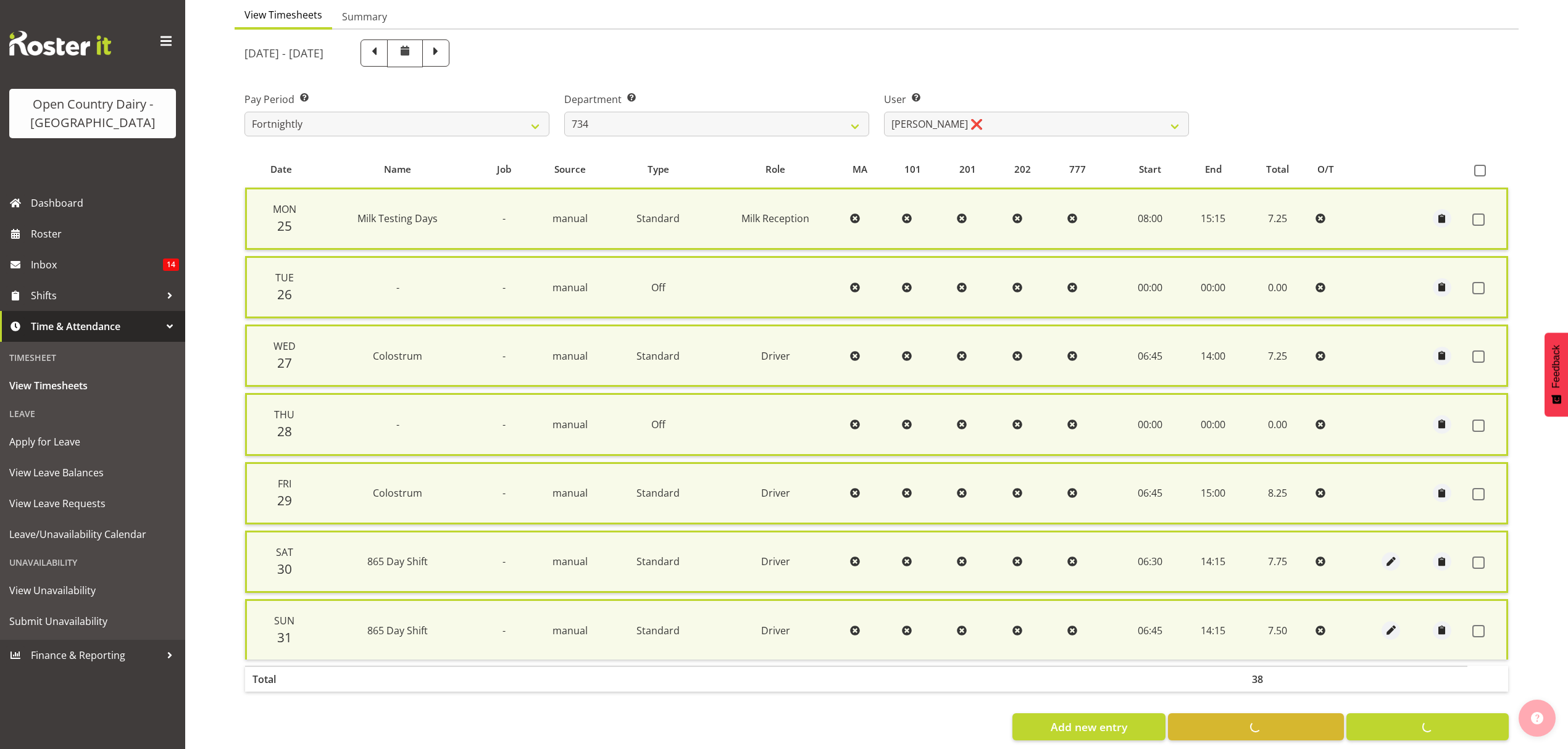
checkbox input "false"
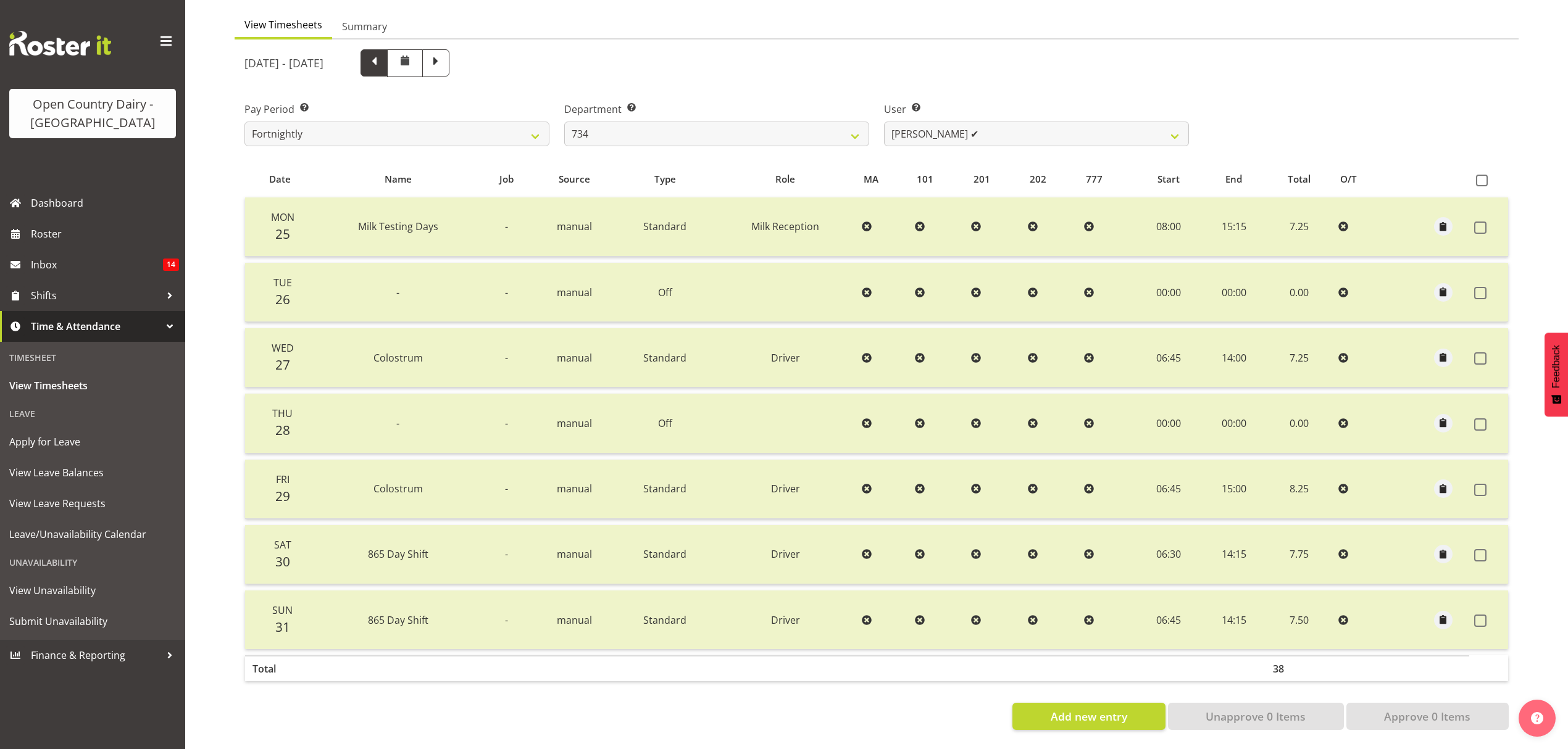
click at [382, 53] on span at bounding box center [374, 61] width 16 height 16
select select
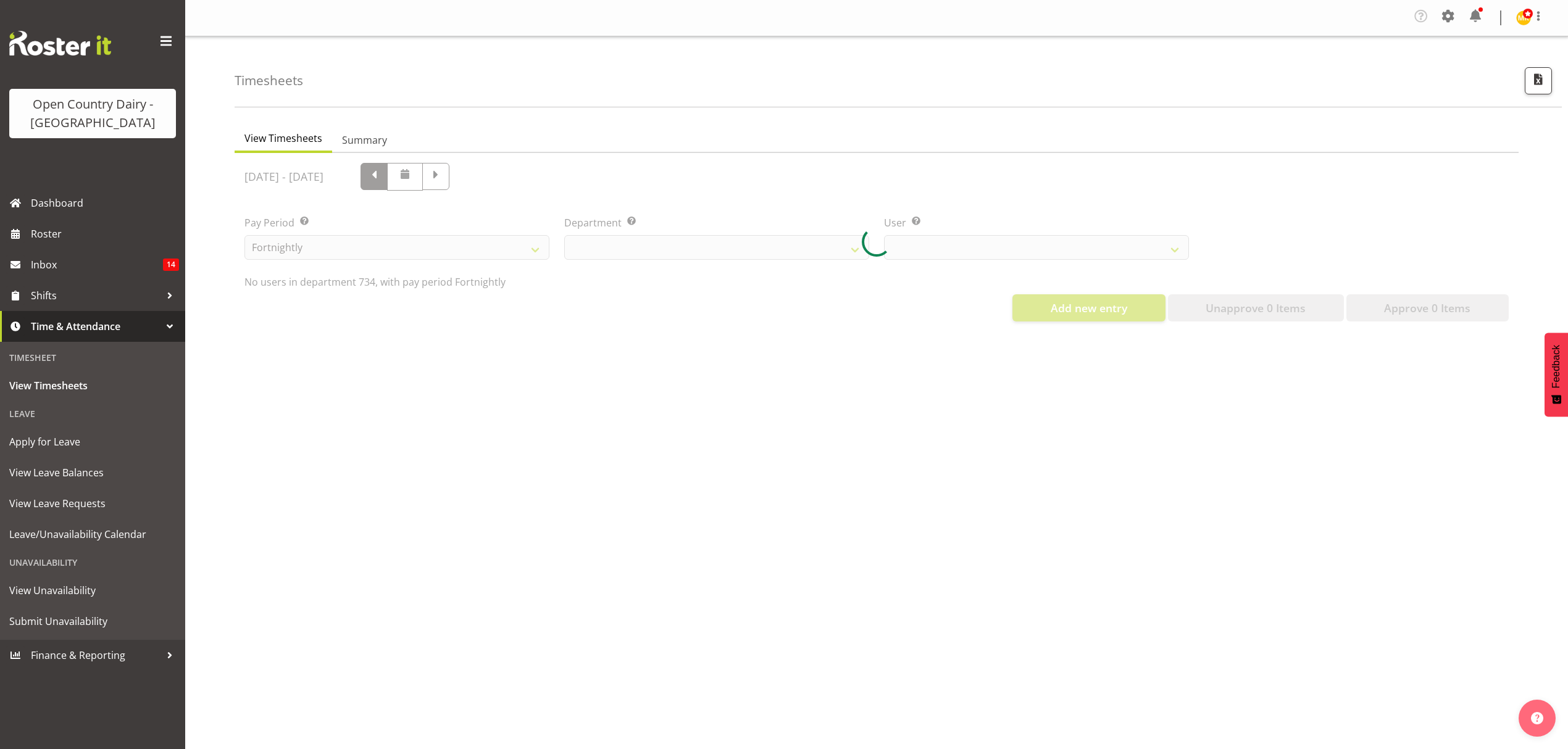
select select "11220"
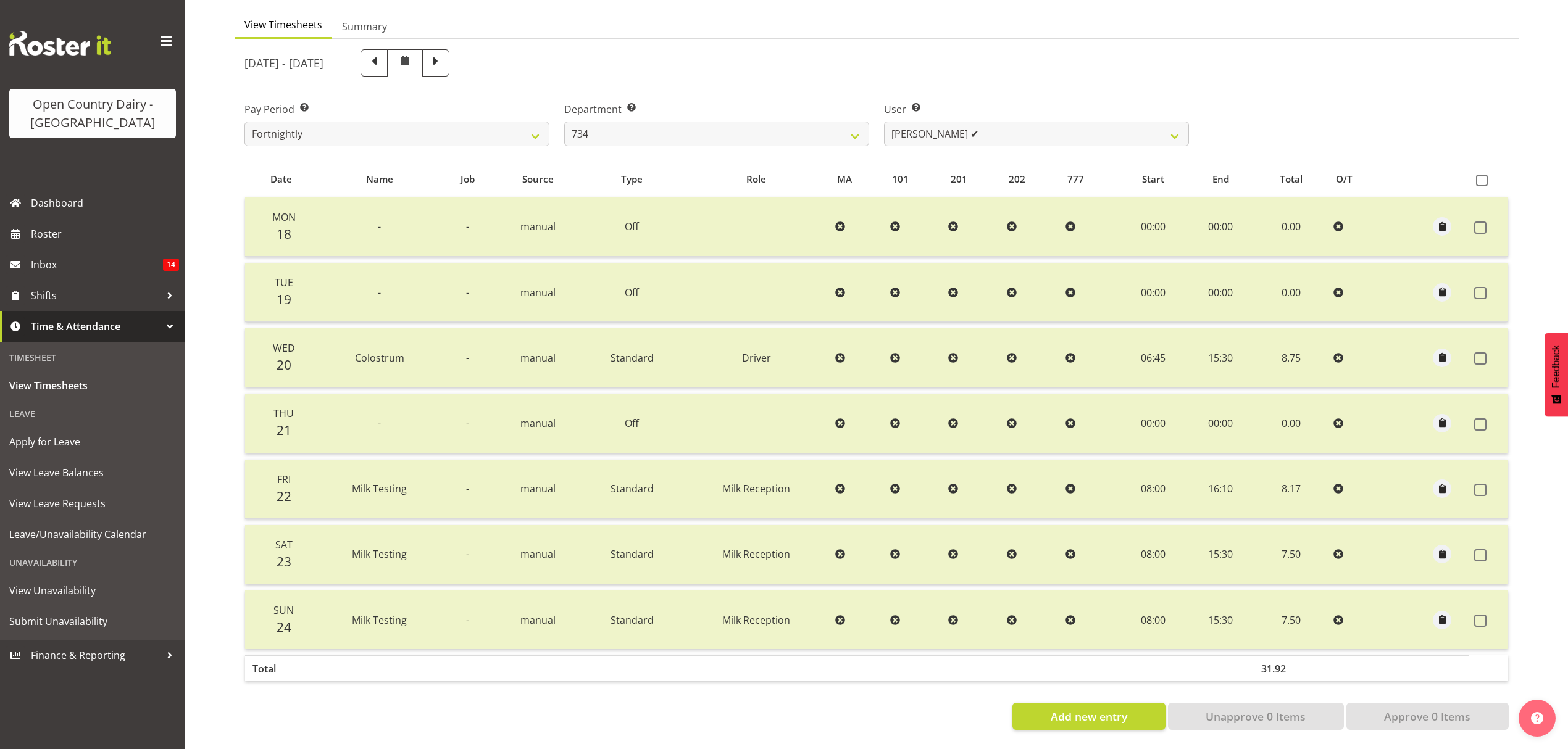
scroll to position [124, 0]
click at [444, 53] on span at bounding box center [436, 61] width 16 height 16
select select
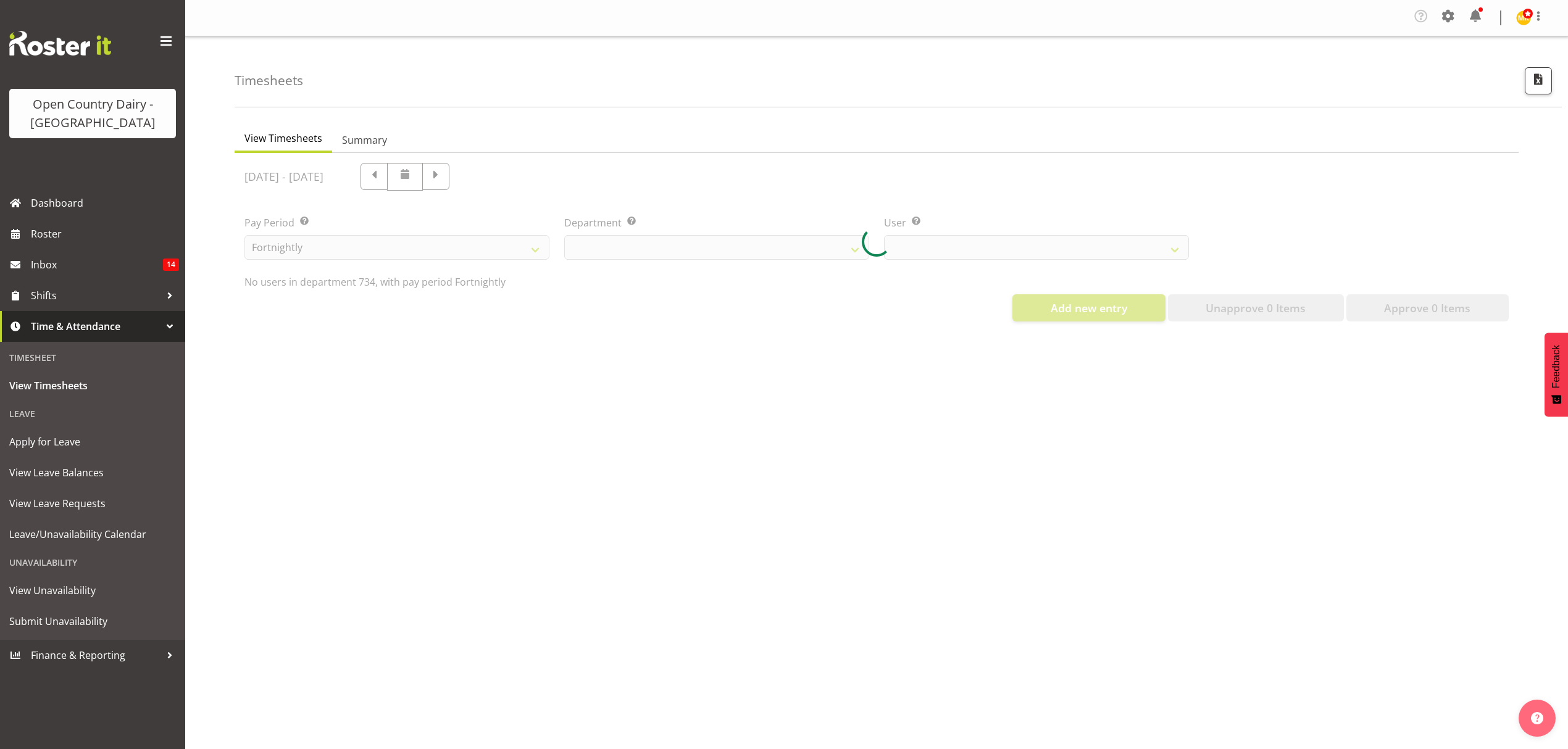
scroll to position [0, 0]
select select "11220"
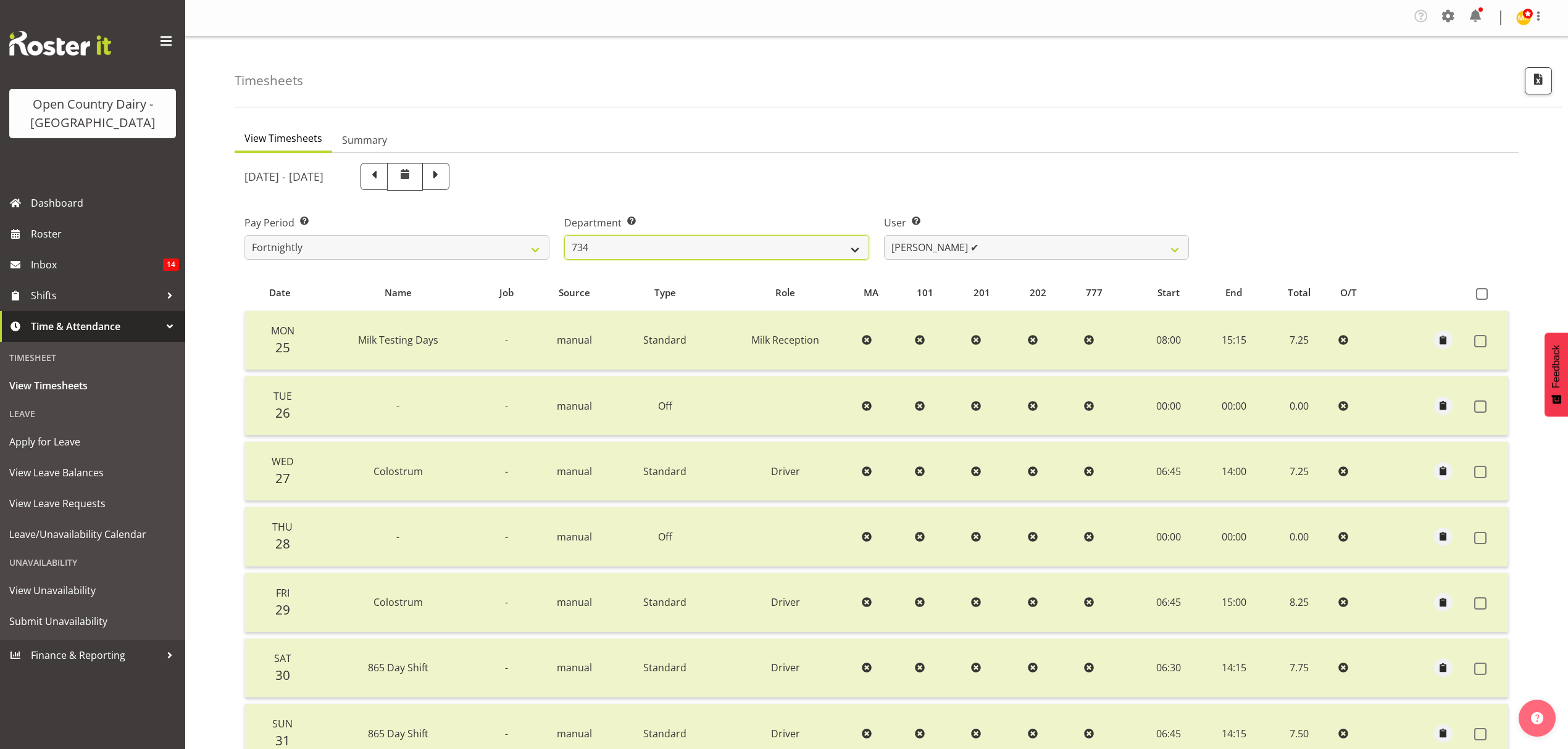
click at [854, 250] on select "734 735 736 737 738 739 851 852 853 854 855 856 858 861 862 865 868 869 870 873" at bounding box center [716, 247] width 305 height 25
select select "906"
click at [564, 236] on select "734 735 736 737 738 739 851 852 853 854 855 856 858 861 862 865 868 869 870 873" at bounding box center [716, 247] width 305 height 25
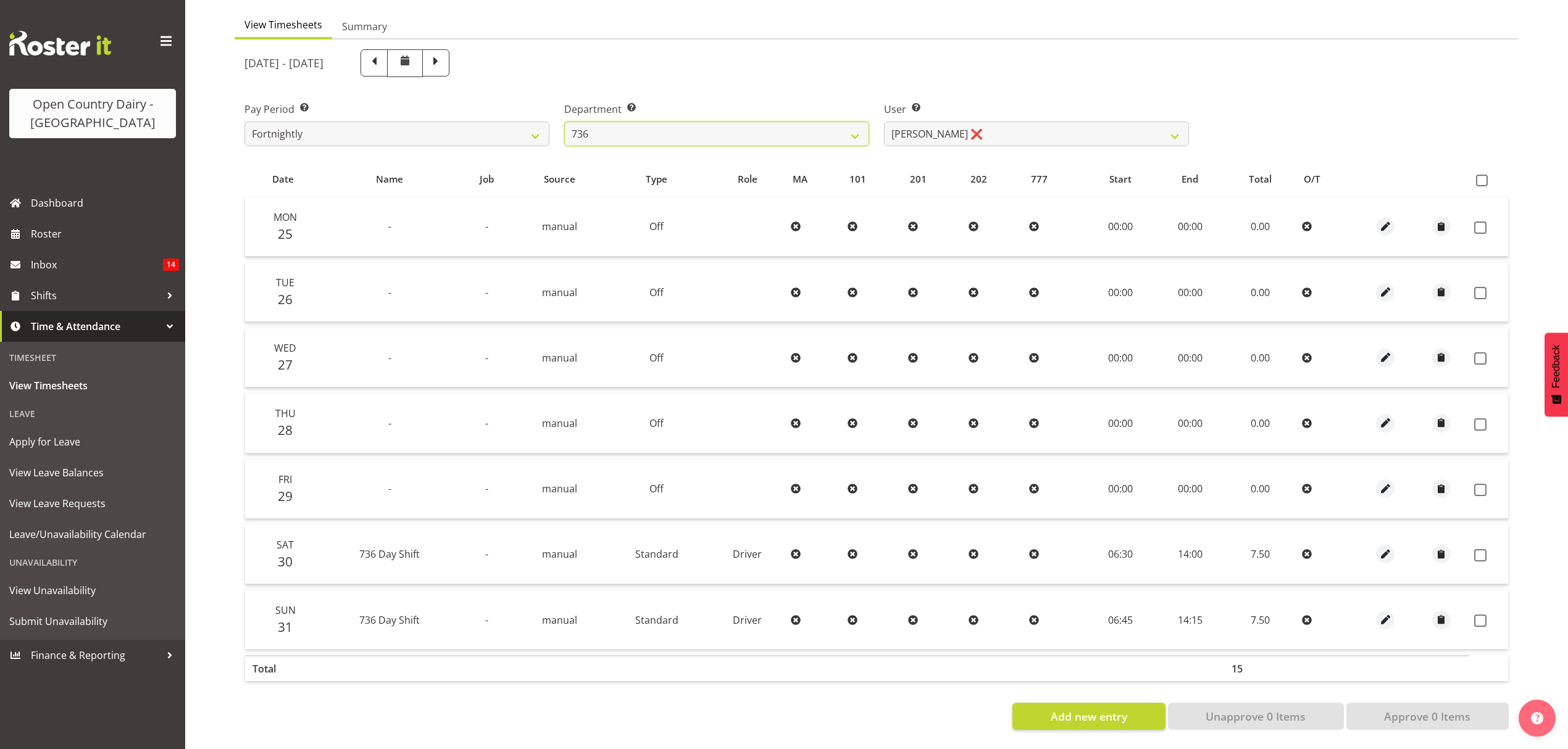
scroll to position [124, 0]
click at [1481, 175] on span at bounding box center [1482, 180] width 12 height 12
click at [1481, 176] on input "checkbox" at bounding box center [1480, 180] width 8 height 8
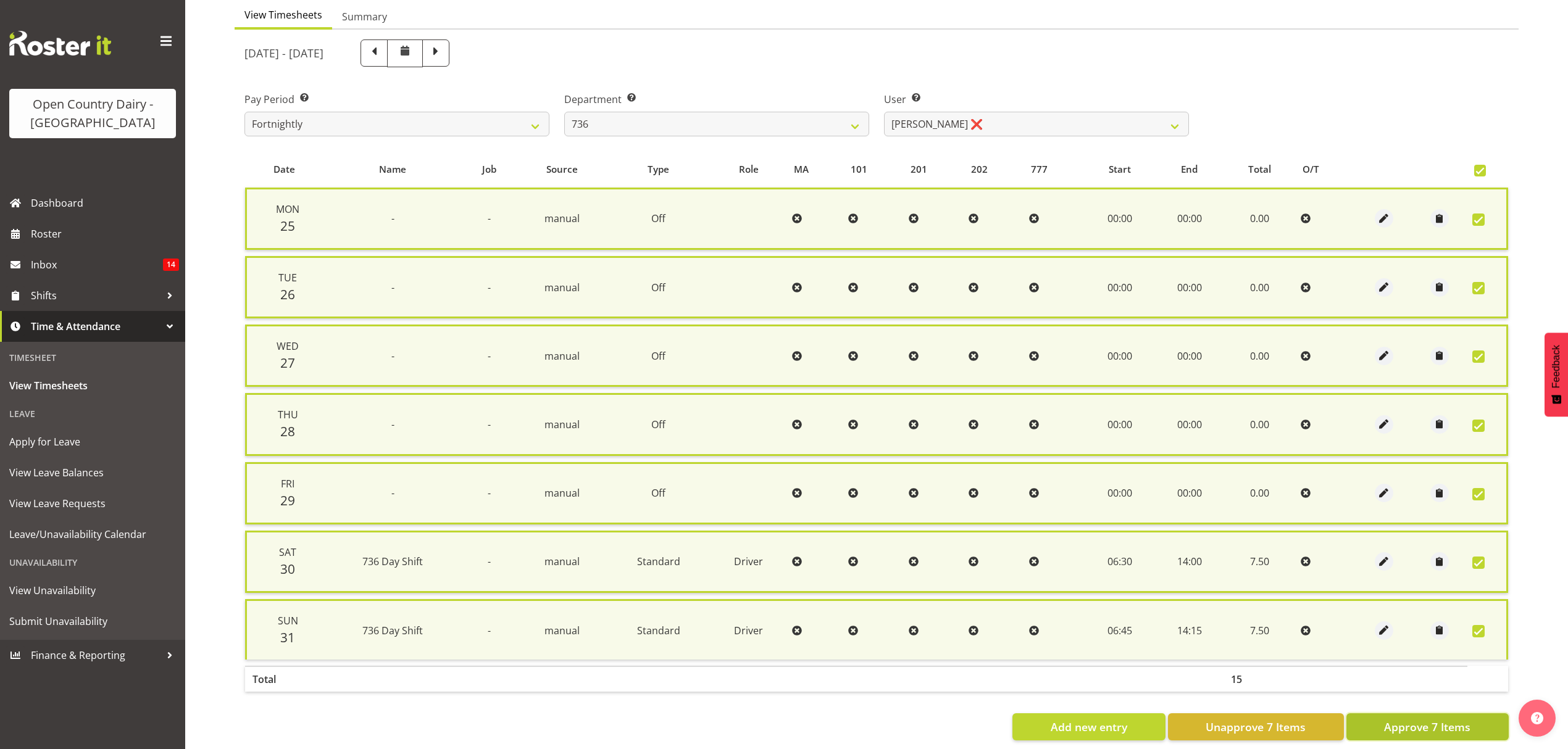
click at [1431, 719] on span "Approve 7 Items" at bounding box center [1427, 727] width 86 height 16
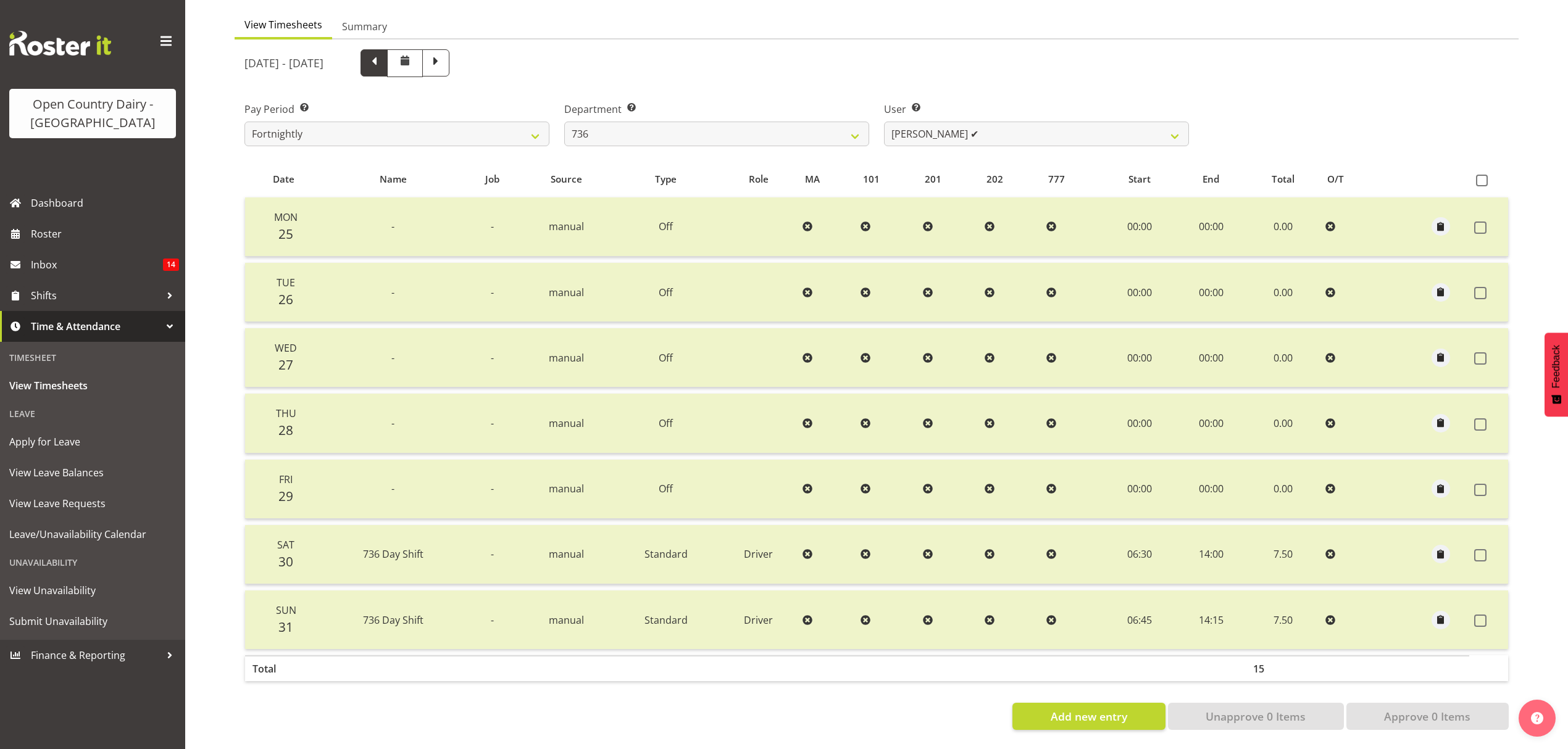
click at [382, 53] on span at bounding box center [374, 61] width 16 height 16
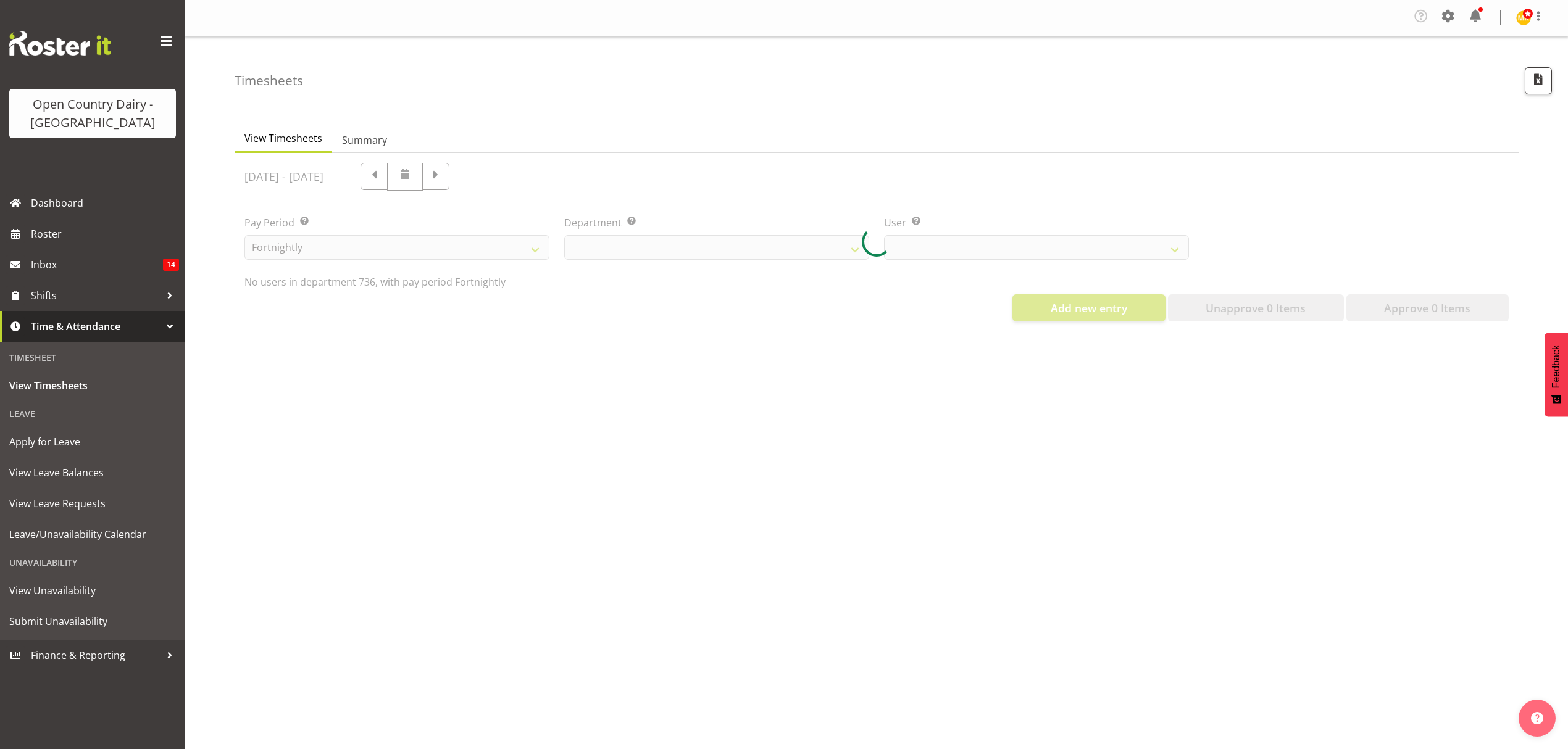
scroll to position [0, 0]
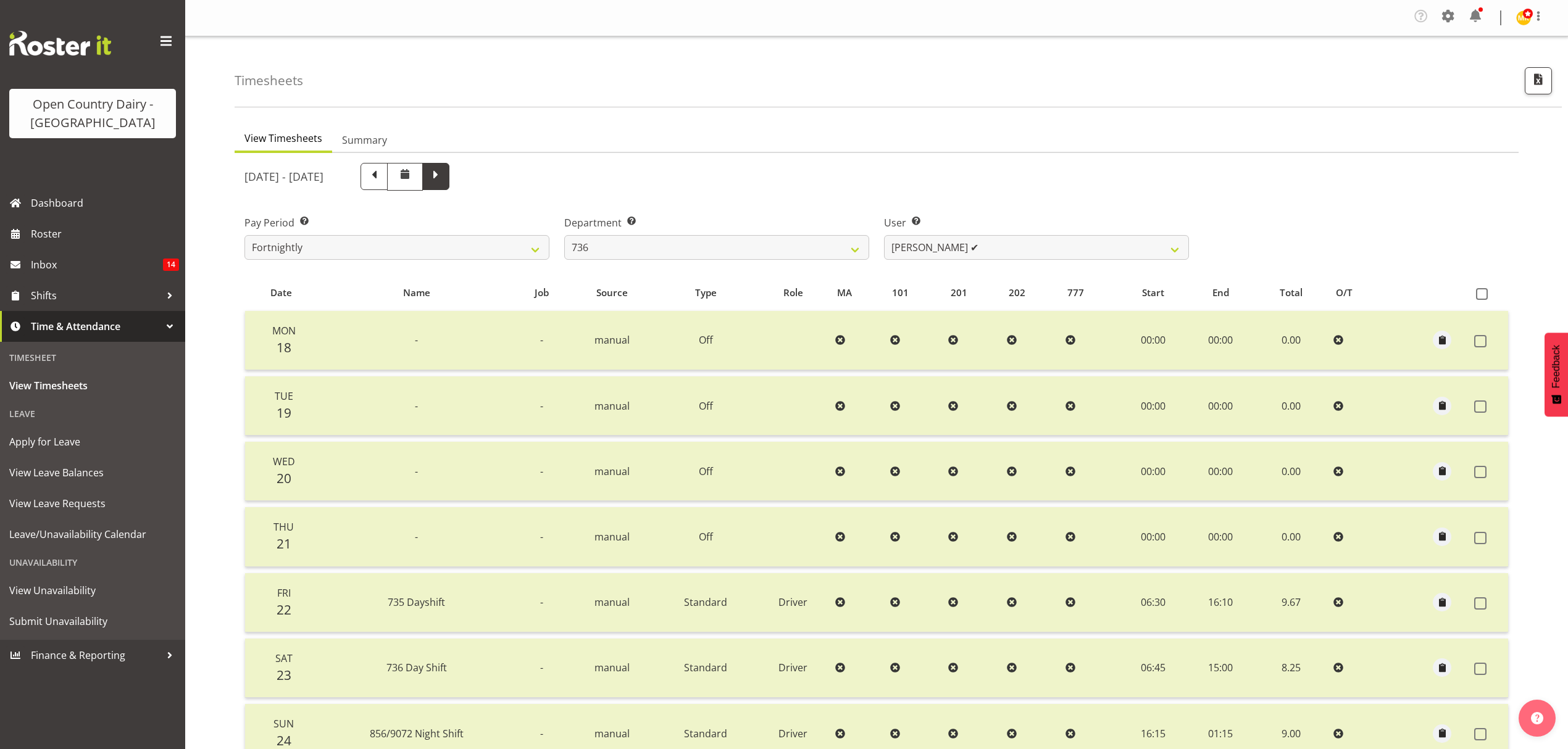
click at [444, 176] on span at bounding box center [436, 175] width 16 height 16
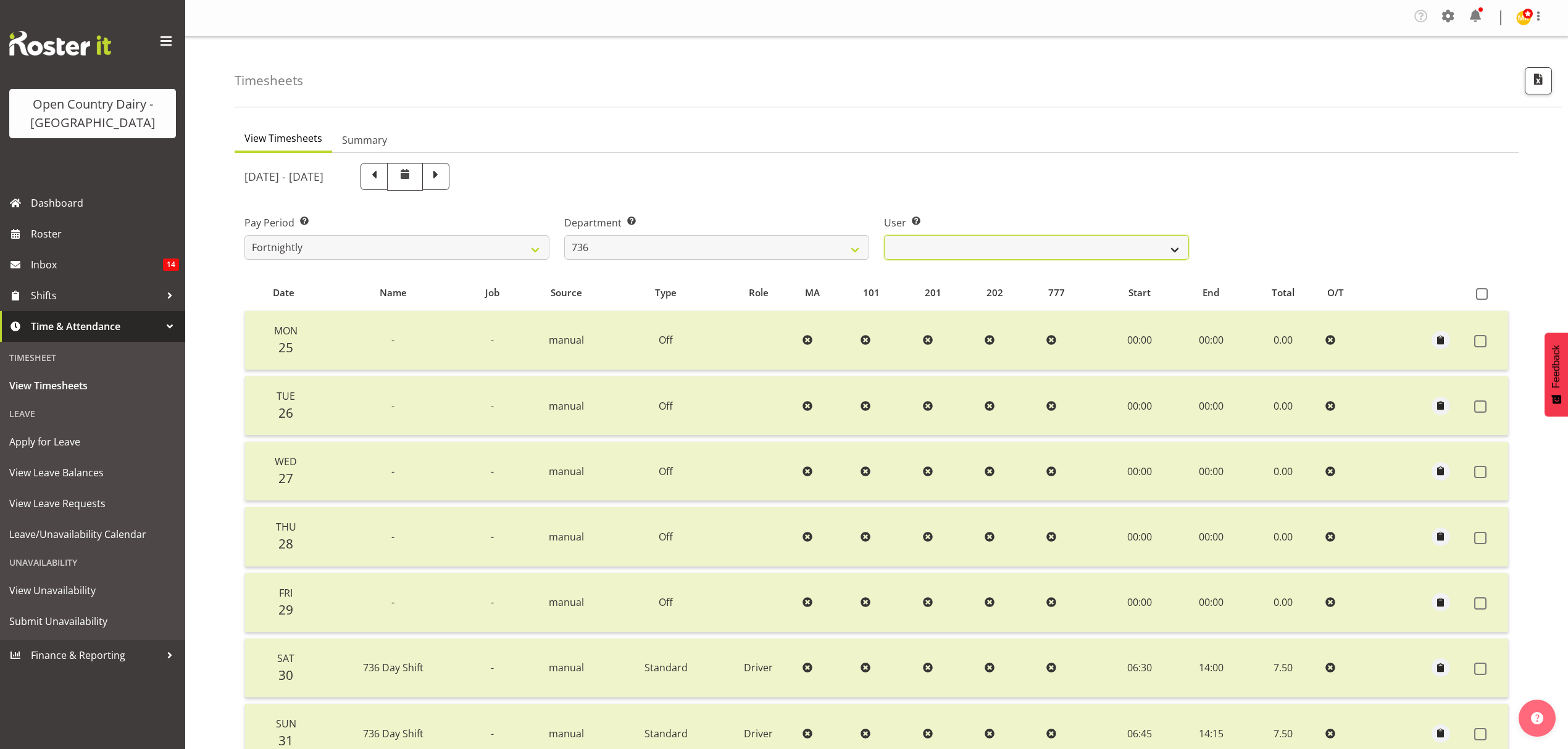
click at [1178, 247] on select "Andy Van Brecht ✔ Gavin Hamilton ❌ Jamie Seaton ❌ Kerrod Ward ❌" at bounding box center [1036, 247] width 305 height 25
click at [884, 236] on select "Andy Van Brecht ✔ Gavin Hamilton ❌ Jamie Seaton ❌ Kerrod Ward ❌" at bounding box center [1036, 247] width 305 height 25
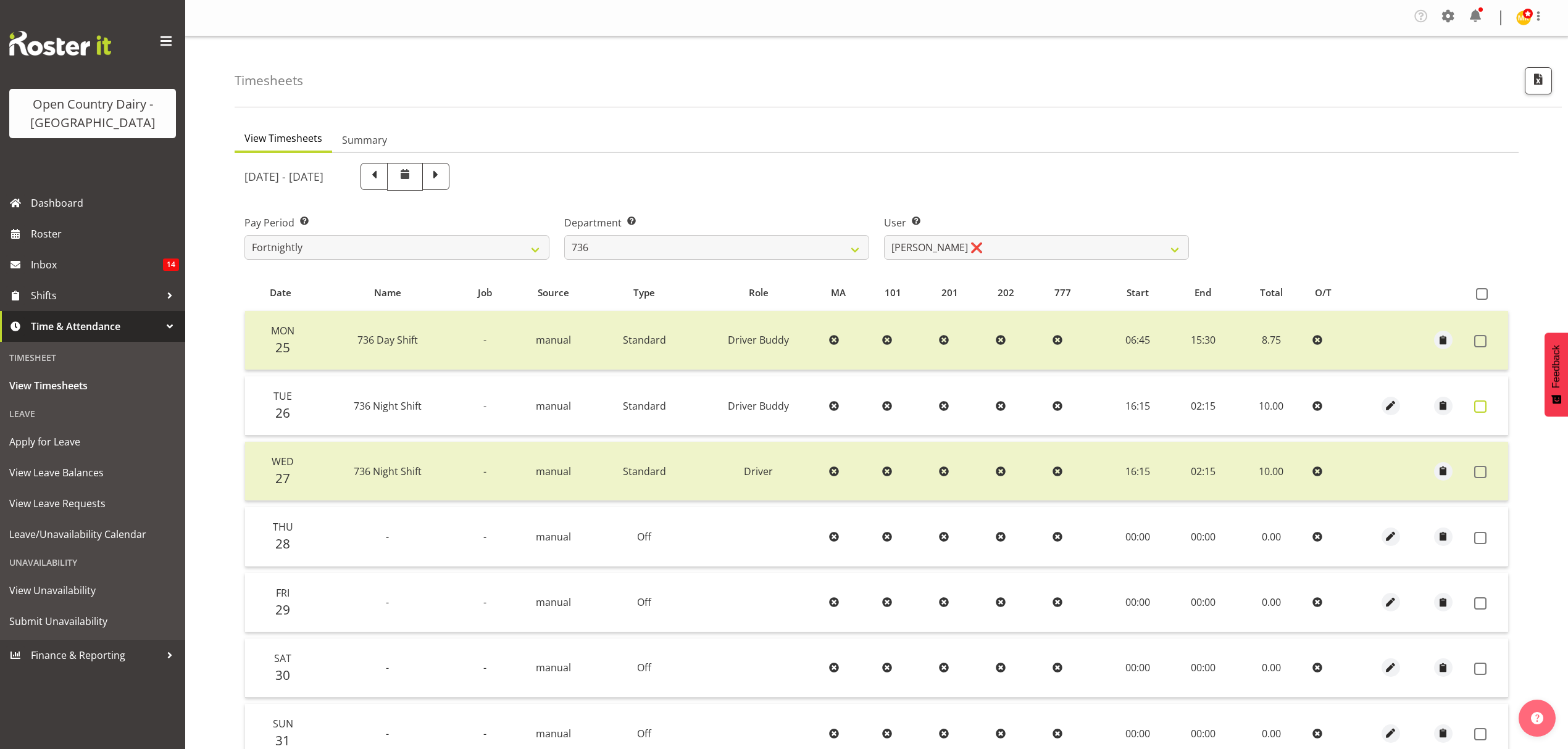
click at [1487, 402] on label at bounding box center [1484, 406] width 19 height 12
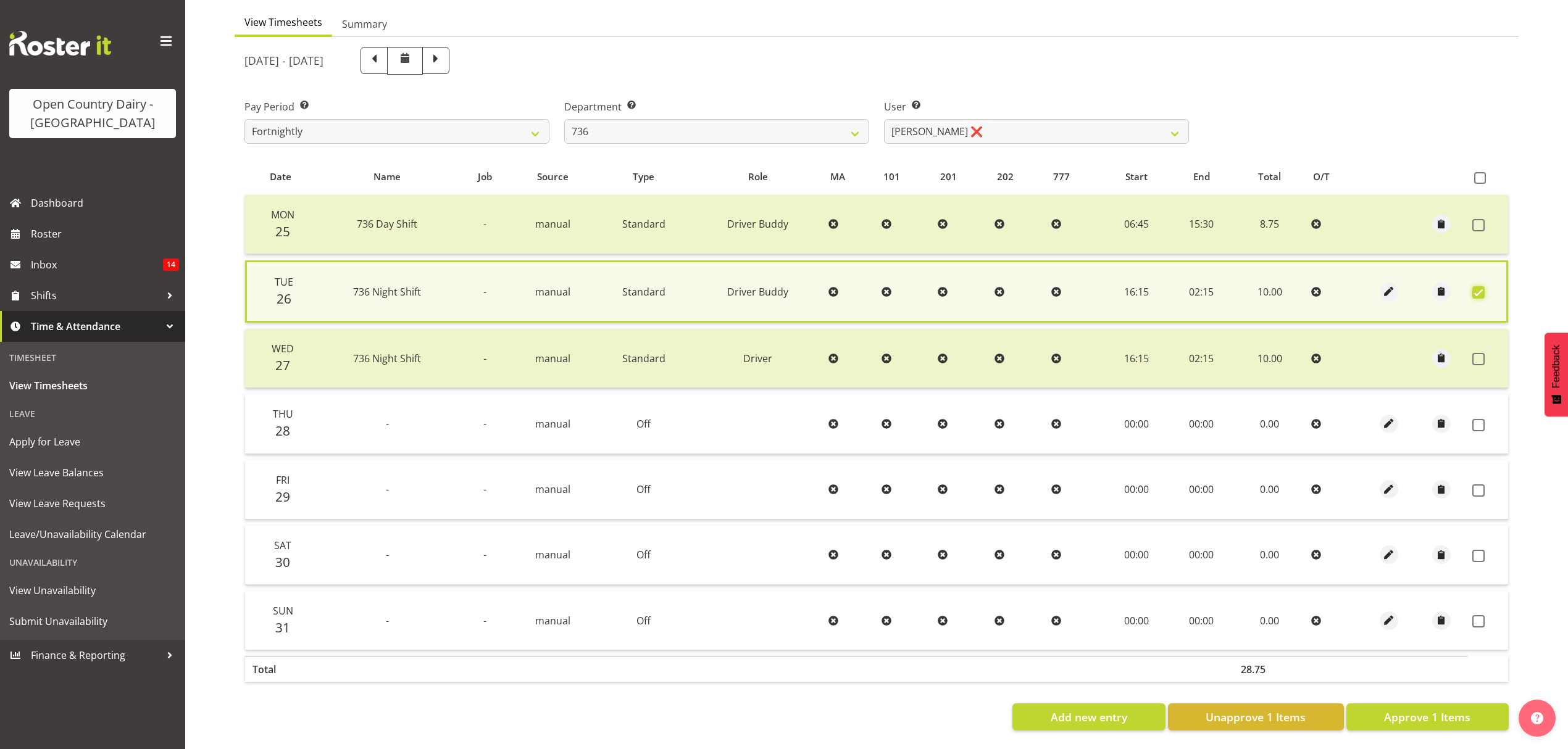
scroll to position [126, 0]
click at [1481, 171] on span at bounding box center [1480, 177] width 12 height 12
click at [1481, 174] on input "checkbox" at bounding box center [1478, 178] width 8 height 8
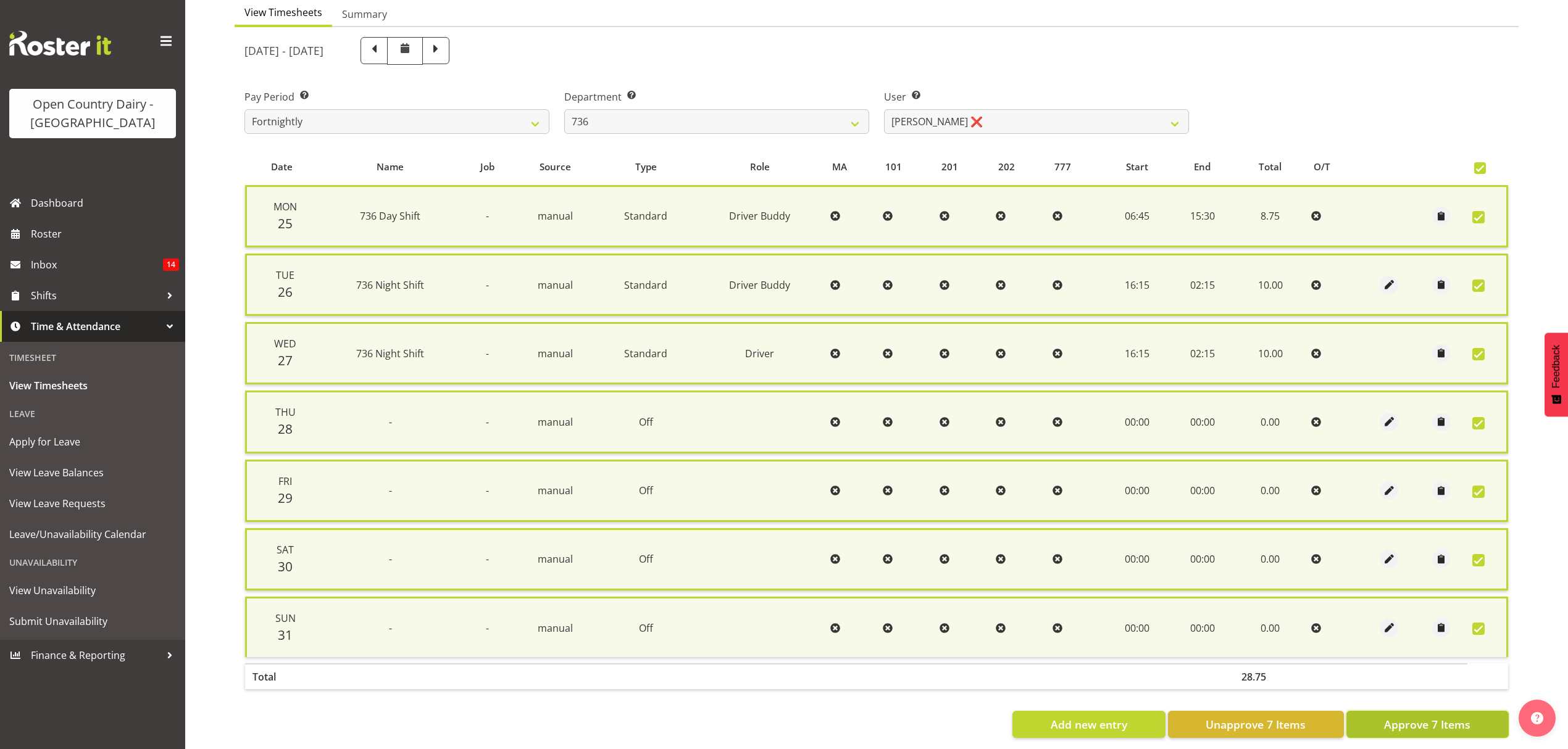
click at [1450, 717] on span "Approve 7 Items" at bounding box center [1427, 725] width 86 height 16
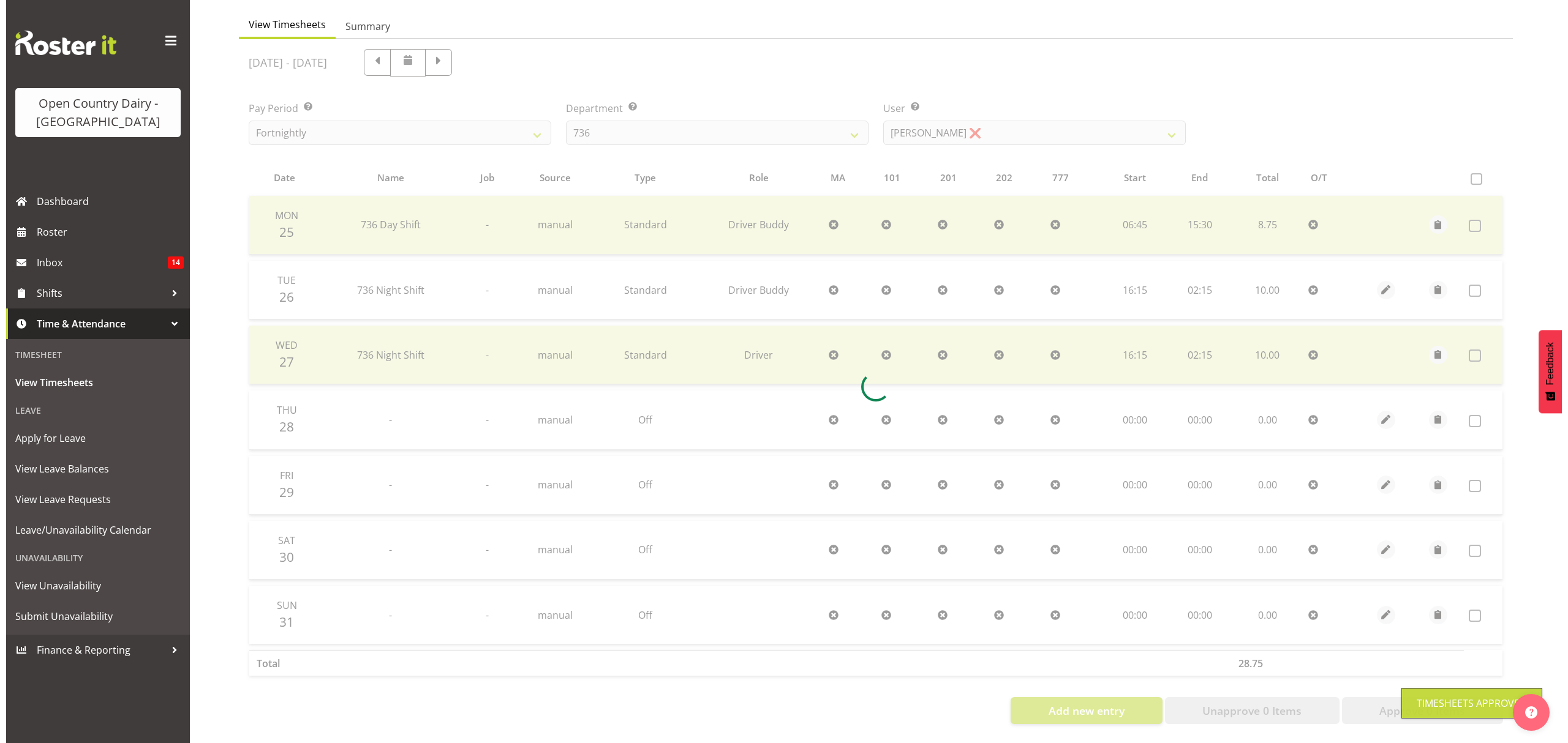
scroll to position [123, 0]
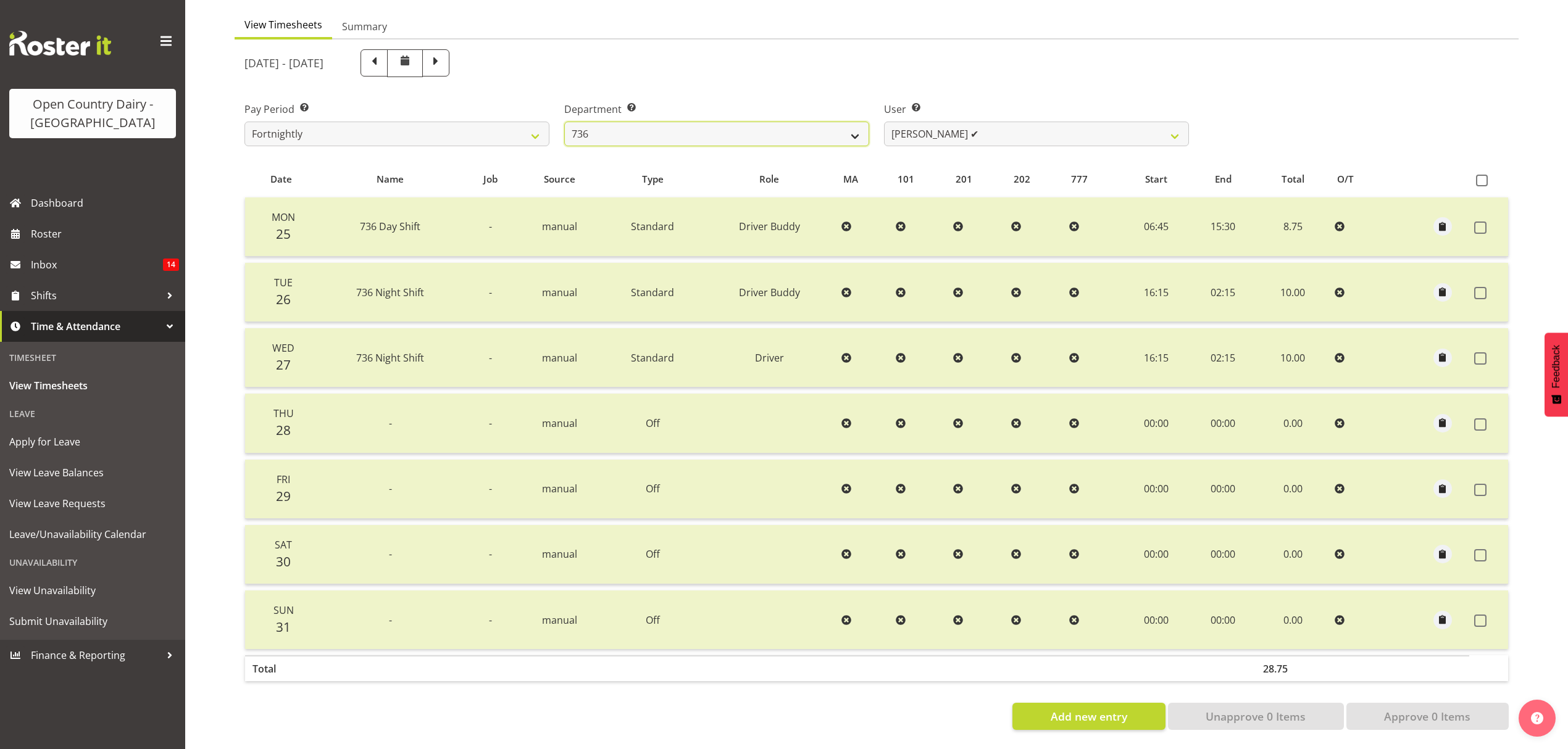
click at [856, 121] on select "734 735 736 737 738 739 851 852 853 854 855 856 858 861 862 865 868 869 870 873" at bounding box center [716, 133] width 305 height 25
click at [1179, 121] on select "Andy Van Brecht ✔ Gavin Hamilton ❌ Jamie Seaton ✔ Kerrod Ward ❌" at bounding box center [1036, 133] width 305 height 25
click at [884, 121] on select "Andy Van Brecht ✔ Gavin Hamilton ❌ Jamie Seaton ✔ Kerrod Ward ❌" at bounding box center [1036, 133] width 305 height 25
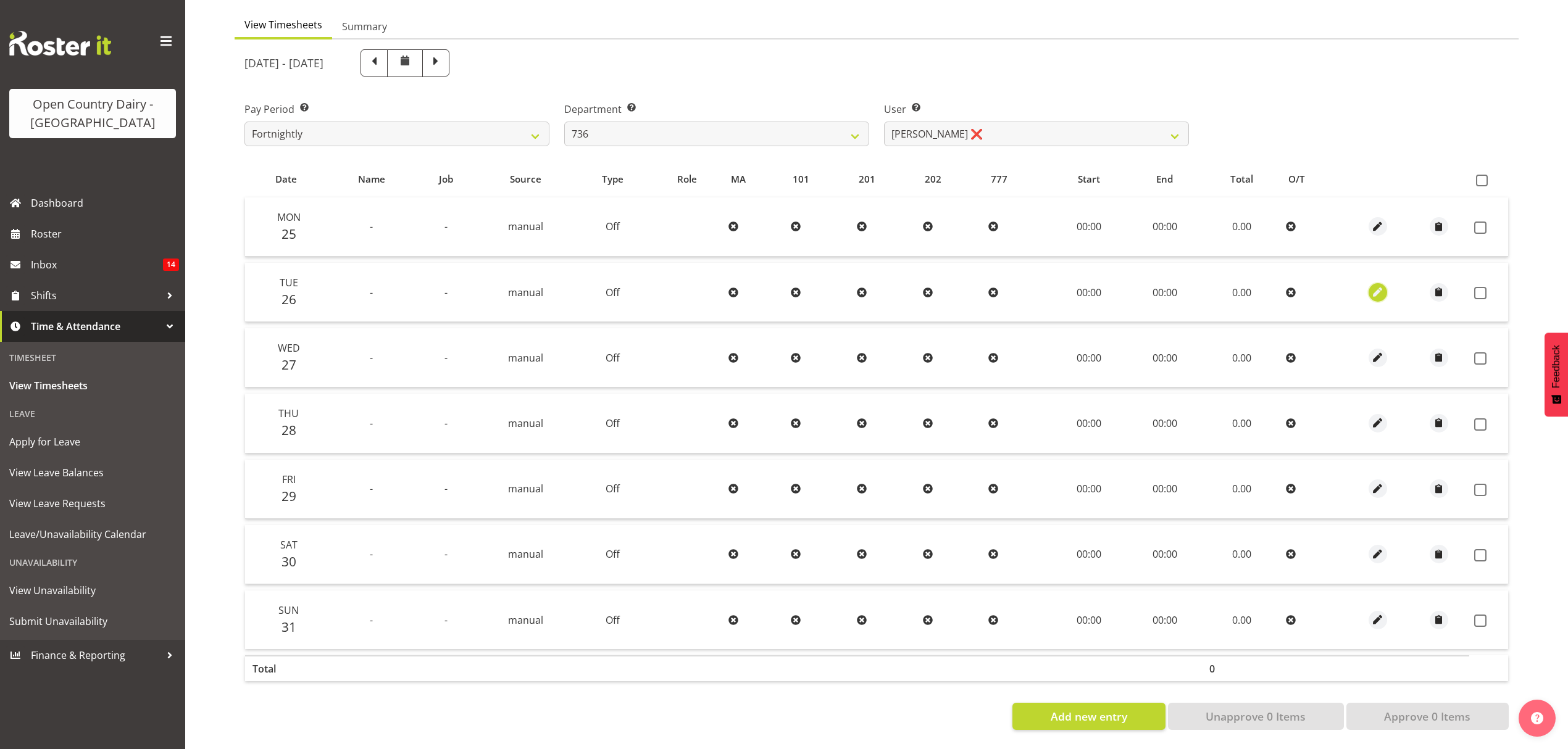
click at [1376, 285] on span "button" at bounding box center [1378, 292] width 15 height 15
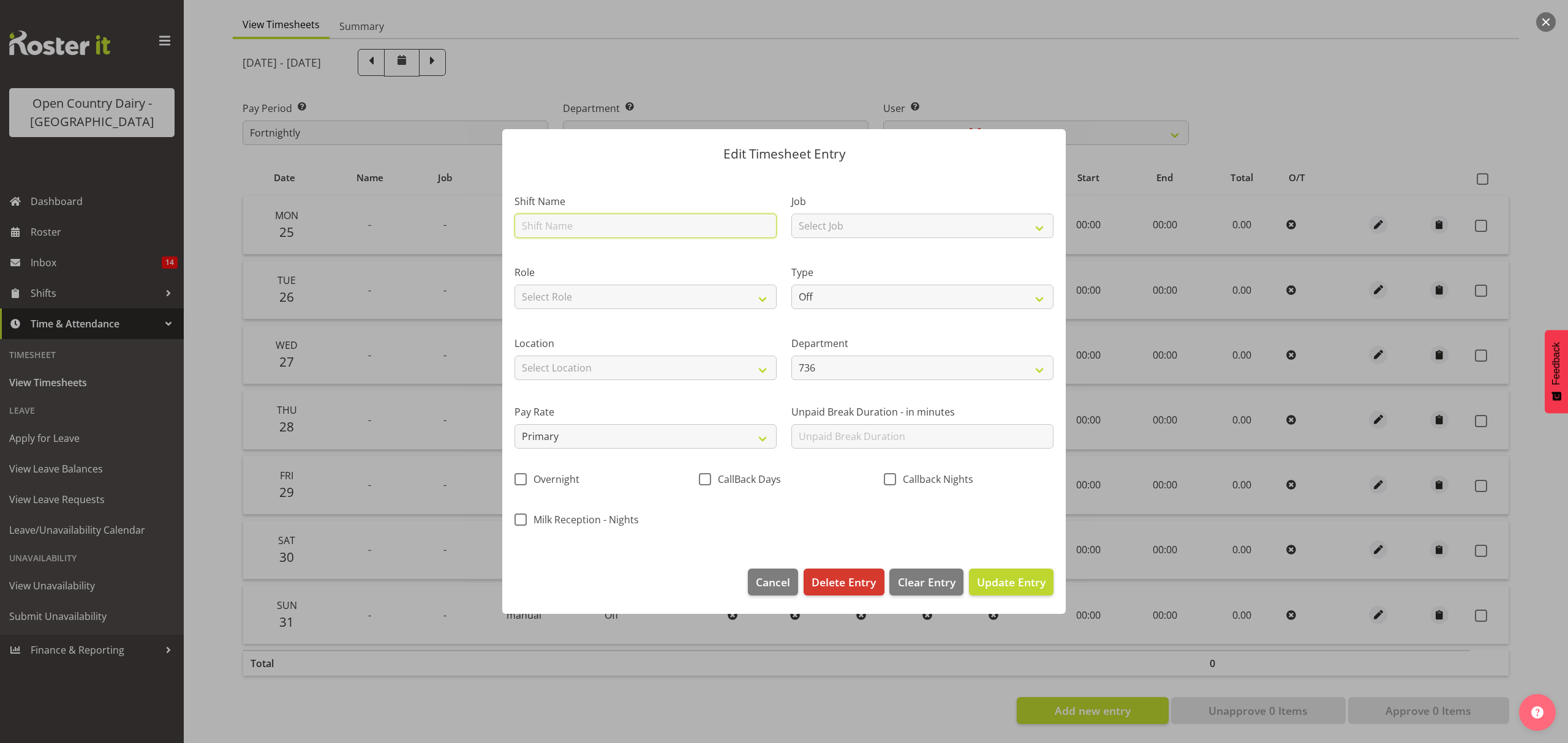
click at [685, 226] on input "text" at bounding box center [646, 226] width 262 height 25
click at [624, 293] on select "Select Role Driver" at bounding box center [646, 297] width 262 height 25
click at [515, 285] on select "Select Role Driver" at bounding box center [646, 297] width 262 height 25
click at [638, 365] on select "Select Location Awarua Milk Awarua Office Freight Horotiu office Waharoa Office…" at bounding box center [646, 368] width 262 height 25
click at [515, 356] on select "Select Location Awarua Milk Awarua Office Freight Horotiu office Waharoa Office…" at bounding box center [646, 368] width 262 height 25
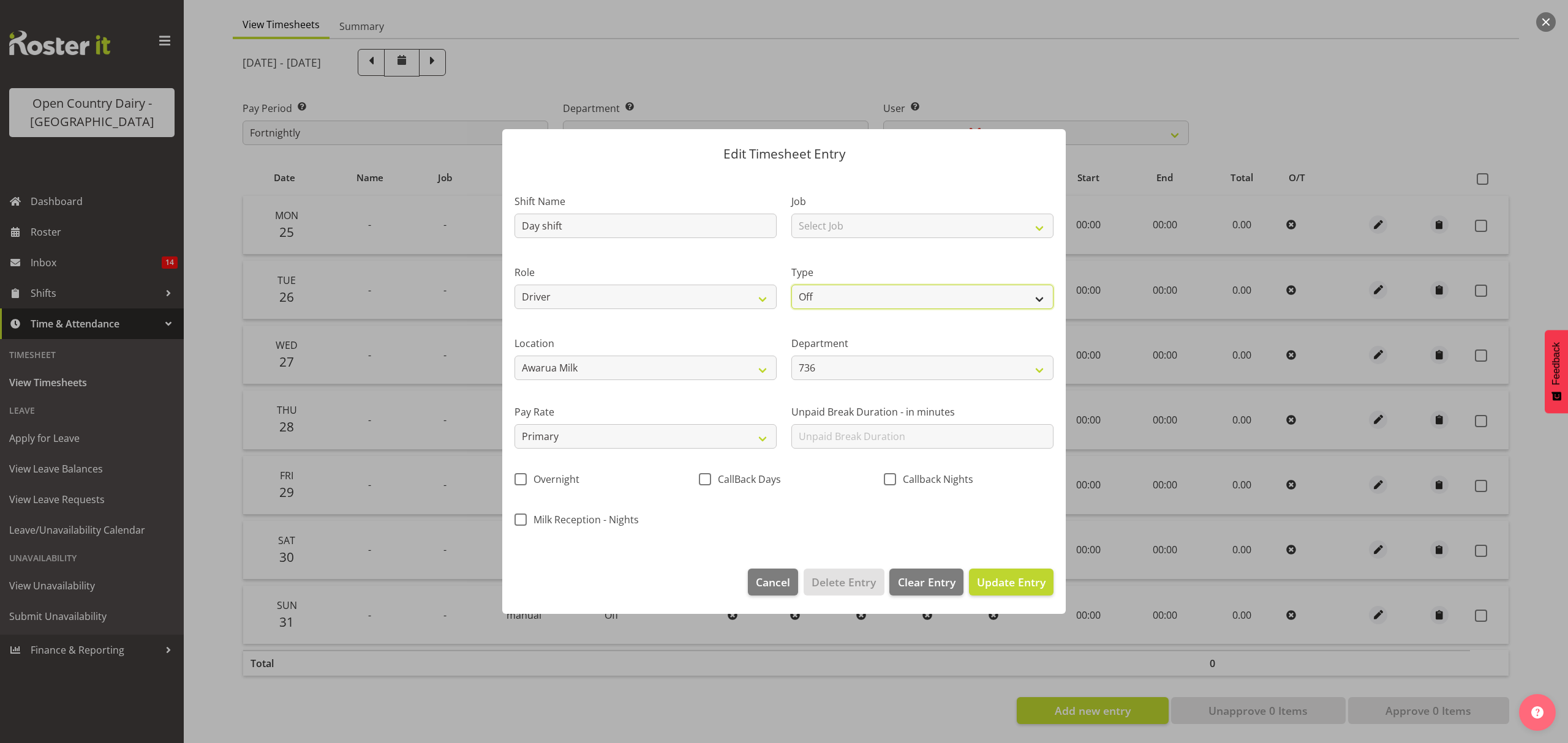
click at [1036, 297] on select "Off Standard Public Holiday Public Holiday (Worked) Day In Lieu Annual Leave Si…" at bounding box center [922, 297] width 262 height 25
click at [792, 285] on select "Off Standard Public Holiday Public Holiday (Worked) Day In Lieu Annual Leave Si…" at bounding box center [922, 297] width 262 height 25
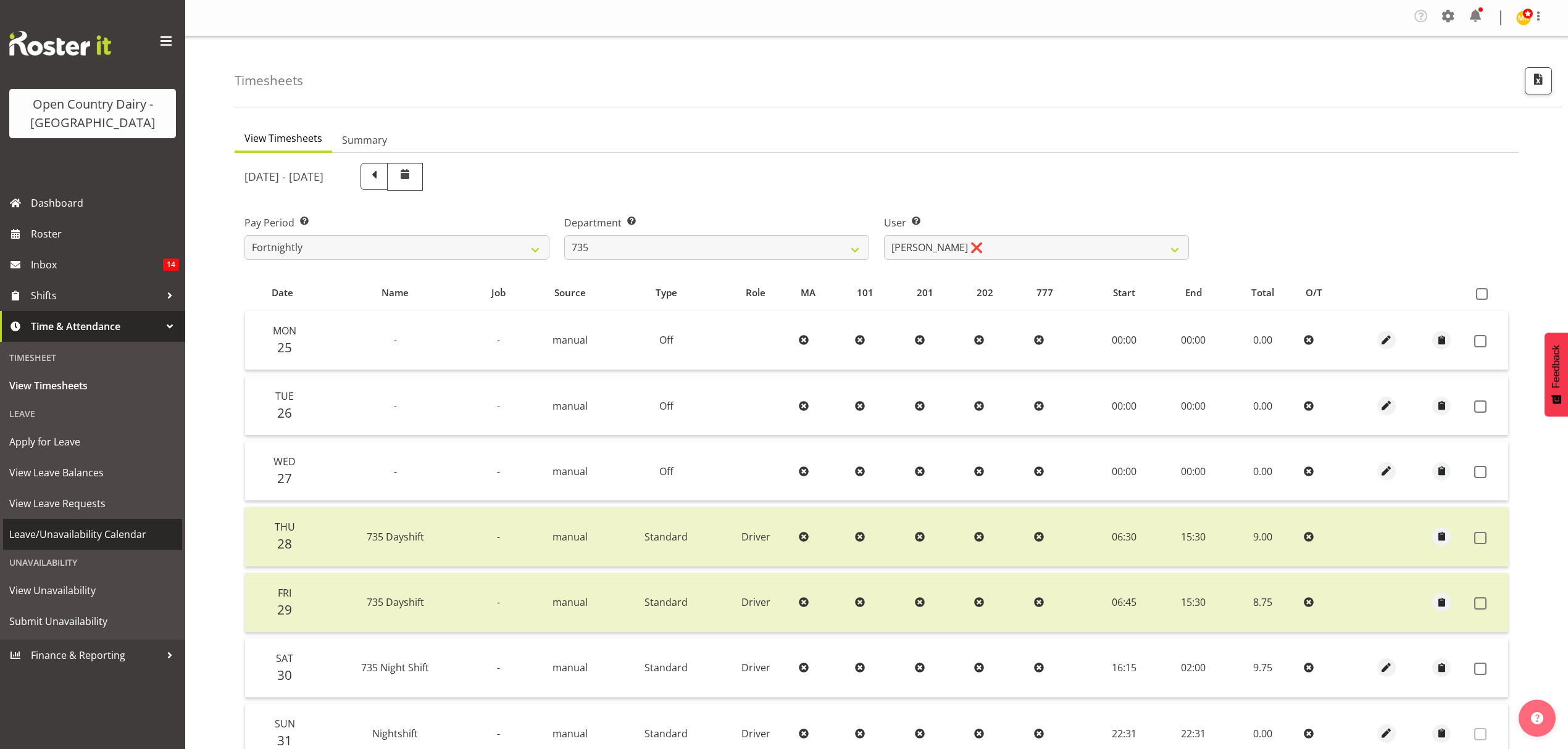
select select "909"
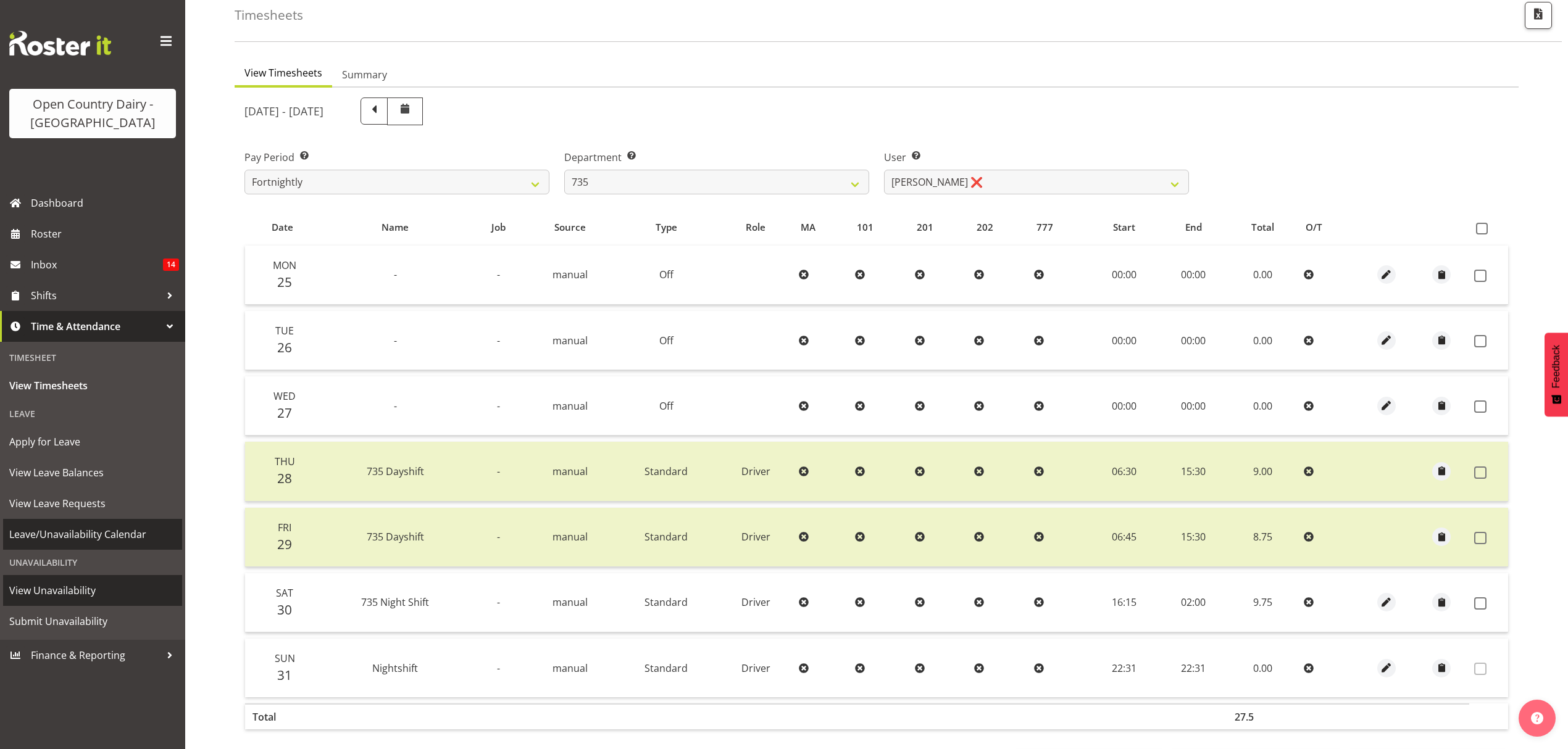
scroll to position [65, 0]
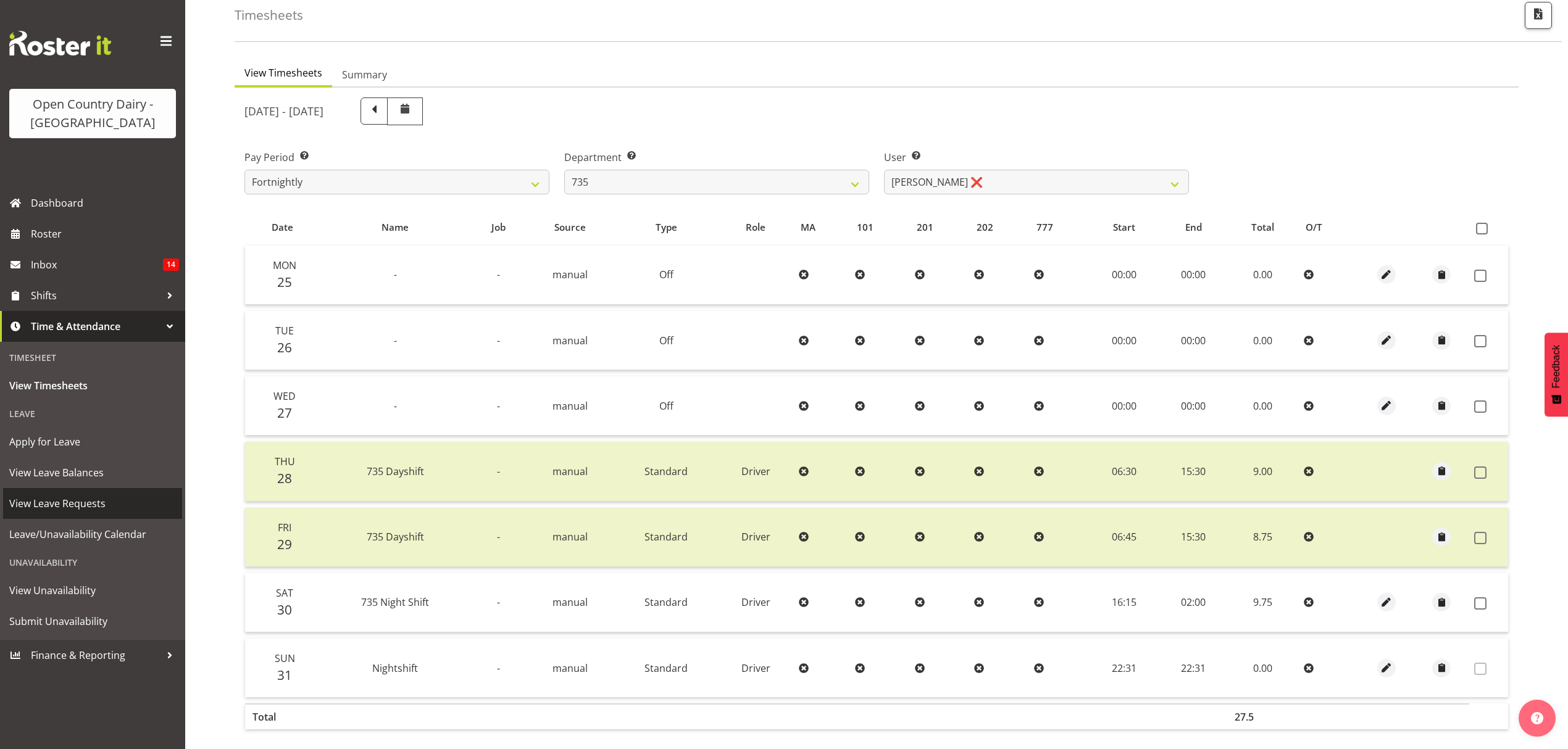
click at [51, 503] on span "View Leave Requests" at bounding box center [92, 503] width 166 height 19
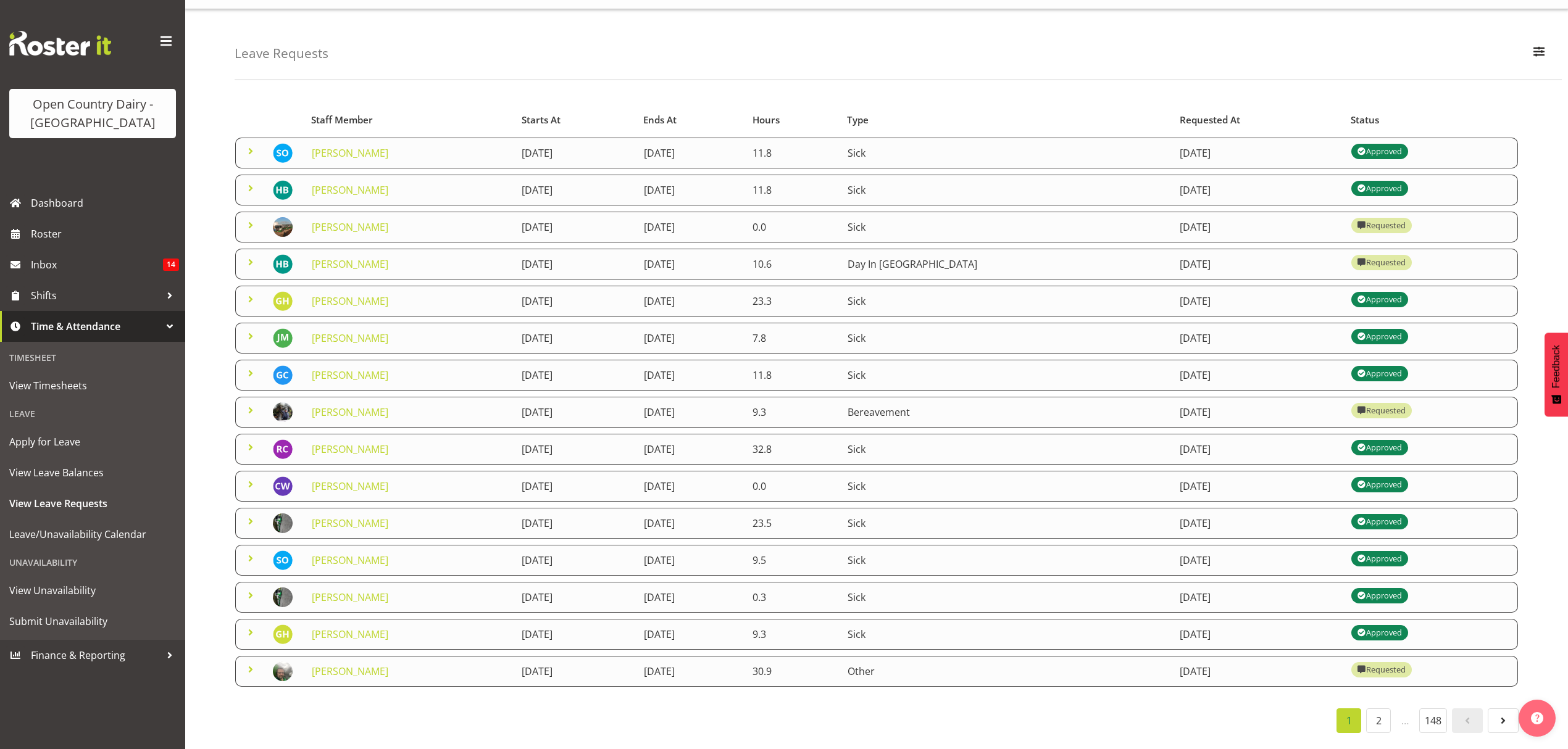
scroll to position [48, 0]
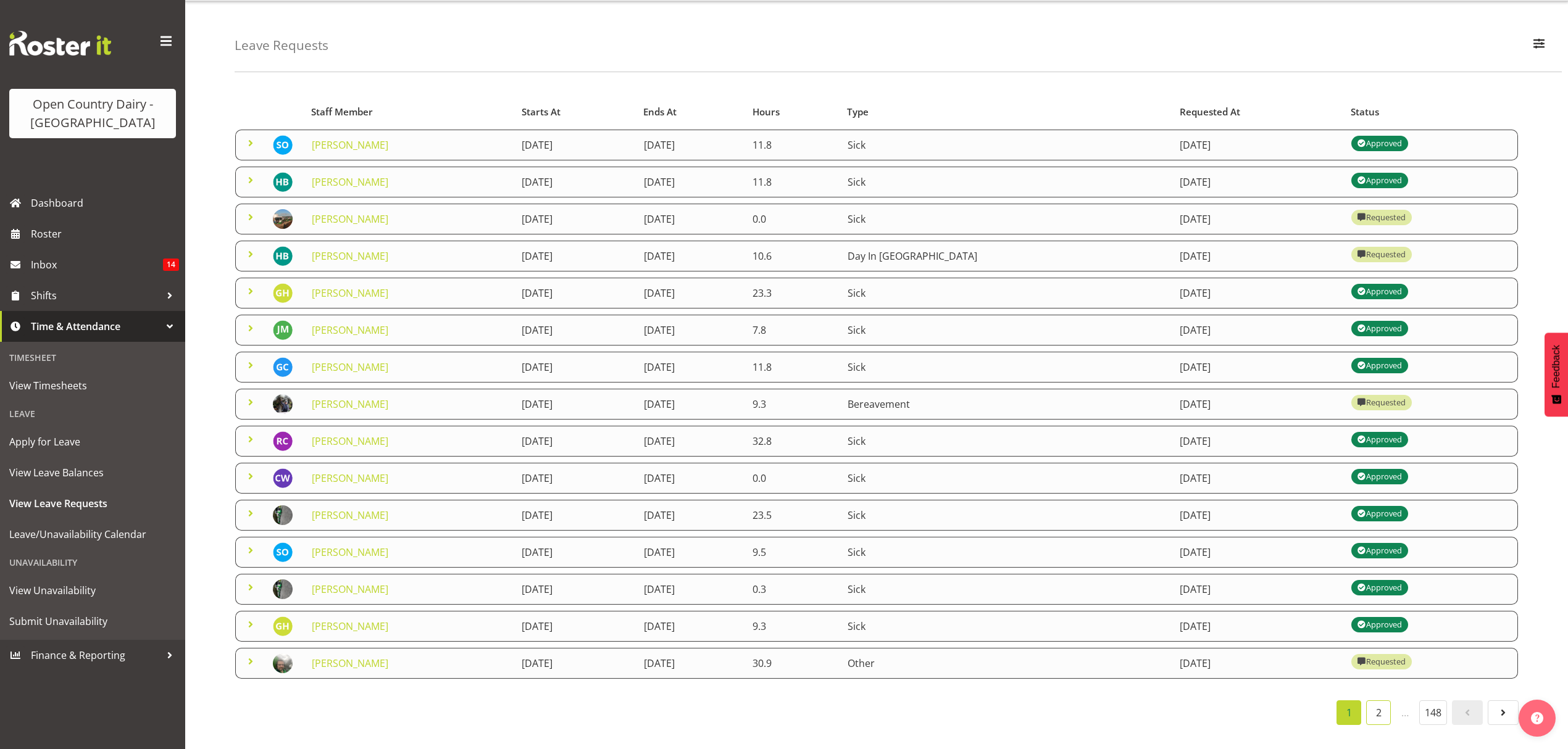
click at [1373, 701] on link "2" at bounding box center [1378, 713] width 25 height 25
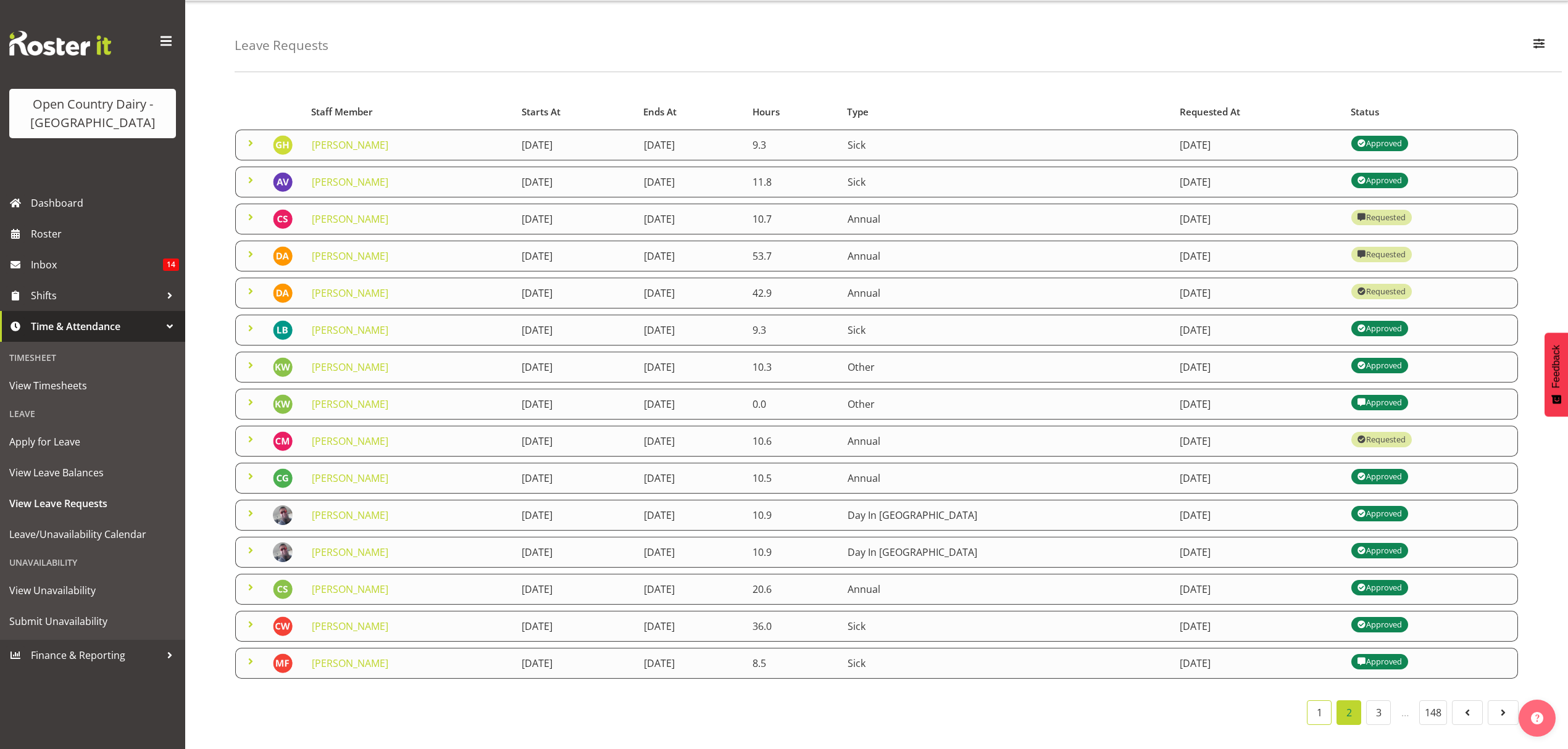
click at [1313, 701] on link "1" at bounding box center [1319, 713] width 25 height 25
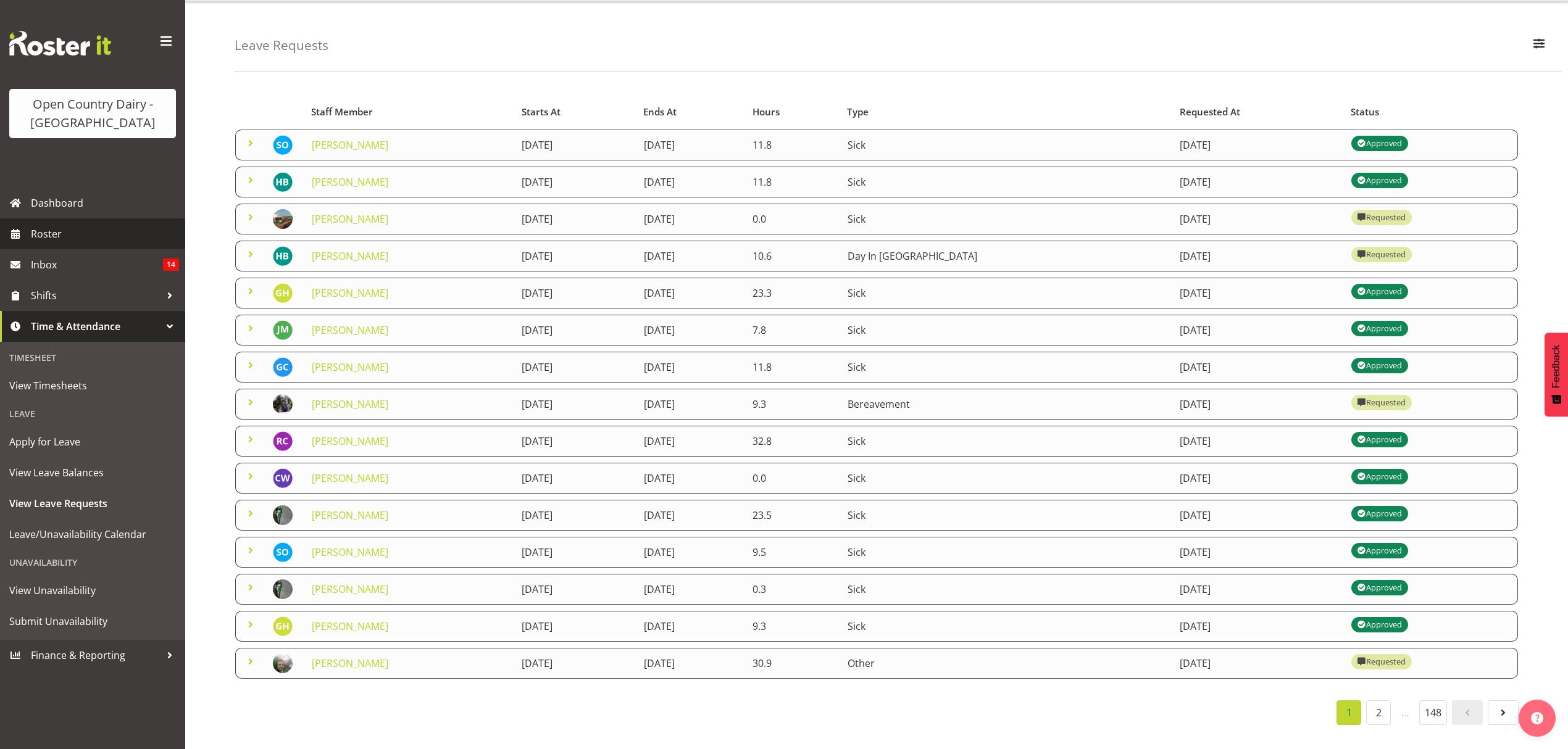
click at [42, 236] on span "Roster" at bounding box center [104, 234] width 148 height 19
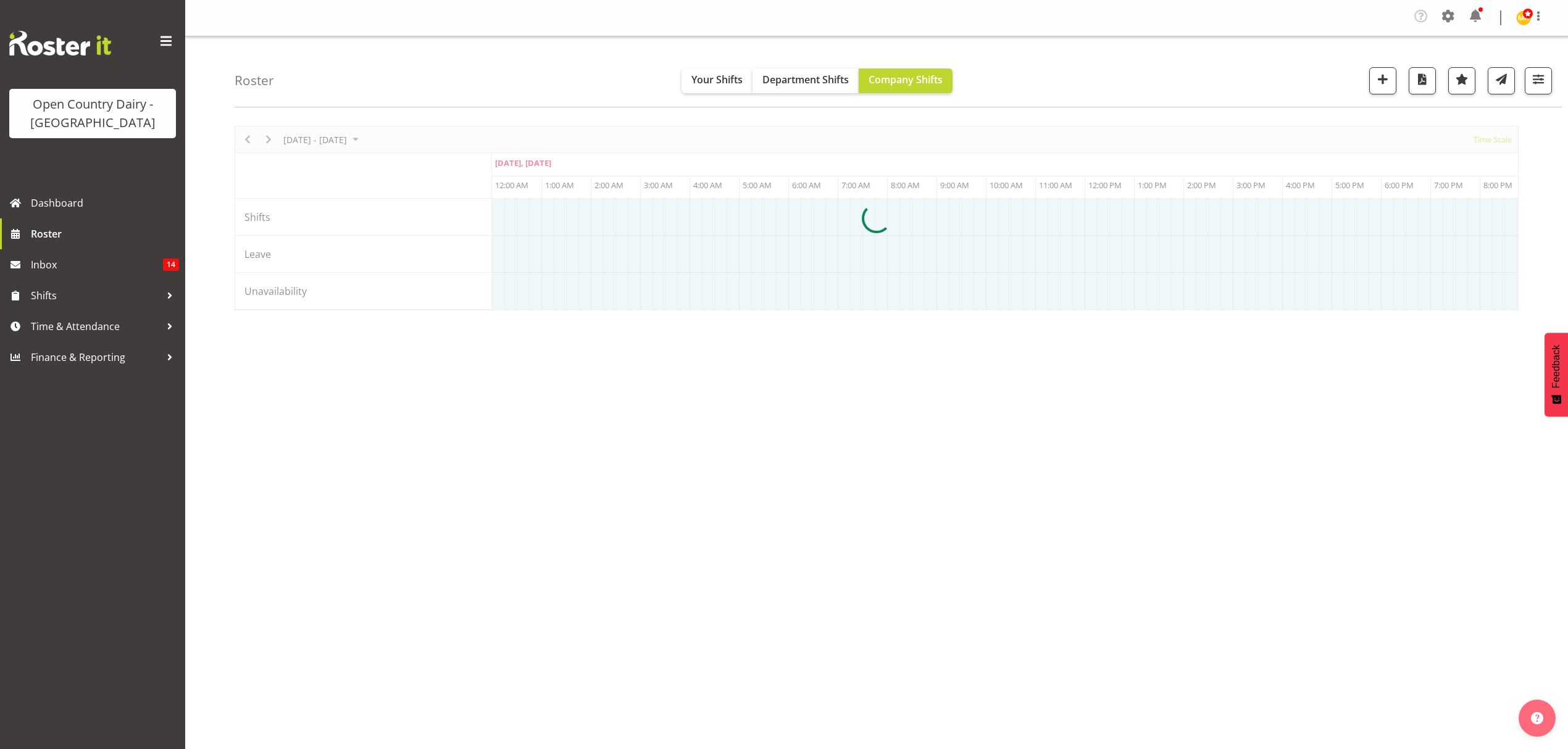
select select "shiftH"
click at [1535, 79] on span "button" at bounding box center [1539, 79] width 16 height 16
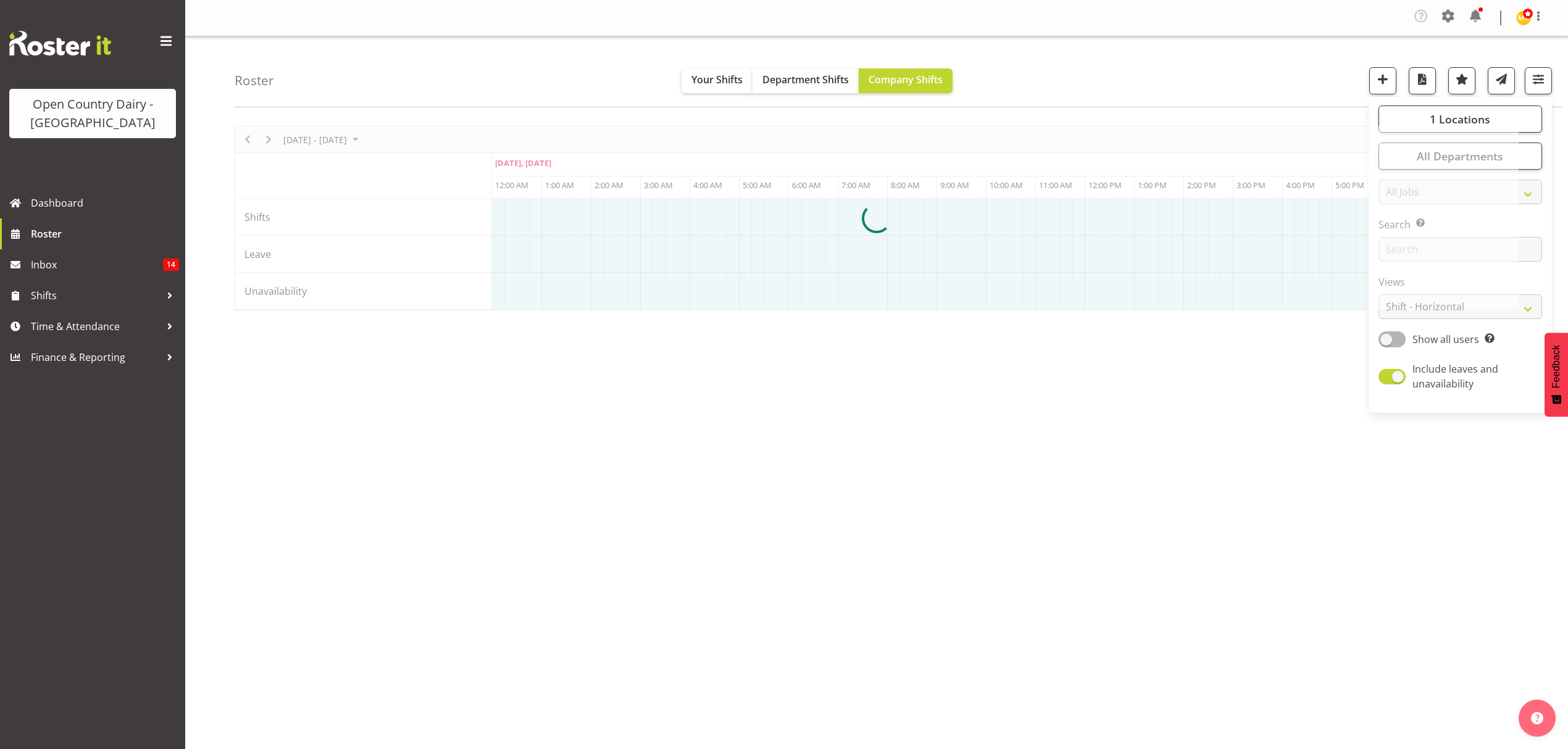
click at [1435, 309] on div at bounding box center [876, 218] width 1284 height 184
